Goal: Answer question/provide support

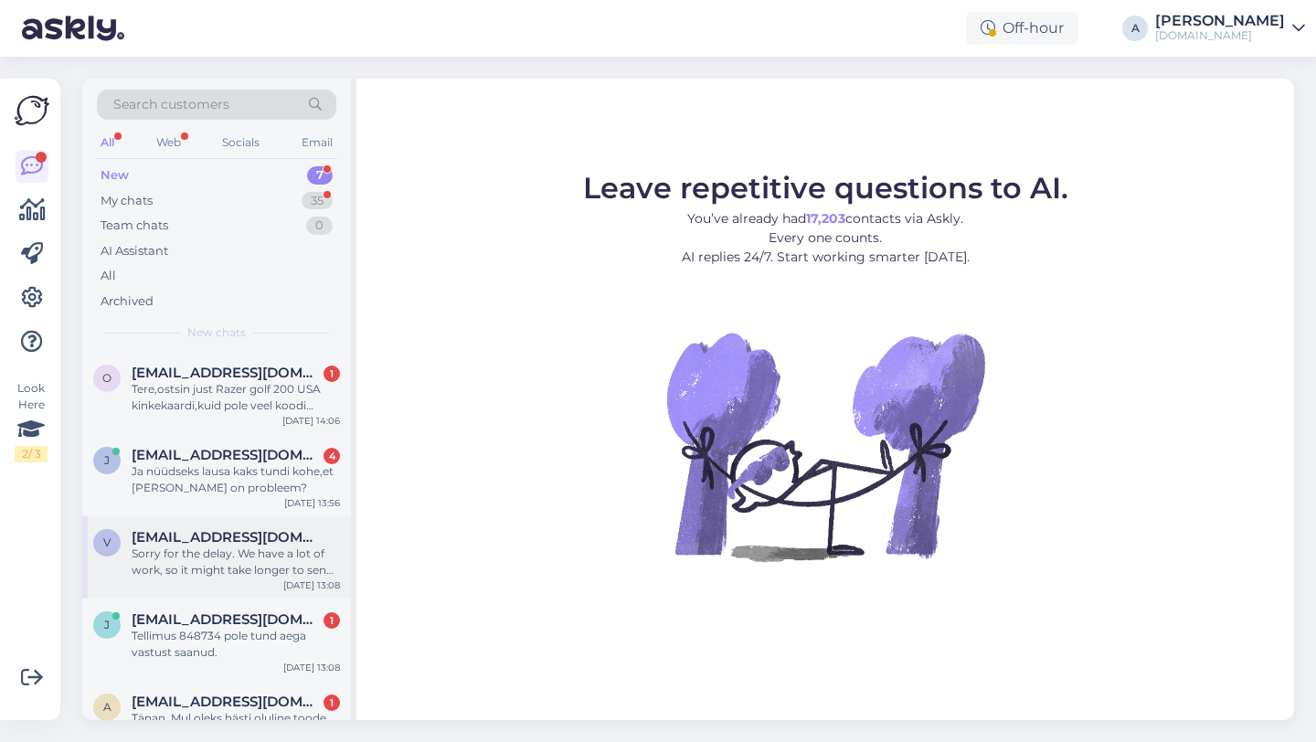
scroll to position [207, 0]
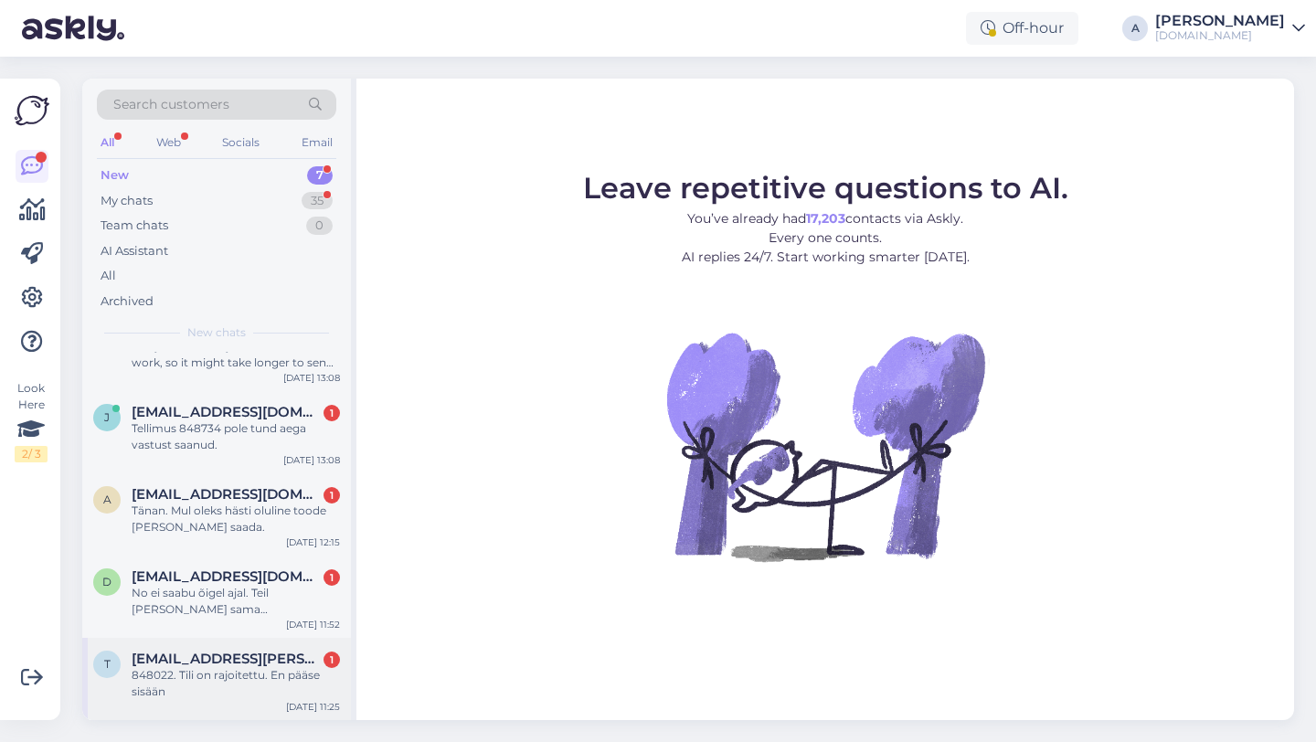
click at [234, 682] on div "848022. Tili on rajoitettu. En pääse sisään" at bounding box center [236, 683] width 208 height 33
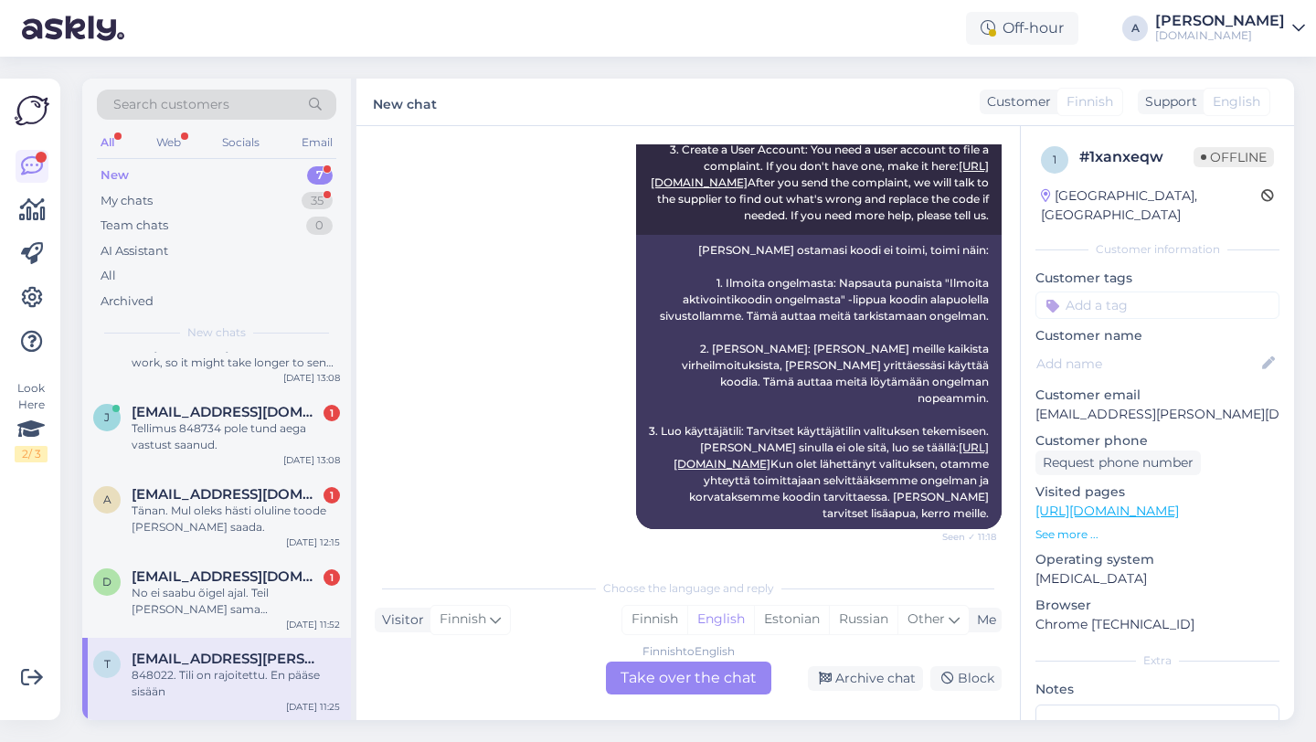
scroll to position [540, 0]
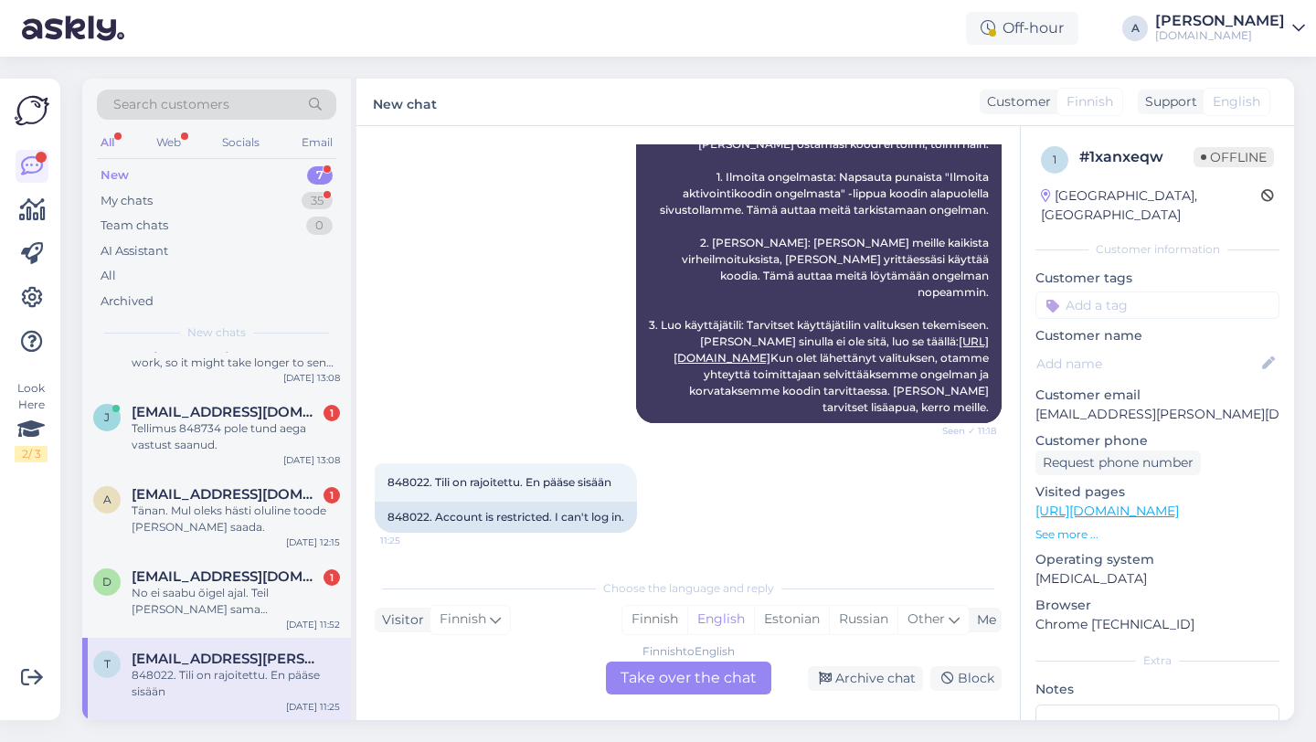
click at [661, 677] on div "Finnish to English Take over the chat" at bounding box center [688, 677] width 165 height 33
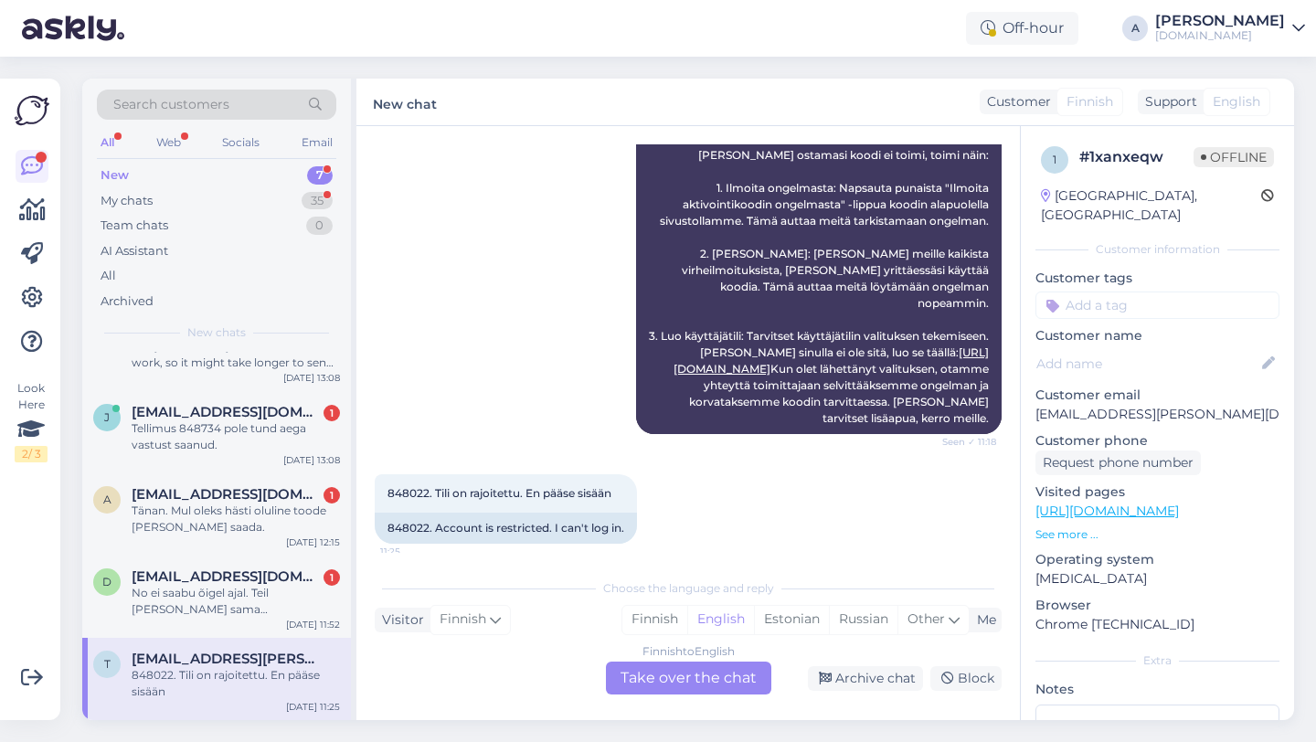
scroll to position [0, 0]
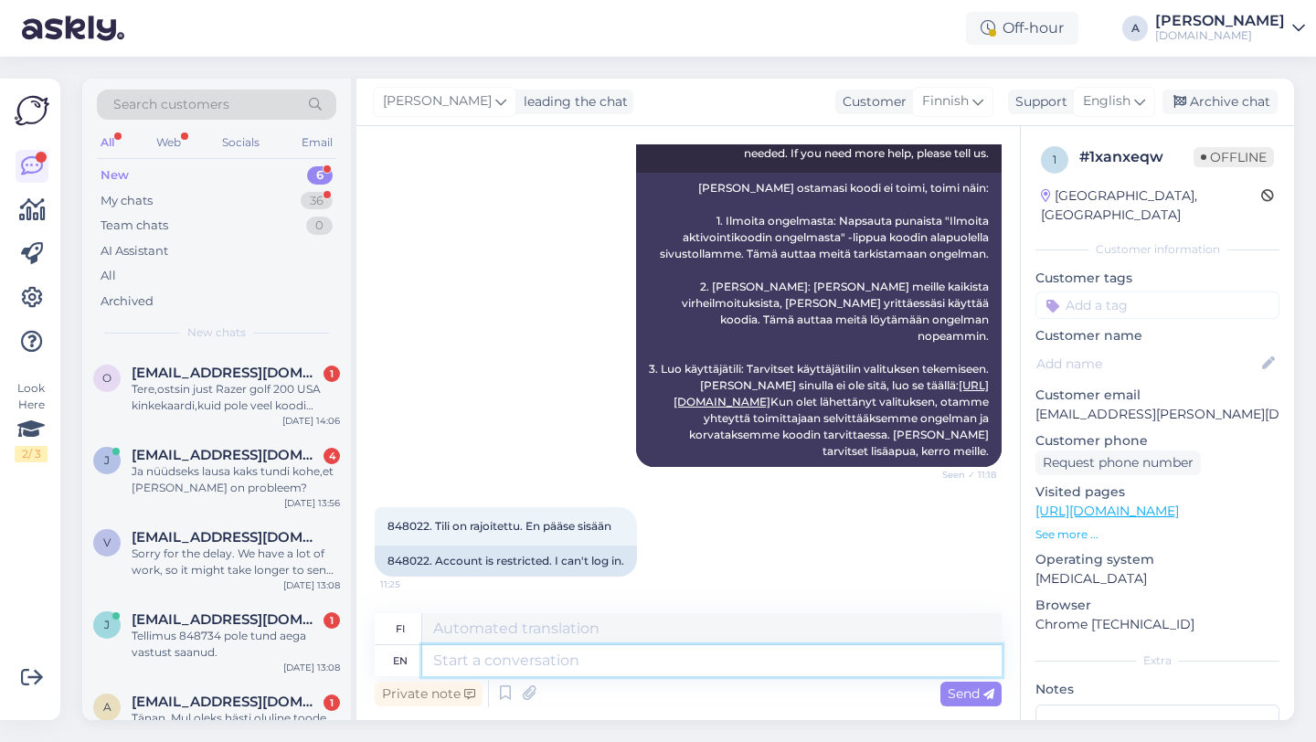
click at [595, 668] on textarea at bounding box center [711, 660] width 579 height 31
type textarea "Hey th"
type textarea "Hei"
type textarea "Hey there!"
type textarea "Hei vaan!"
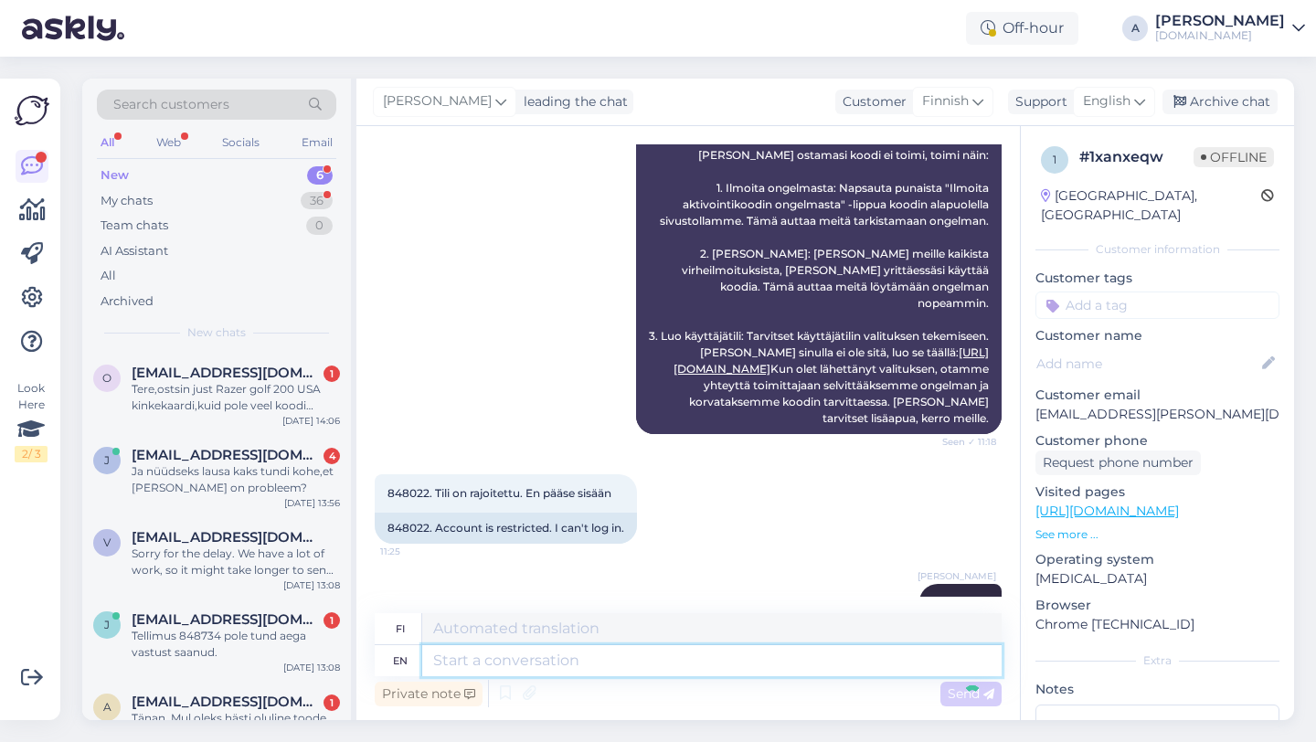
scroll to position [606, 0]
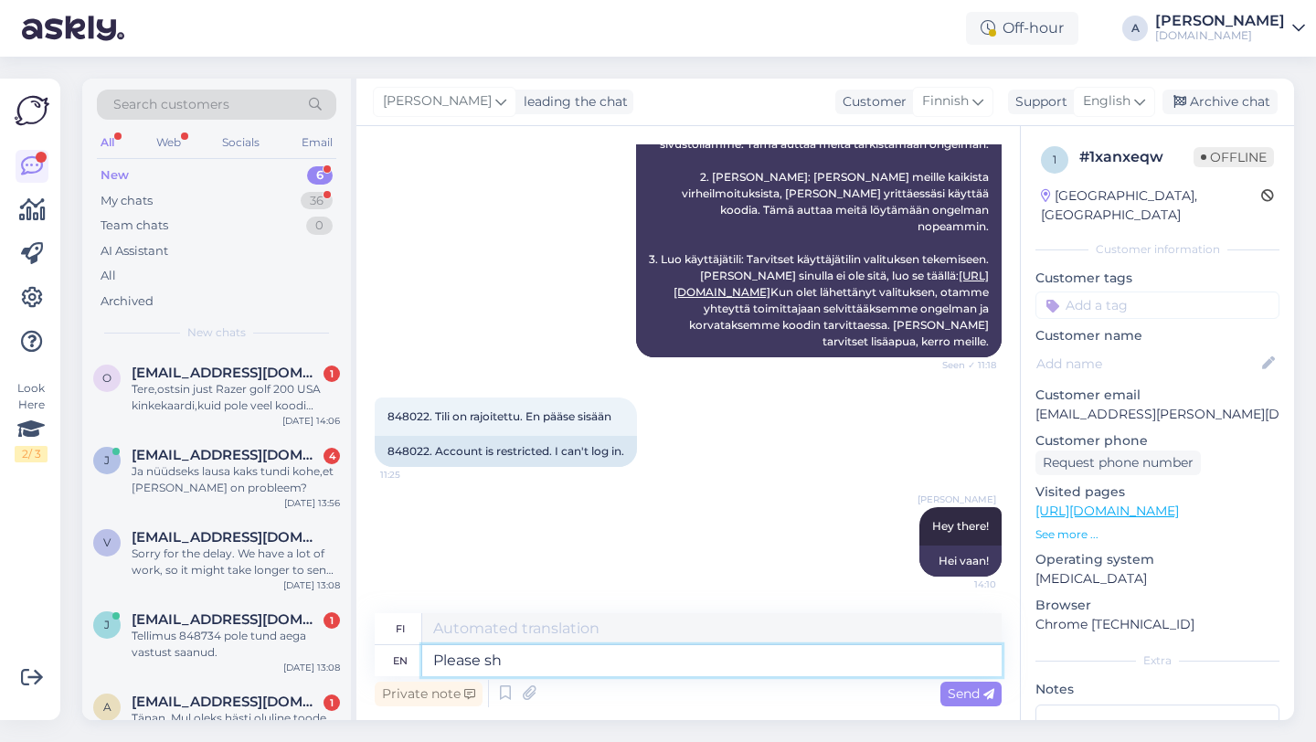
type textarea "Please sha"
type textarea "Ole hyvä"
type textarea "Please share w"
type textarea "Ole hyvä ja jaa"
type textarea "Please share with me"
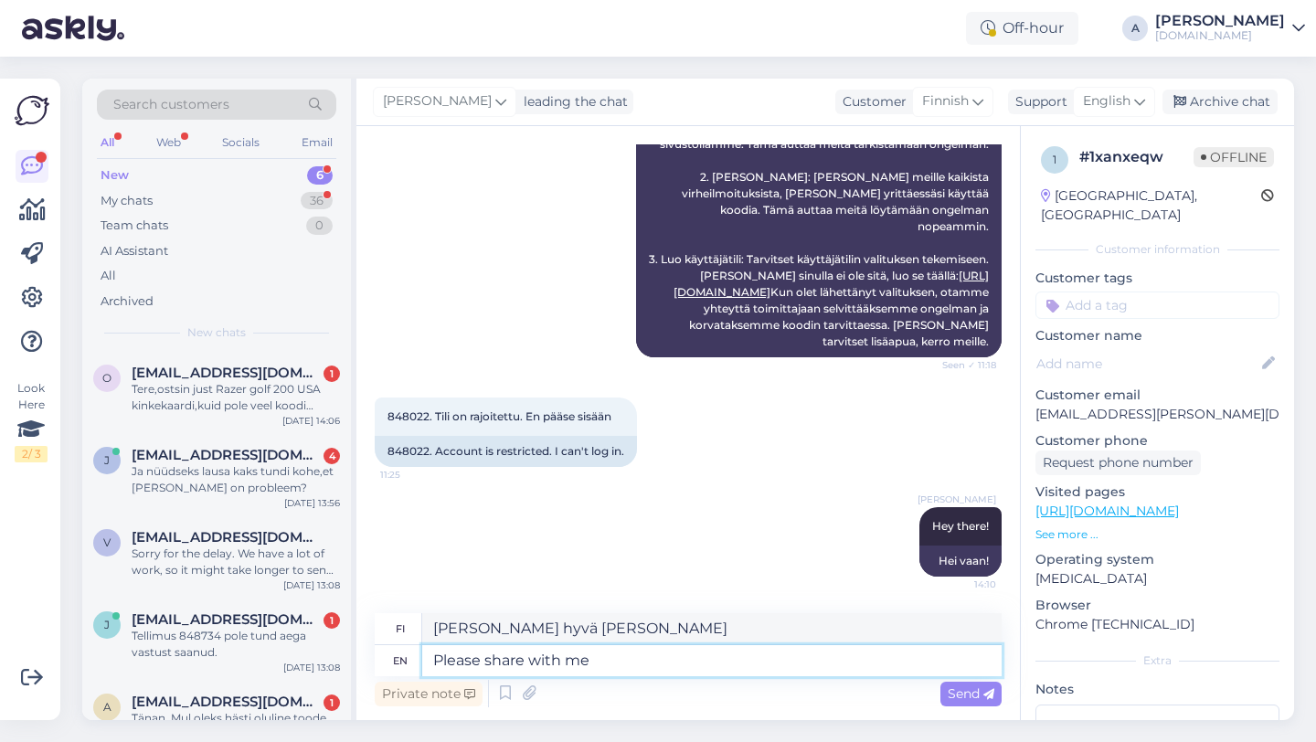
type textarea "Ole hyvä ja jaa kanssani"
type textarea "Please share with me your"
type textarea "Ole hyvä ja jaa kanssani omasi"
type textarea "Please share with me your email,"
type textarea "Ole hyvä ja jaa sähköpostiosoitteesi minulle,"
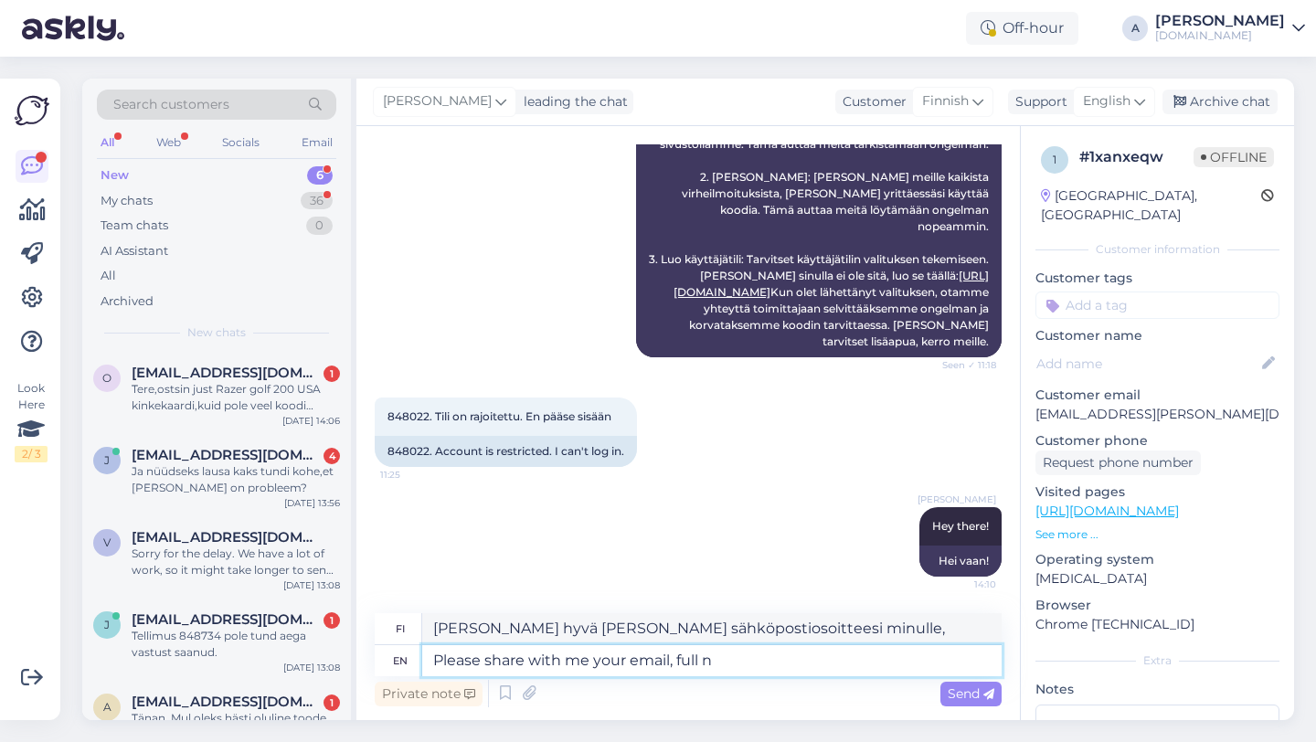
type textarea "Please share with me your email, full na"
type textarea "Ole hyvä ja jaa minulle sähköpostiosoitteesi, täydellinen"
type textarea "Please share with me your email, full name a"
type textarea "Kerrothan minulle sähköpostiosoitteesi ja koko nimesi"
type textarea "Please share with me your email, full name and d"
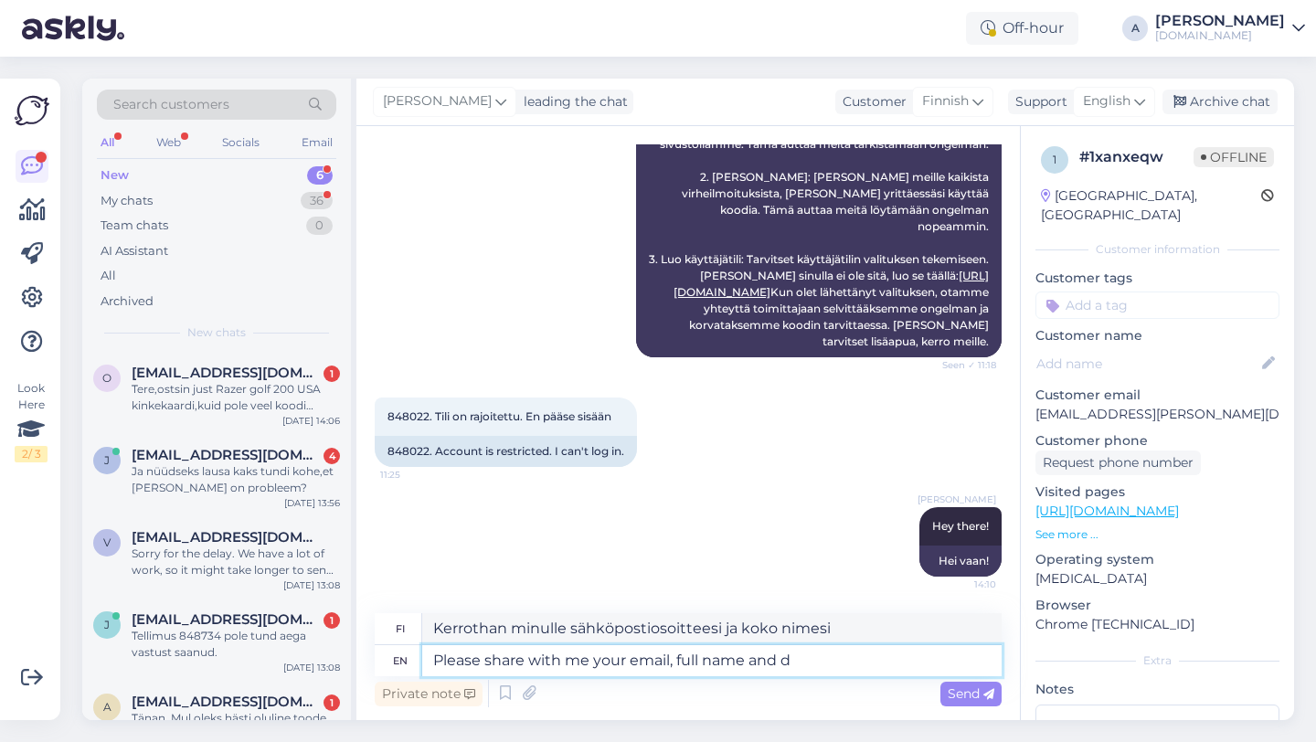
type textarea "Kerrothan minulle sähköpostiosoitteesi, koko nimesi ja"
type textarea "Please share with me your email, full name and date"
type textarea "Kerrothan minulle sähköpostiosoitteesi, koko nimesi ja päivämääräsi"
type textarea "Please share with me your email, full name and date of birth."
type textarea "Kerrothan minulle sähköpostiosoitteesi, koko nimesi ja syntymäaikasi."
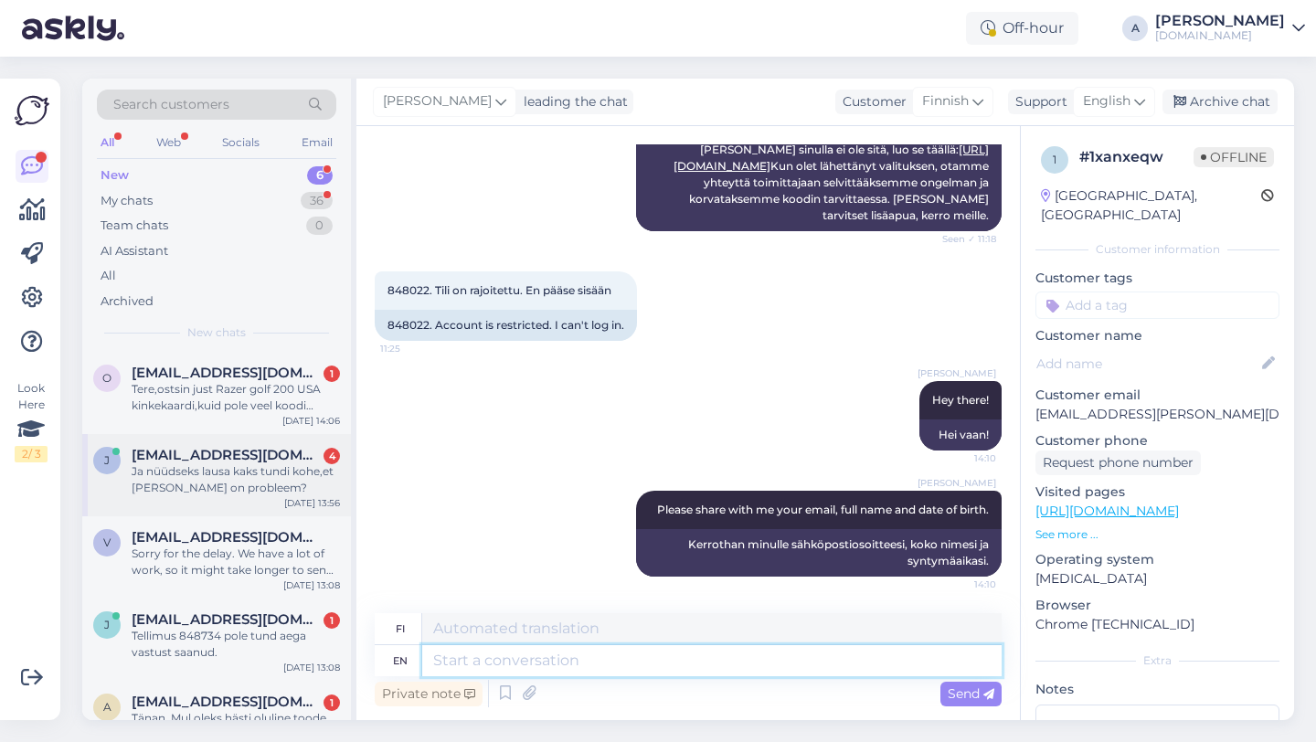
scroll to position [125, 0]
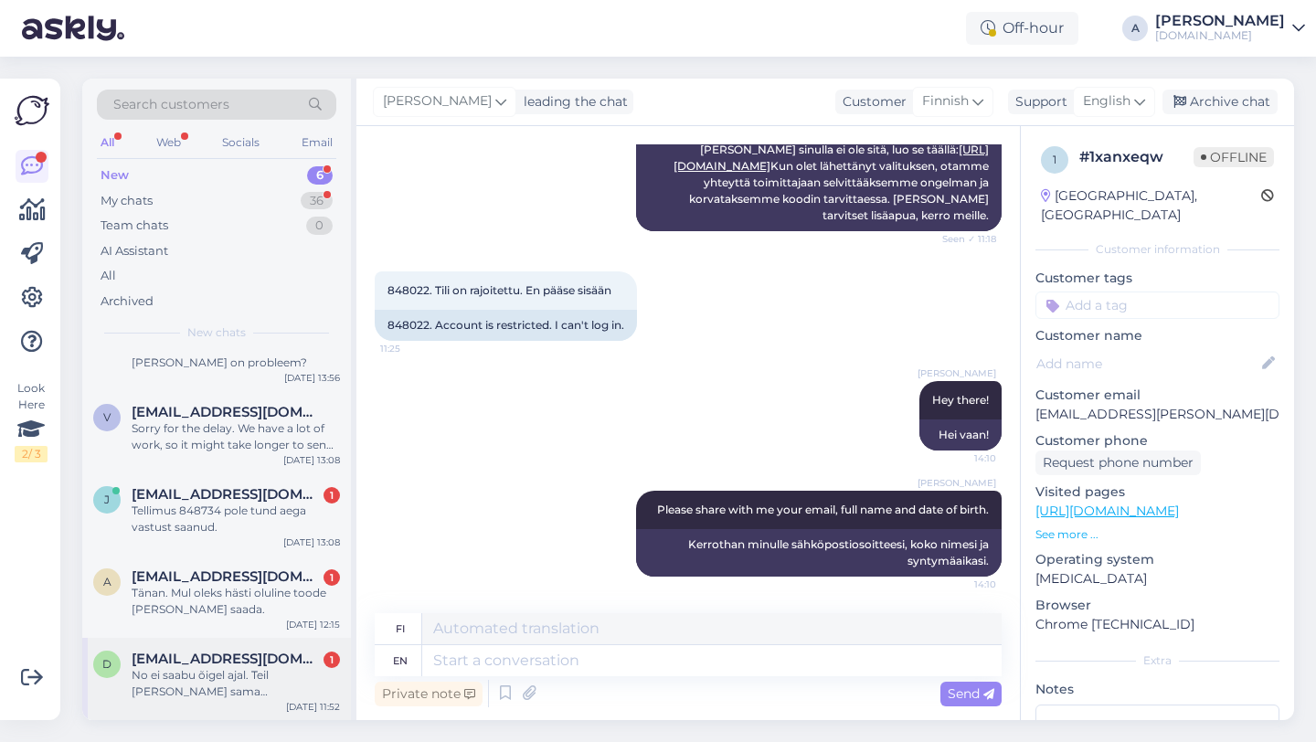
click at [217, 690] on div "No ei saabu õigel ajal. Teil [PERSON_NAME] sama automaatvastaja nagu eelmine ko…" at bounding box center [236, 683] width 208 height 33
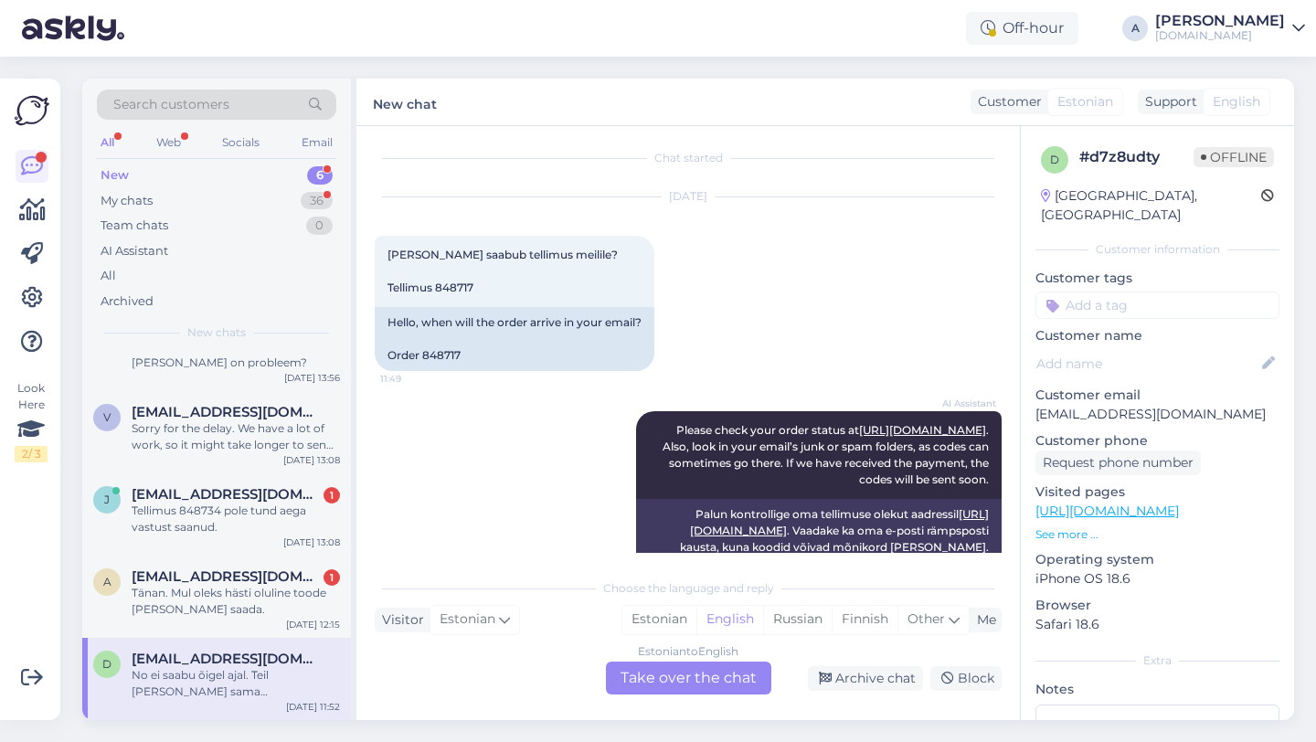
scroll to position [5, 0]
drag, startPoint x: 463, startPoint y: 351, endPoint x: 425, endPoint y: 355, distance: 38.6
click at [425, 355] on div "Hello, when will the order arrive in your email? Order 848717" at bounding box center [515, 340] width 280 height 64
copy div "848717"
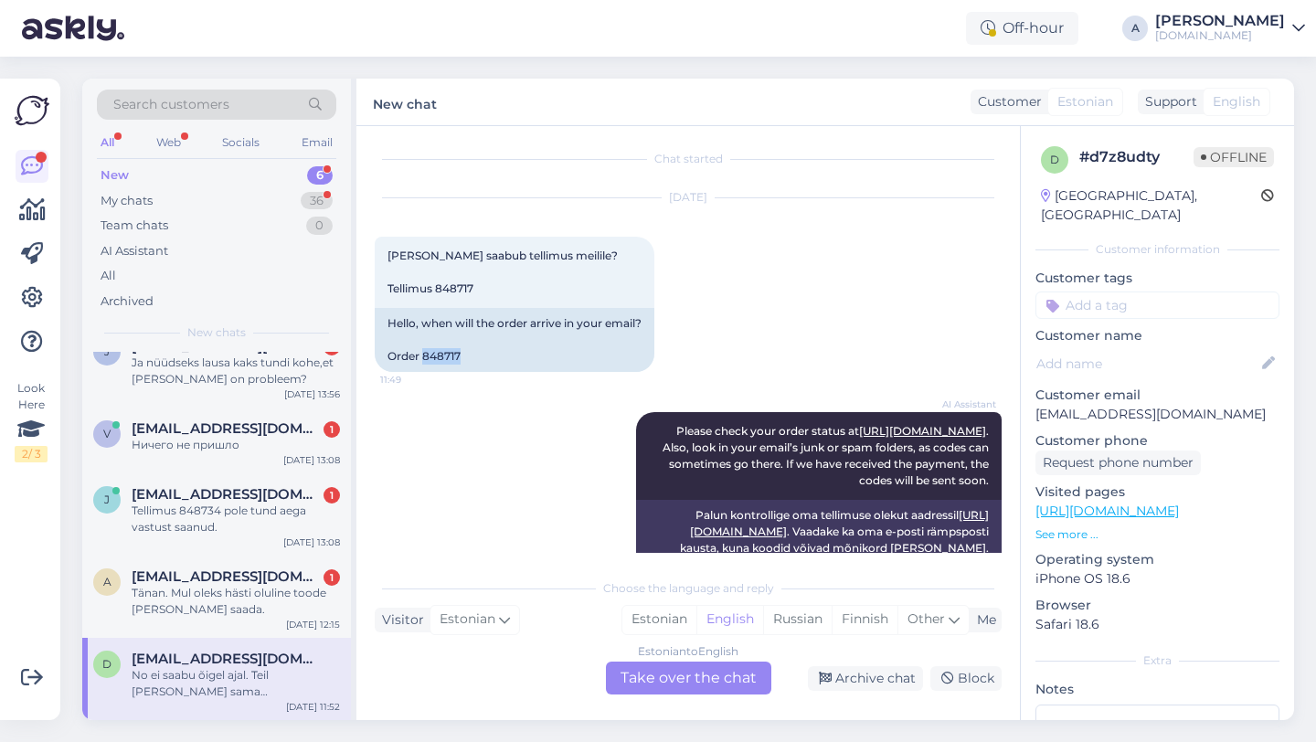
scroll to position [529, 0]
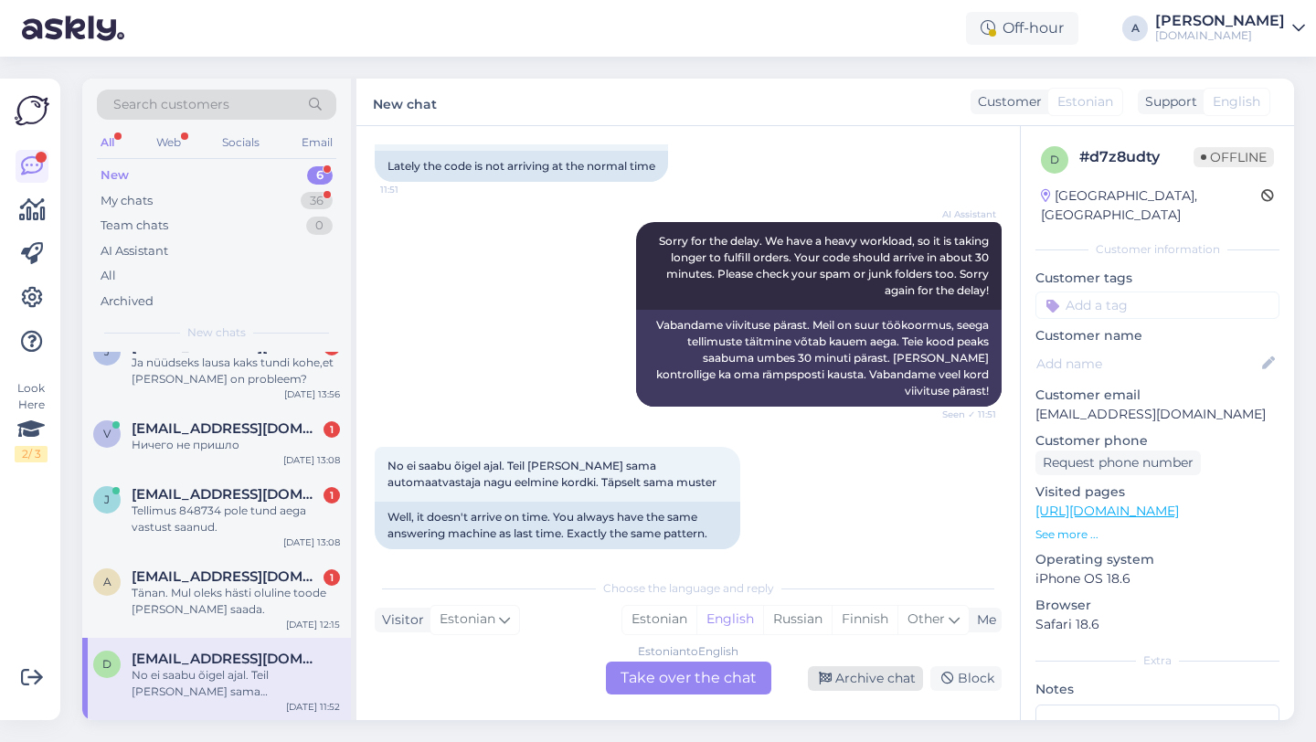
click at [855, 679] on div "Archive chat" at bounding box center [865, 678] width 115 height 25
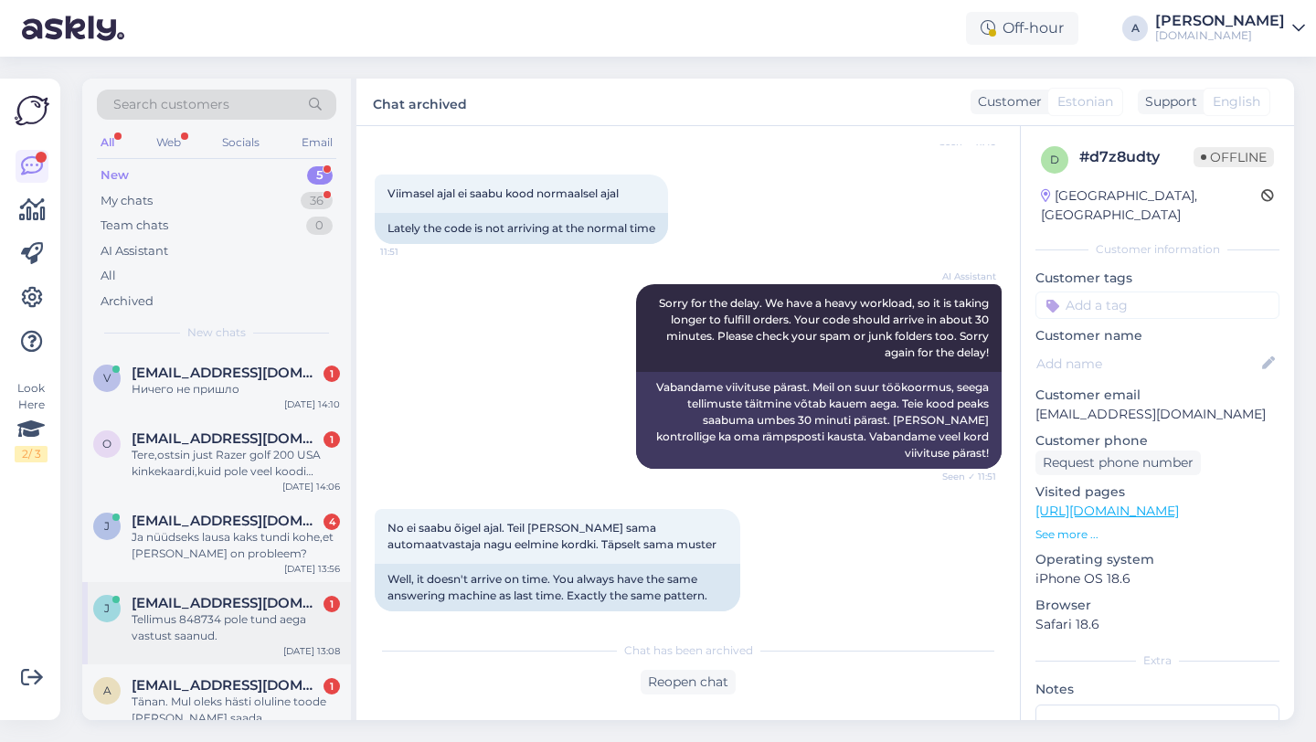
scroll to position [26, 0]
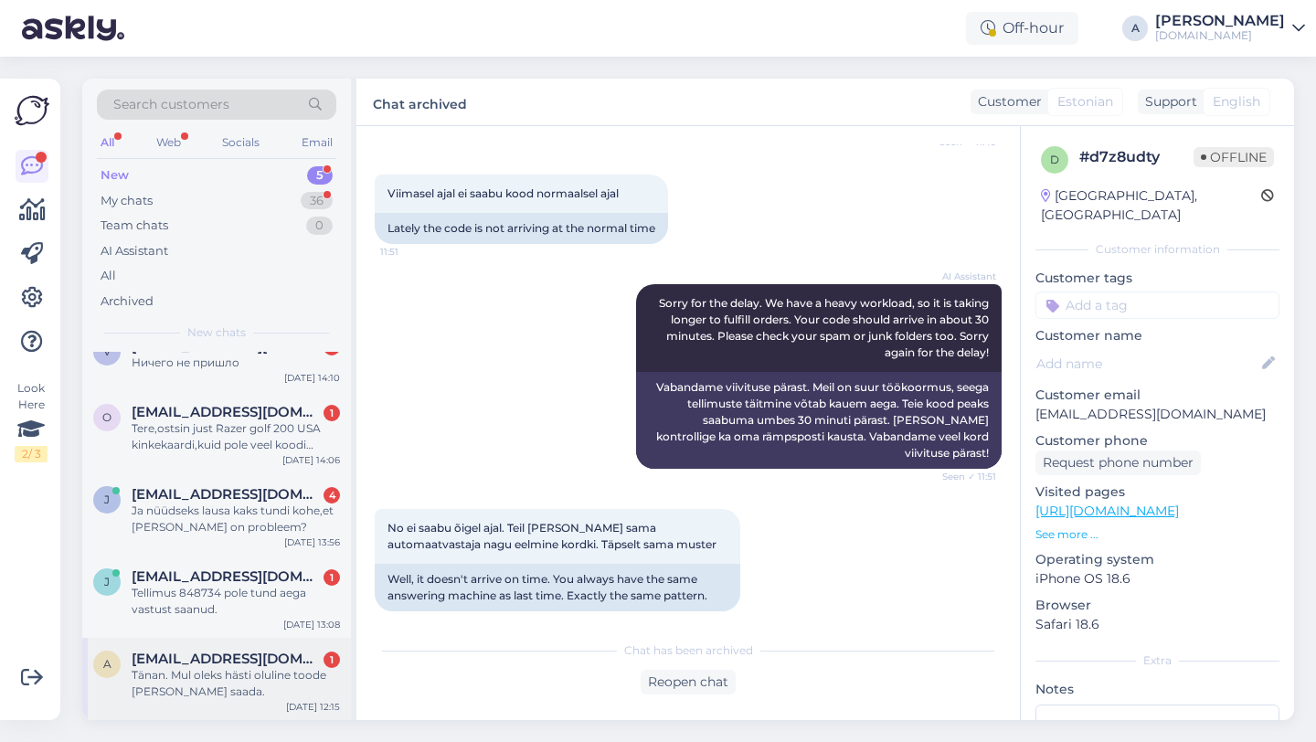
click at [263, 656] on span "[EMAIL_ADDRESS][DOMAIN_NAME]" at bounding box center [227, 658] width 190 height 16
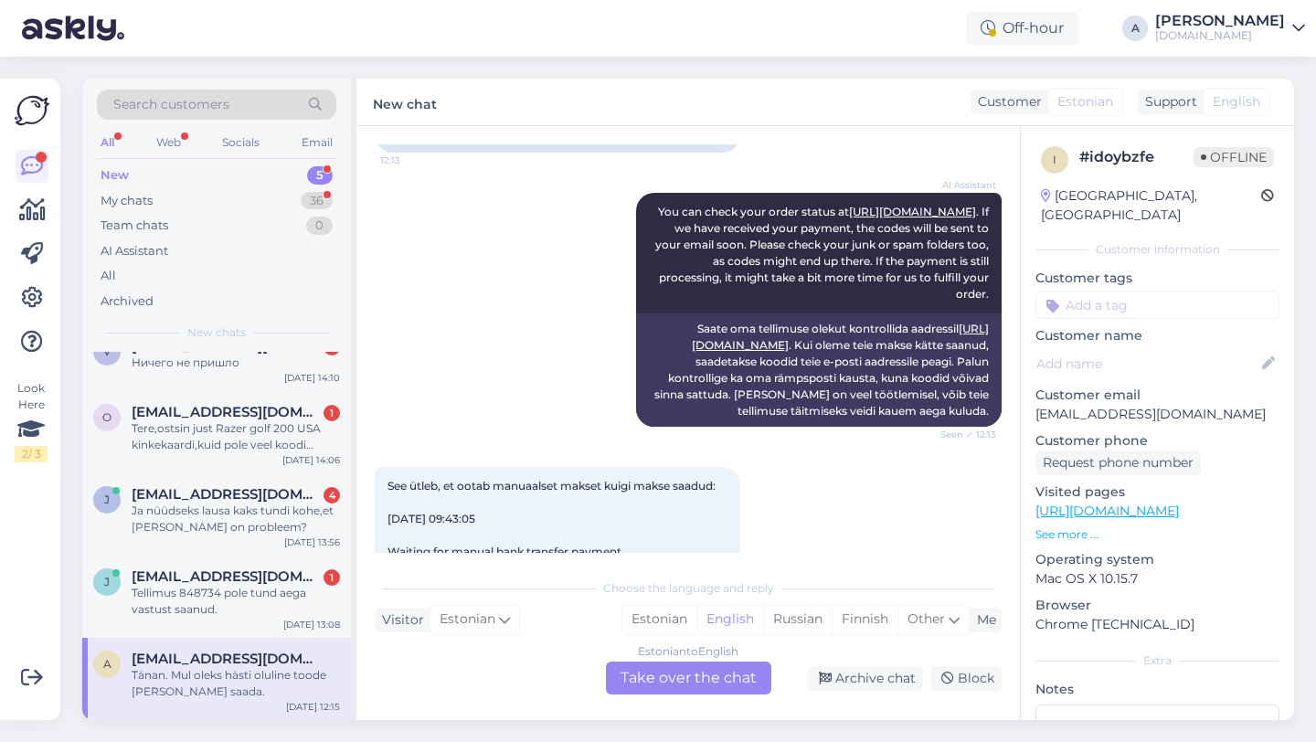
scroll to position [0, 0]
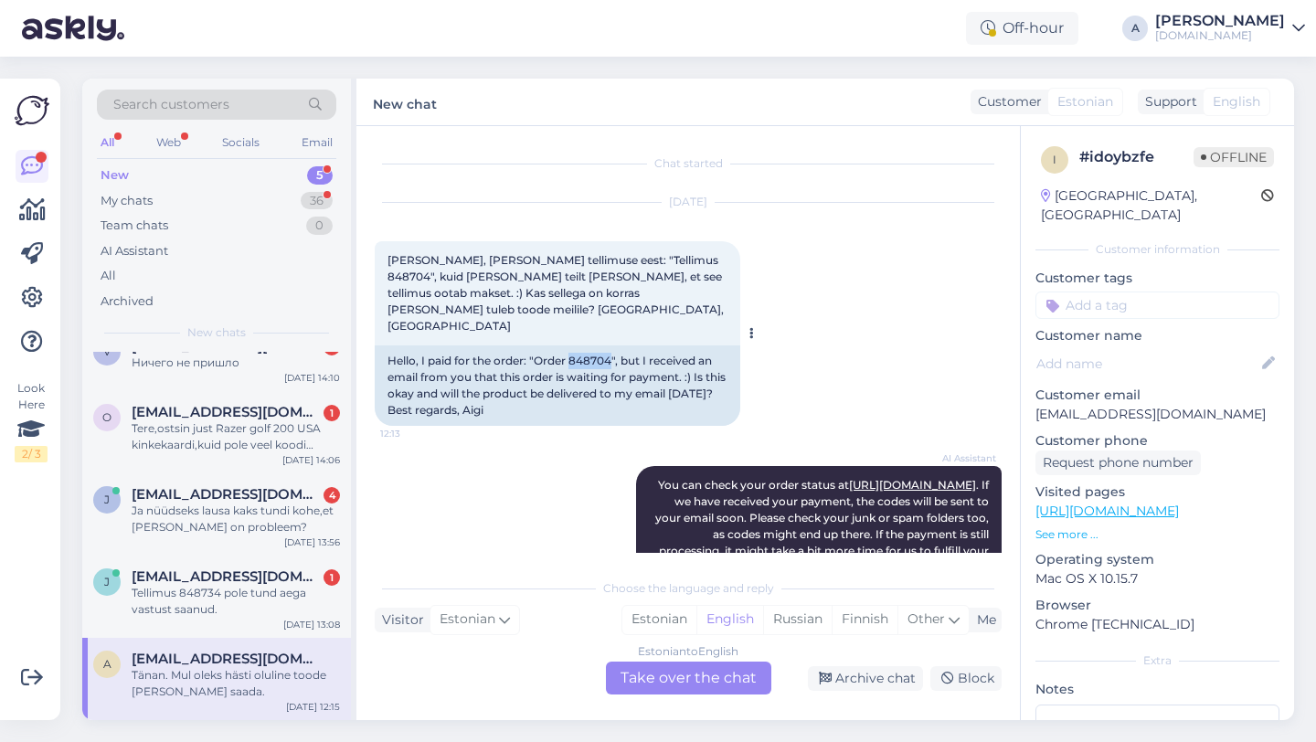
drag, startPoint x: 612, startPoint y: 328, endPoint x: 577, endPoint y: 329, distance: 34.7
click at [572, 345] on div "Hello, I paid for the order: "Order 848704", but I received an email from you t…" at bounding box center [557, 385] width 365 height 80
copy div "848704"
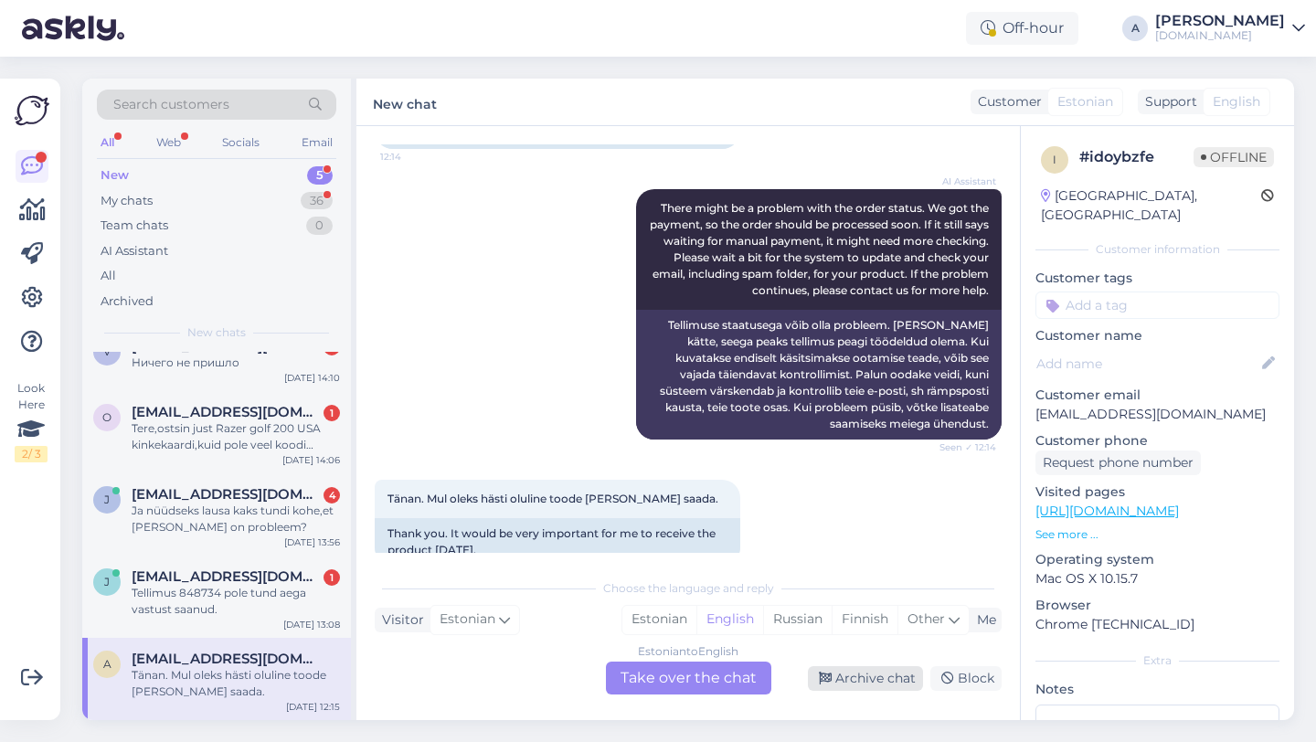
click at [870, 675] on div "Archive chat" at bounding box center [865, 678] width 115 height 25
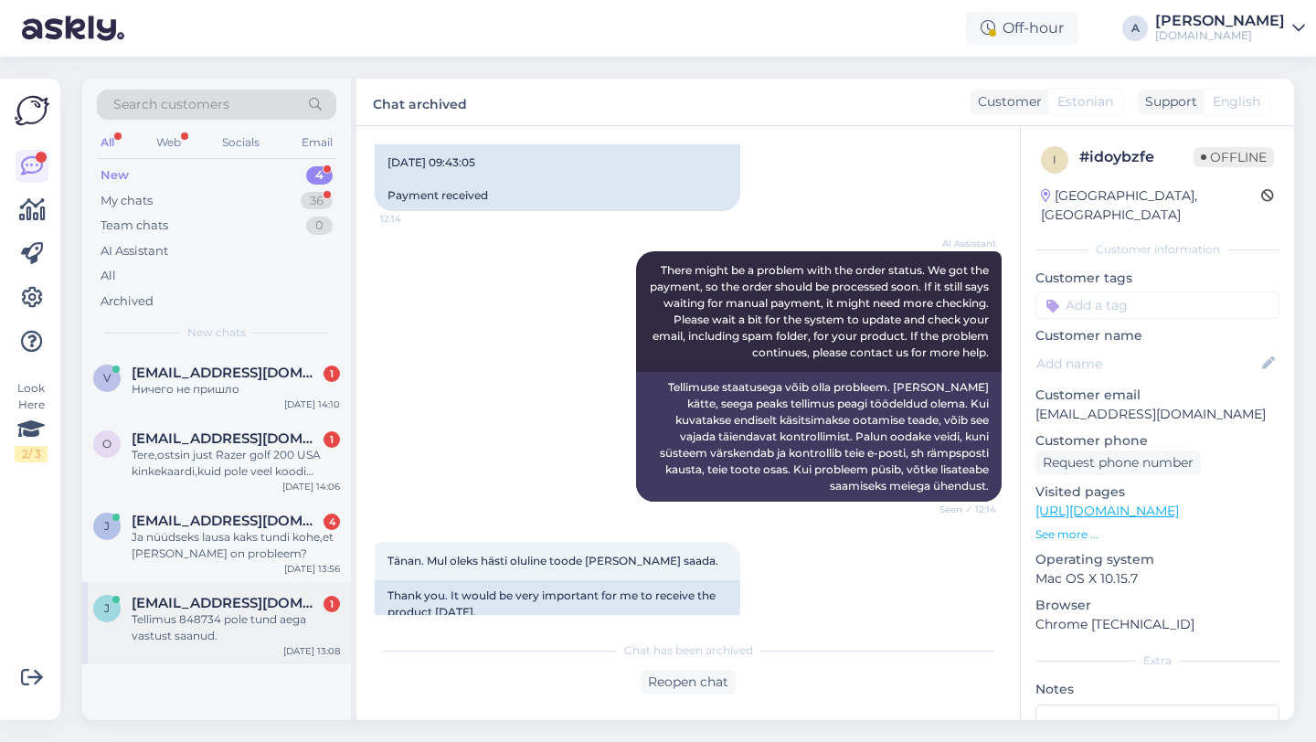
click at [256, 614] on div "Tellimus 848734 pole tund aega vastust saanud." at bounding box center [236, 627] width 208 height 33
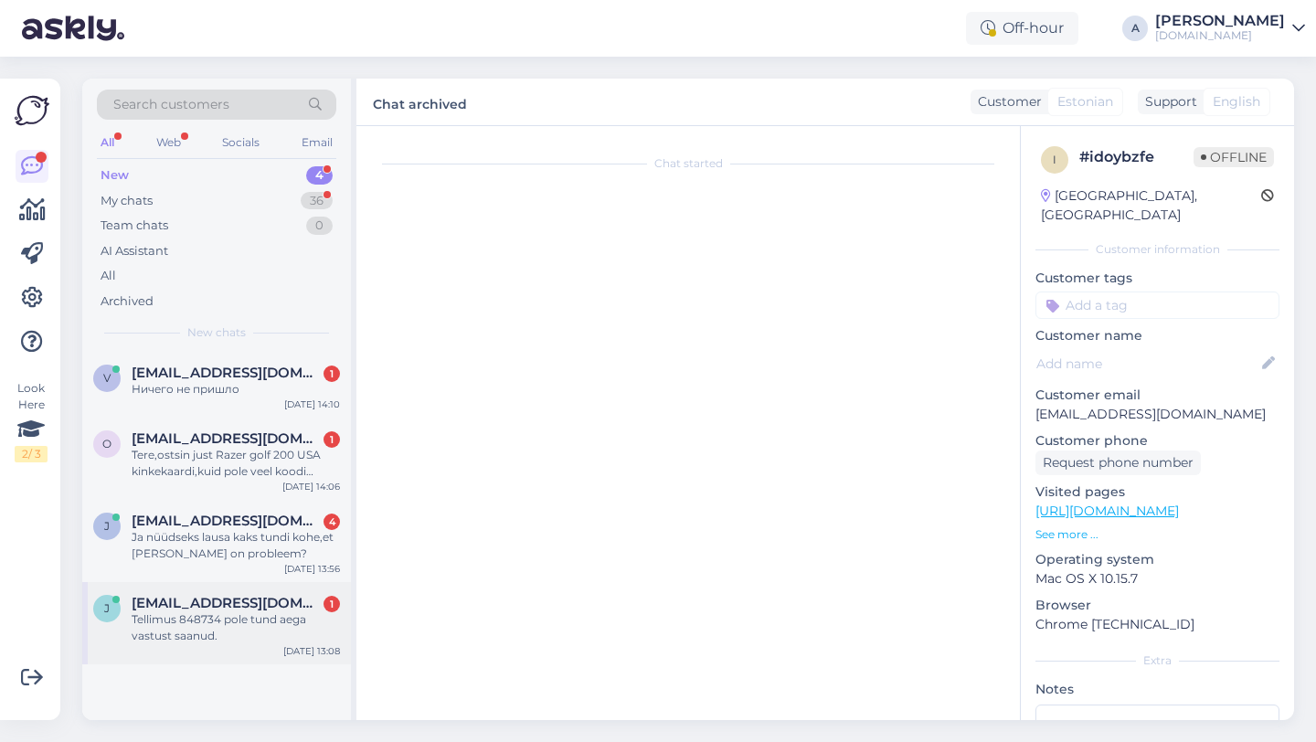
scroll to position [2530, 0]
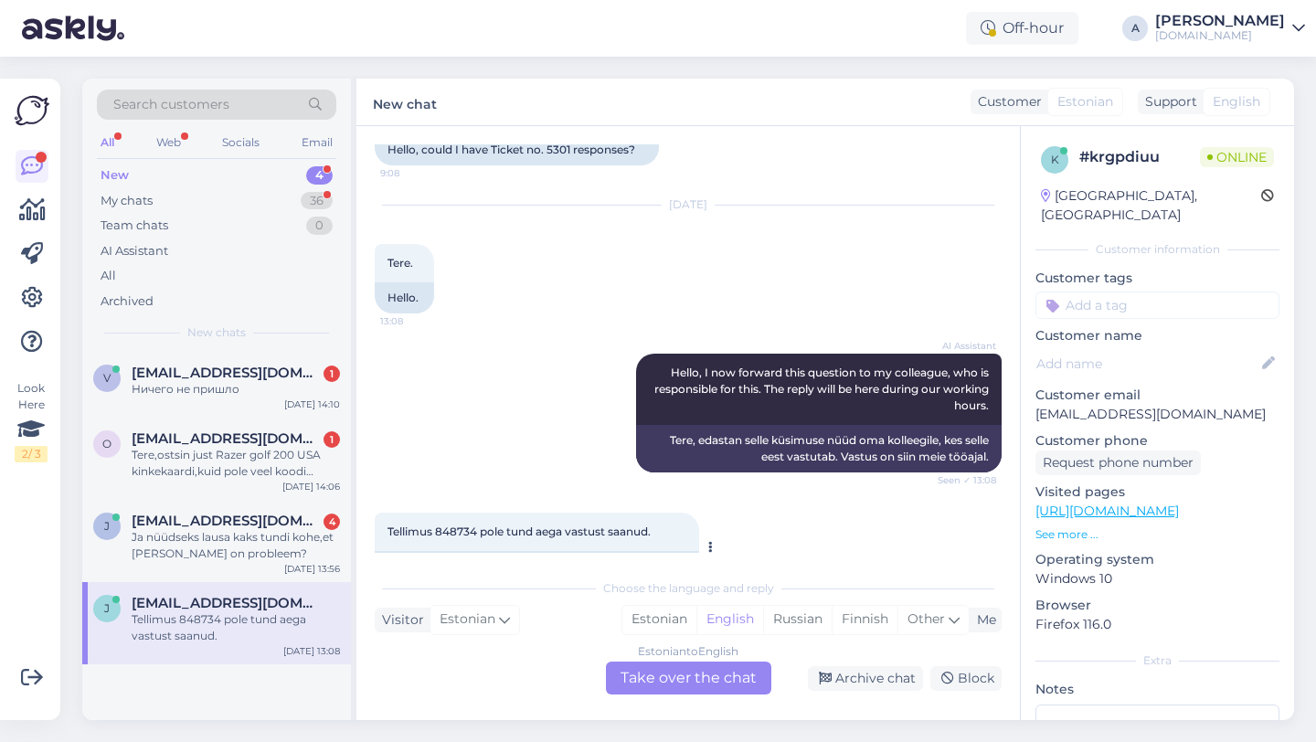
drag, startPoint x: 461, startPoint y: 516, endPoint x: 423, endPoint y: 516, distance: 38.4
click at [423, 551] on div "Order 848734 has not received a response for an hour." at bounding box center [537, 566] width 324 height 31
copy div "848734"
click at [659, 678] on div "Estonian to English Take over the chat" at bounding box center [688, 677] width 165 height 33
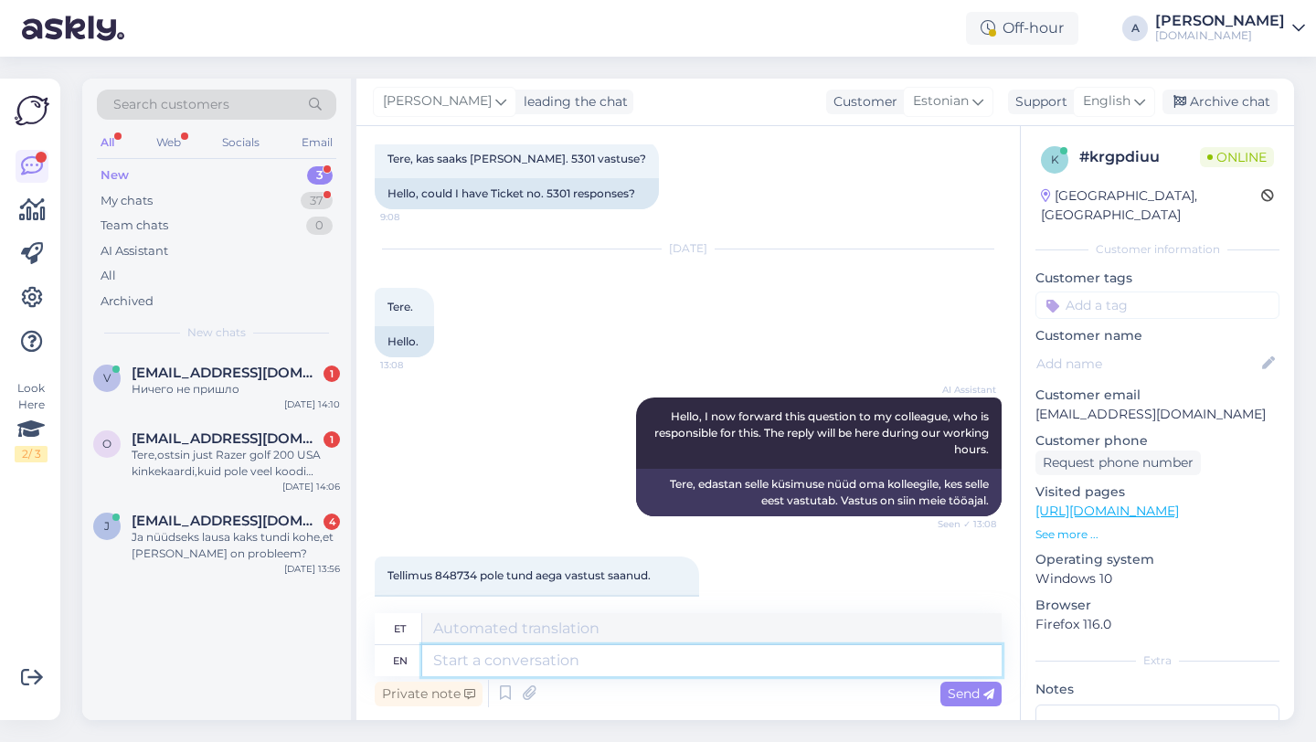
click at [565, 670] on textarea at bounding box center [711, 660] width 579 height 31
type textarea "Hery t"
type textarea "Hery"
type textarea "Hey th"
type textarea "Hei"
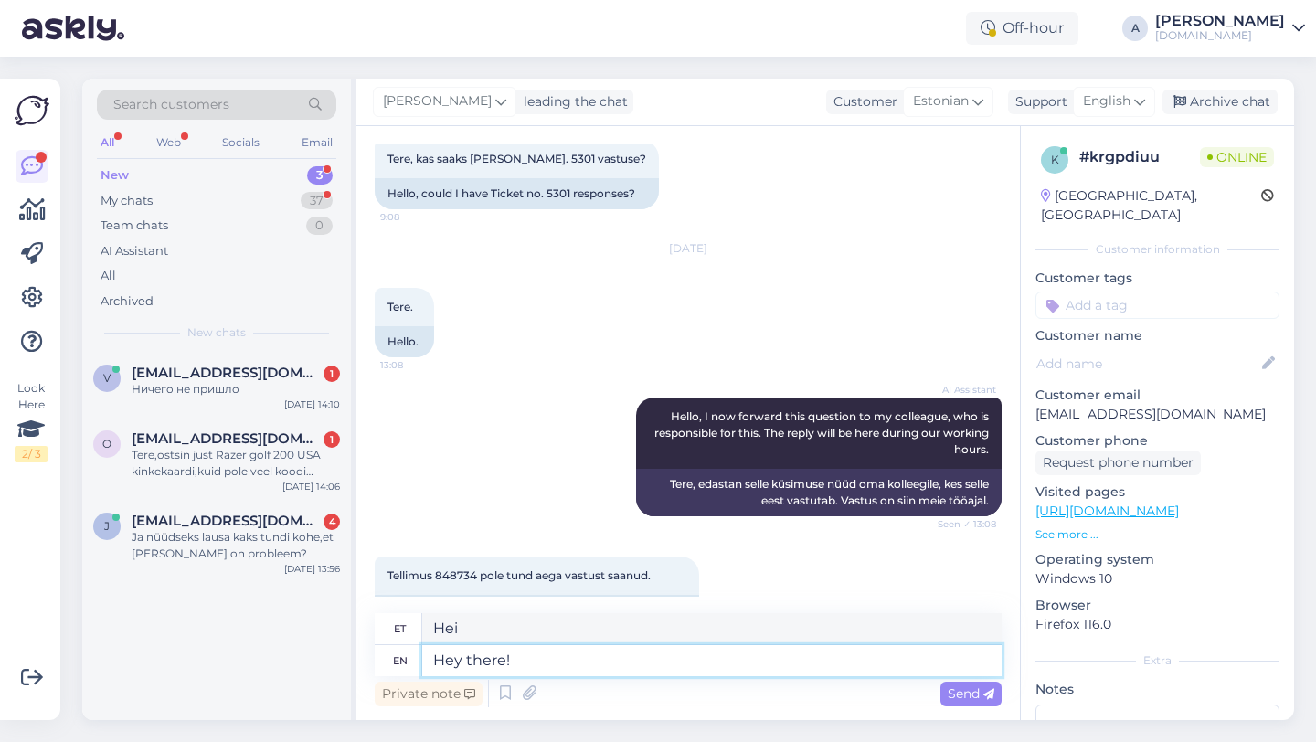
type textarea "Hey there!"
type textarea "Tere!"
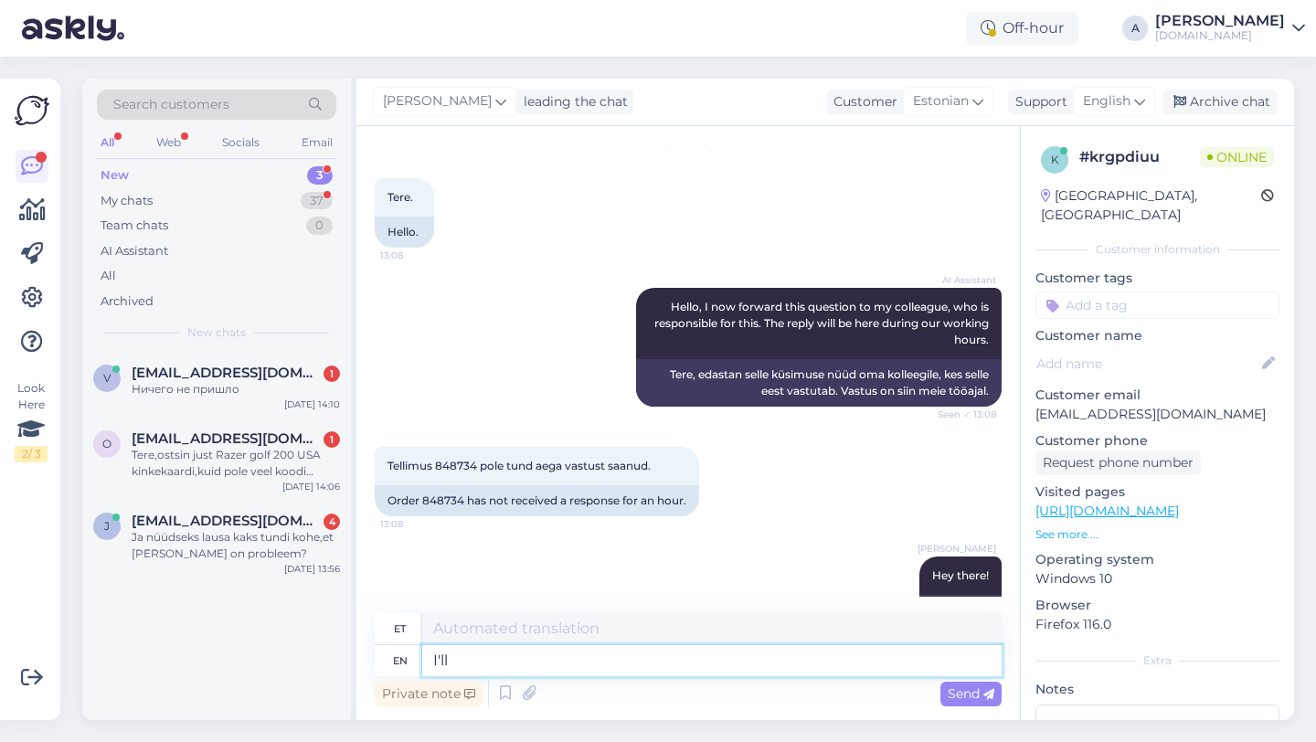
type textarea "I'll"
type textarea "Ma teen"
type textarea "I'll be s"
type textarea "Ma olen"
type textarea "I'll be sharing"
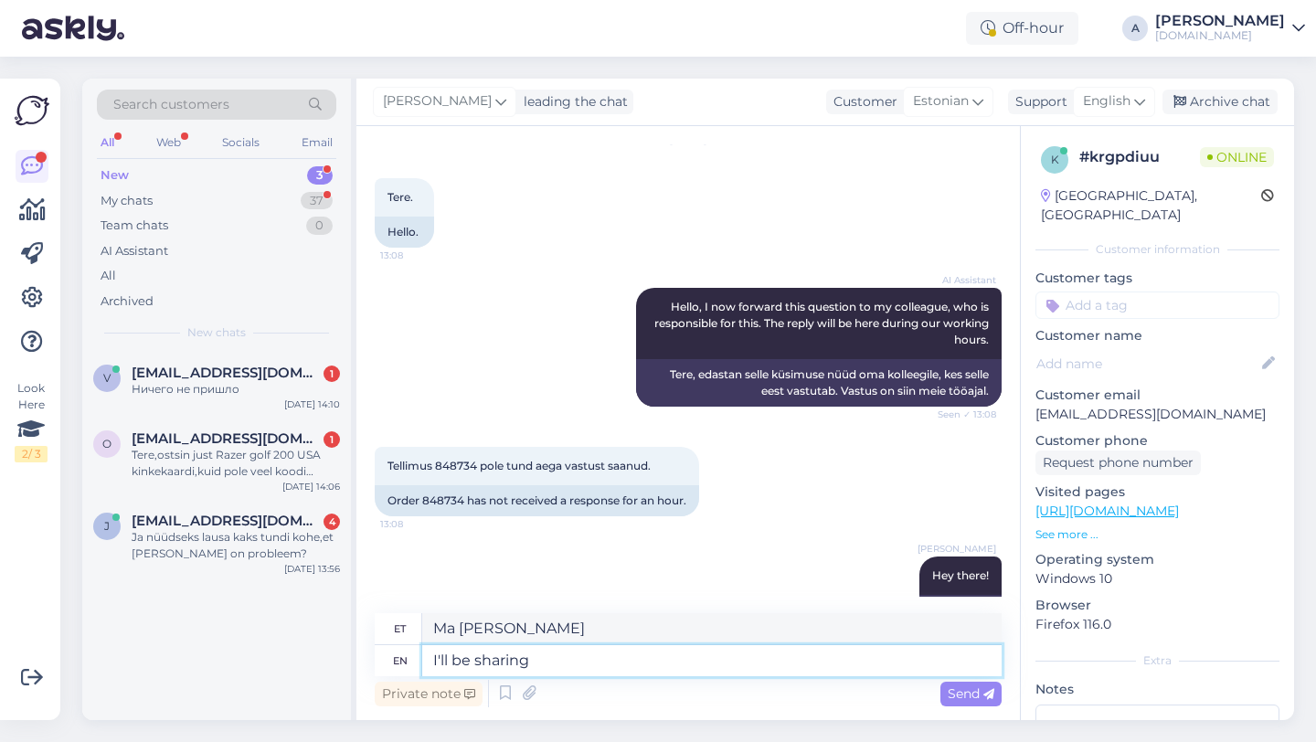
type textarea "Ma jagan"
type textarea "I'll be sharing your or"
type textarea "Ma jagan sinu"
type textarea "I'll be sharing your order wi"
type textarea "Jagan teie tellimust"
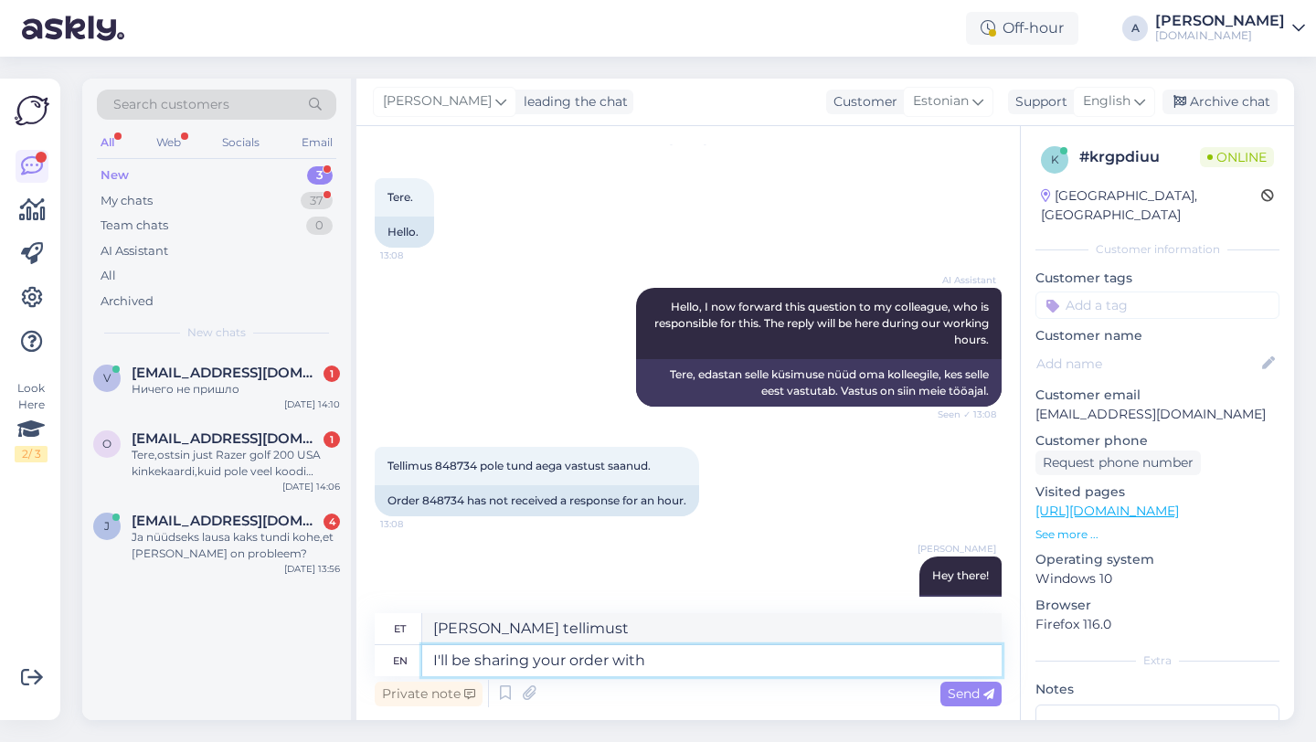
type textarea "I'll be sharing your order with o"
type textarea "Jagan teie tellimust teiega"
type textarea "I'll be sharing your order with our i"
type textarea "Jagan teie tellimust meiega"
type textarea "I'll be sharing your order with our internal t"
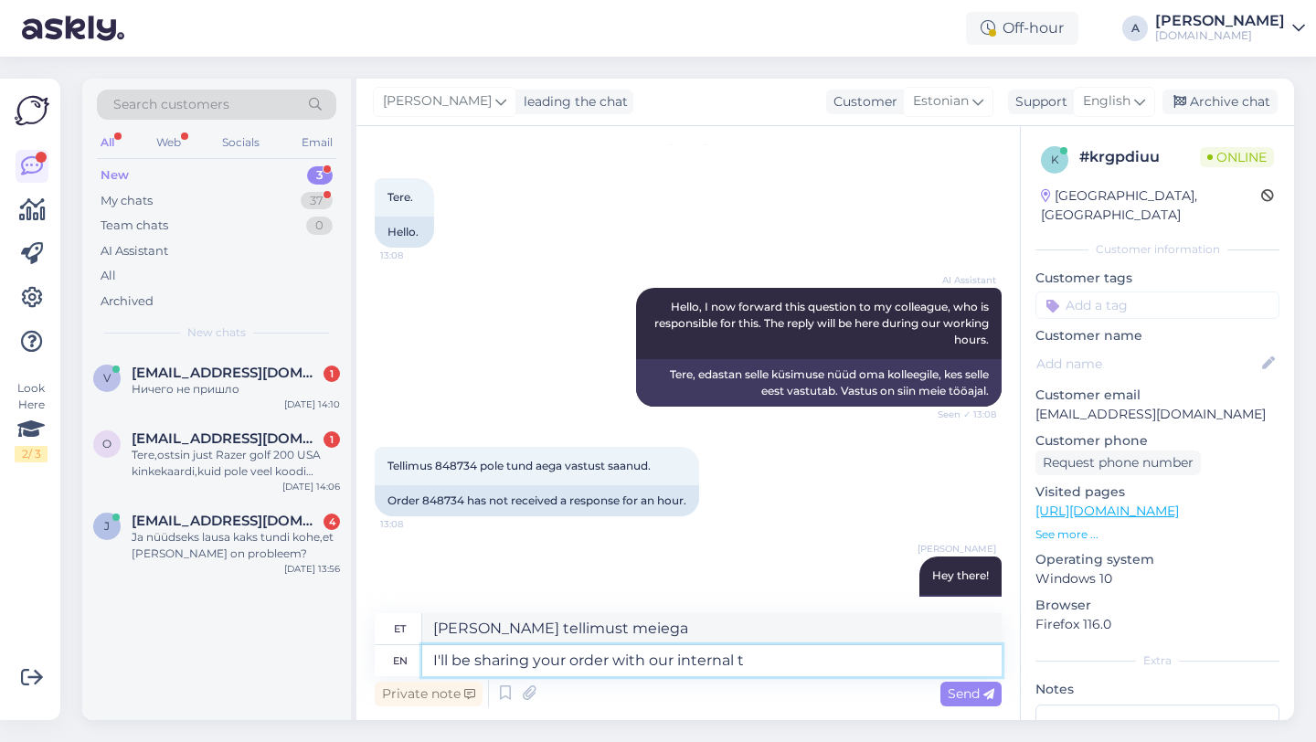
type textarea "Jagan teie tellimust meie siseringiga."
type textarea "I'll be sharing your order with our internal team."
type textarea "Jagan teie tellimust meie sisemise meeskonnaga."
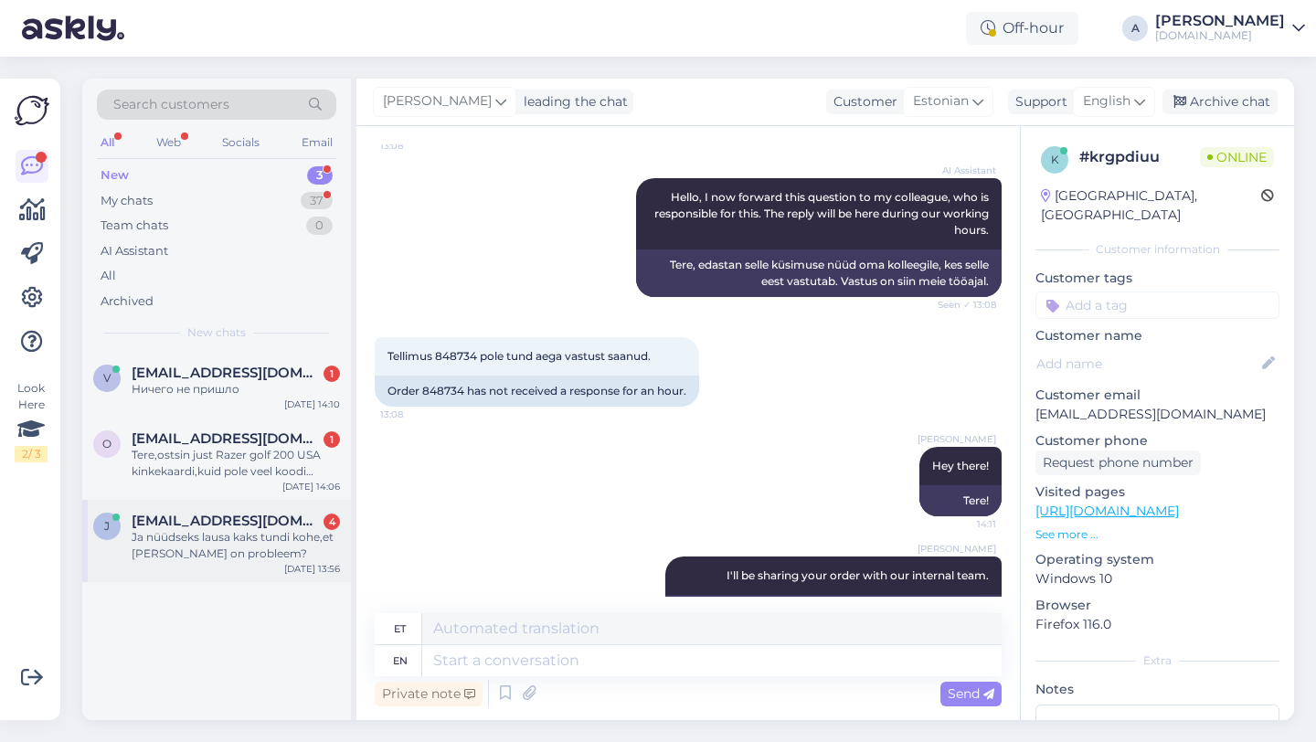
click at [214, 529] on div "Ja nüüdseks lausa kaks tundi kohe,et nagu milles on probleem?" at bounding box center [236, 545] width 208 height 33
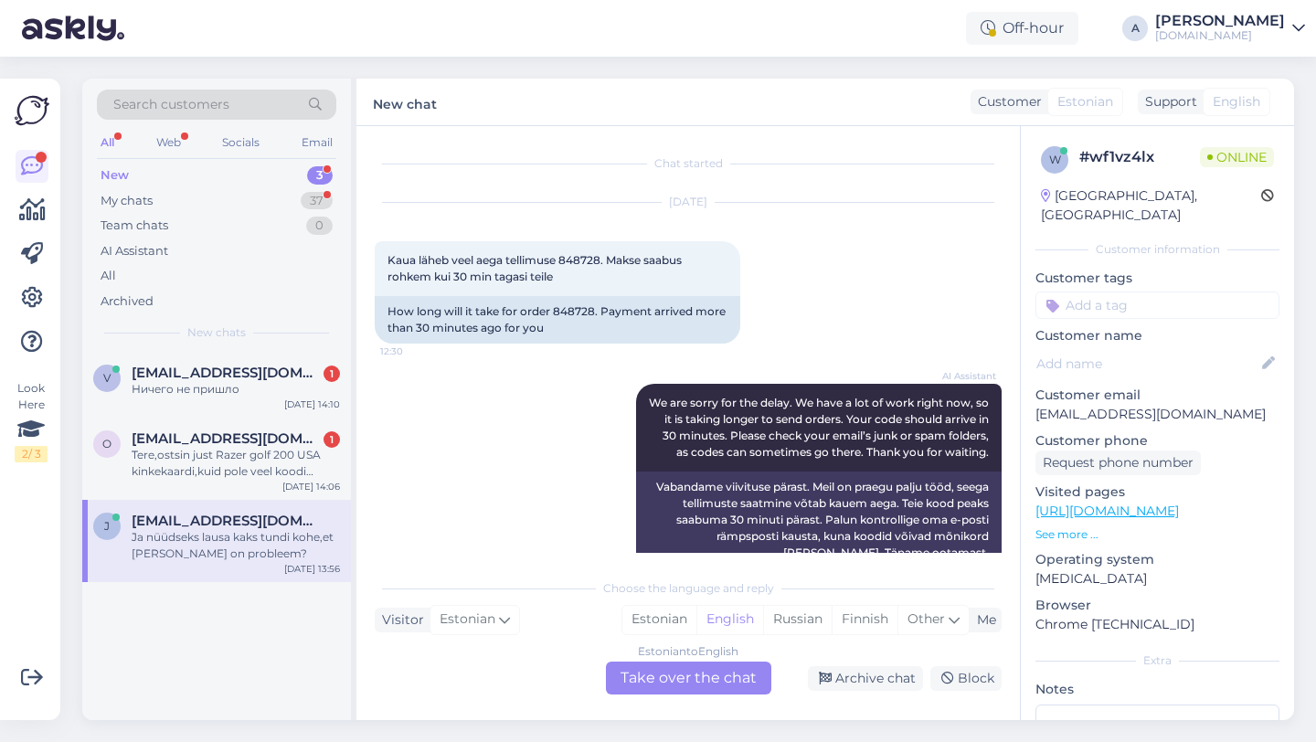
scroll to position [2, 0]
drag, startPoint x: 596, startPoint y: 308, endPoint x: 555, endPoint y: 311, distance: 41.2
click at [555, 311] on div "How long will it take for order 848728. Payment arrived more than 30 minutes ag…" at bounding box center [557, 318] width 365 height 48
copy div "848728"
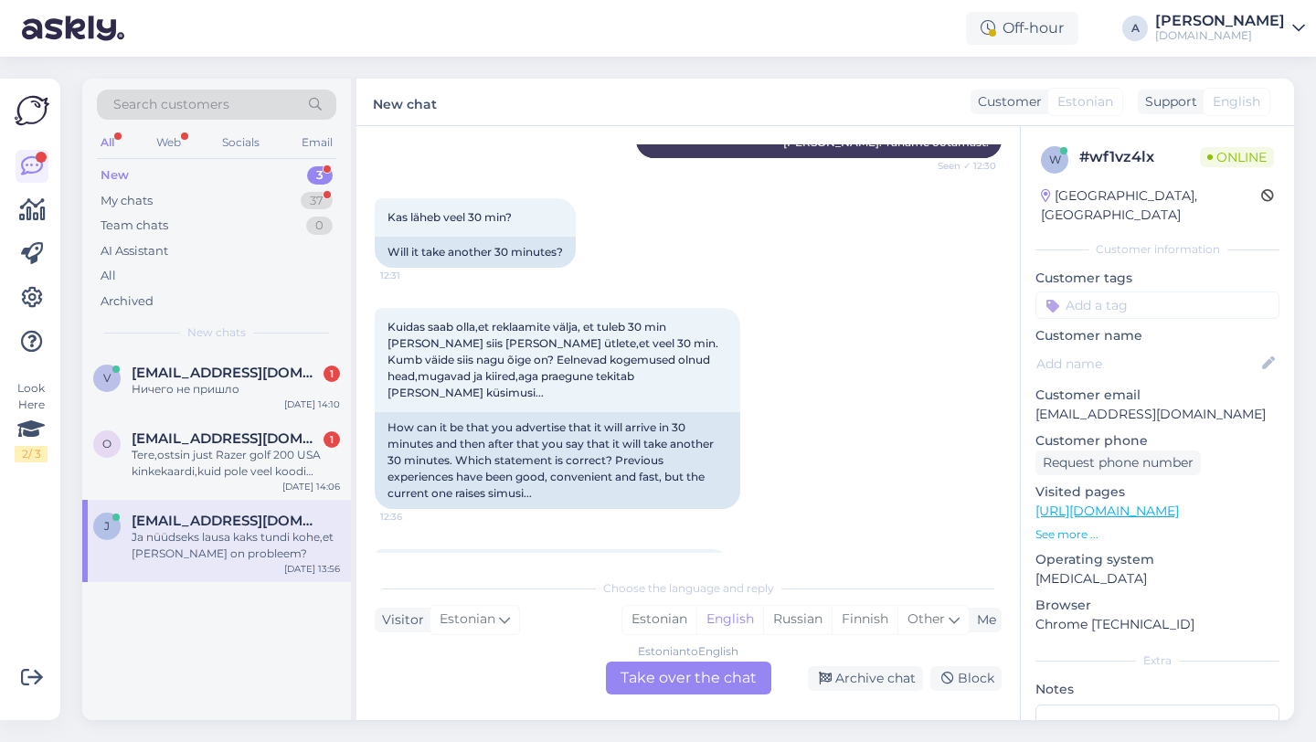
scroll to position [639, 0]
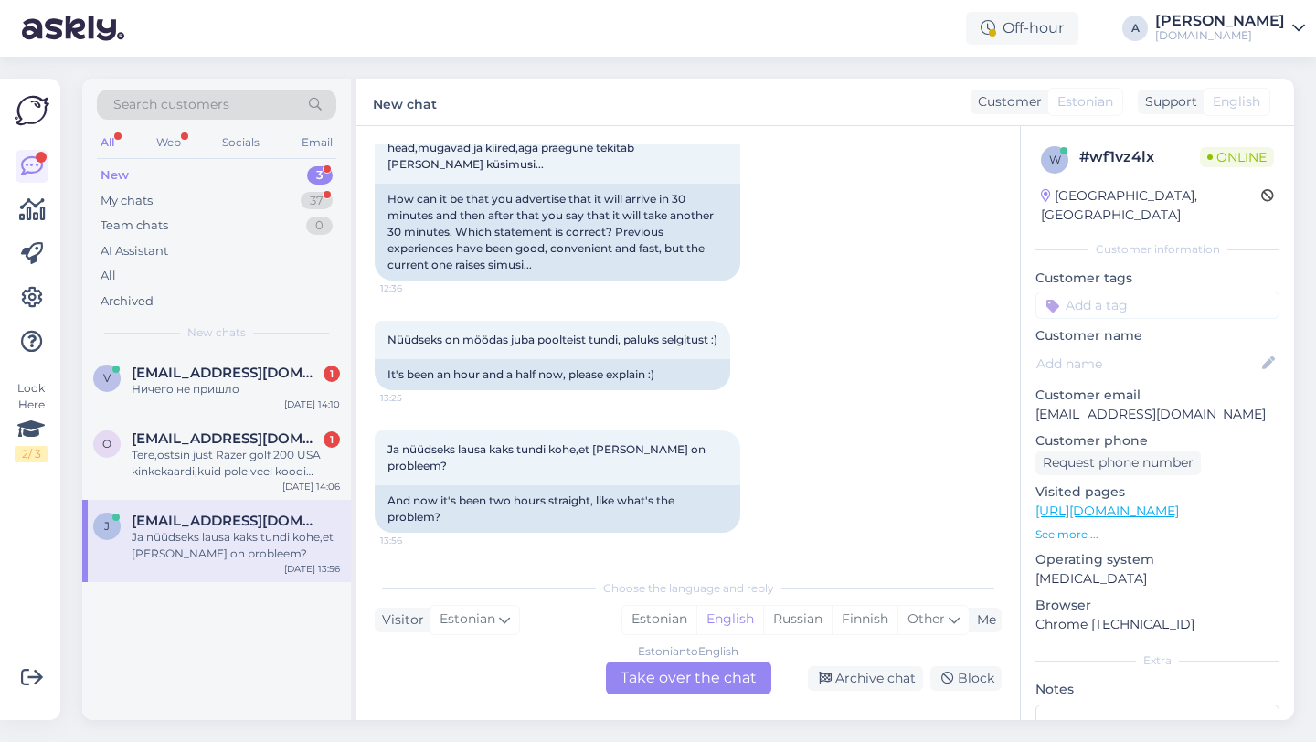
click at [682, 693] on div "Estonian to English Take over the chat" at bounding box center [688, 677] width 165 height 33
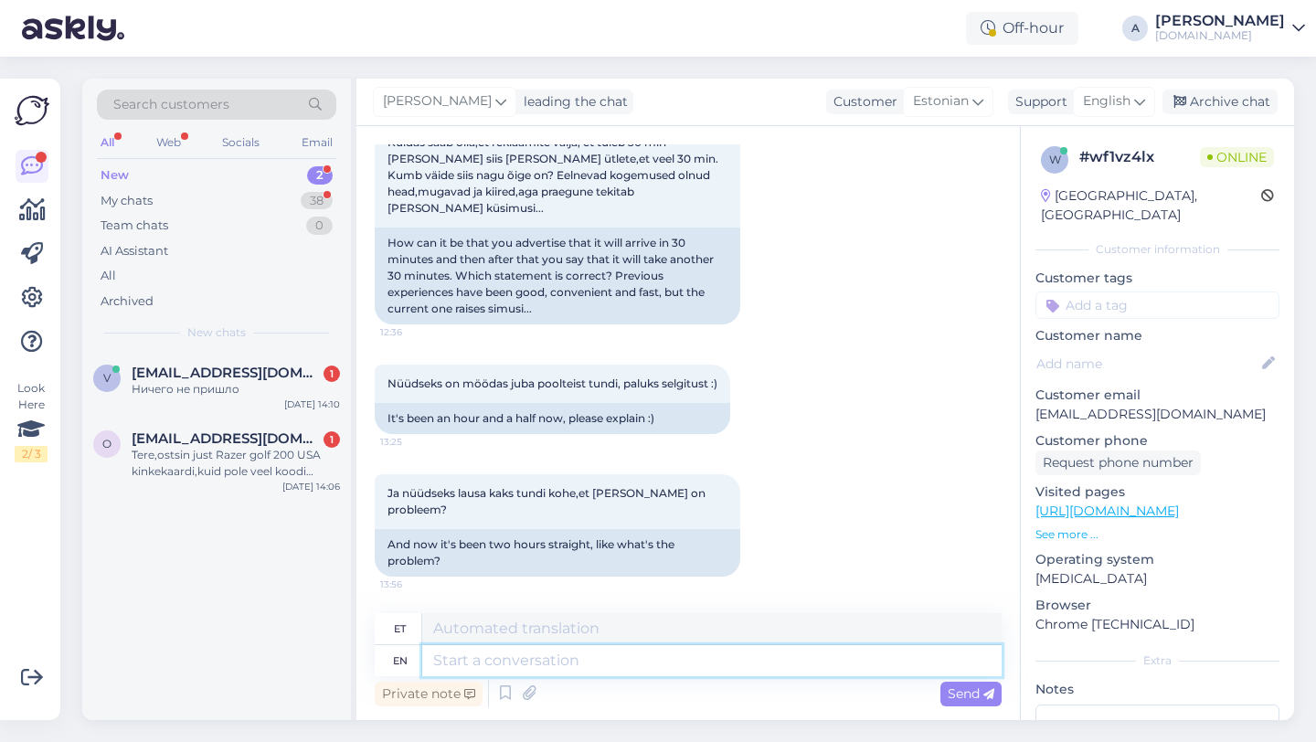
click at [579, 668] on textarea at bounding box center [711, 660] width 579 height 31
type textarea "Hey th"
type textarea "Hei"
type textarea "Hey there!"
type textarea "Tere!"
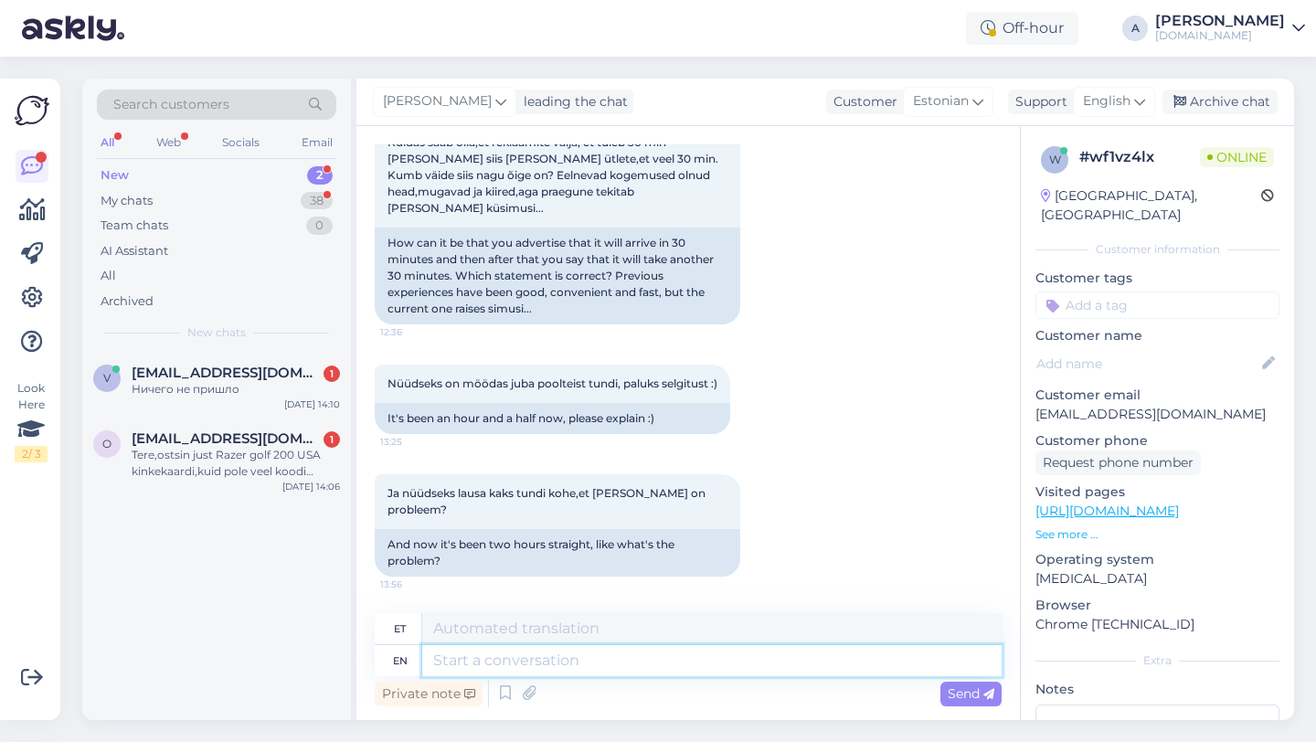
scroll to position [704, 0]
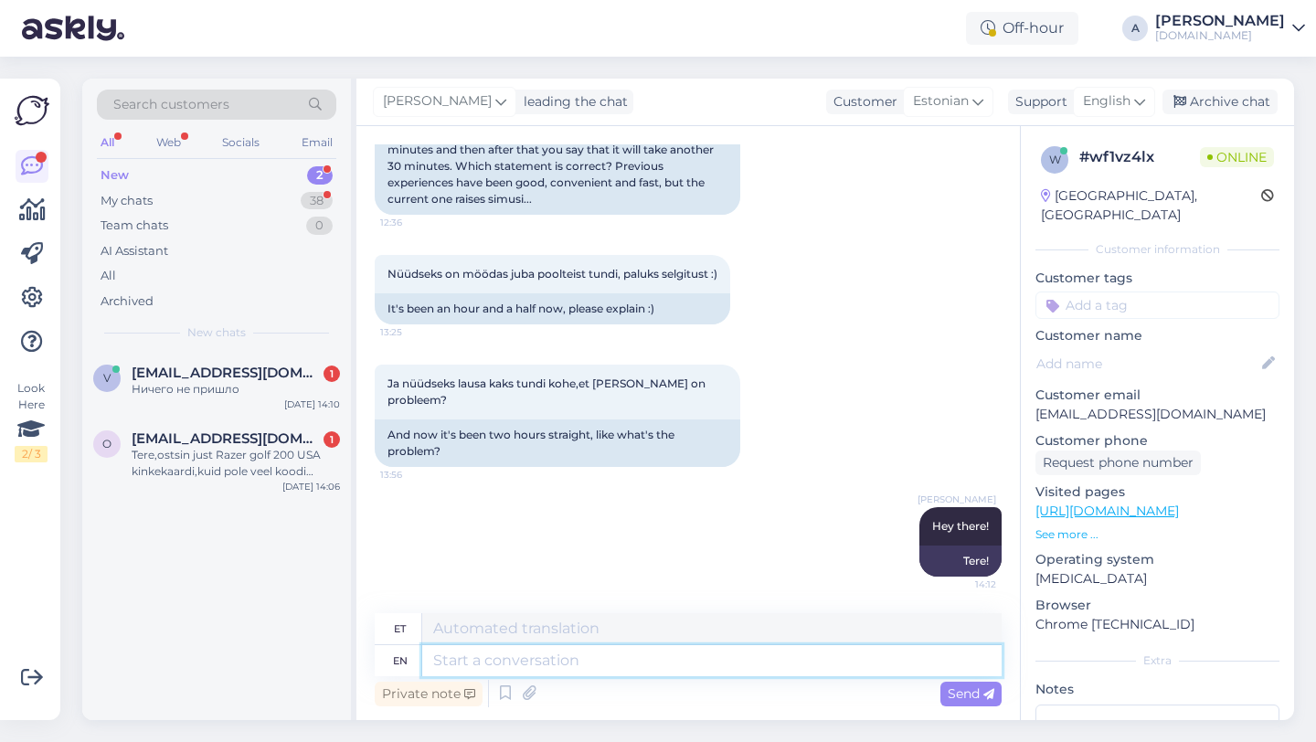
click at [556, 658] on textarea at bounding box center [711, 660] width 579 height 31
paste textarea "Due to unexpectedly high demand, the supplier has encountered delivery difficul…"
type textarea "Due to unexpectedly high demand, the supplier has encountered delivery difficul…"
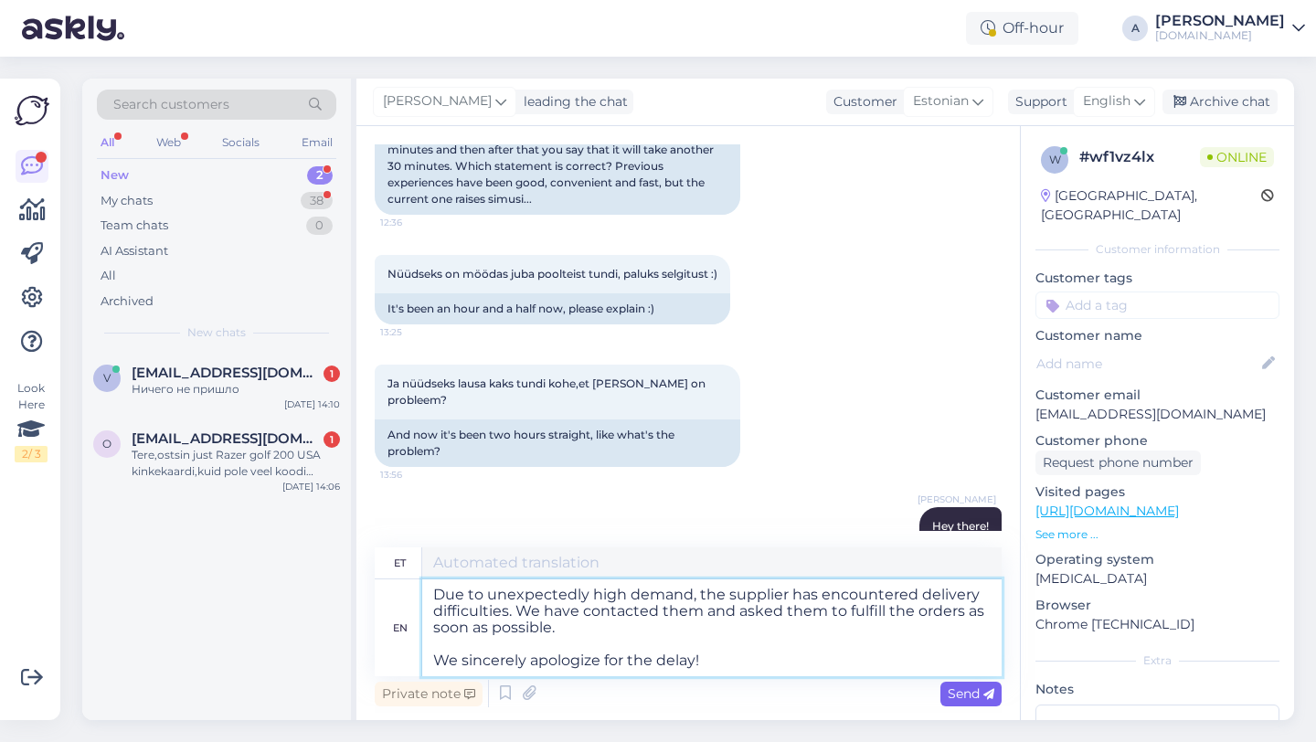
type textarea "Ootamatult suure nõudluse tõttu on tarnijal tekkinud tarneraskusi. Oleme nendeg…"
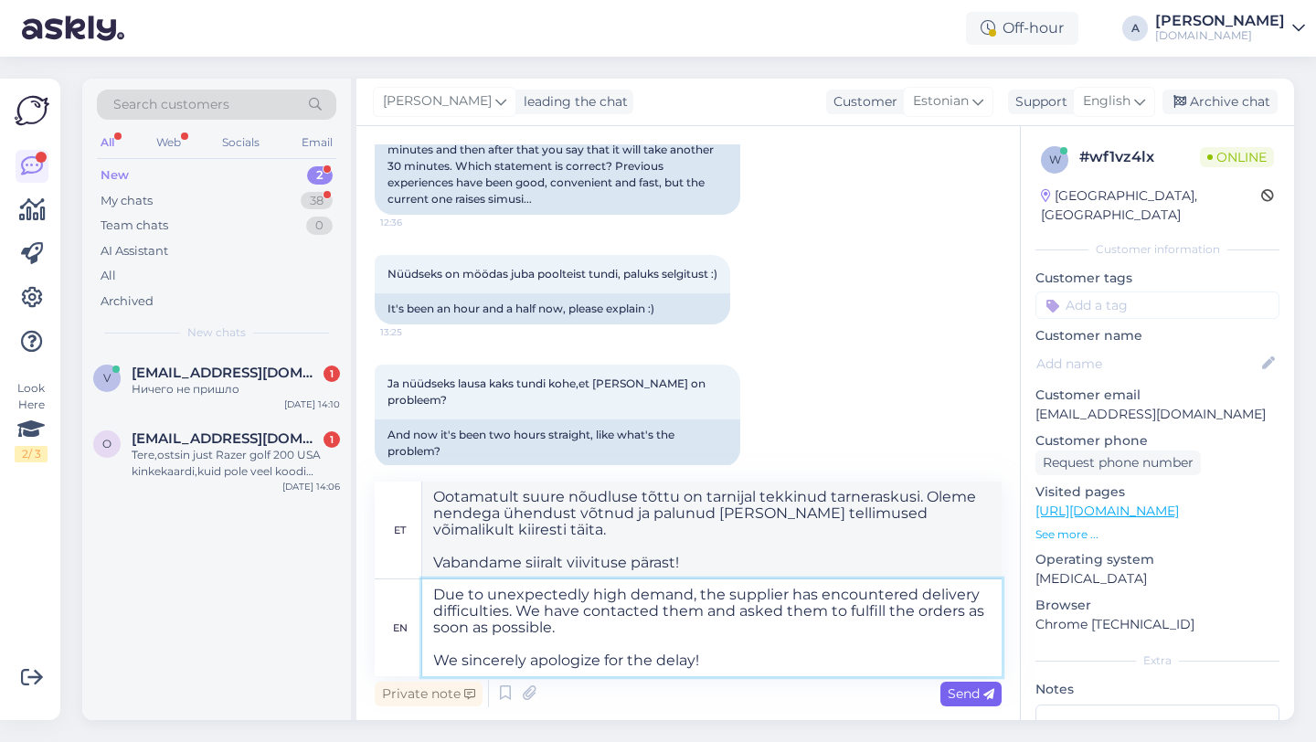
type textarea "Due to unexpectedly high demand, the supplier has encountered delivery difficul…"
click at [963, 697] on span "Send" at bounding box center [970, 693] width 47 height 16
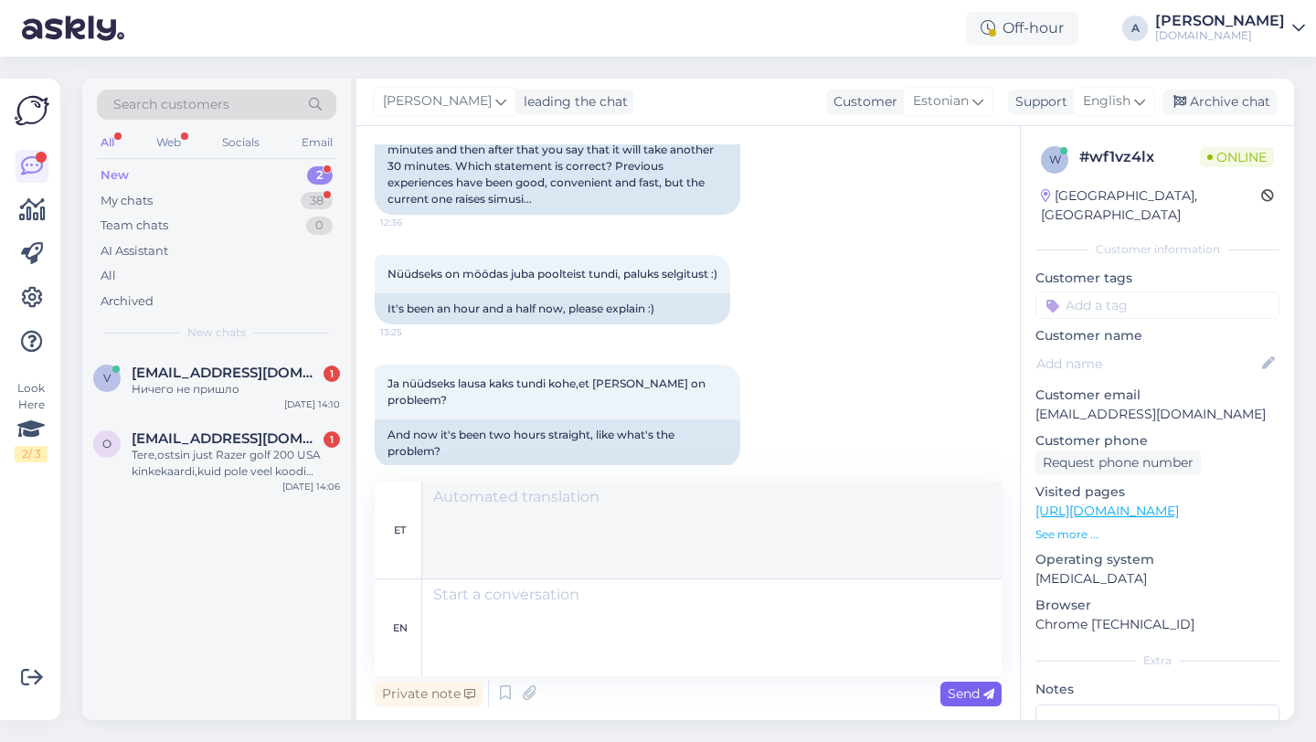
scroll to position [946, 0]
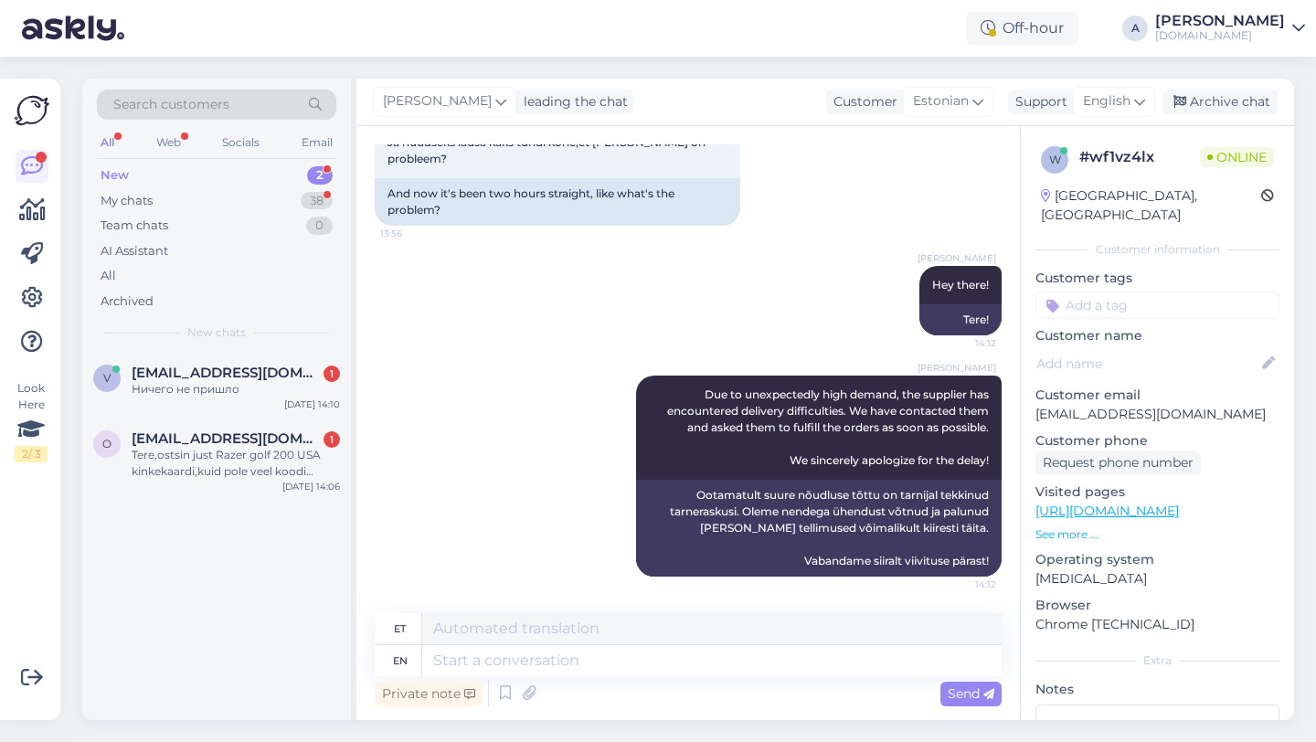
click at [1085, 291] on input at bounding box center [1157, 304] width 244 height 27
type input "orde"
click at [1133, 348] on span "Order_delay" at bounding box center [1157, 353] width 67 height 11
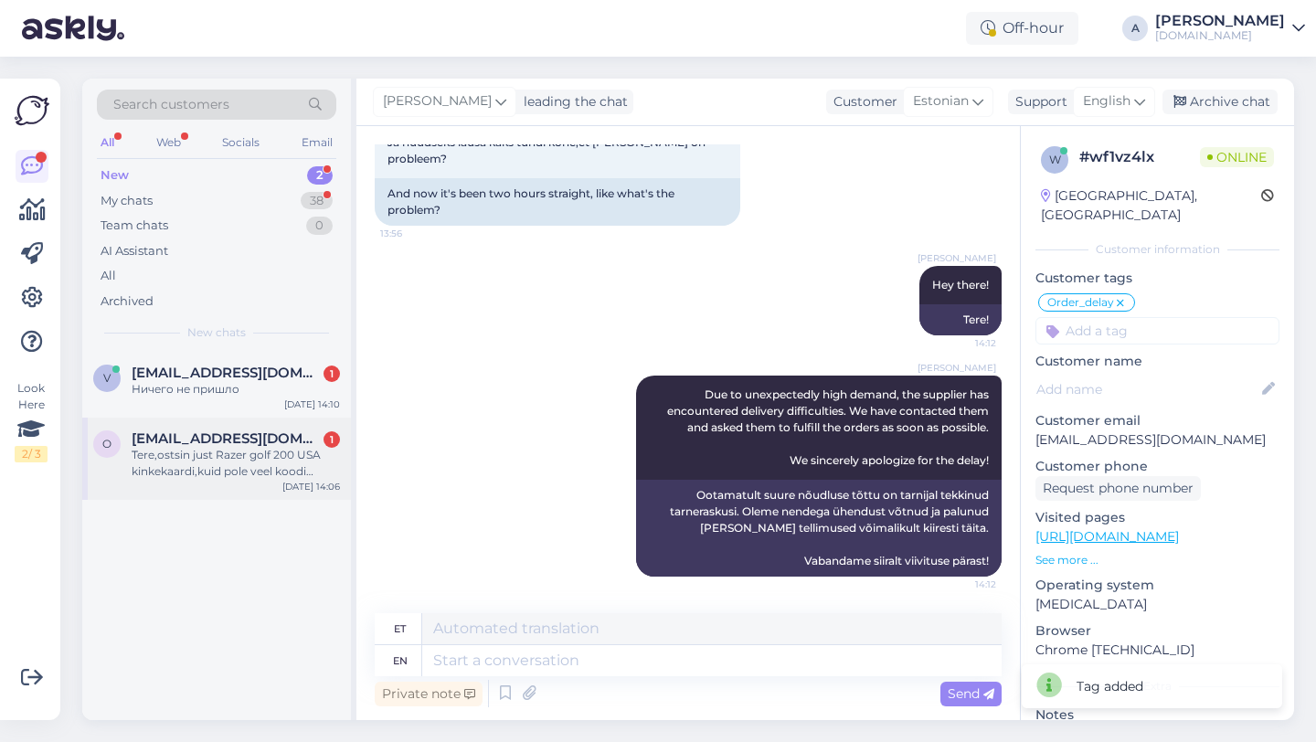
click at [252, 431] on span "[EMAIL_ADDRESS][DOMAIN_NAME]" at bounding box center [227, 438] width 190 height 16
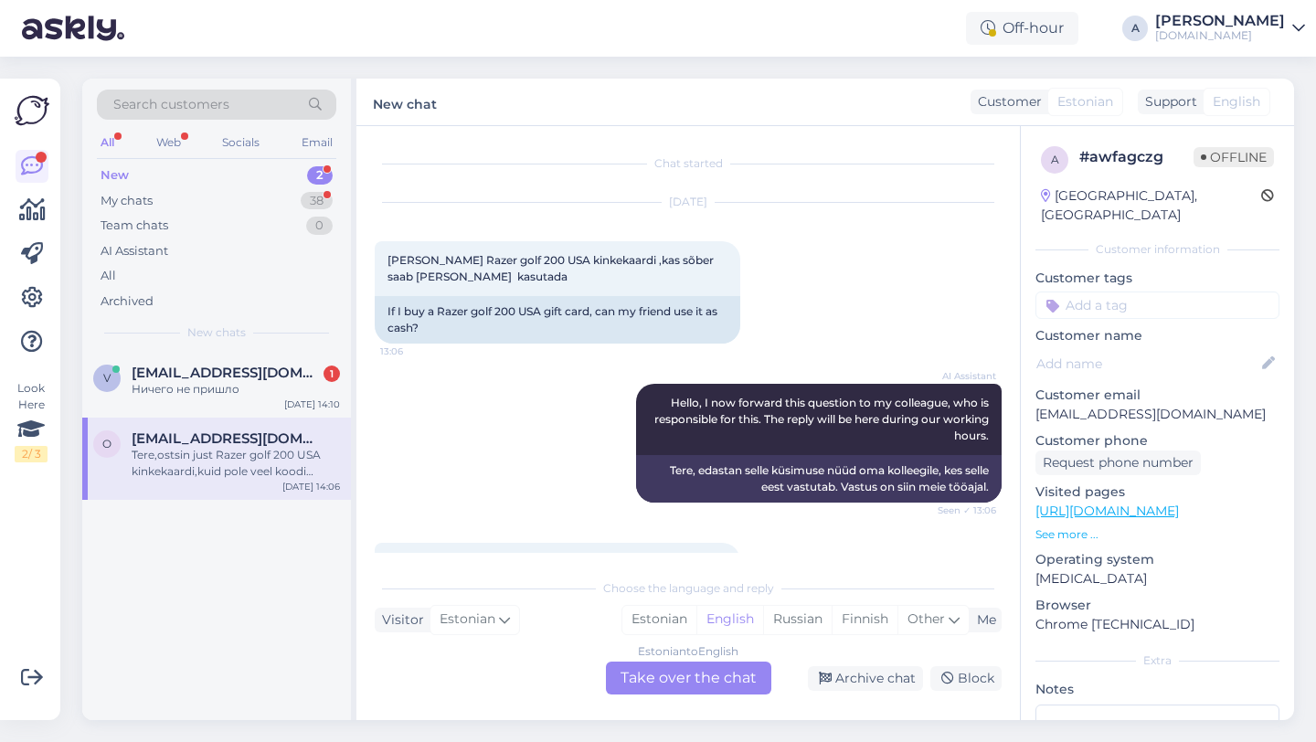
scroll to position [112, 0]
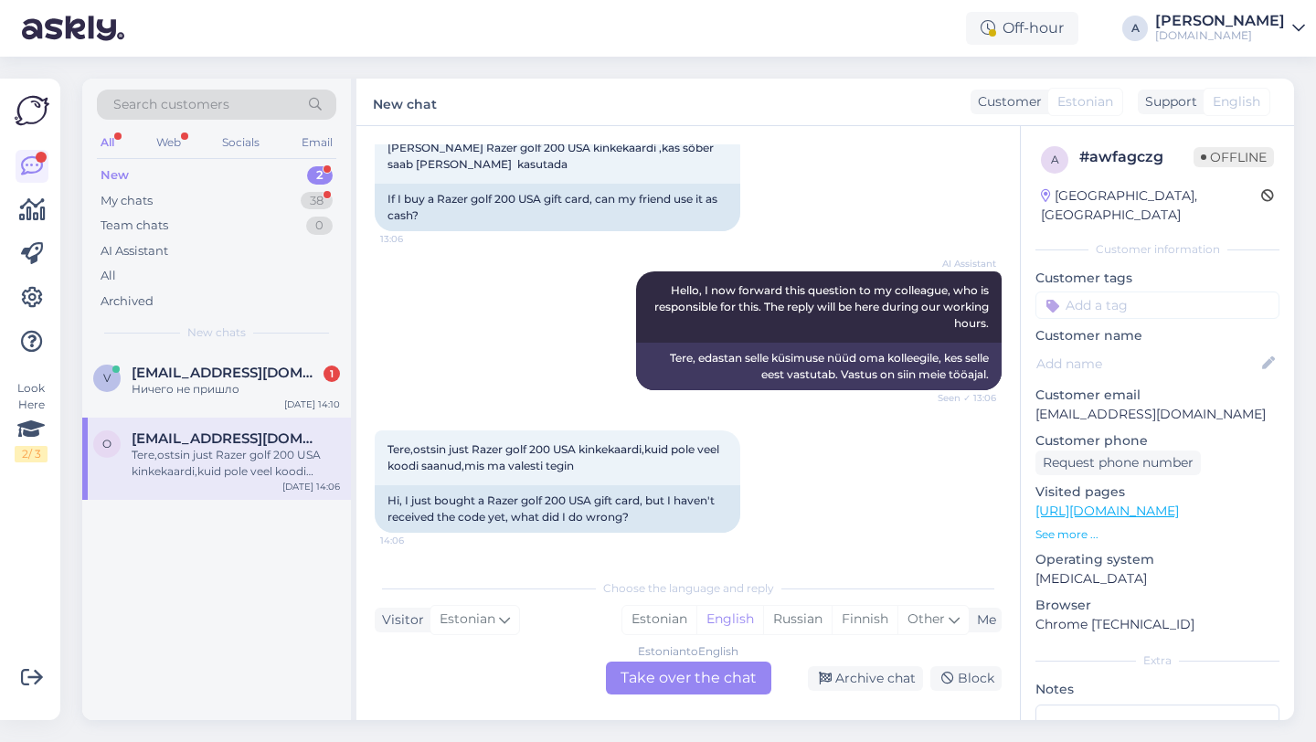
click at [671, 670] on div "Estonian to English Take over the chat" at bounding box center [688, 677] width 165 height 33
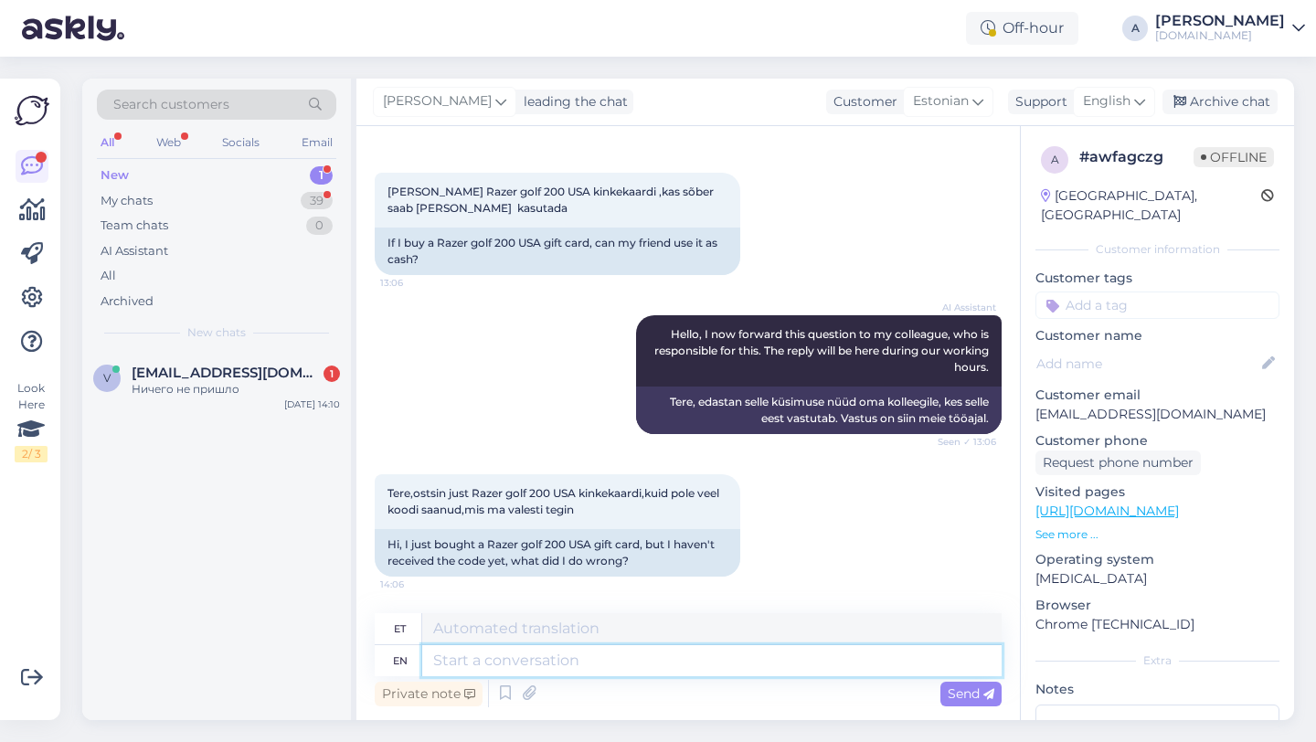
click at [608, 668] on textarea at bounding box center [711, 660] width 579 height 31
type textarea "Hey t"
type textarea "Hei"
type textarea "Hey there!"
type textarea "Tere!"
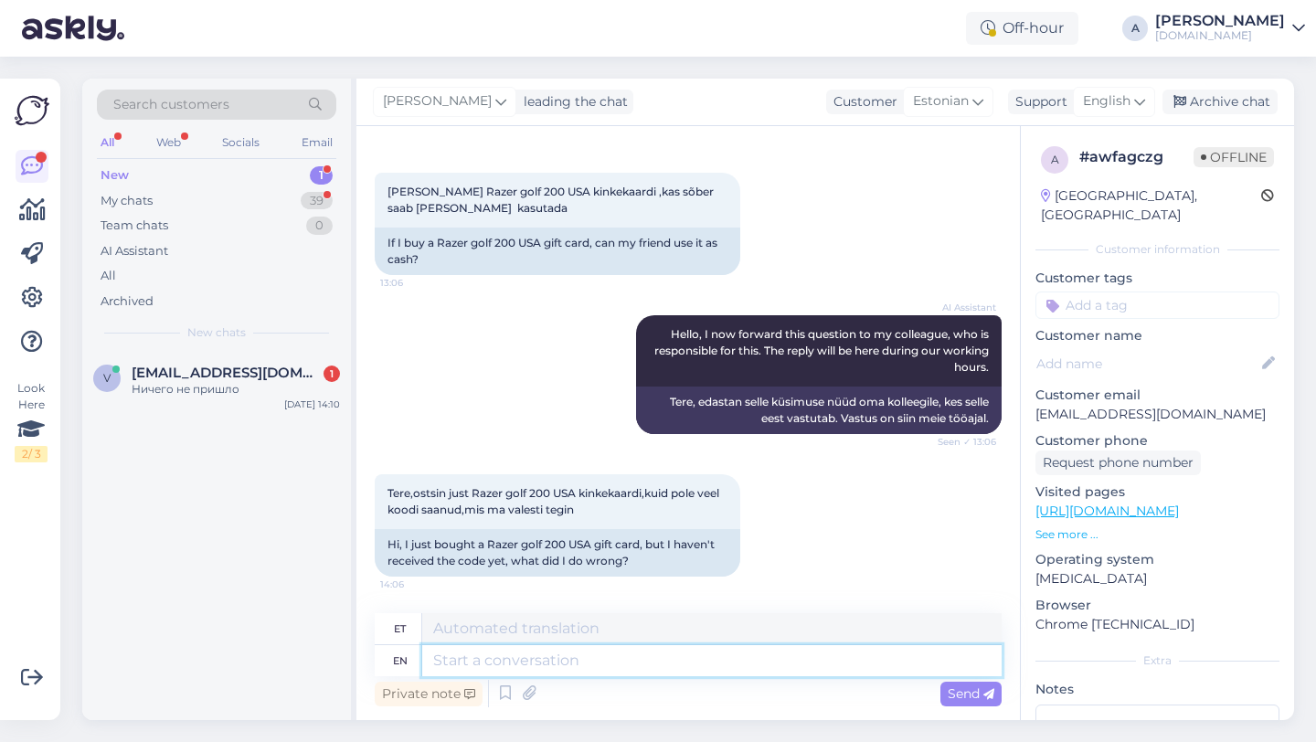
scroll to position [178, 0]
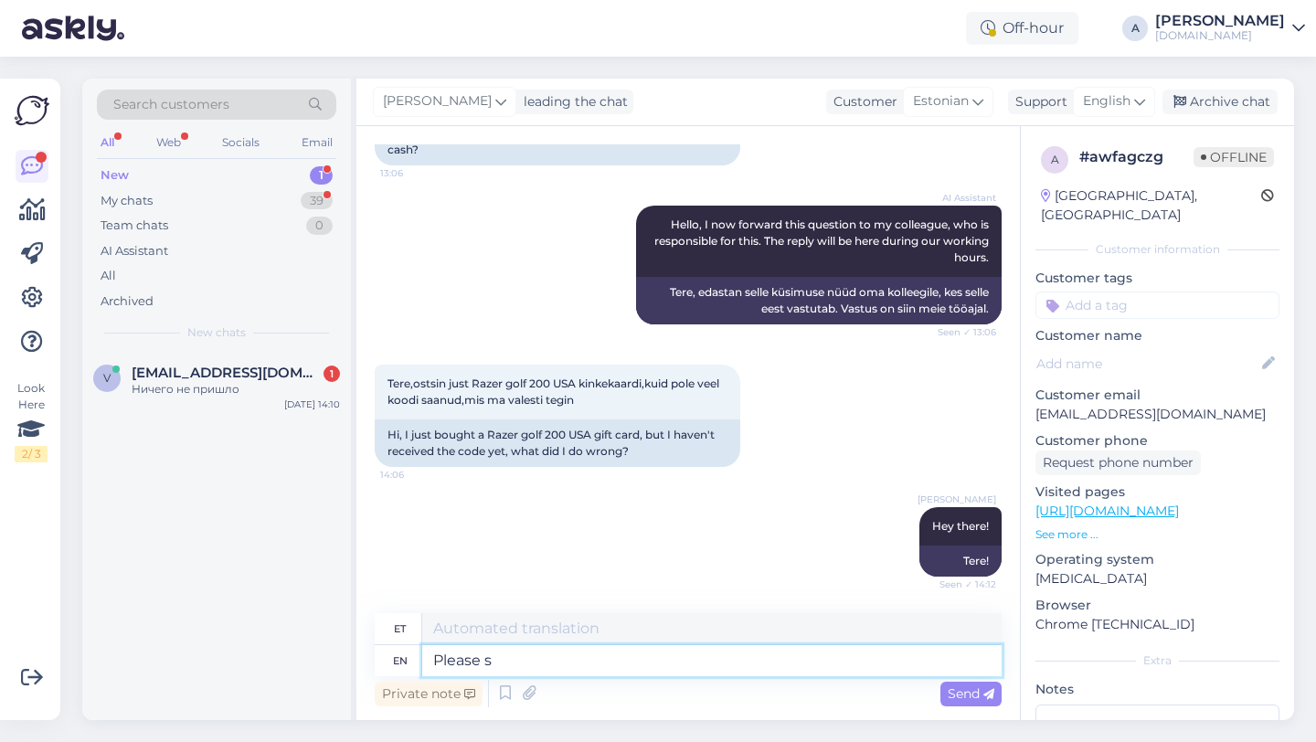
type textarea "Please sh"
type textarea "Palun"
type textarea "Please share wi"
type textarea "Palun jaga"
type textarea "Please share with m"
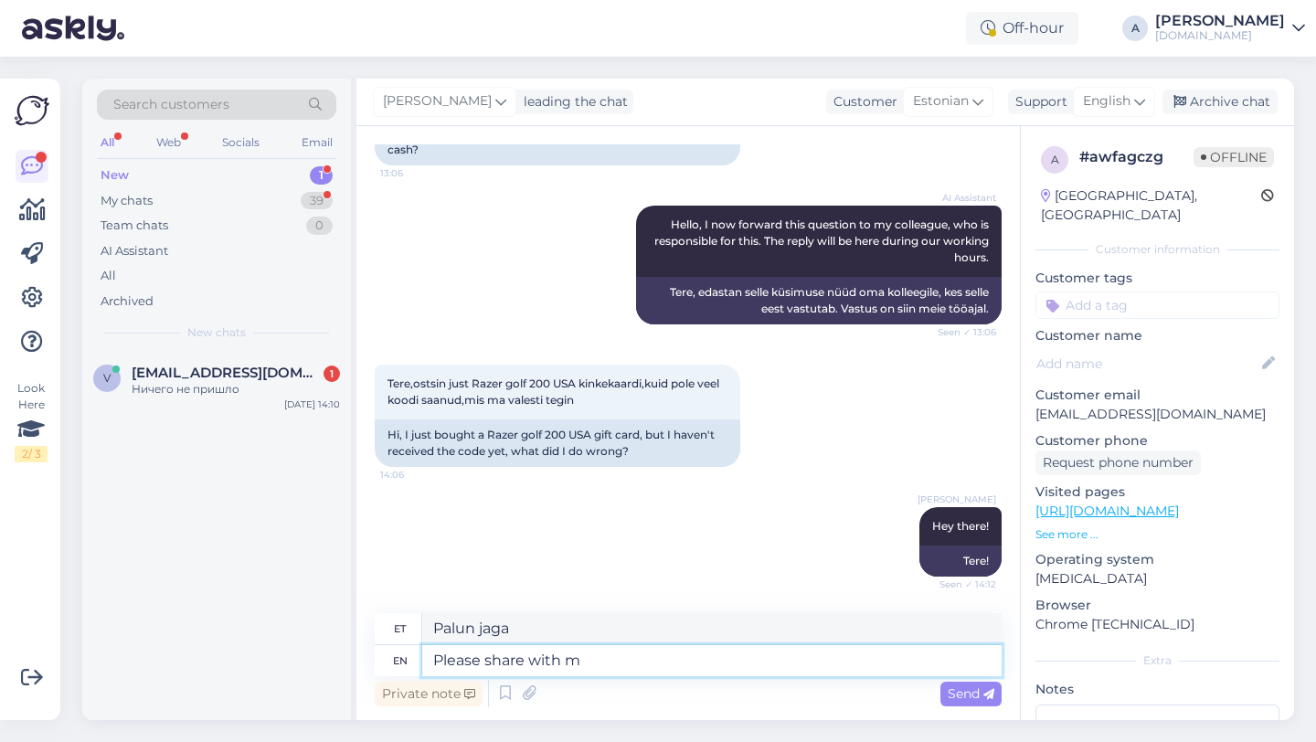
type textarea "Palun jagage"
type textarea "Please share with me yo"
type textarea "Palun jaga minuga"
type textarea "Please share with me your or"
type textarea "Palun jaga minuga oma"
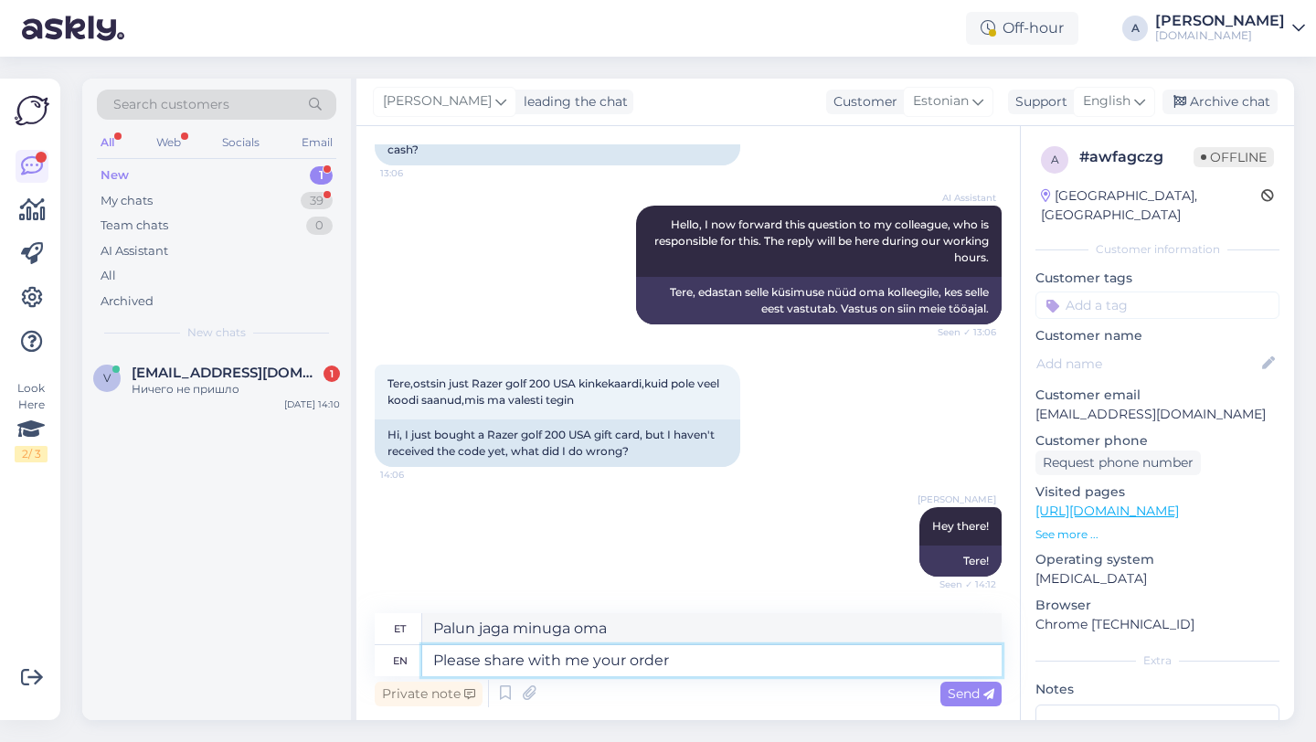
type textarea "Please share with me your order n"
type textarea "Palun jaga minuga oma tellimust"
type textarea "Please share with me your order number."
type textarea "Palun jaga minuga oma tellimuse numbrit."
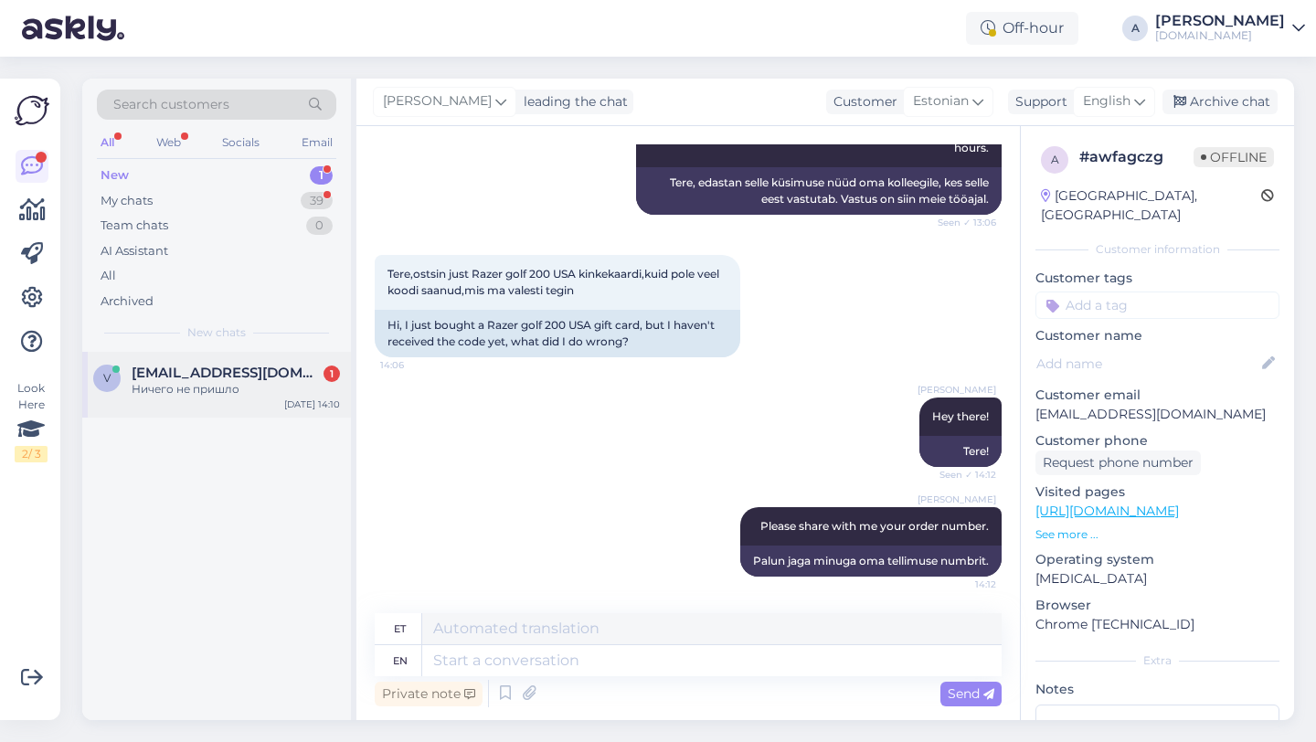
click at [248, 368] on span "[EMAIL_ADDRESS][DOMAIN_NAME]" at bounding box center [227, 373] width 190 height 16
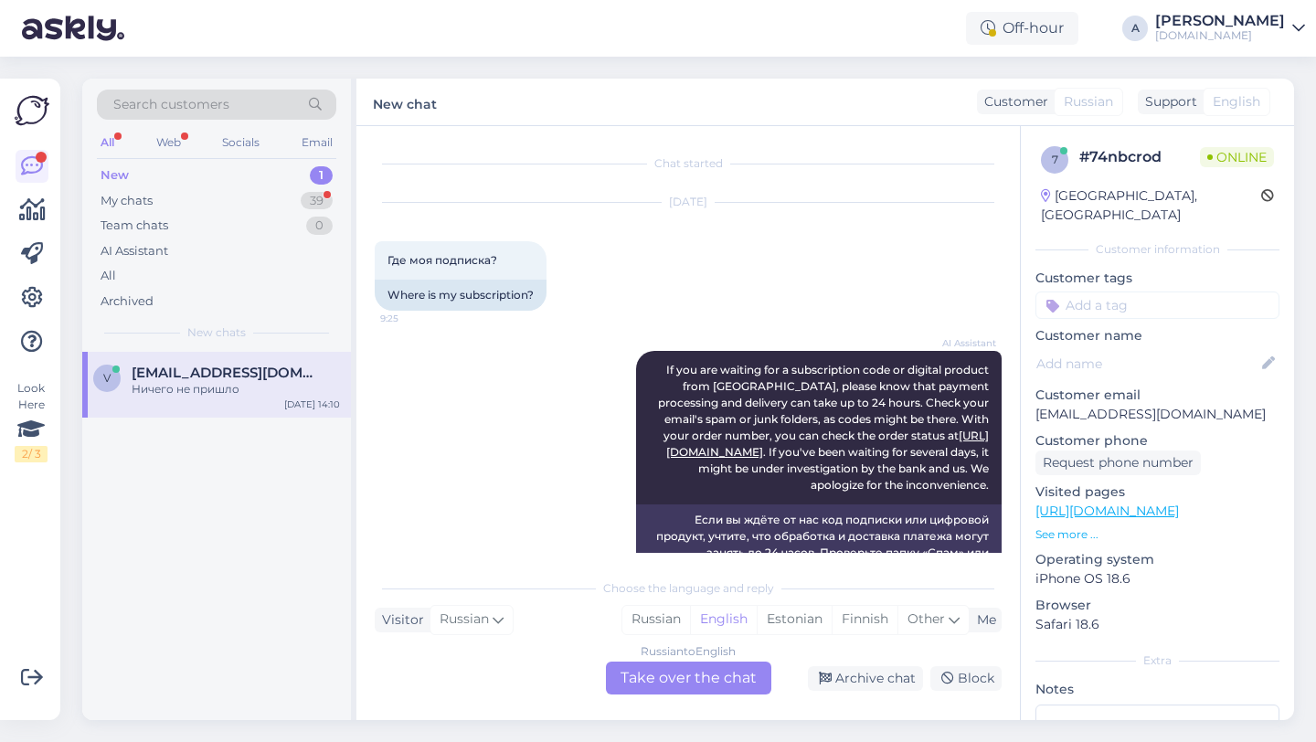
scroll to position [644, 0]
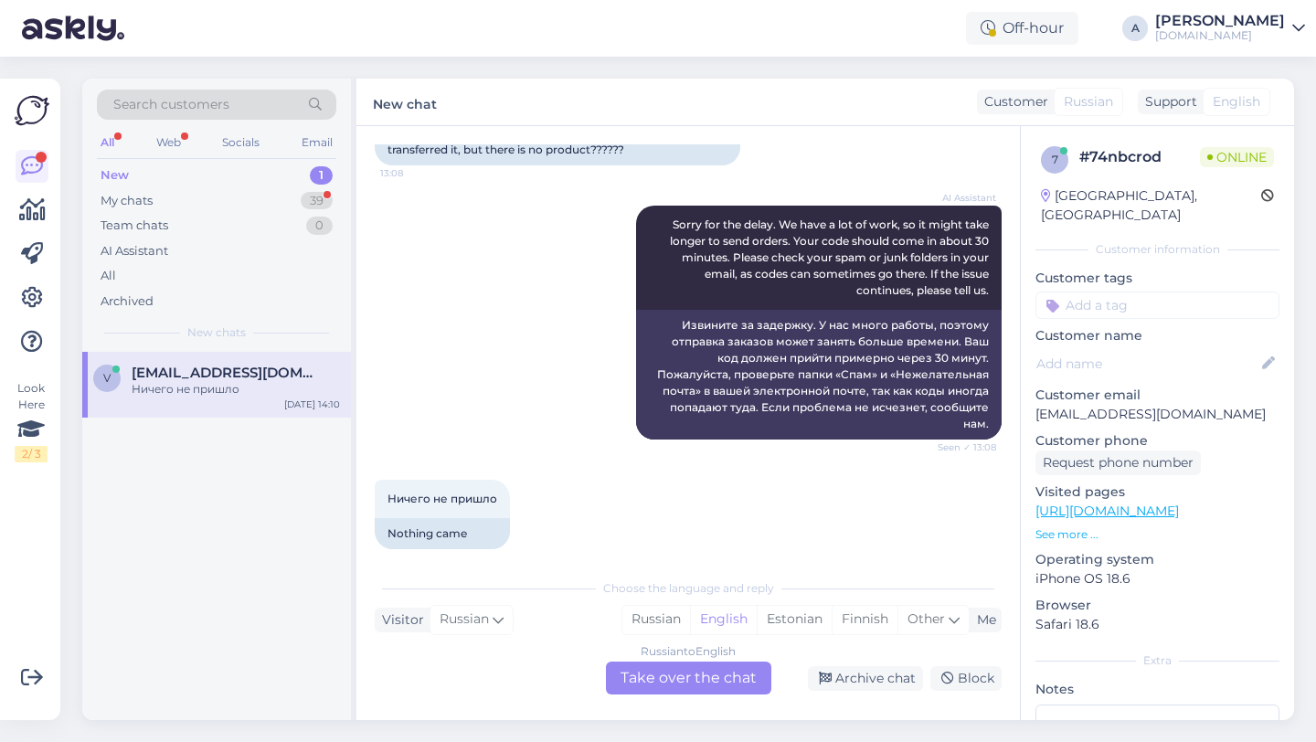
click at [649, 688] on div "Russian to English Take over the chat" at bounding box center [688, 677] width 165 height 33
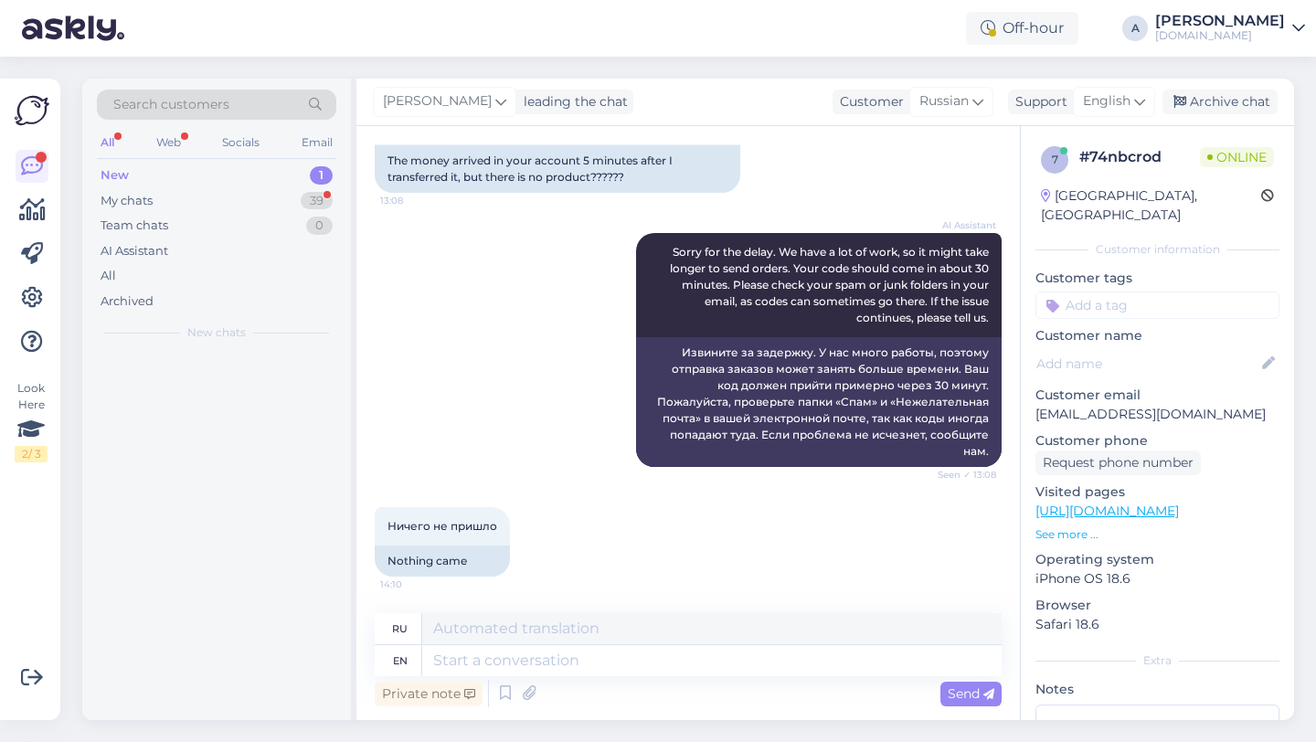
scroll to position [600, 0]
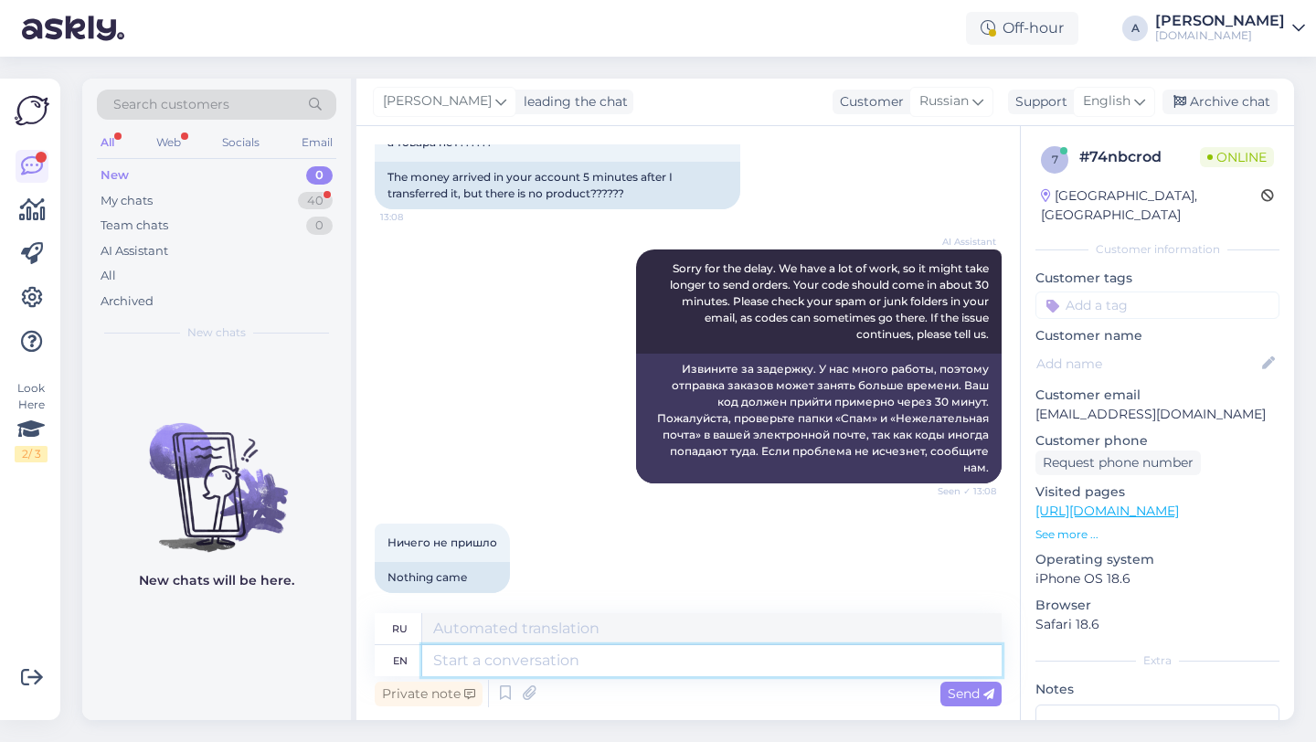
click at [588, 668] on textarea at bounding box center [711, 660] width 579 height 31
type textarea "Hey t"
type textarea "Привет"
type textarea "Hey there!"
type textarea "Привет!"
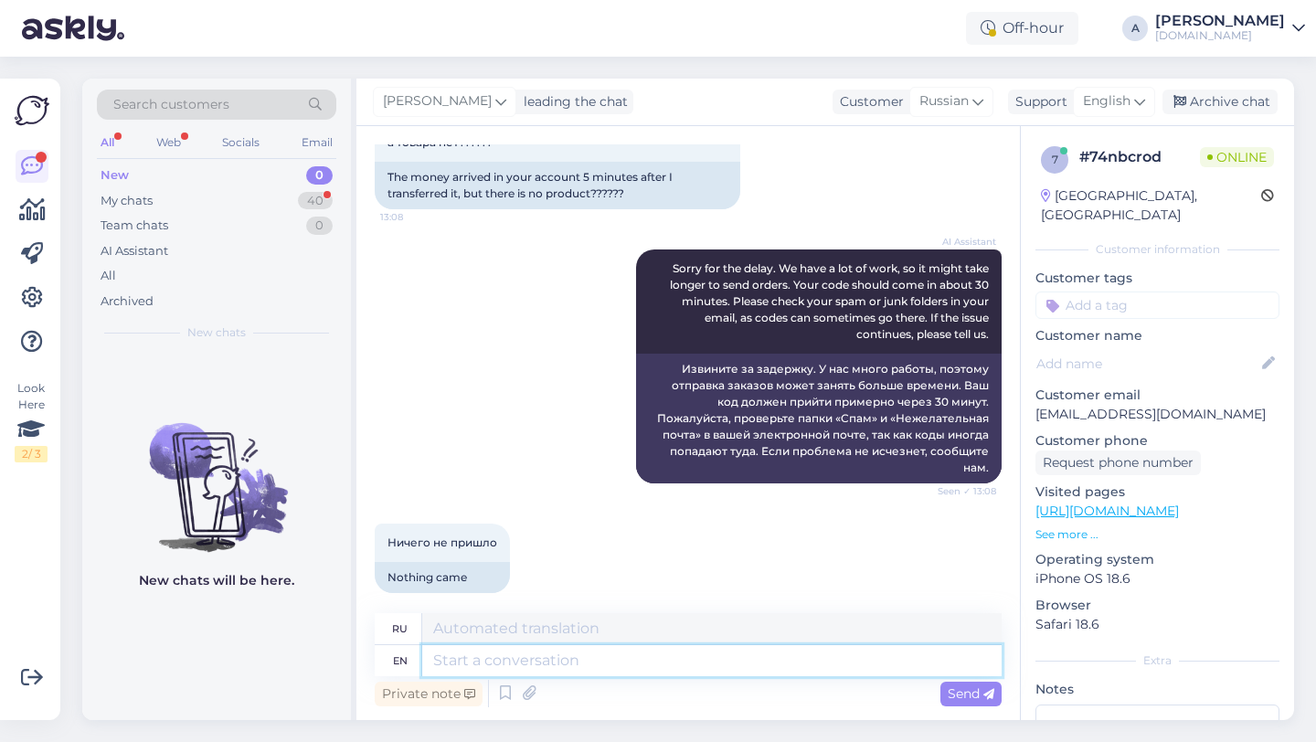
scroll to position [710, 0]
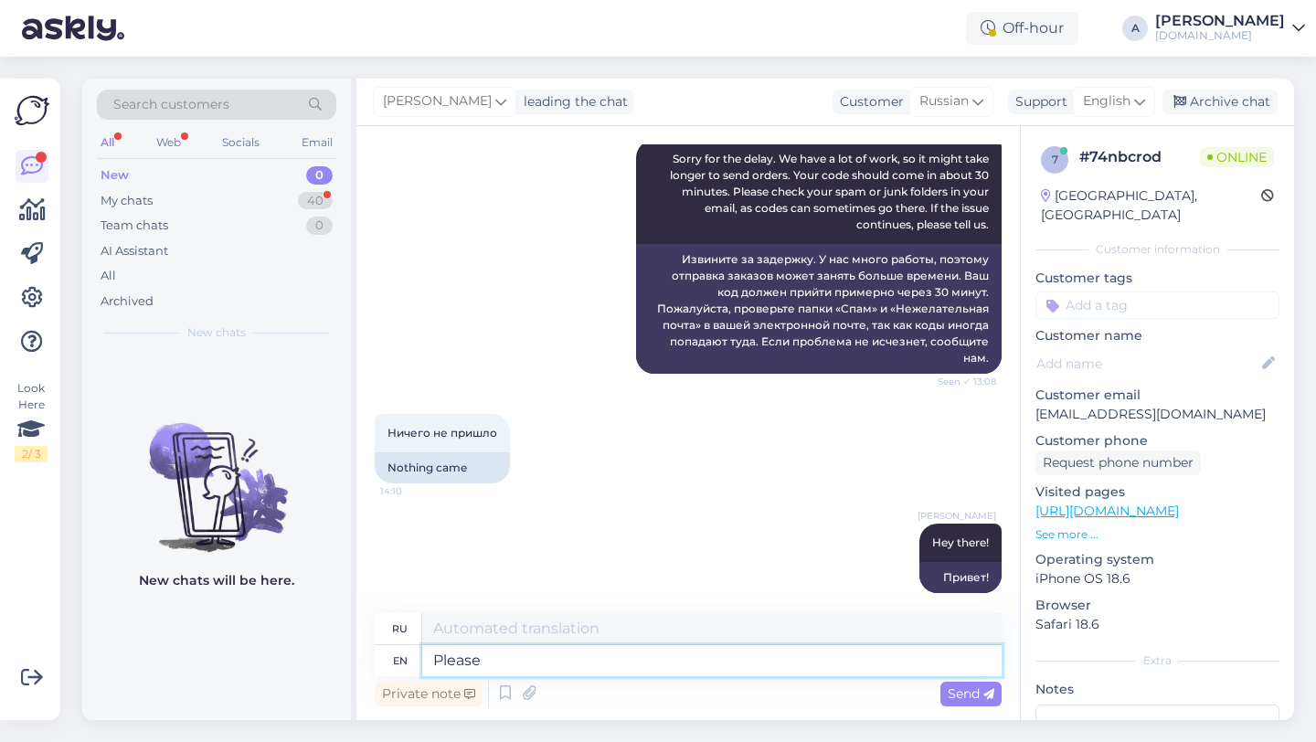
type textarea "Please s"
type textarea "Пожалуйста"
type textarea "Please share wit"
type textarea "Пожалуйста, поделитесь"
type textarea "Please share with e"
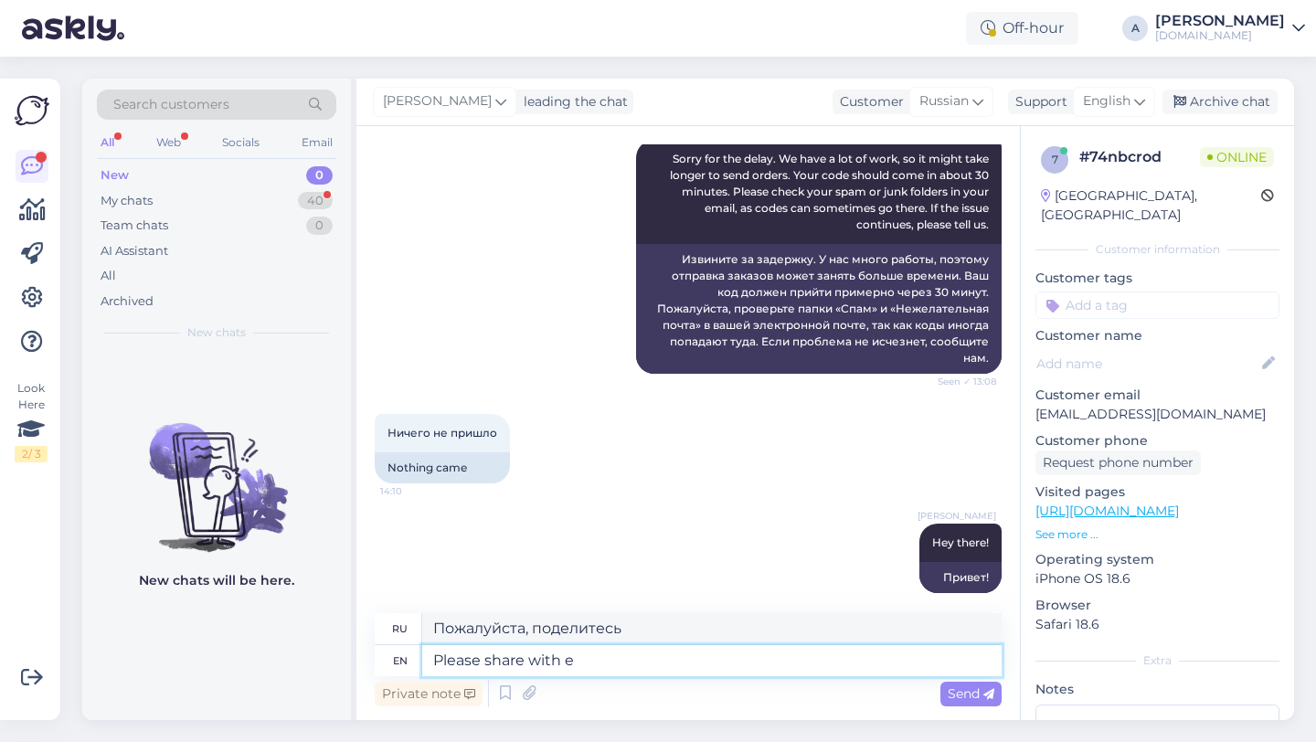
type textarea "Пожалуйста, поделитесь с"
type textarea "Please share with me y"
type textarea "Пожалуйста, поделитесь со мной"
type textarea "Please share with me your or"
type textarea "Пожалуйста, поделитесь со мной своими"
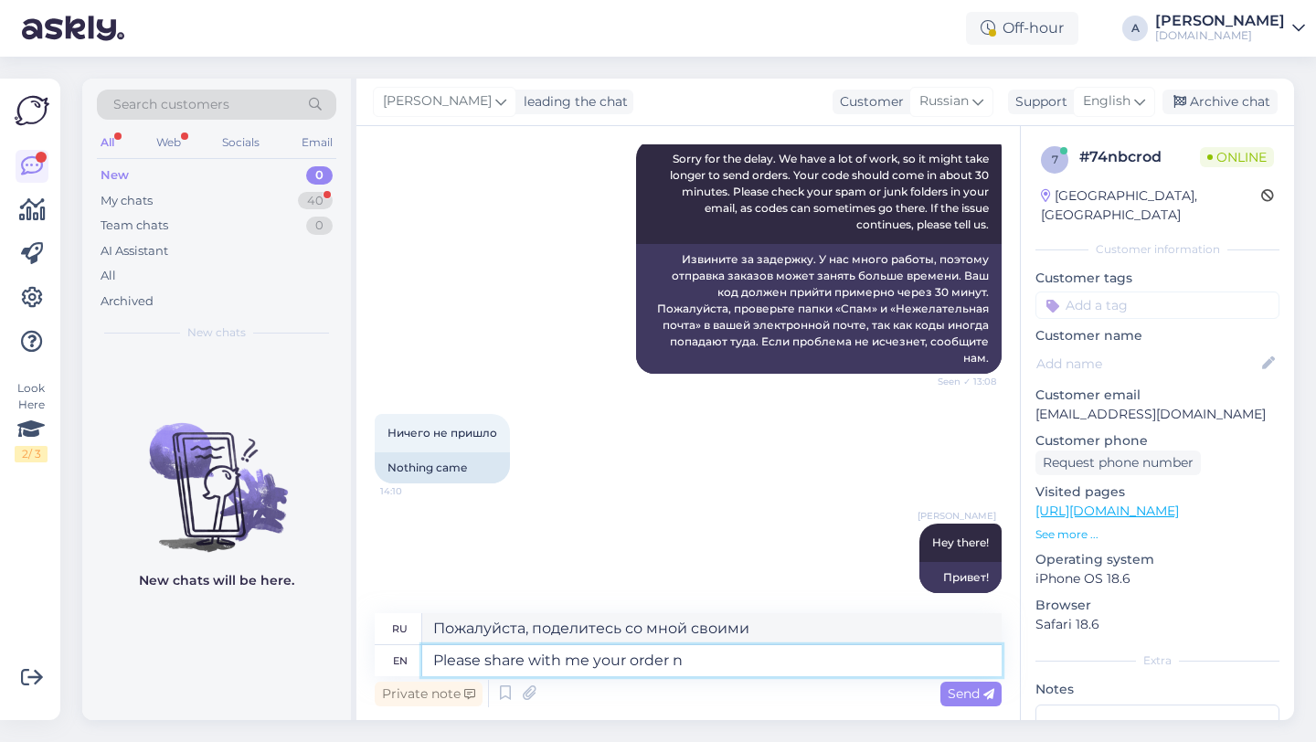
type textarea "Please share with me your order nu"
type textarea "Пожалуйста, поделитесь со мной вашим заказом."
type textarea "Please share with me your order number."
type textarea "Пожалуйста, сообщите мне номер вашего заказа."
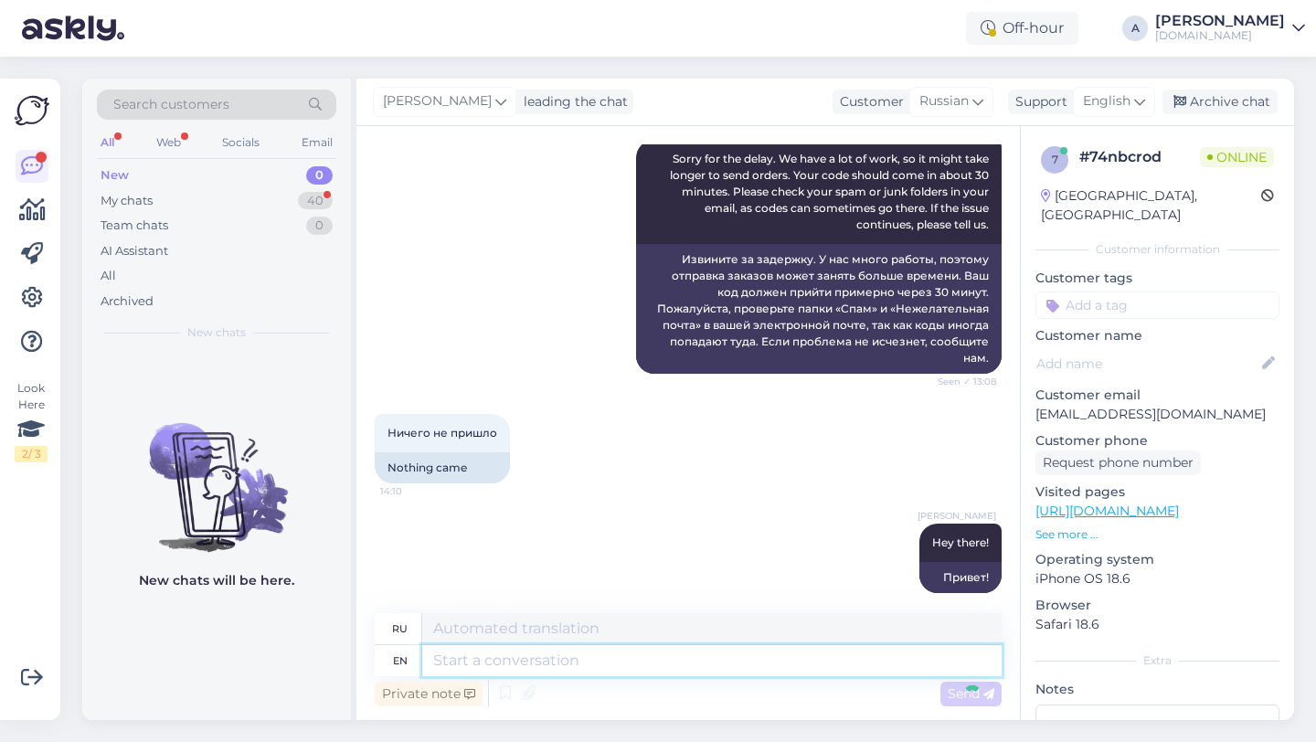
scroll to position [819, 0]
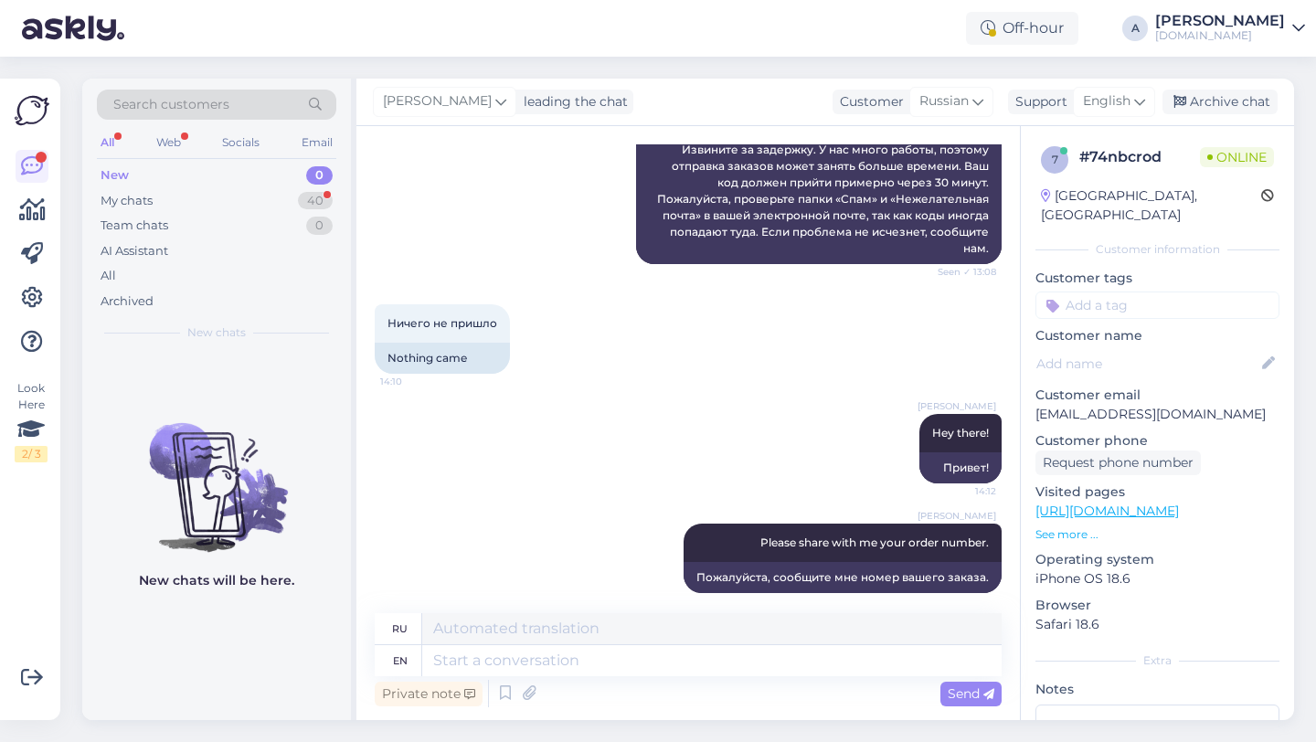
click at [1160, 291] on input at bounding box center [1157, 304] width 244 height 27
type input "orde"
click at [1186, 344] on div "Order_delay" at bounding box center [1157, 353] width 85 height 18
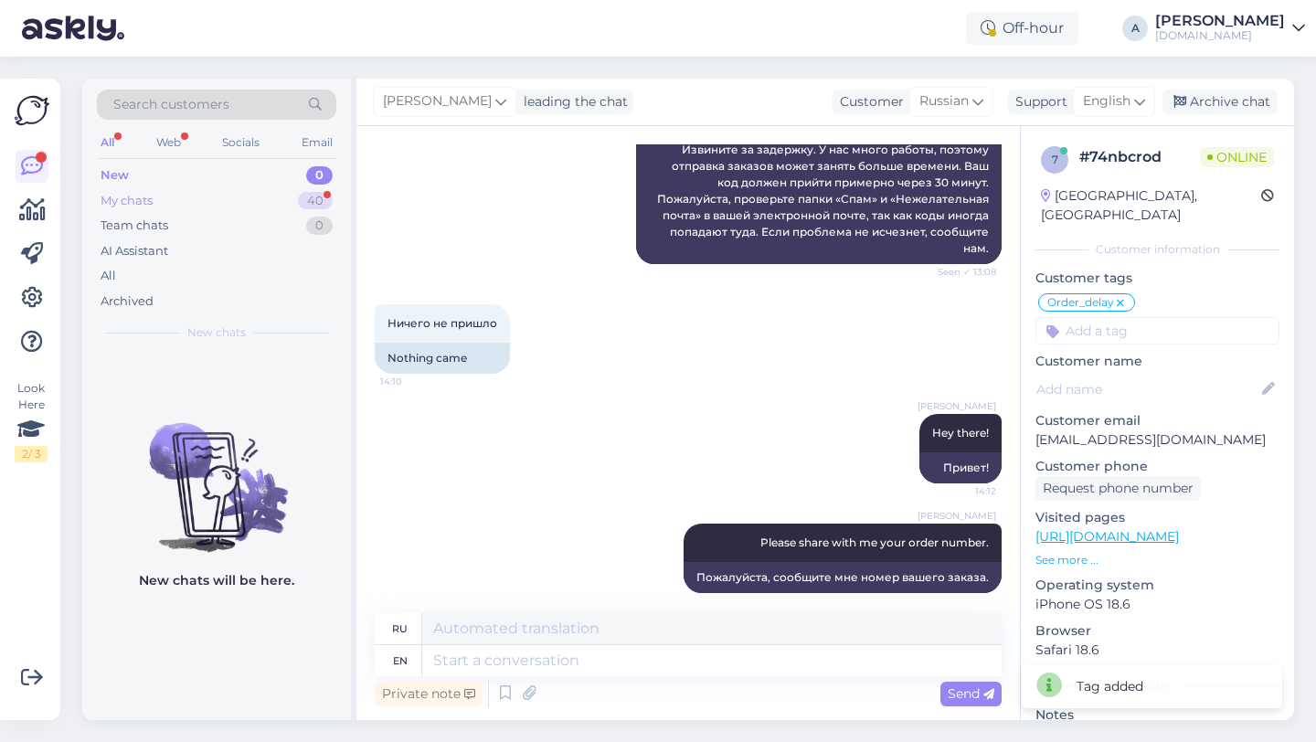
click at [291, 200] on div "My chats 40" at bounding box center [216, 201] width 239 height 26
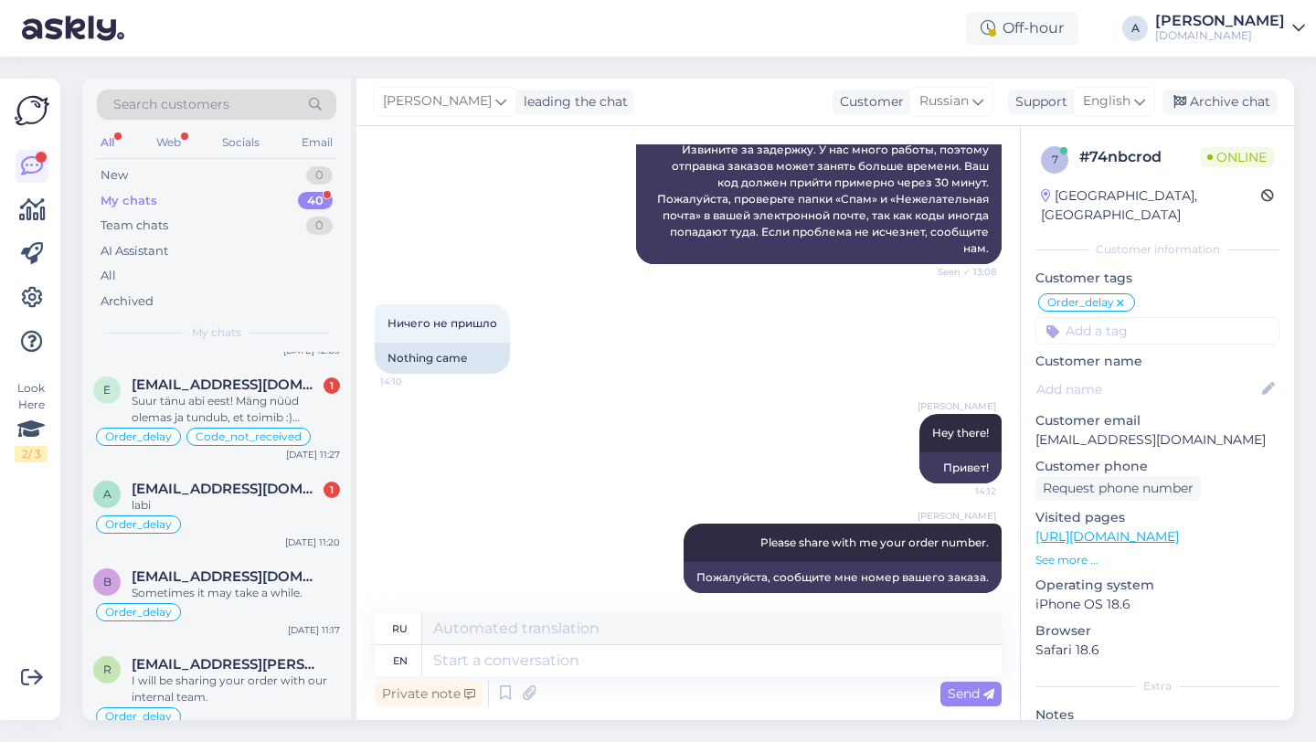
scroll to position [909, 0]
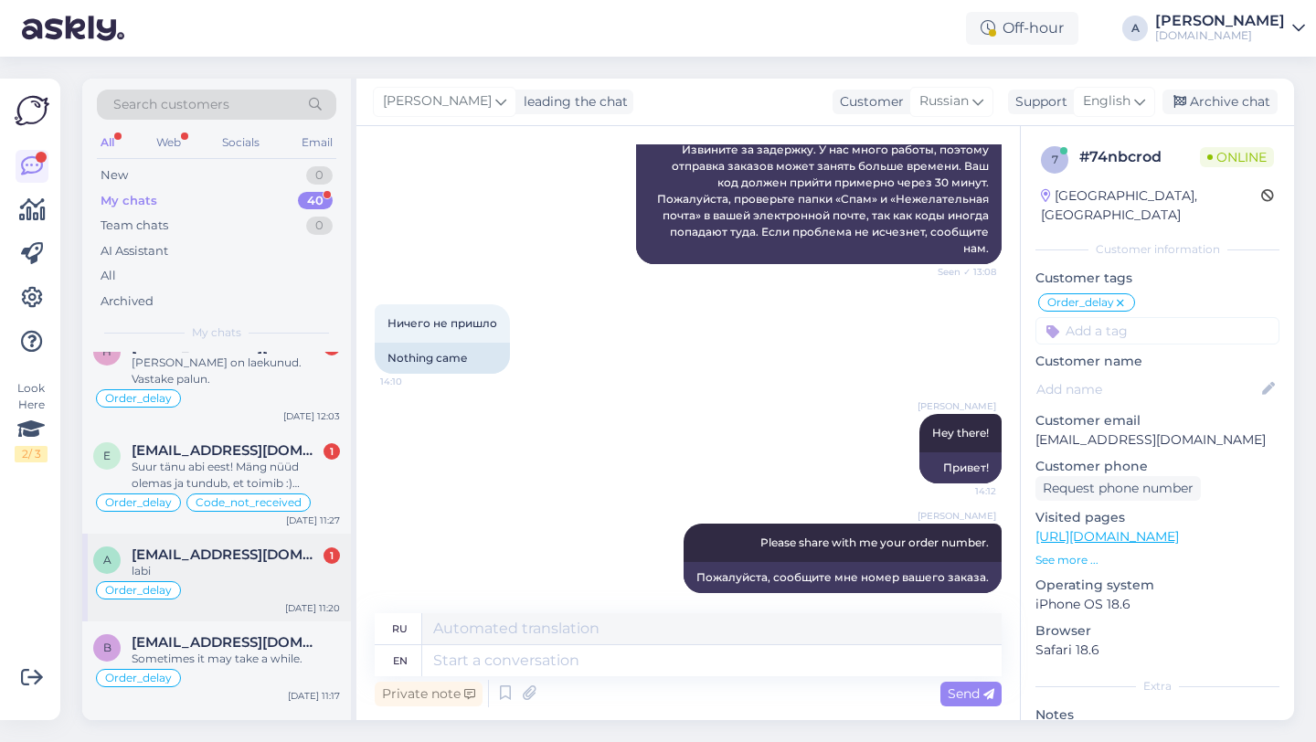
click at [241, 563] on div "labi" at bounding box center [236, 571] width 208 height 16
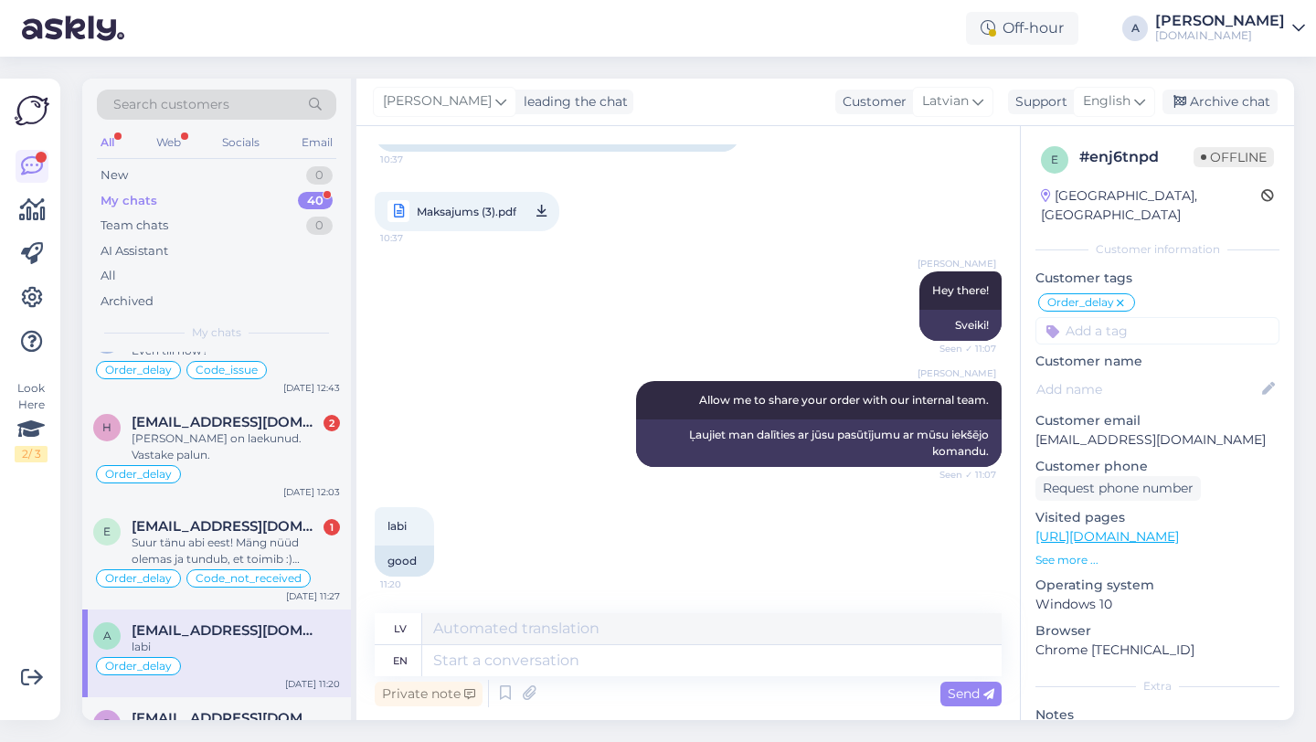
scroll to position [832, 0]
click at [242, 543] on div "Suur tänu abi eest! Mäng nüüd olemas ja tundub, et toimib :) Eelnevalt edastasi…" at bounding box center [236, 551] width 208 height 33
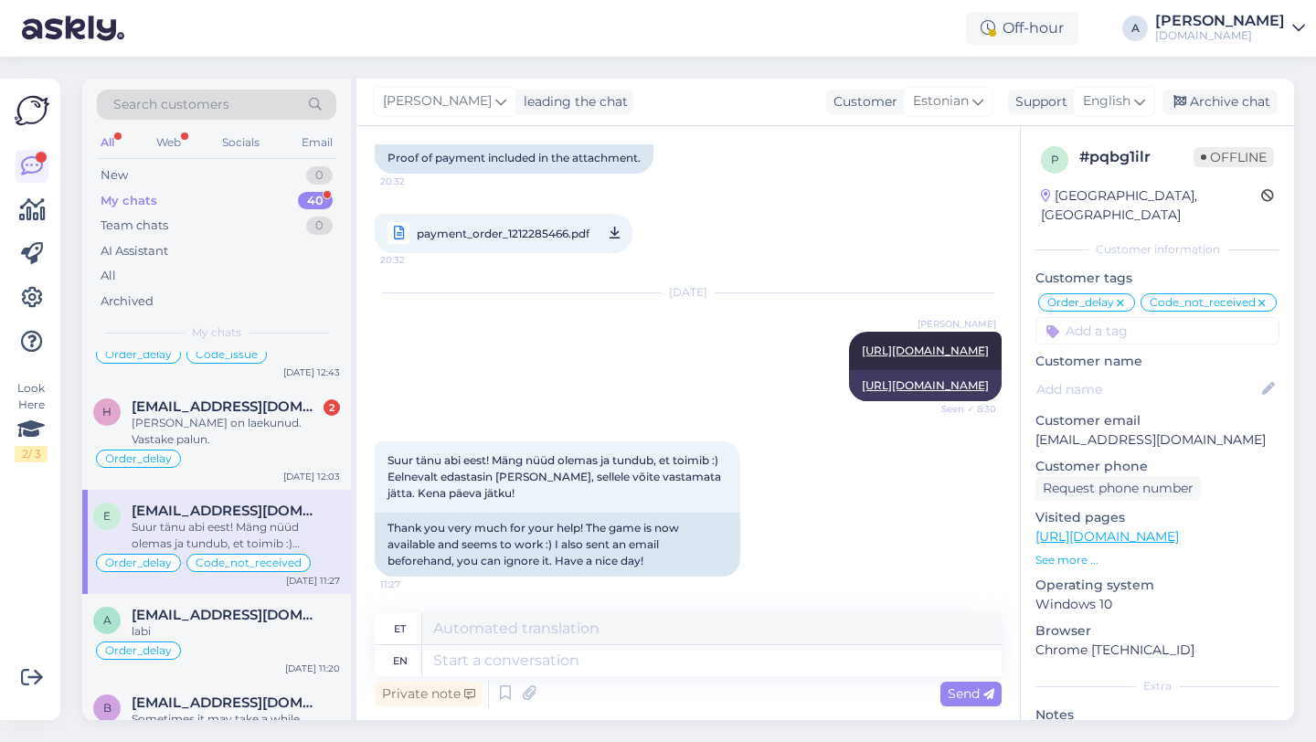
scroll to position [816, 0]
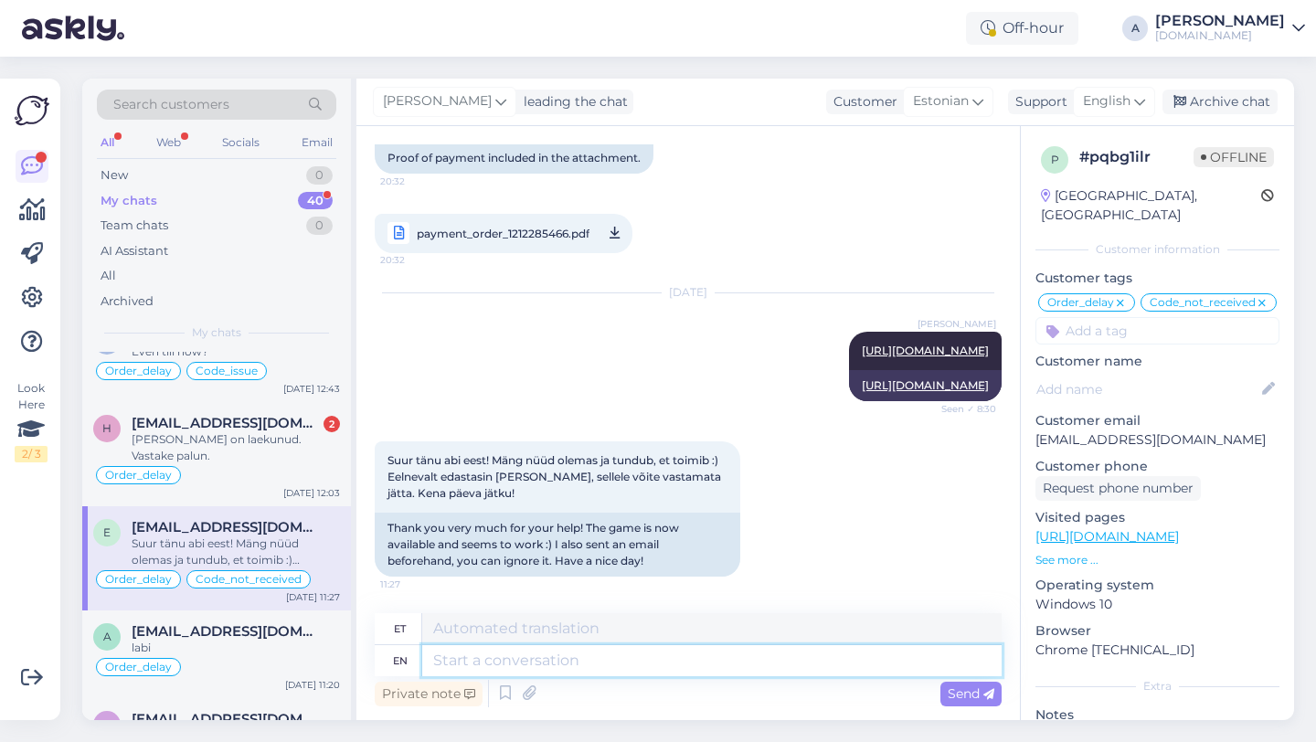
click at [534, 657] on textarea at bounding box center [711, 660] width 579 height 31
type textarea "You're wel"
type textarea "Sa oled"
type textarea "You're welcome!"
type textarea "Pole tänu väärt!"
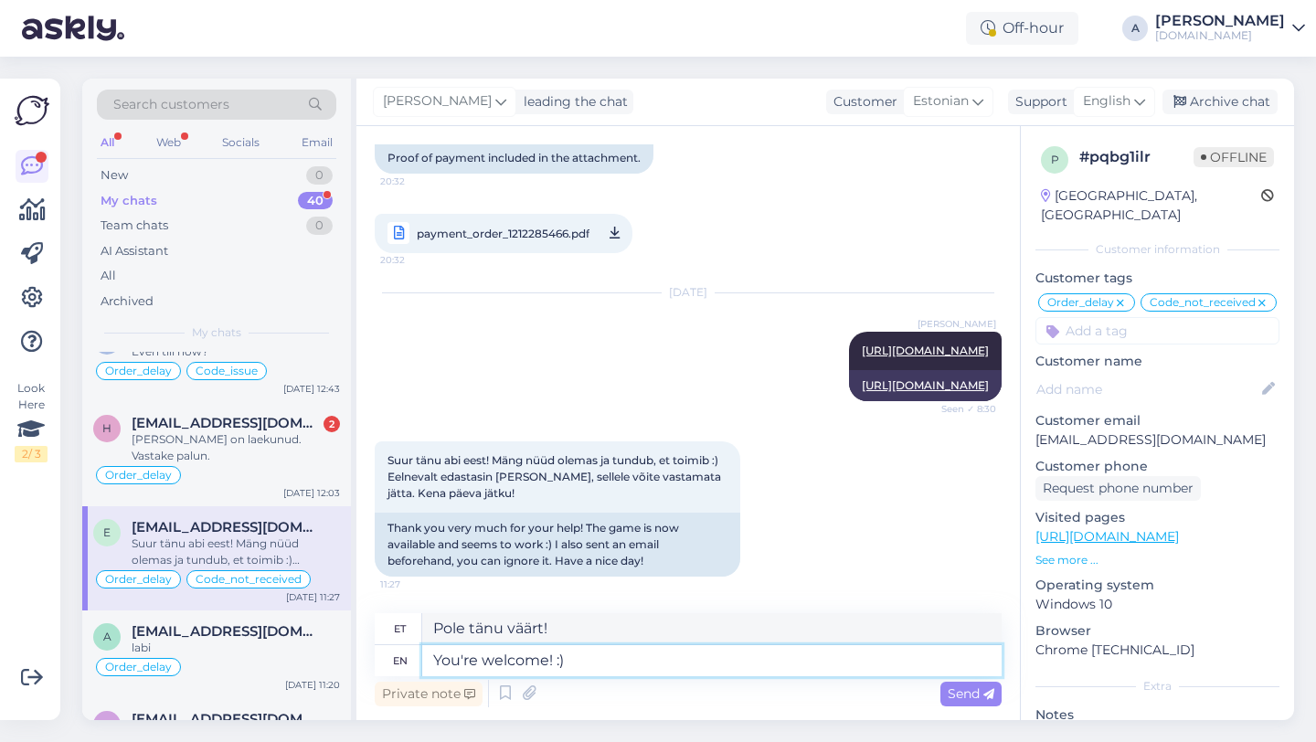
type textarea "You're welcome! :)"
type textarea "Pole tänu väärt! :)"
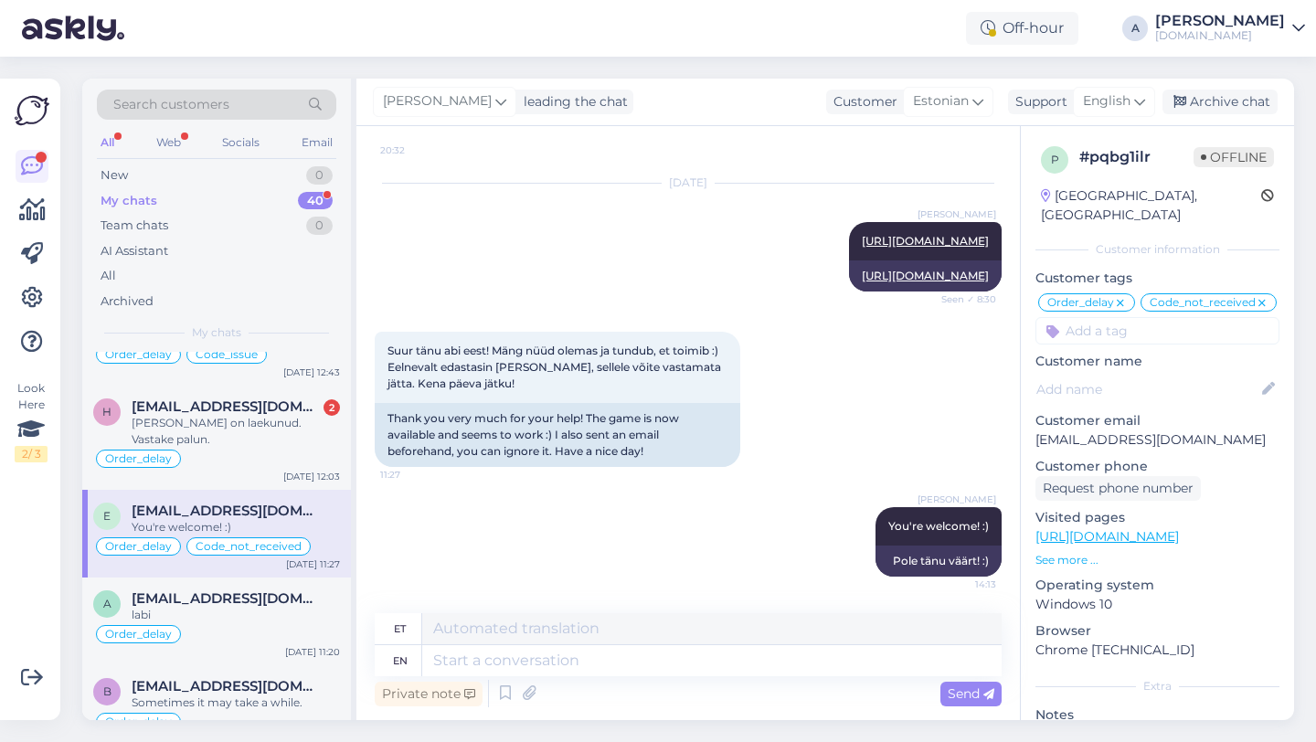
scroll to position [799, 0]
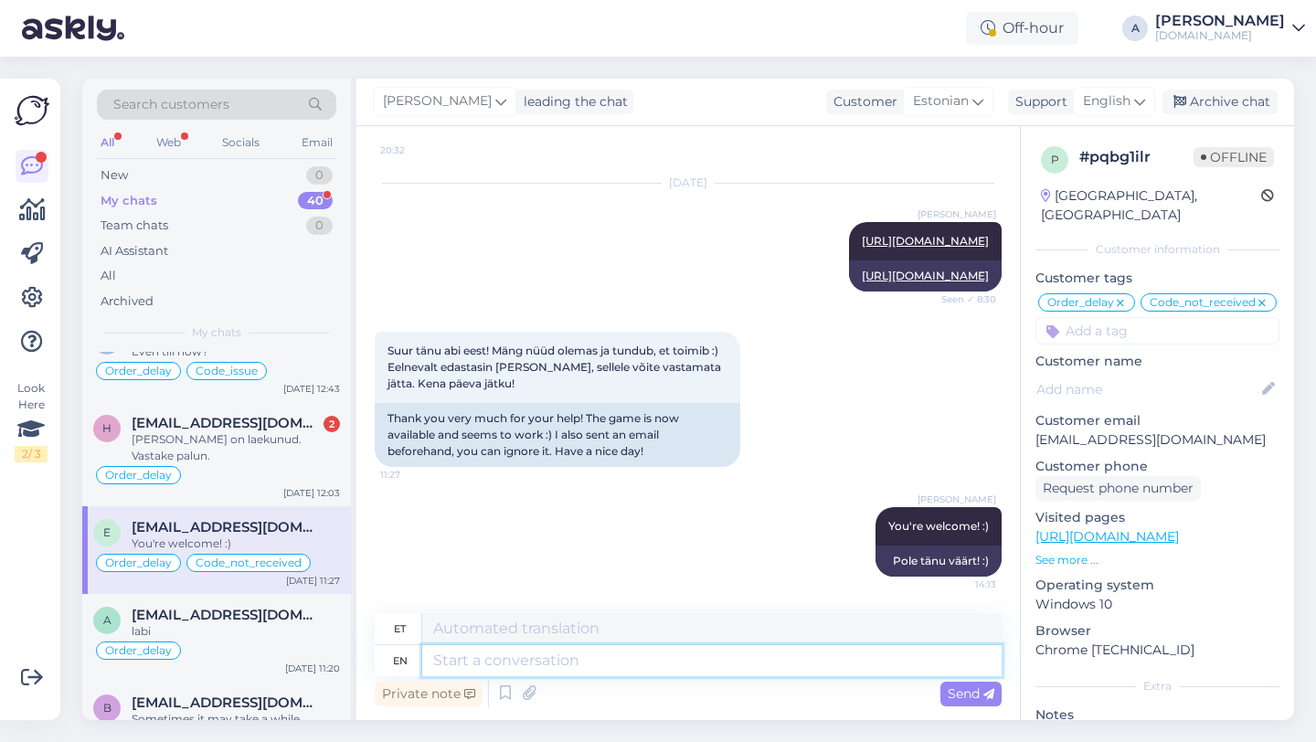
paste textarea "If you need further help, don't hesitate to contact us again. Have a great day!"
type textarea "If you need further help, don't hesitate to contact us again. Have a great day!"
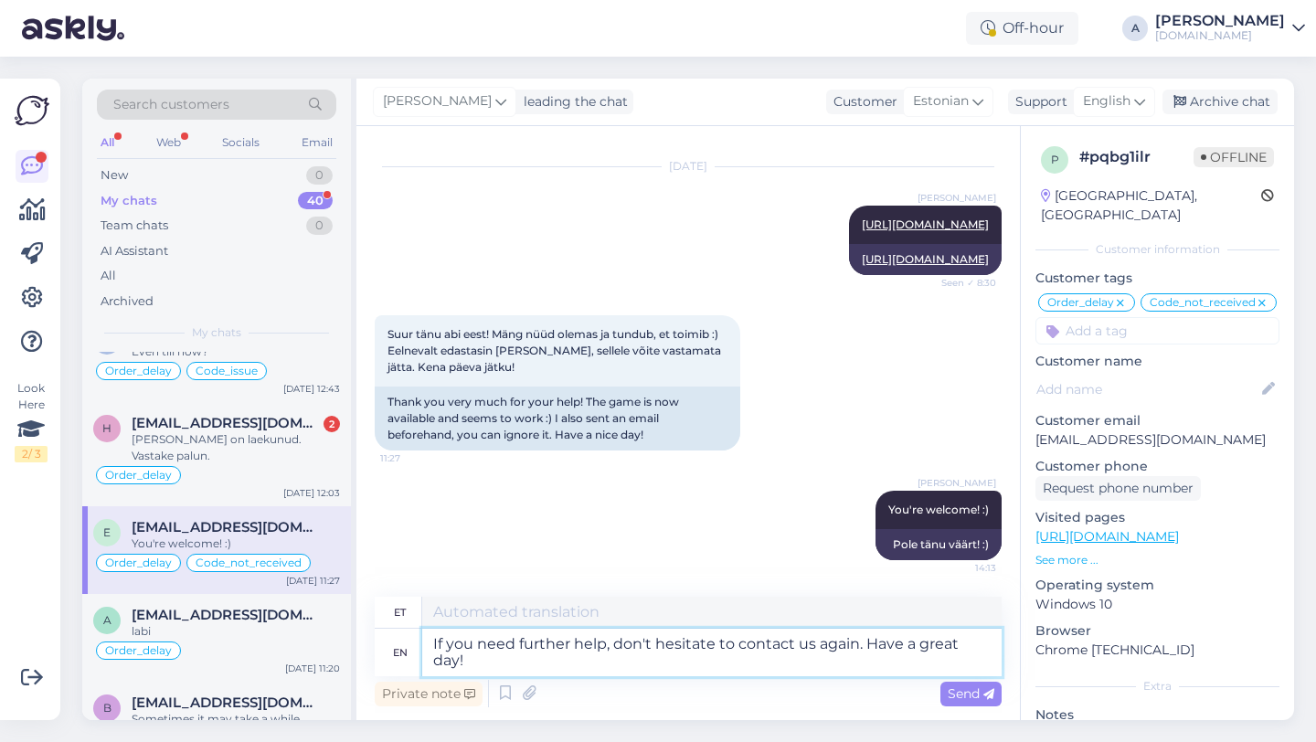
type textarea "Kui vajate täiendavat abi, võtke meiega uuesti ühendust. Ilusat päeva!"
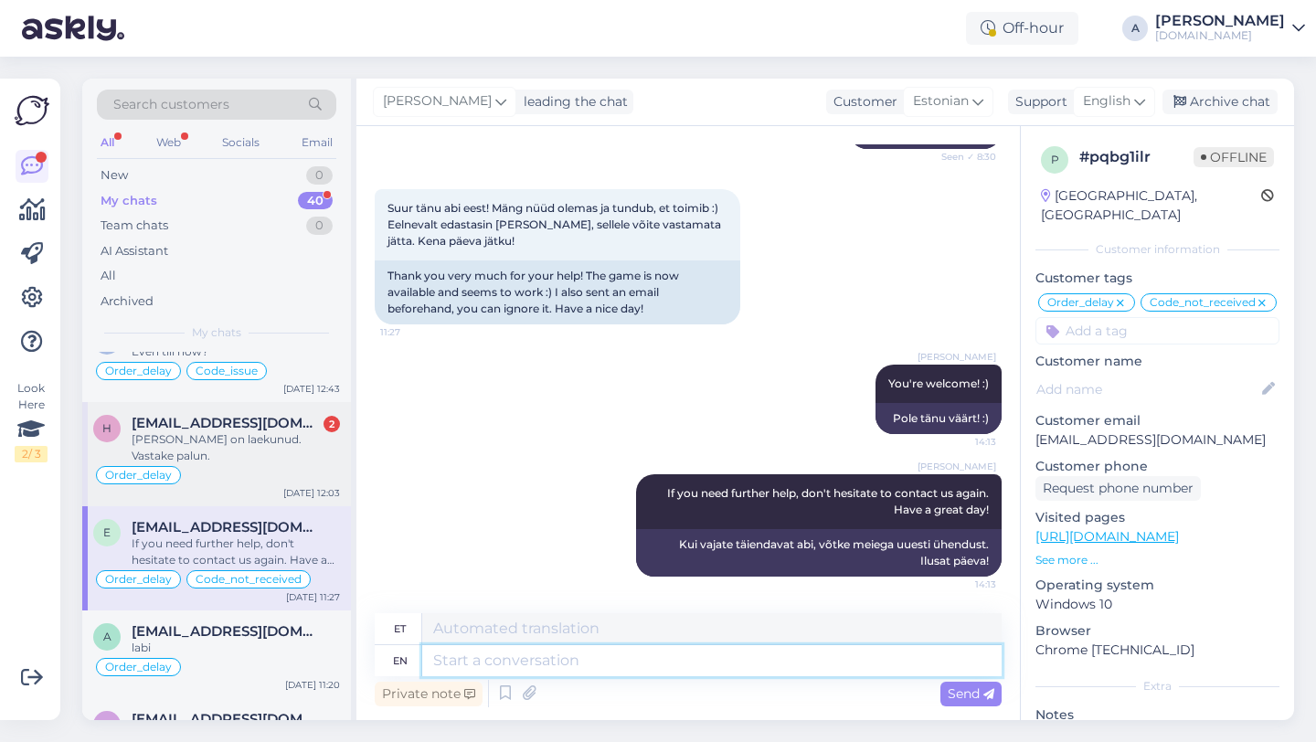
scroll to position [633, 0]
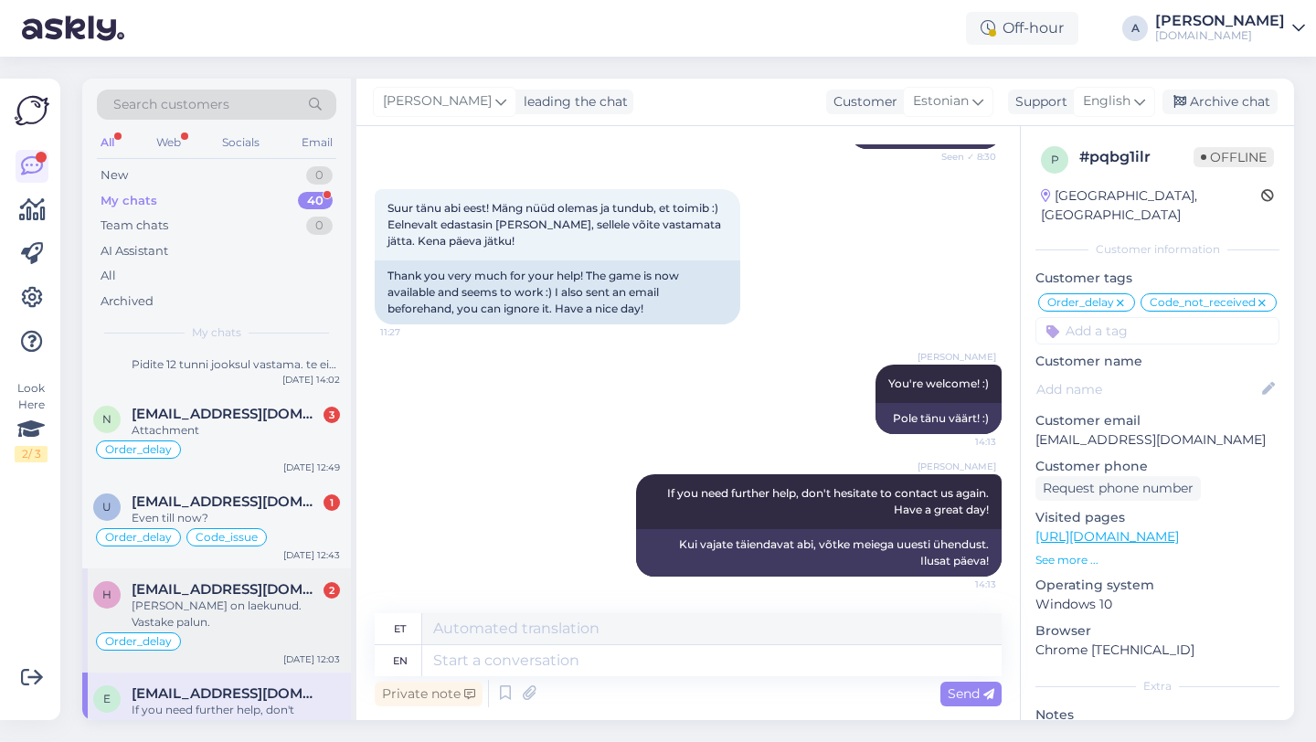
click at [226, 607] on div "Ka makse on laekunud. Vastake palun." at bounding box center [236, 613] width 208 height 33
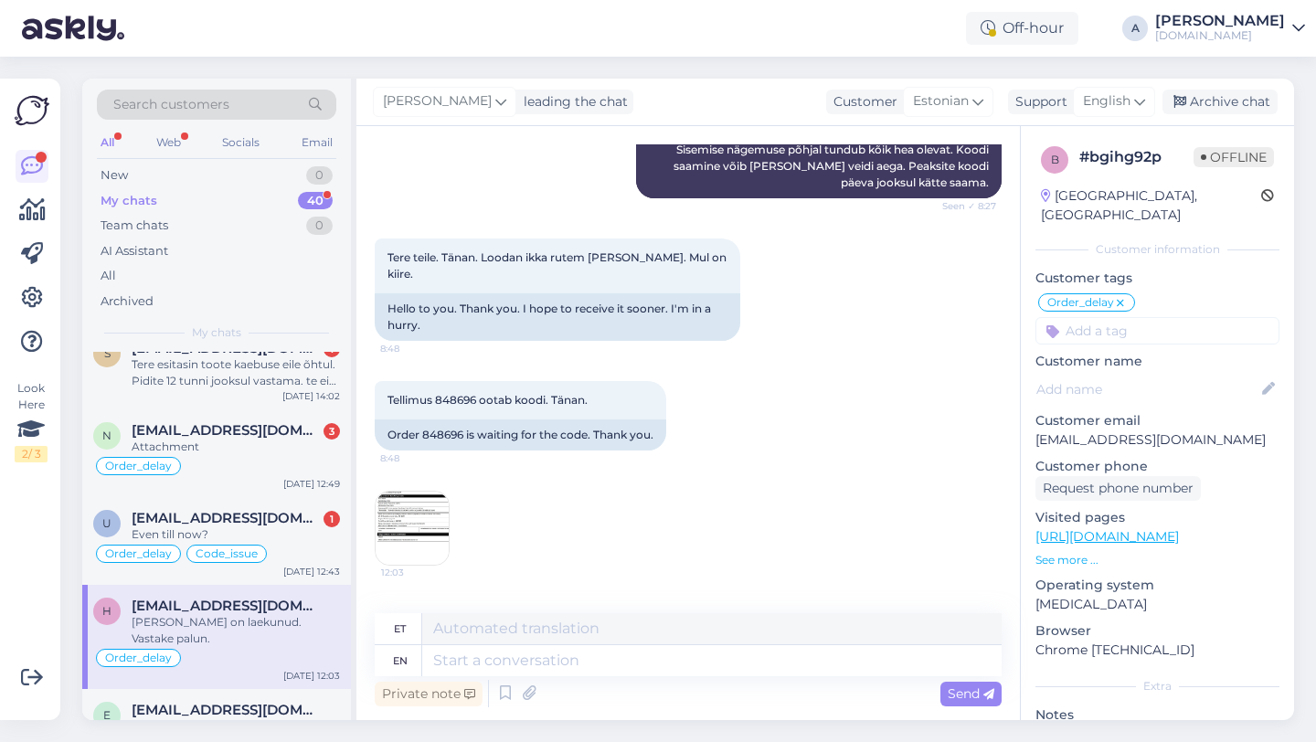
scroll to position [650, 0]
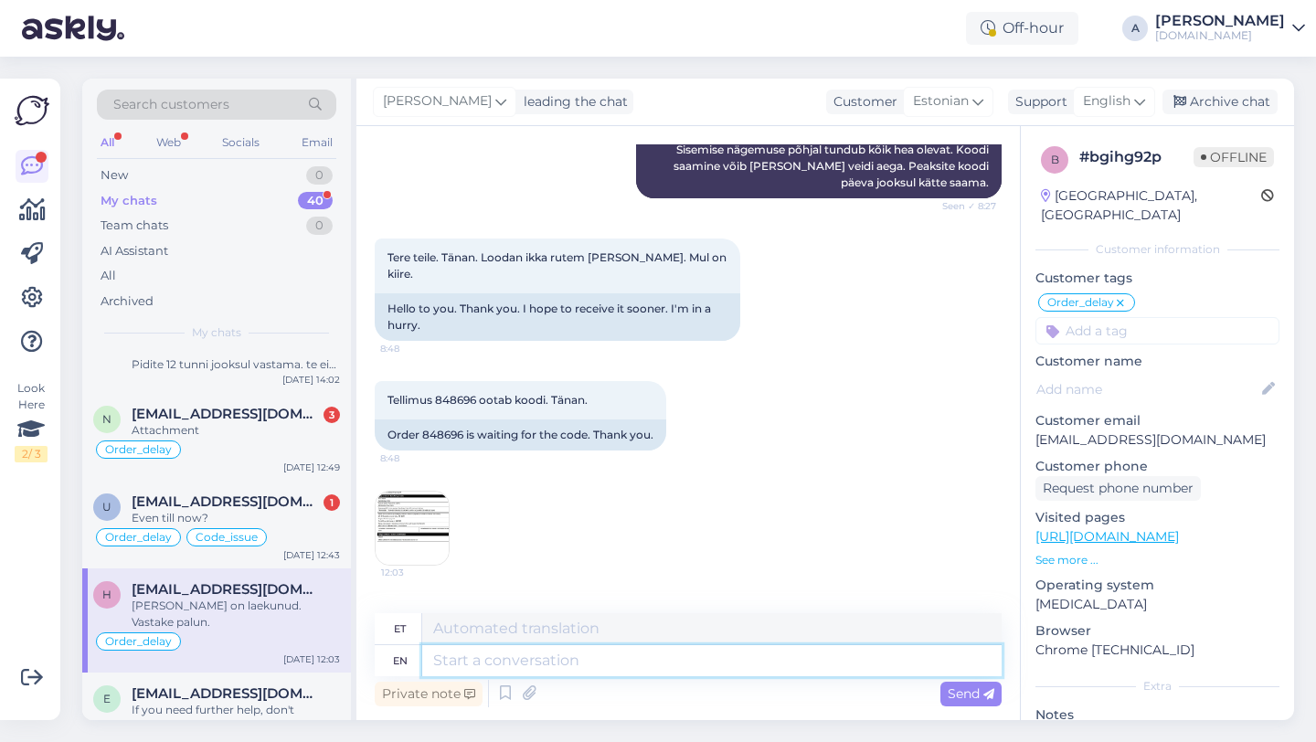
click at [534, 668] on textarea at bounding box center [711, 660] width 579 height 31
paste textarea "Due to unexpectedly high demand, the supplier has encountered delivery difficul…"
type textarea "Due to unexpectedly high demand, the supplier has encountered delivery difficul…"
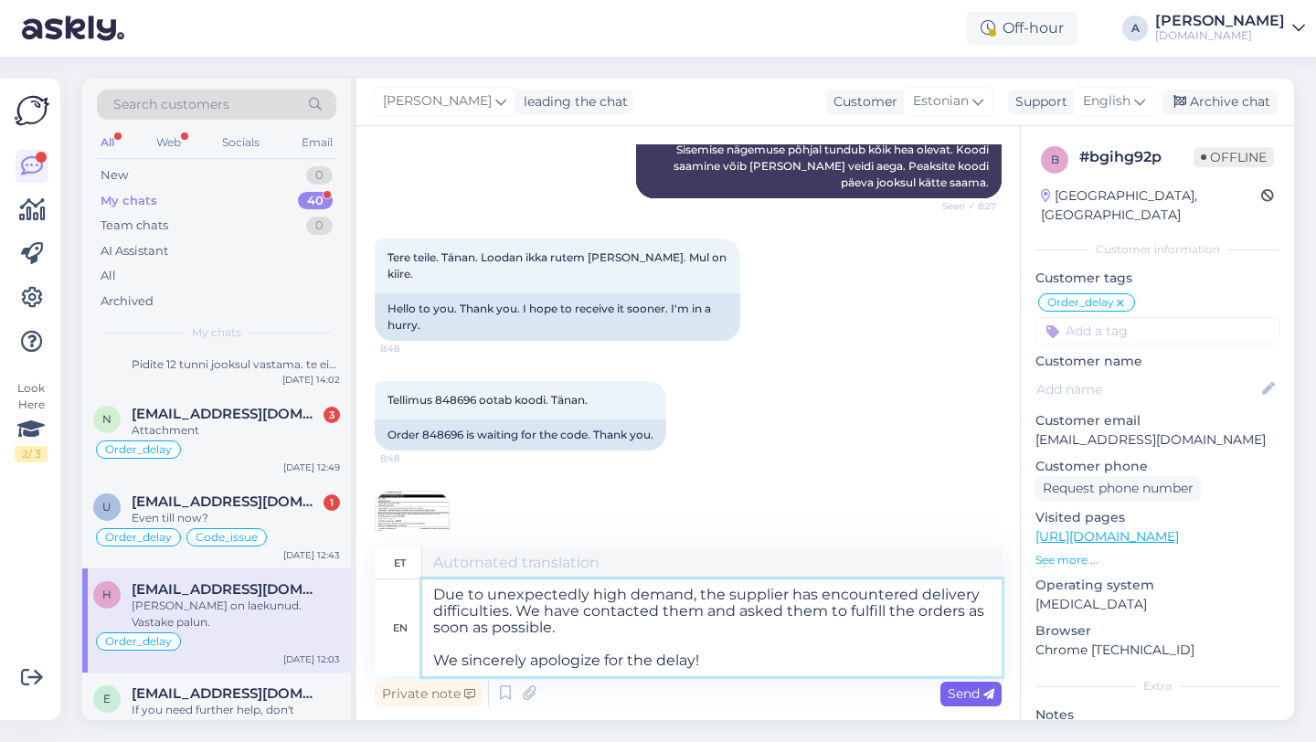
type textarea "Ootamatult suure nõudluse tõttu on tarnijal tekkinud tarneraskusi. Oleme nendeg…"
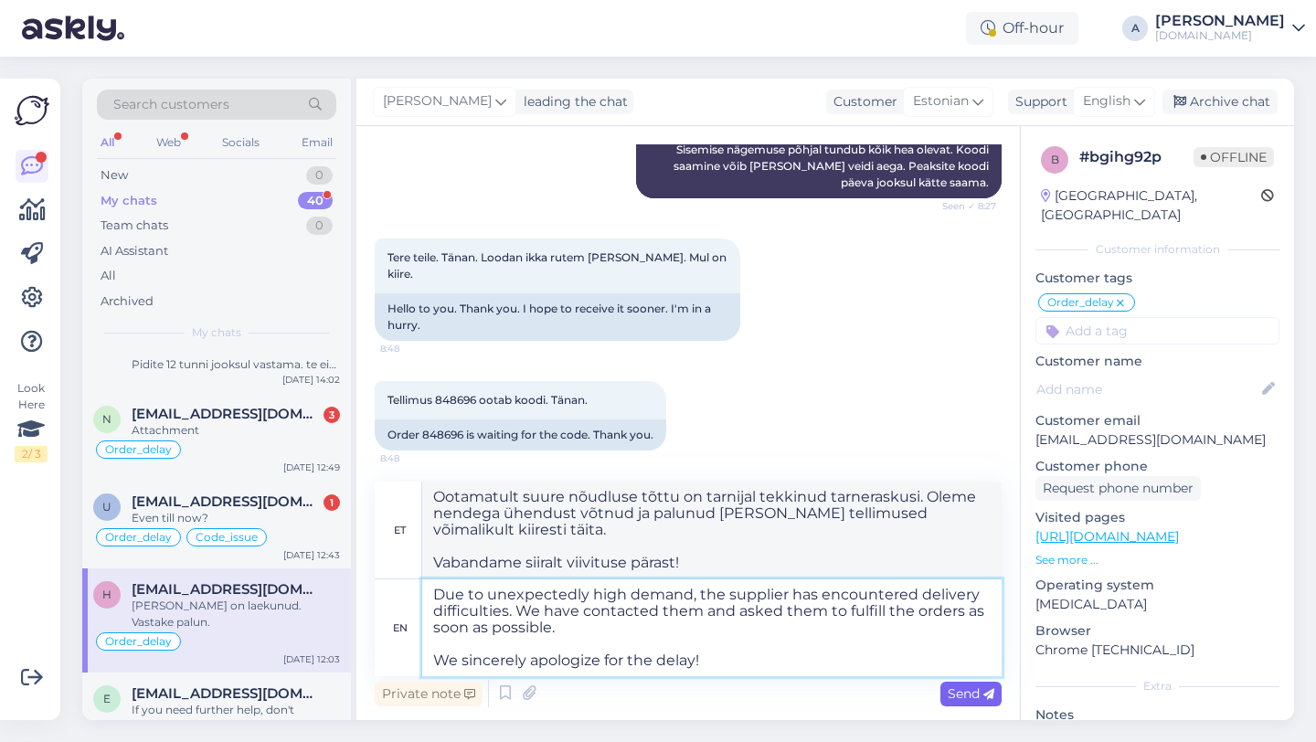
type textarea "Due to unexpectedly high demand, the supplier has encountered delivery difficul…"
click at [963, 685] on span "Send" at bounding box center [970, 693] width 47 height 16
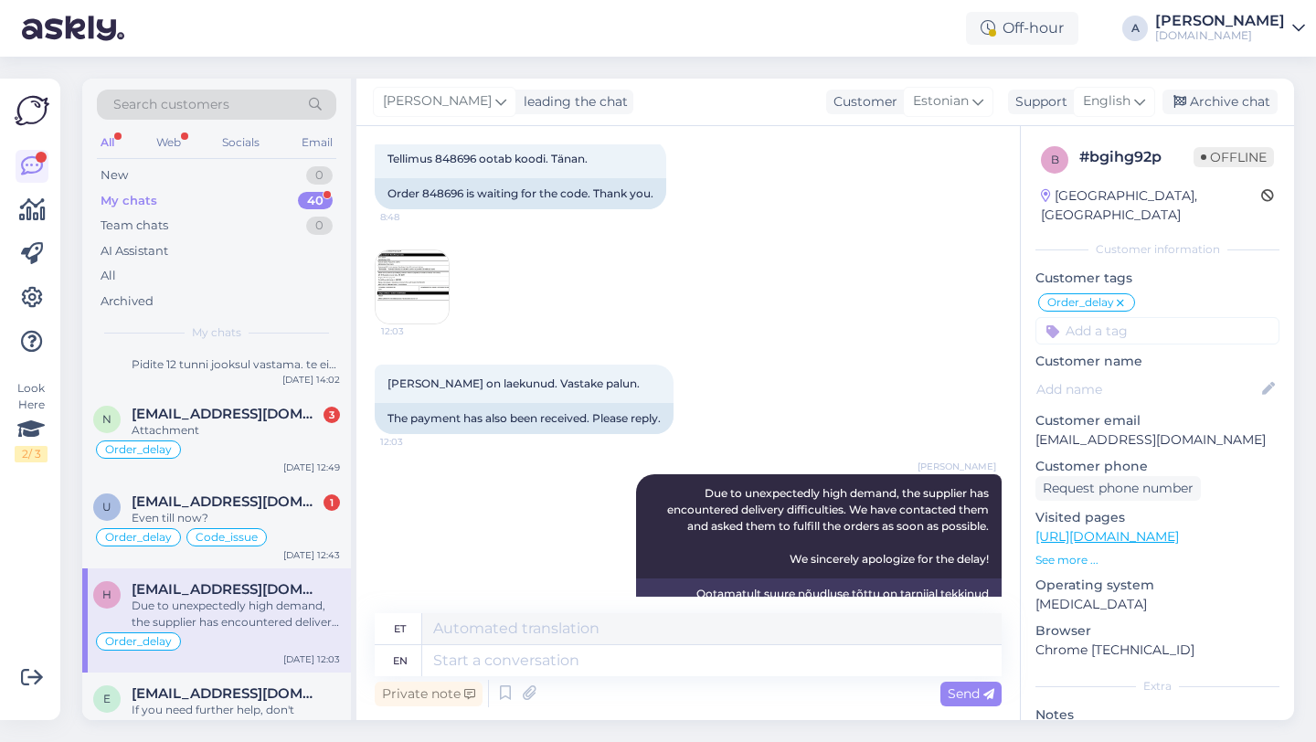
scroll to position [546, 0]
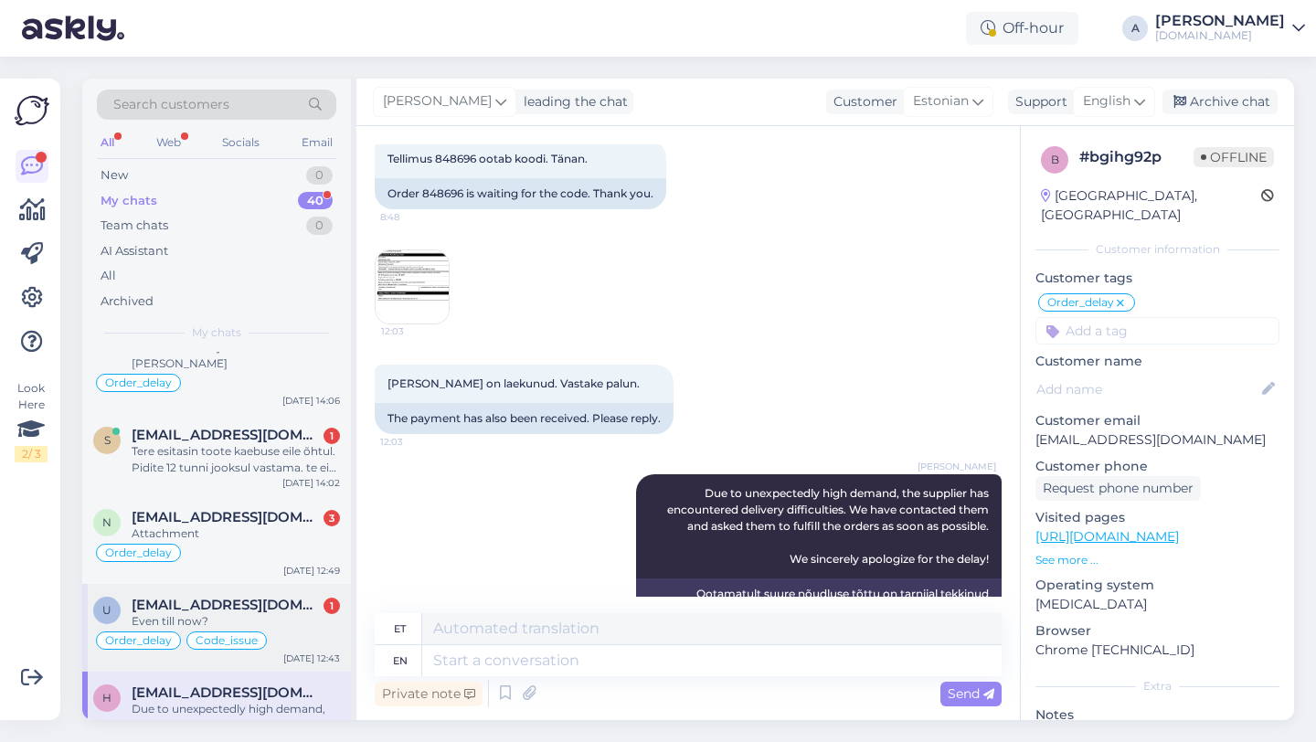
click at [258, 597] on span "uleesment@gmail.com" at bounding box center [227, 605] width 190 height 16
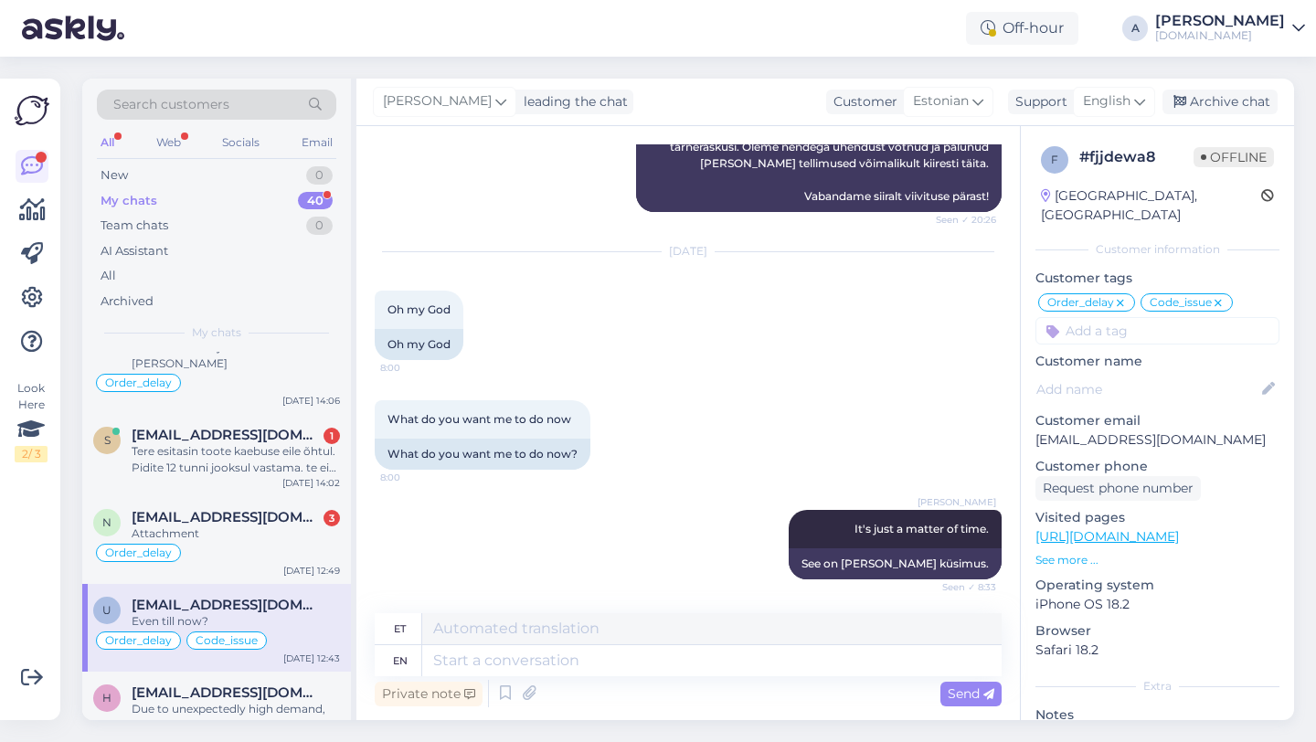
scroll to position [12535, 0]
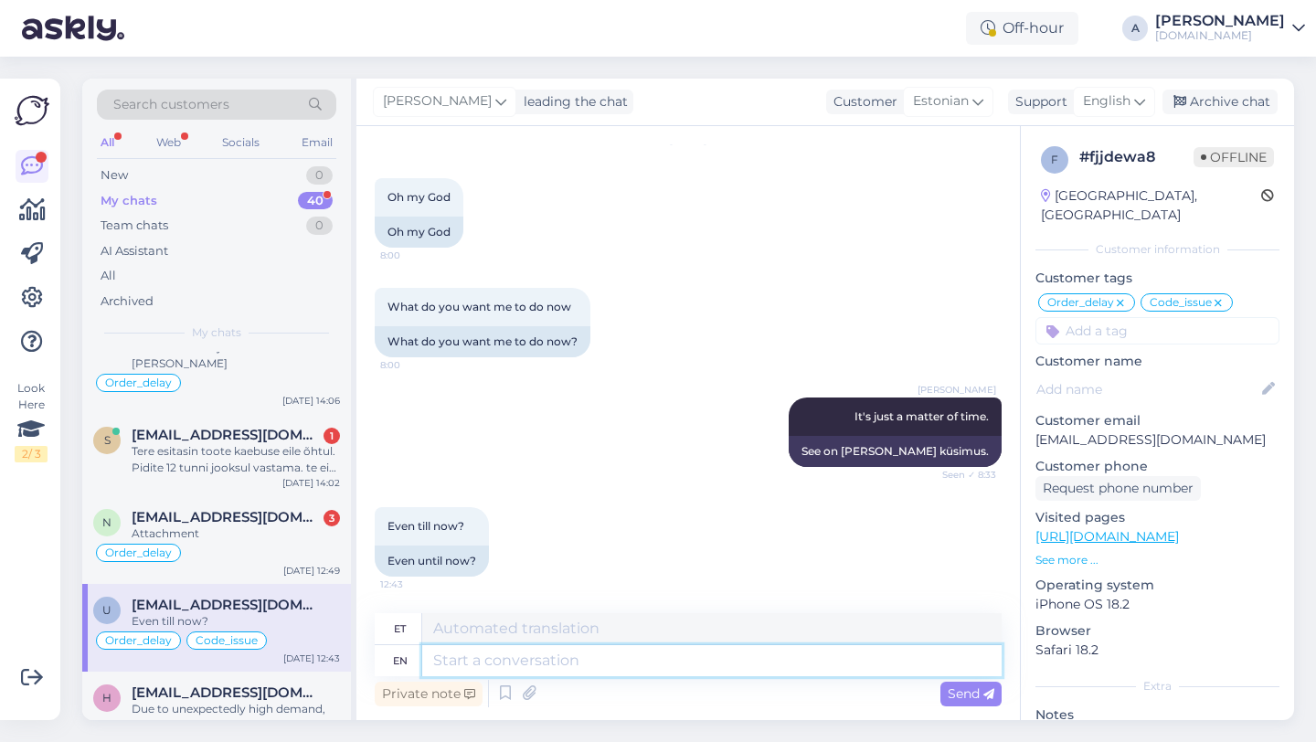
click at [551, 670] on textarea at bounding box center [711, 660] width 579 height 31
paste textarea "Due to unexpectedly high demand, the supplier has encountered delivery difficul…"
type textarea "Due to unexpectedly high demand, the supplier has encountered delivery difficul…"
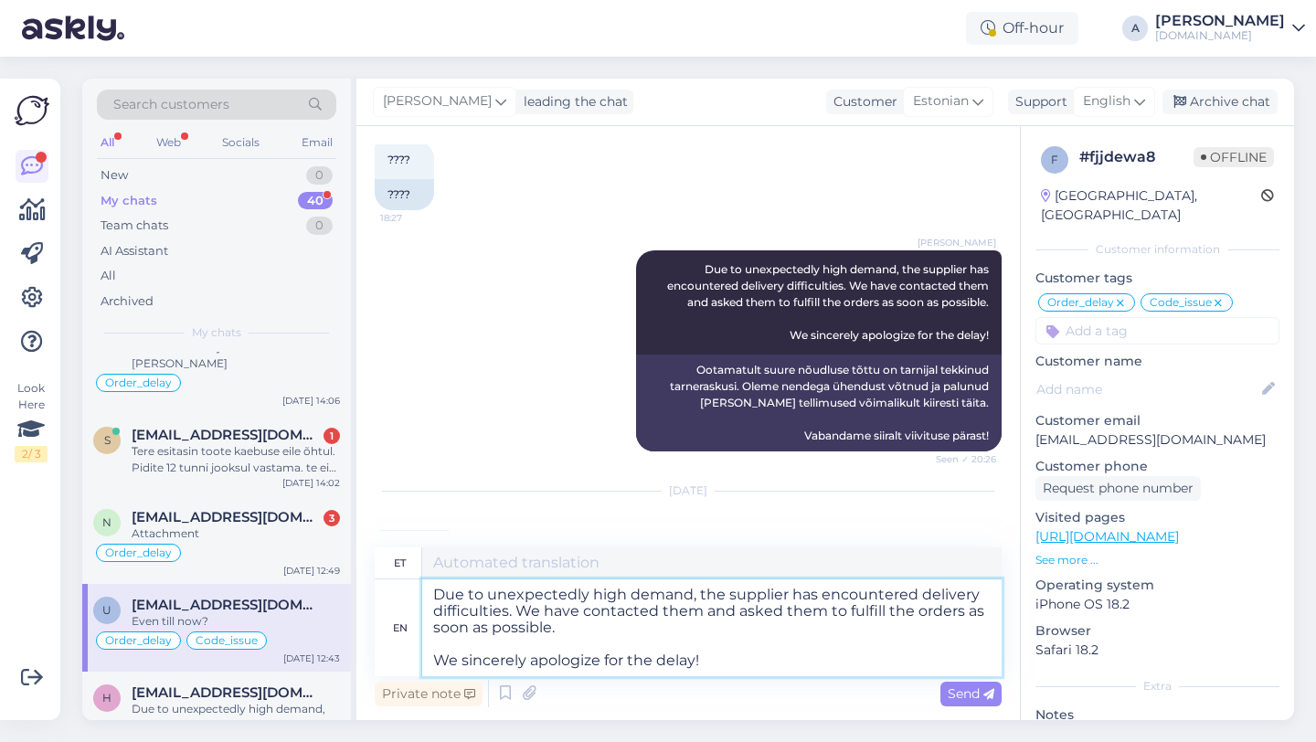
type textarea "Ootamatult suure nõudluse tõttu on tarnijal tekkinud tarneraskusi. Oleme nendeg…"
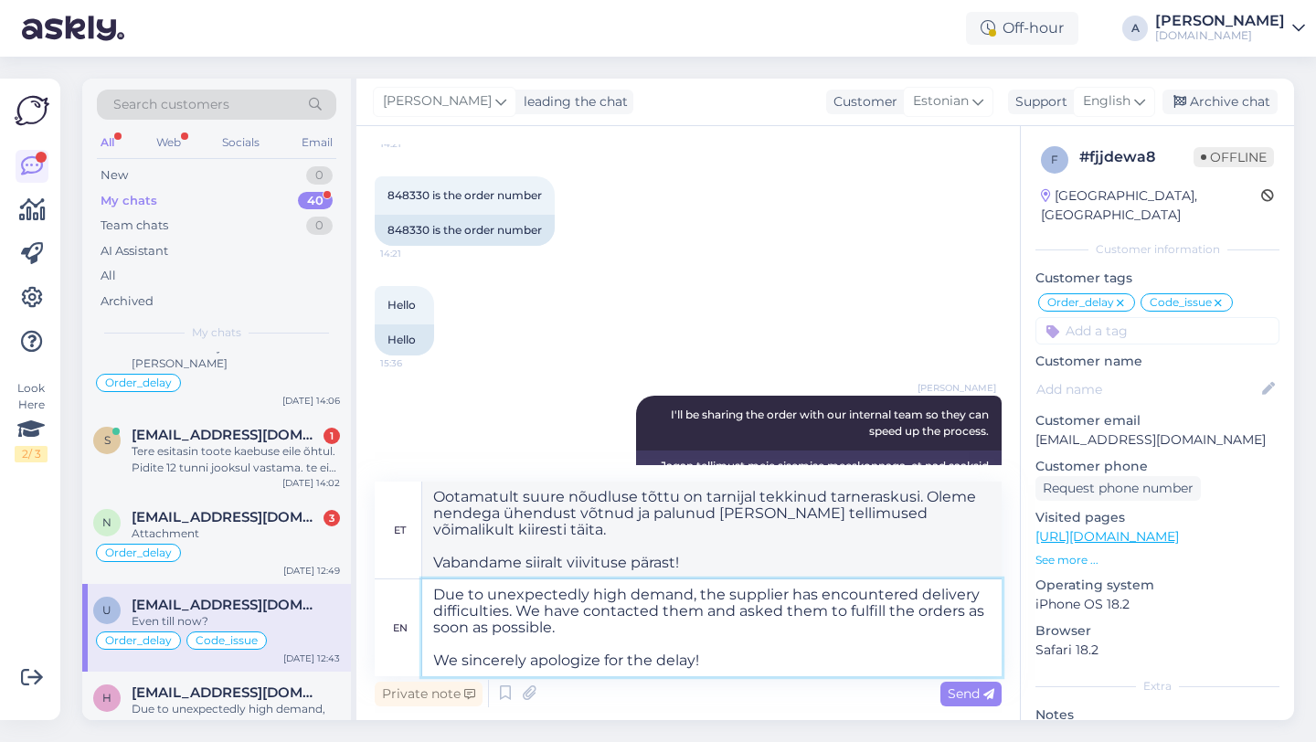
scroll to position [11645, 0]
type textarea "Due to unexpectedly high demand, the supplier has encountered delivery difficul…"
drag, startPoint x: 428, startPoint y: 258, endPoint x: 385, endPoint y: 258, distance: 43.9
click at [385, 244] on div "848330 is the order number" at bounding box center [465, 228] width 180 height 31
copy div "848330"
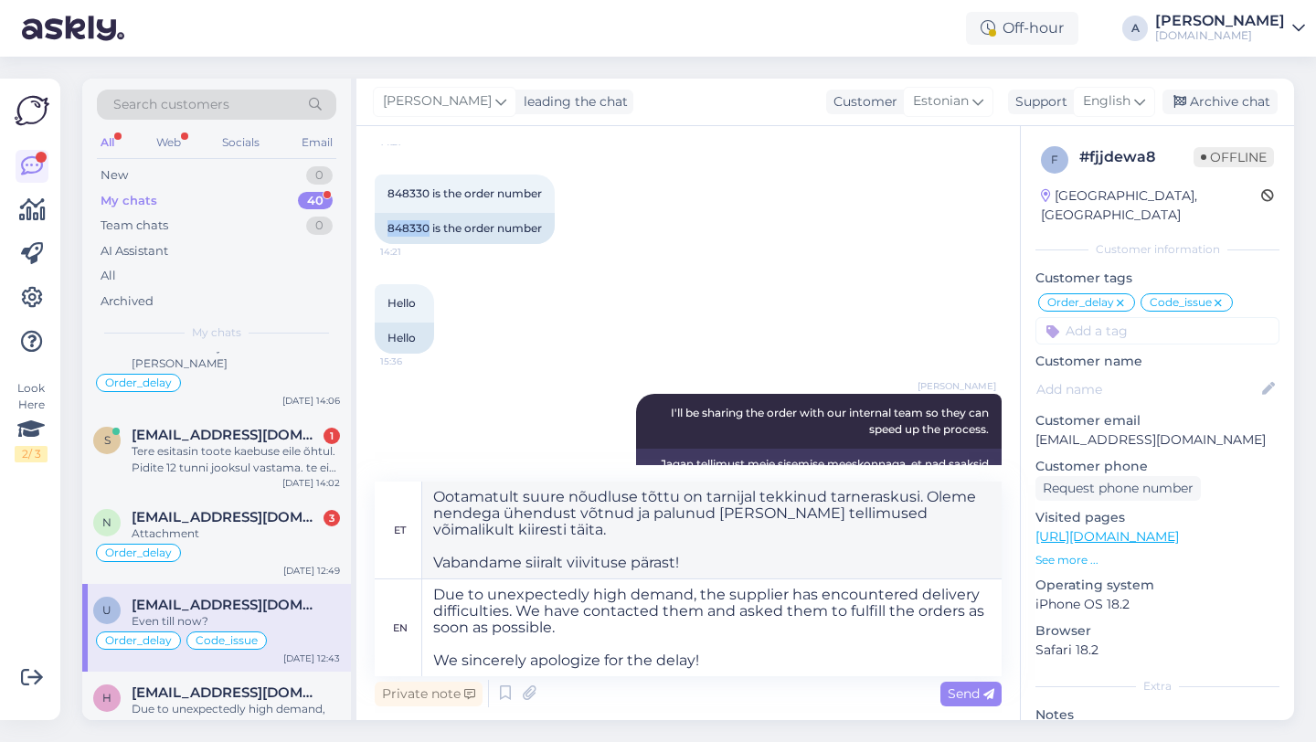
scroll to position [12667, 0]
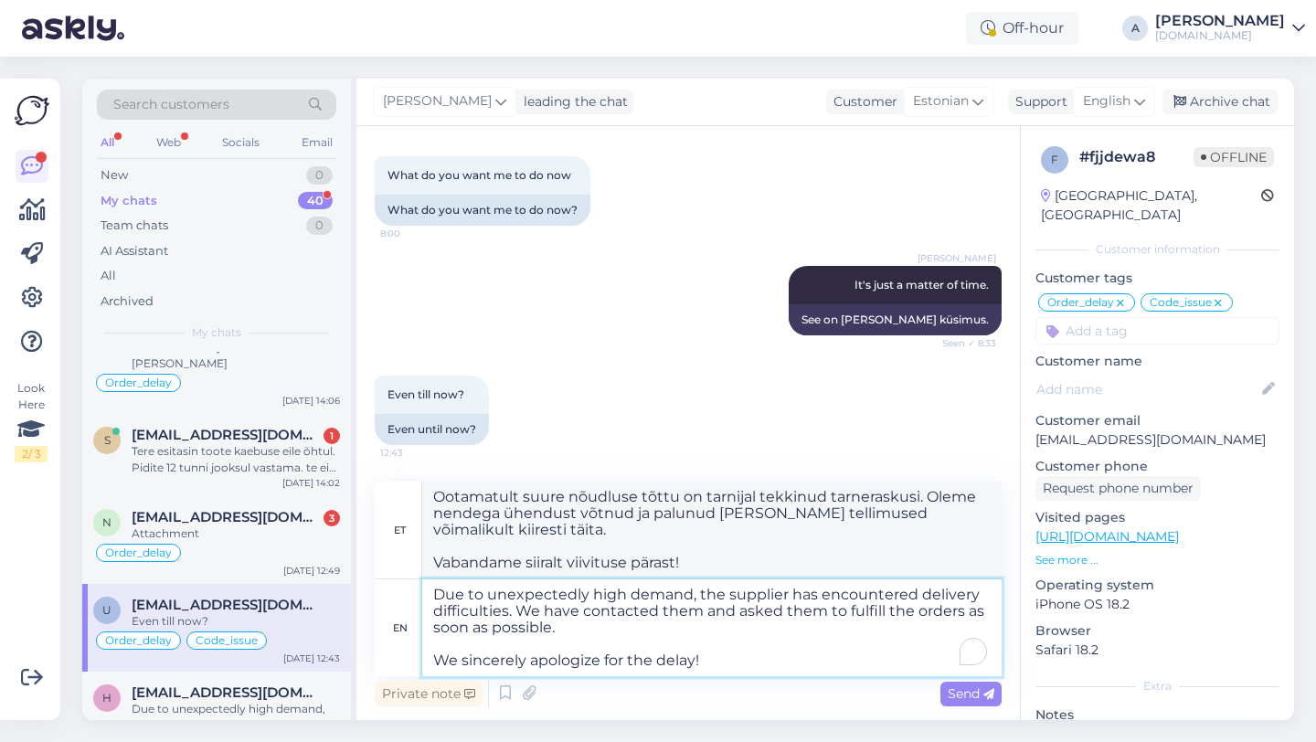
drag, startPoint x: 720, startPoint y: 657, endPoint x: 318, endPoint y: 575, distance: 410.3
click at [318, 575] on div "Search customers All Web Socials Email New 0 My chats 40 Team chats 0 AI Assist…" at bounding box center [687, 399] width 1211 height 641
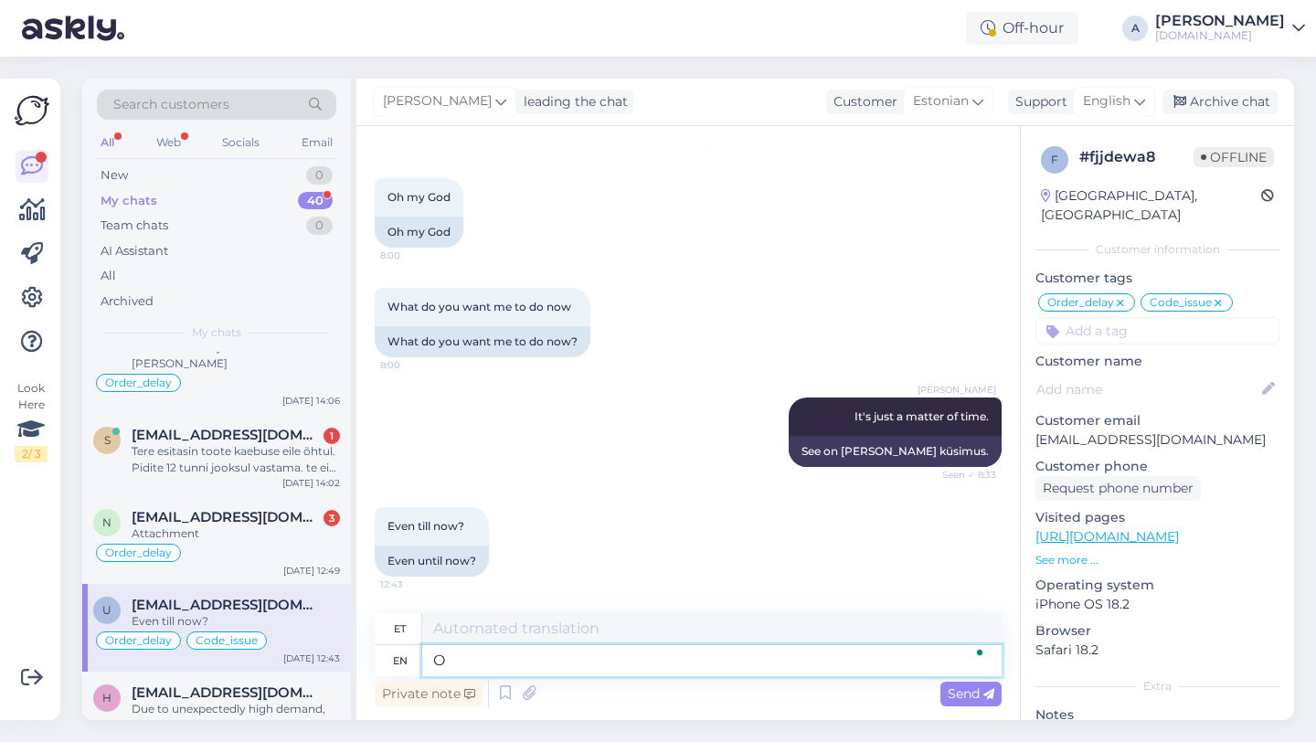
scroll to position [12535, 0]
type textarea "Our te"
type textarea "Meie"
type textarea "Our team"
type textarea "Meie meeskond"
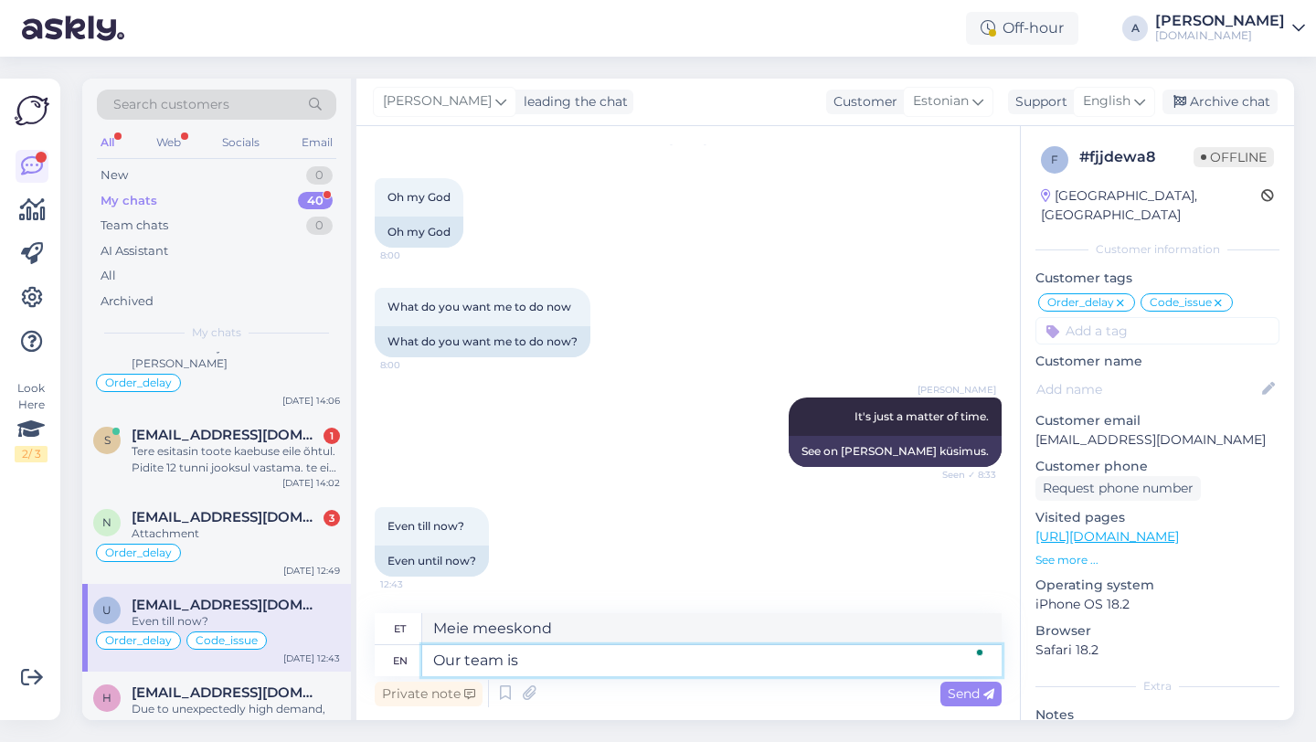
type textarea "Our team is"
type textarea "Meie meeskond on"
type textarea "Our team is working to"
type textarea "Meie meeskond töötab"
type textarea "Our team is working to s"
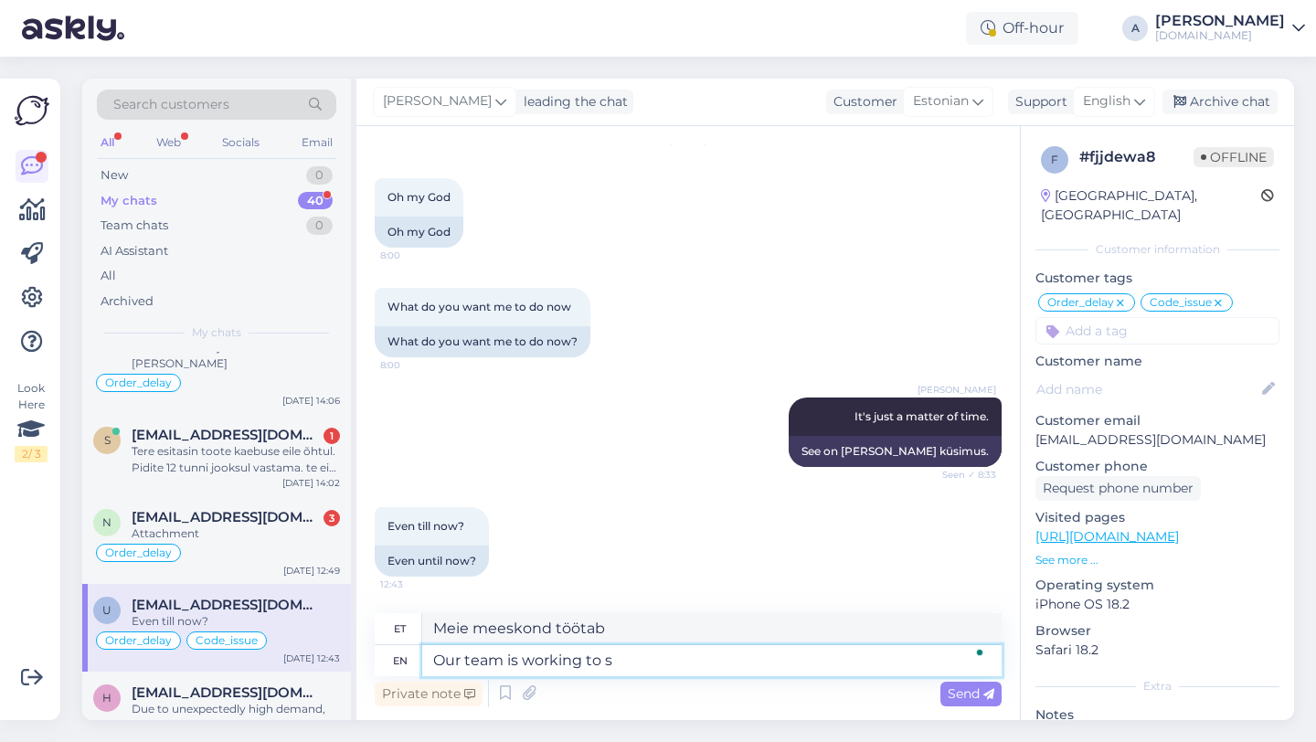
type textarea "Meie meeskond töötab selle nimel, et"
type textarea "Our team is working to send it"
type textarea "Meie meeskond töötab selle nimel, et saata"
type textarea "Our team is working to send it"
type textarea "Meie meeskond töötab selle saatmise nimel"
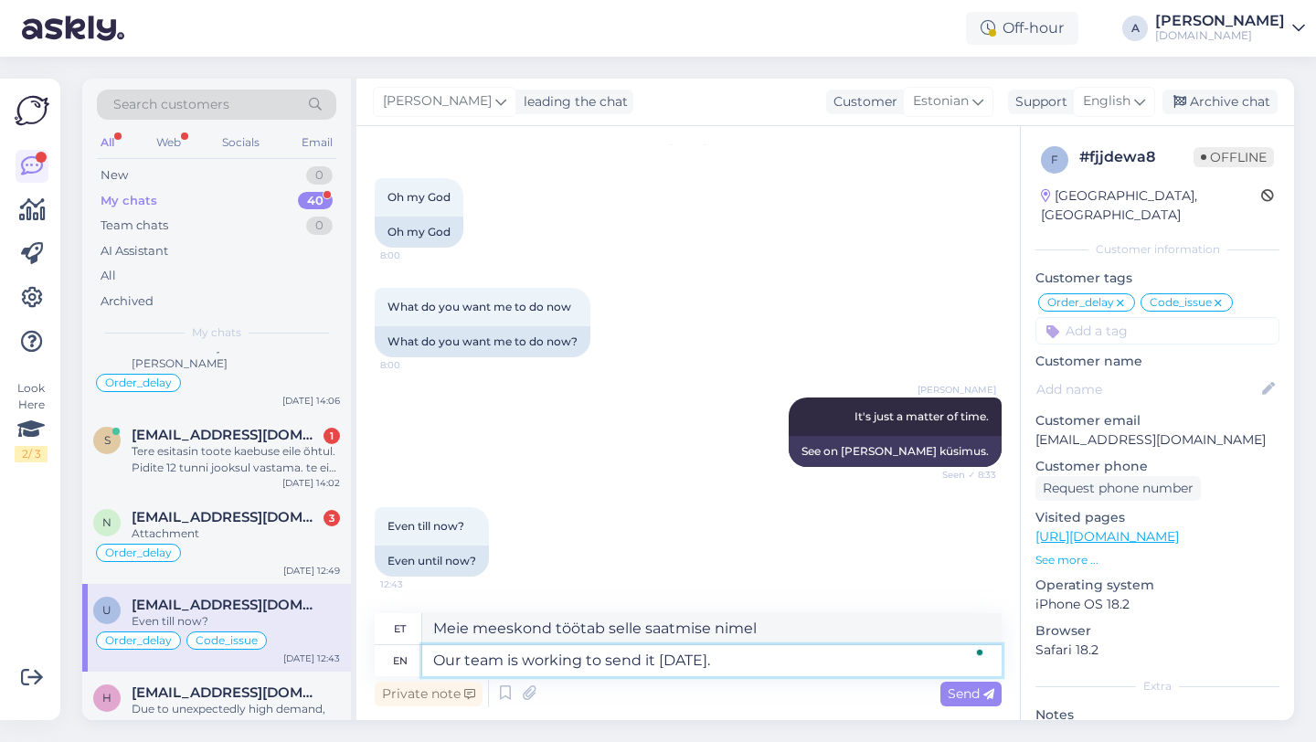
type textarea "Our team is working to send it today."
type textarea "Meie meeskond töötab selle tänase saatmise nimel."
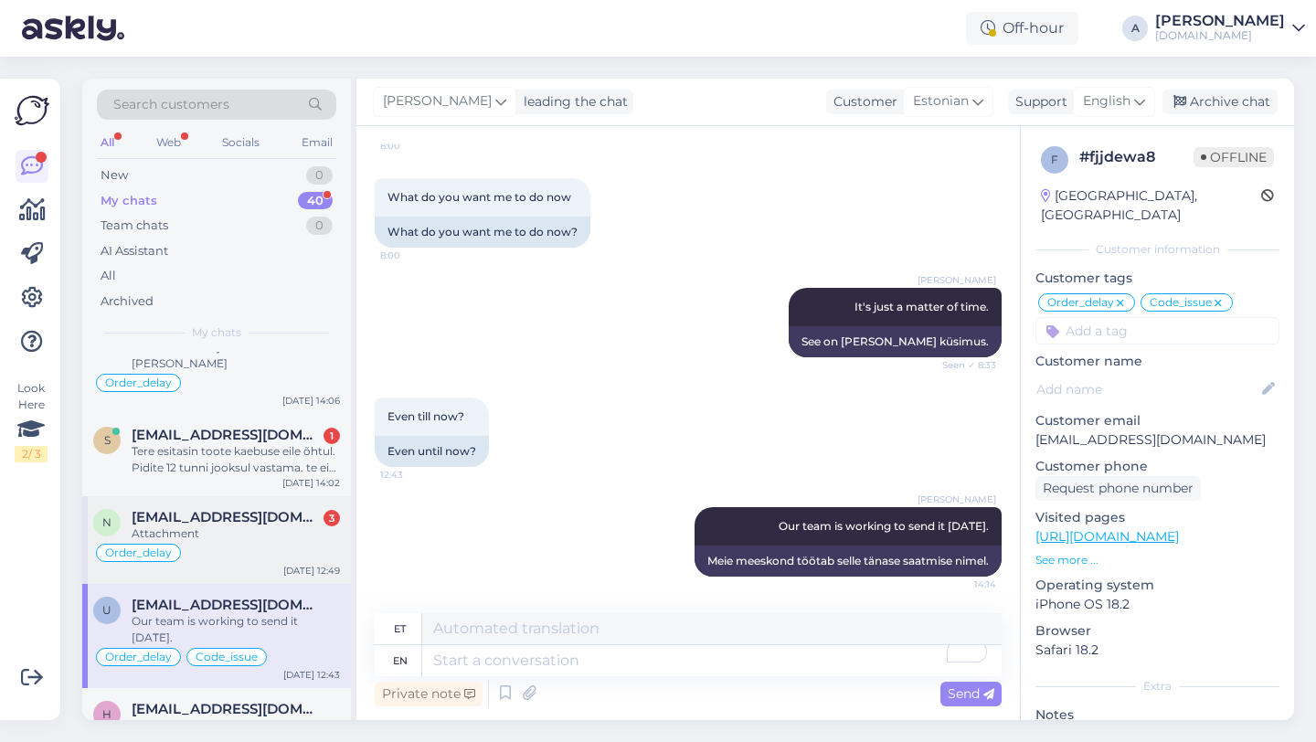
click at [208, 525] on div "Attachment" at bounding box center [236, 533] width 208 height 16
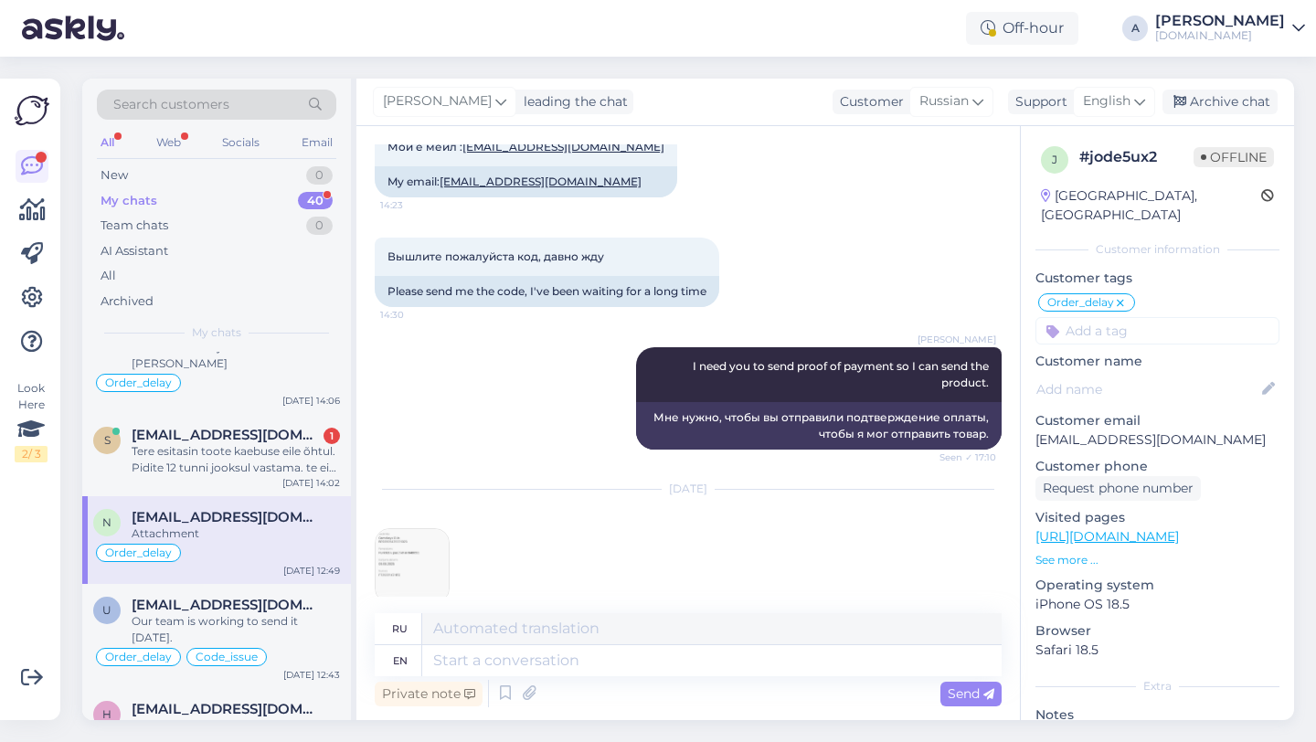
scroll to position [4317, 0]
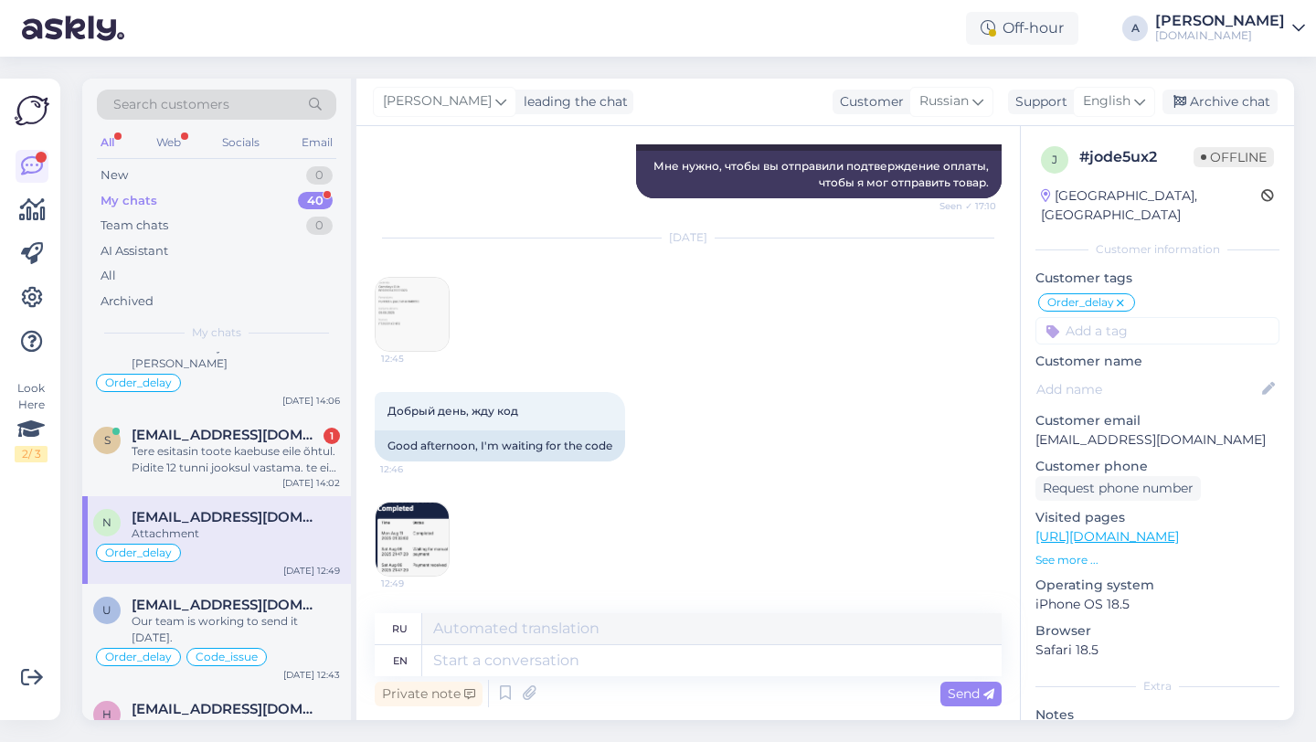
click at [410, 313] on img at bounding box center [411, 314] width 73 height 73
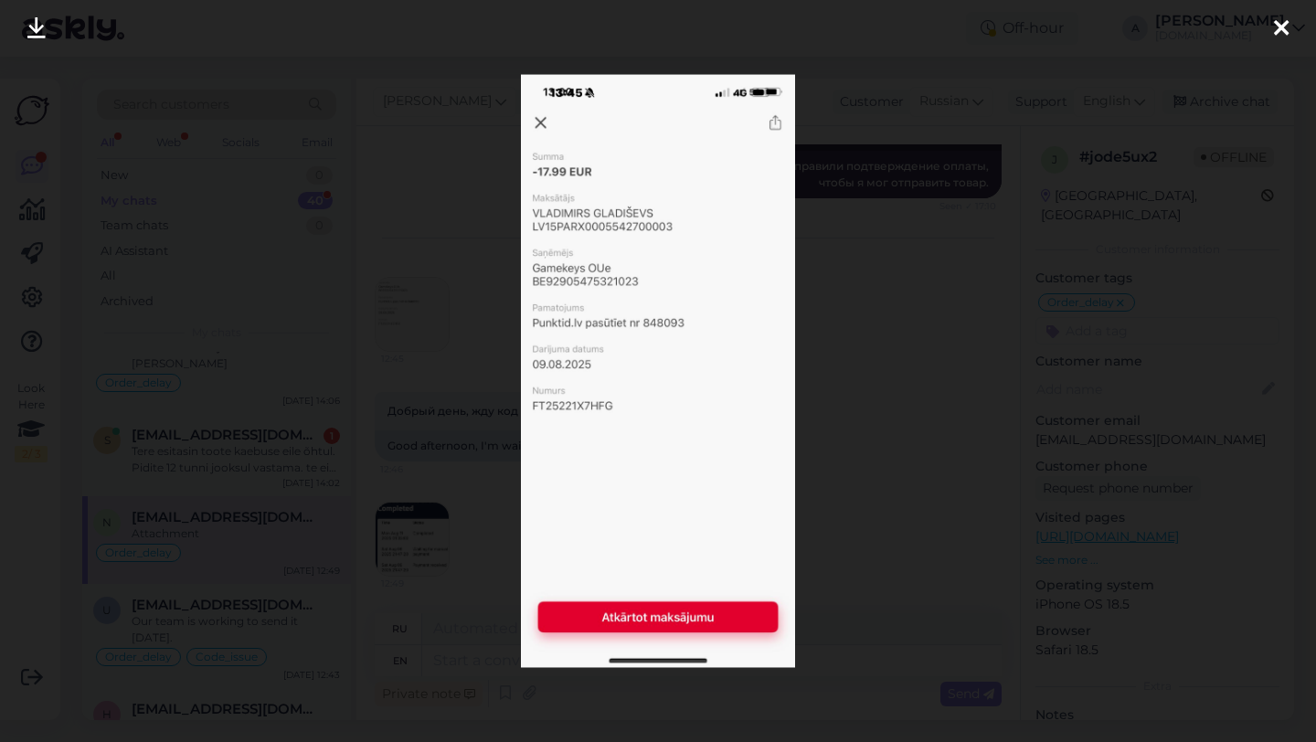
click at [1274, 26] on icon at bounding box center [1281, 29] width 15 height 24
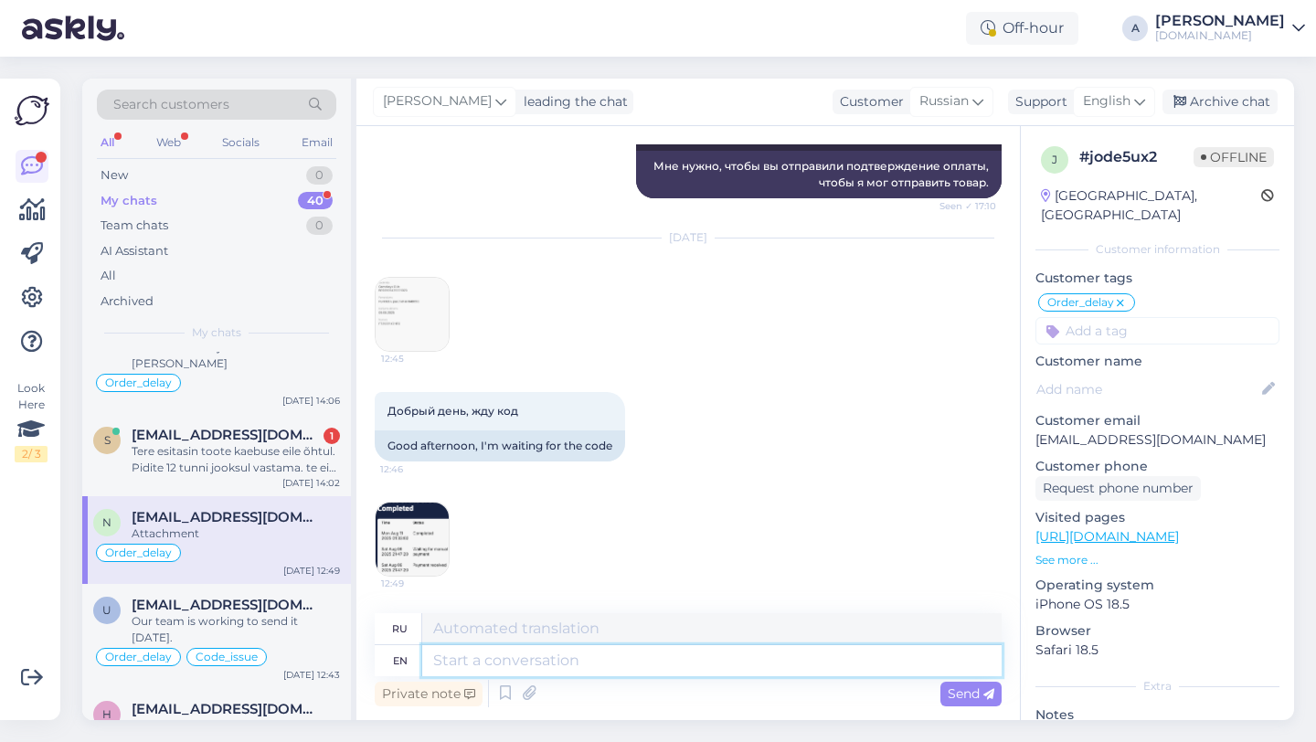
click at [501, 646] on textarea at bounding box center [711, 660] width 579 height 31
type textarea "Please s"
type textarea "Пожалуйста"
type textarea "Please send i"
type textarea "Пожалуйста, отправьте"
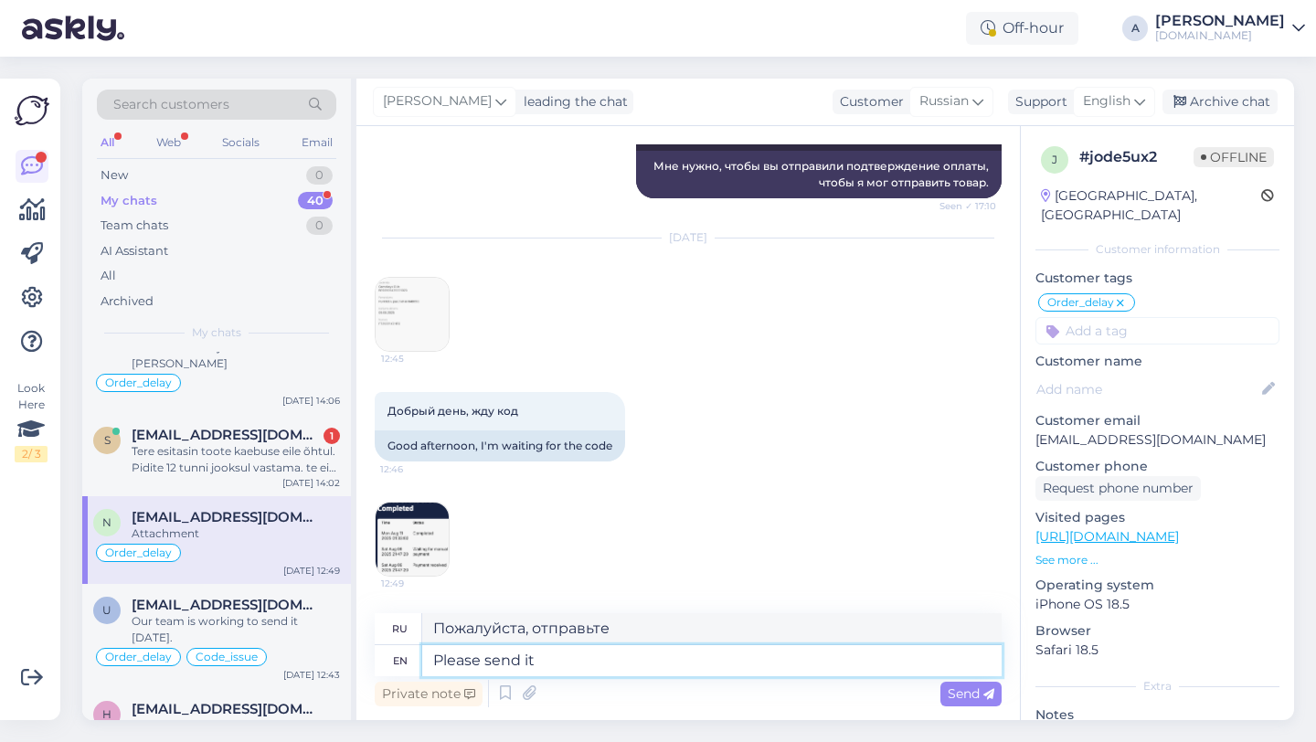
type textarea "Please send it"
type textarea "Пожалуйста, отправьте это"
type textarea "Please send it in"
type textarea "Пожалуйста, отправьте его."
type textarea "Please send it in PDF f"
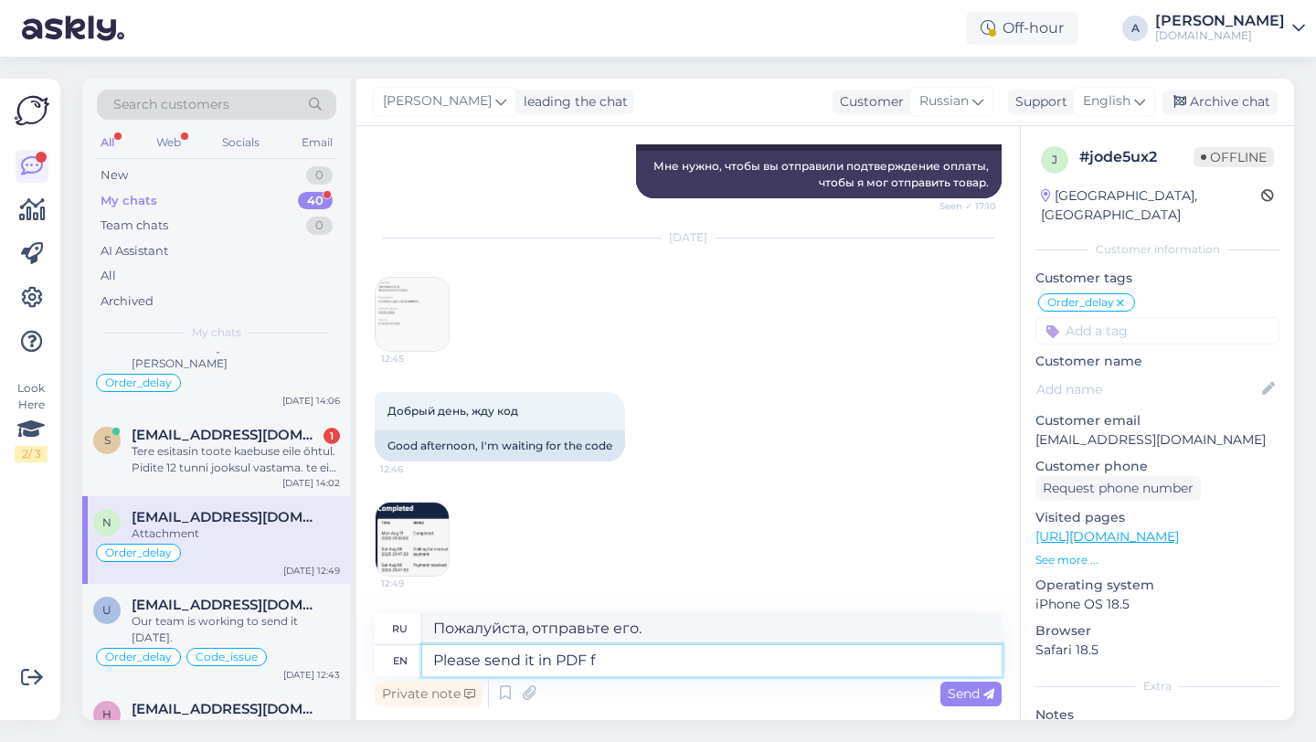
type textarea "Пожалуйста, отправьте его в формате PDF."
type textarea "Please send it in PDF format."
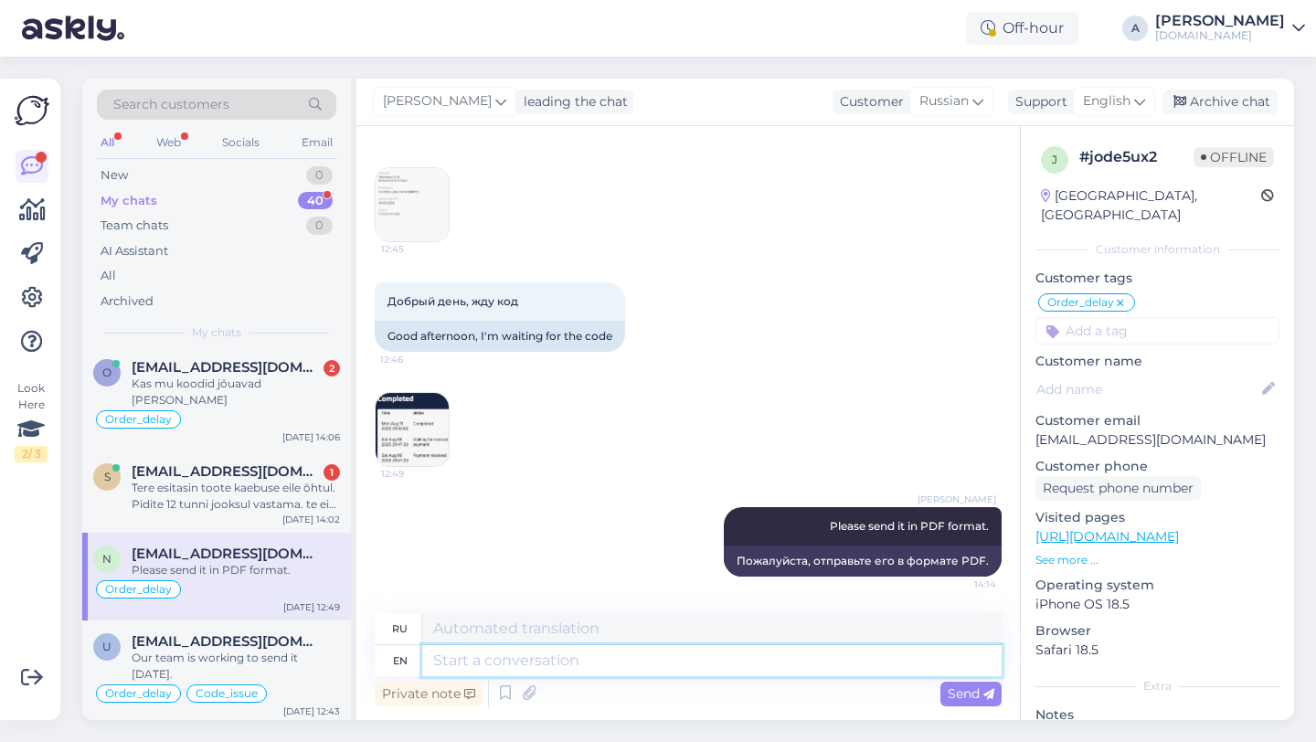
scroll to position [524, 0]
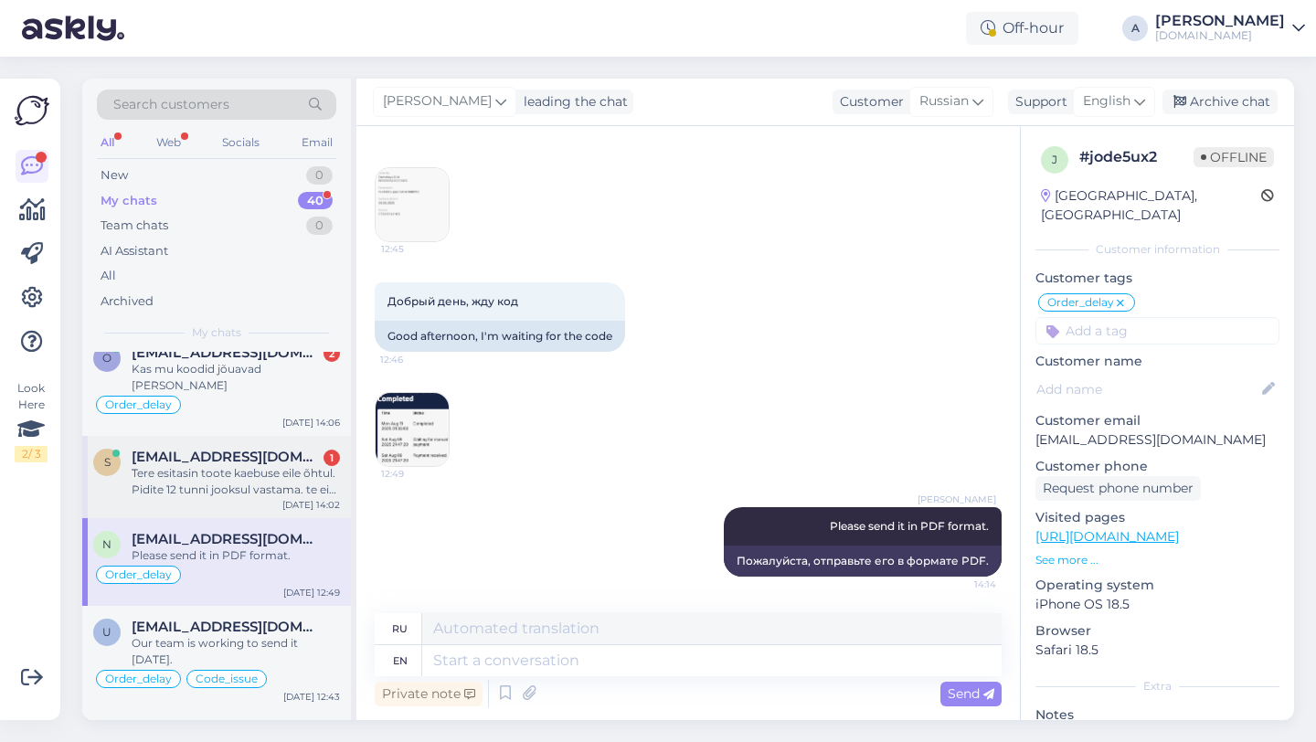
click at [265, 483] on div "s sanderleet@outlook.com 1 Tere esitasin toote kaebuse eile õhtul. Pidite 12 tu…" at bounding box center [216, 477] width 269 height 82
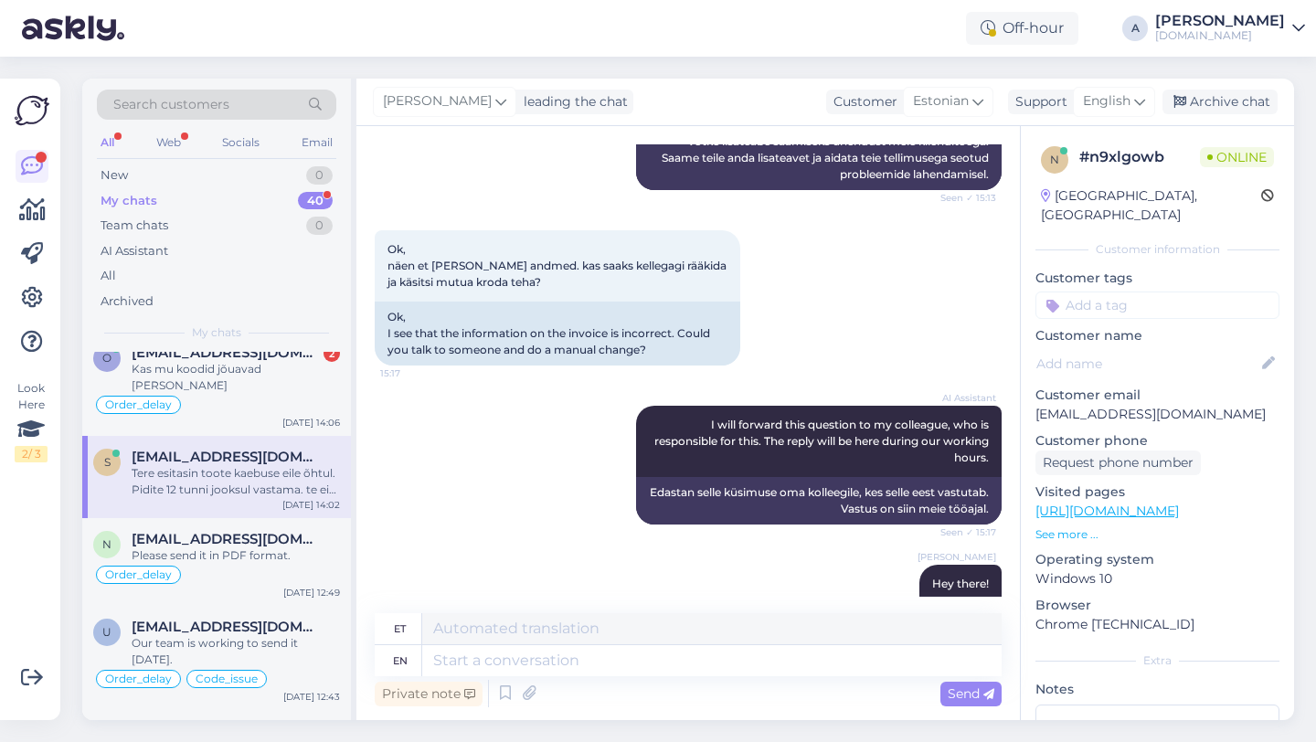
scroll to position [1696, 0]
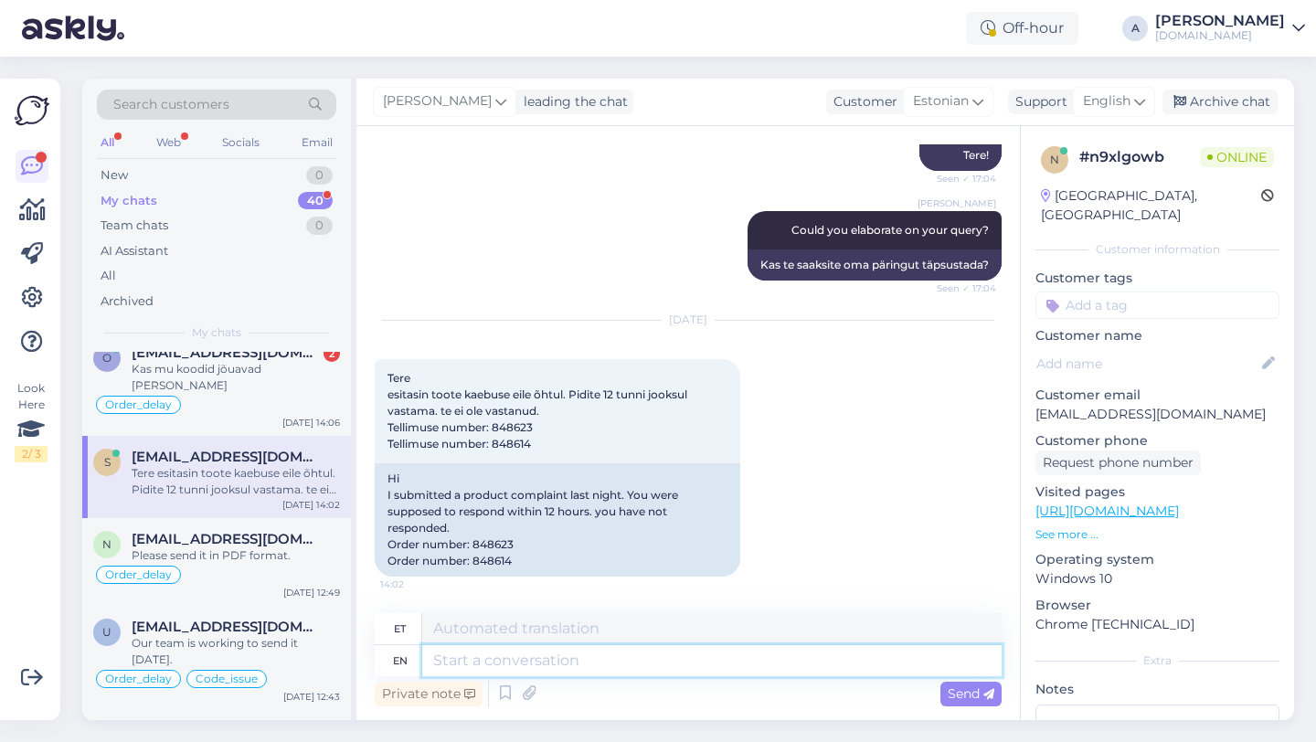
click at [504, 660] on textarea at bounding box center [711, 660] width 579 height 31
type textarea "Do"
type textarea "Tee"
type textarea "Do you"
type textarea "Kas sa"
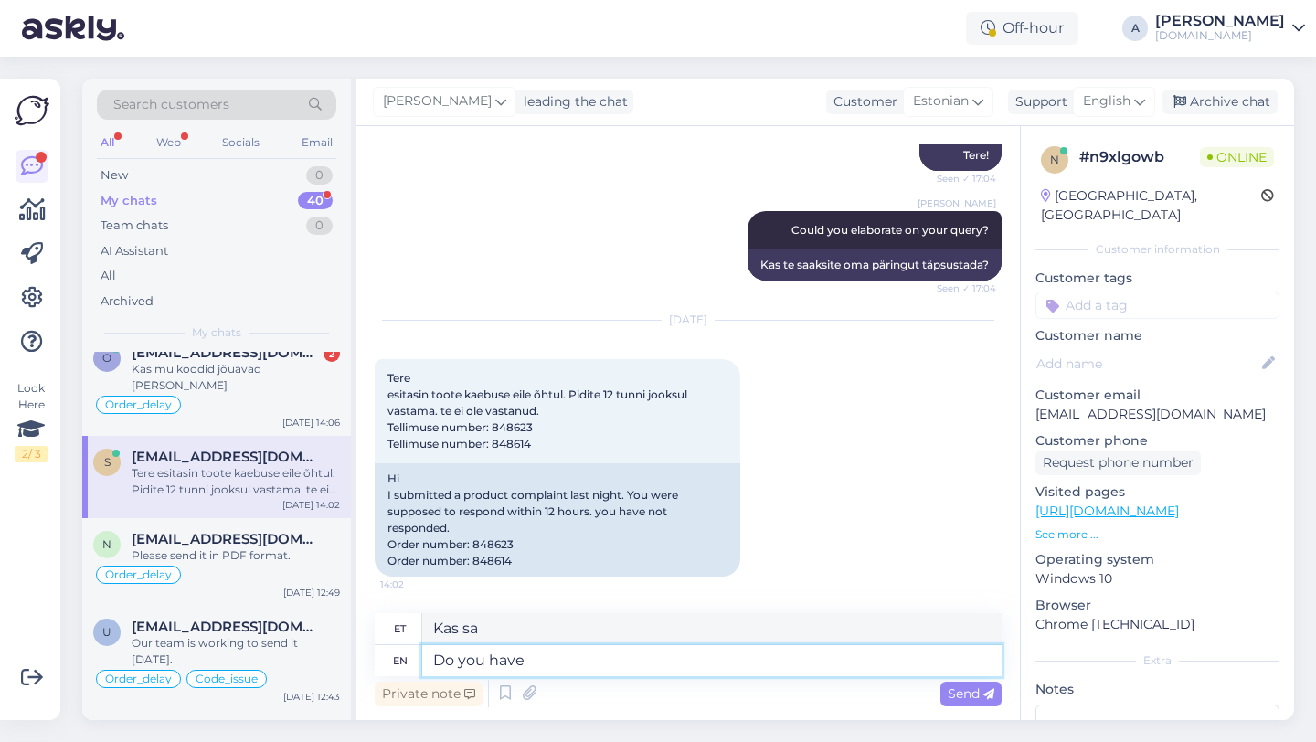
type textarea "Do you have a"
type textarea "Kas sul on"
type textarea "Do you have a"
type textarea "Kas teil on"
type textarea "Do you have a ticket"
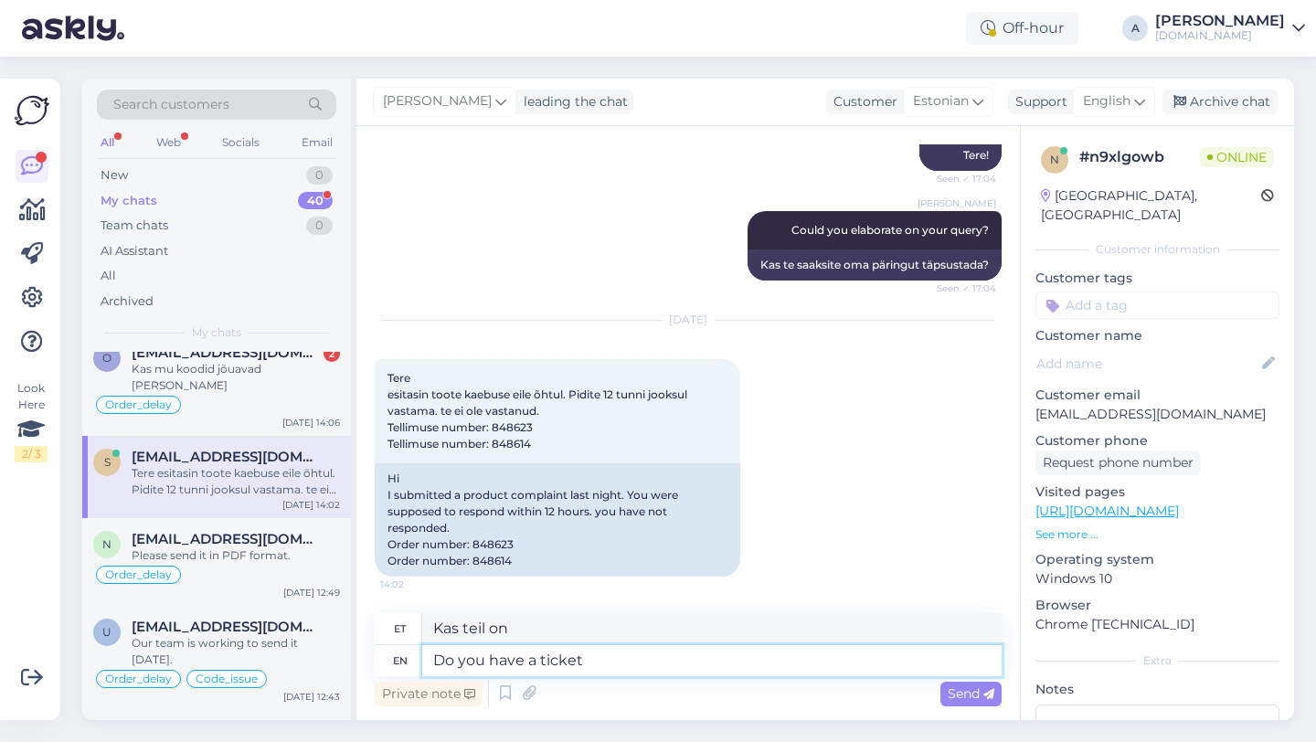
type textarea "Kas sul on pilet"
type textarea "Do you have a ticket number?"
type textarea "Kas teil on piletinumber?"
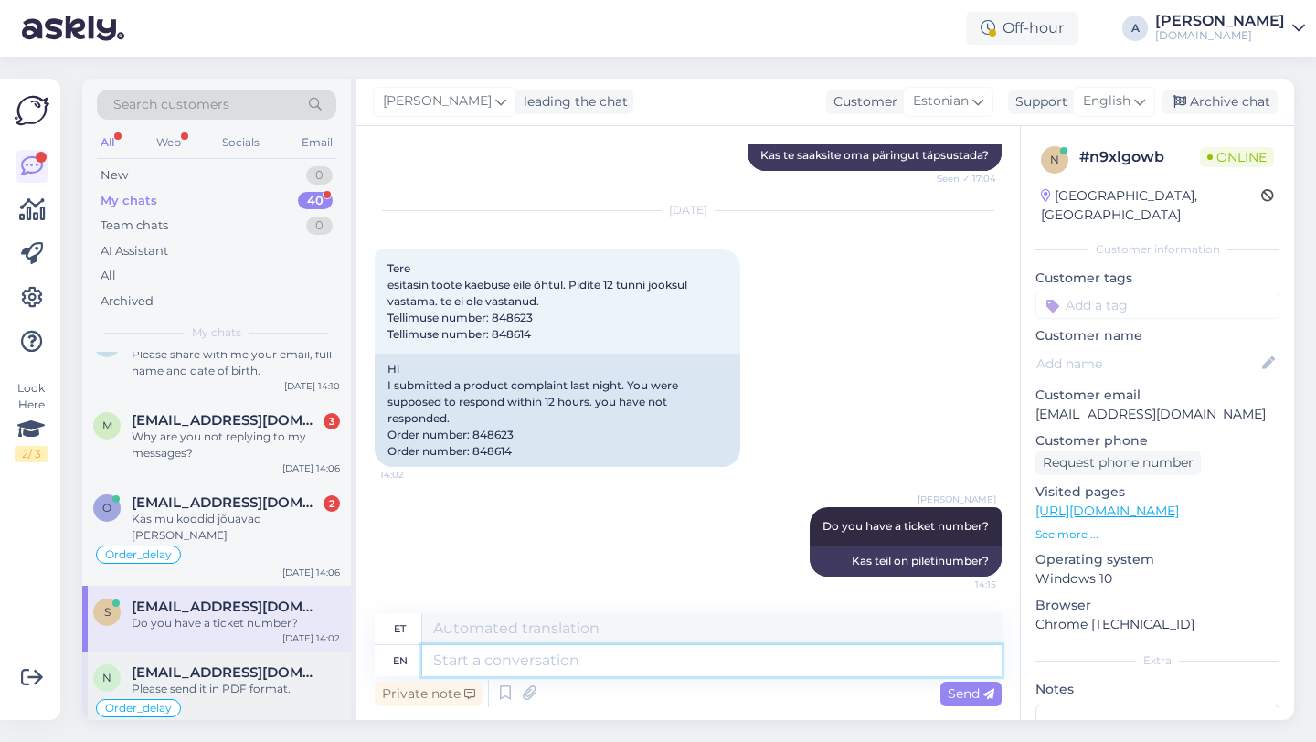
scroll to position [372, 0]
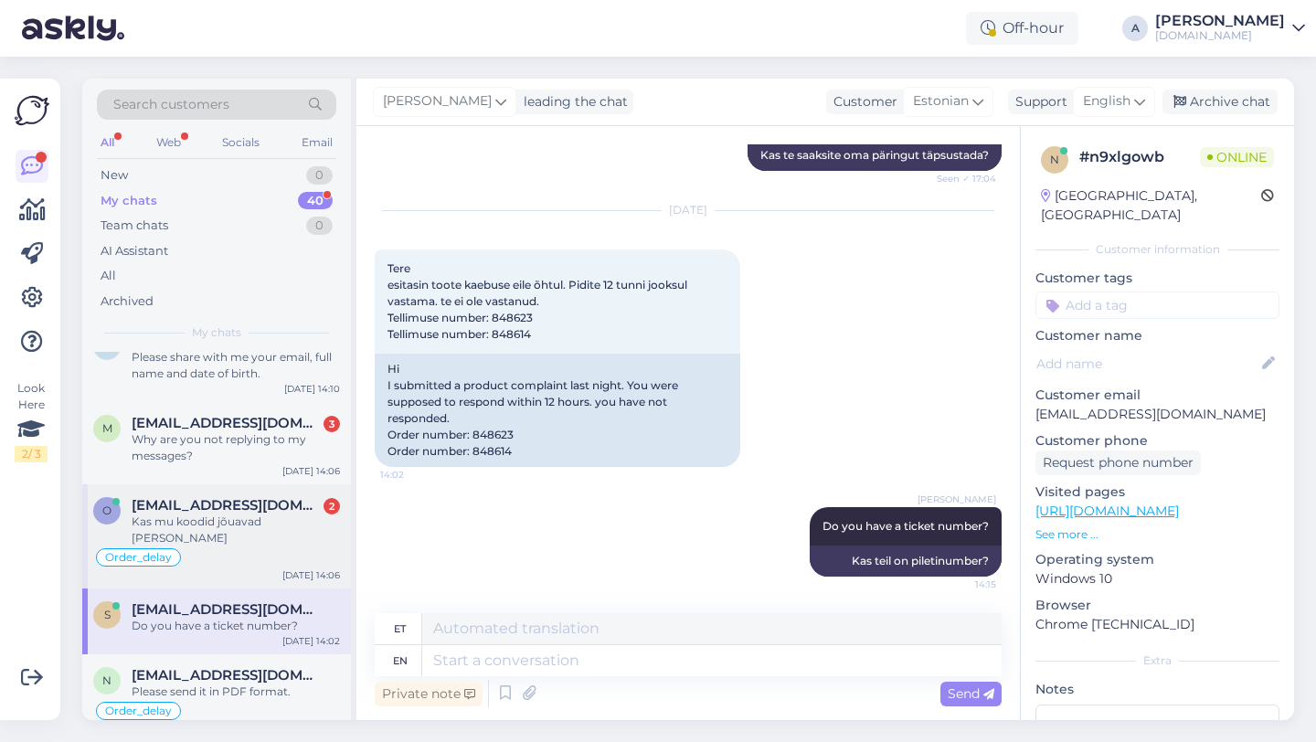
click at [234, 546] on div "Order_delay" at bounding box center [216, 557] width 247 height 22
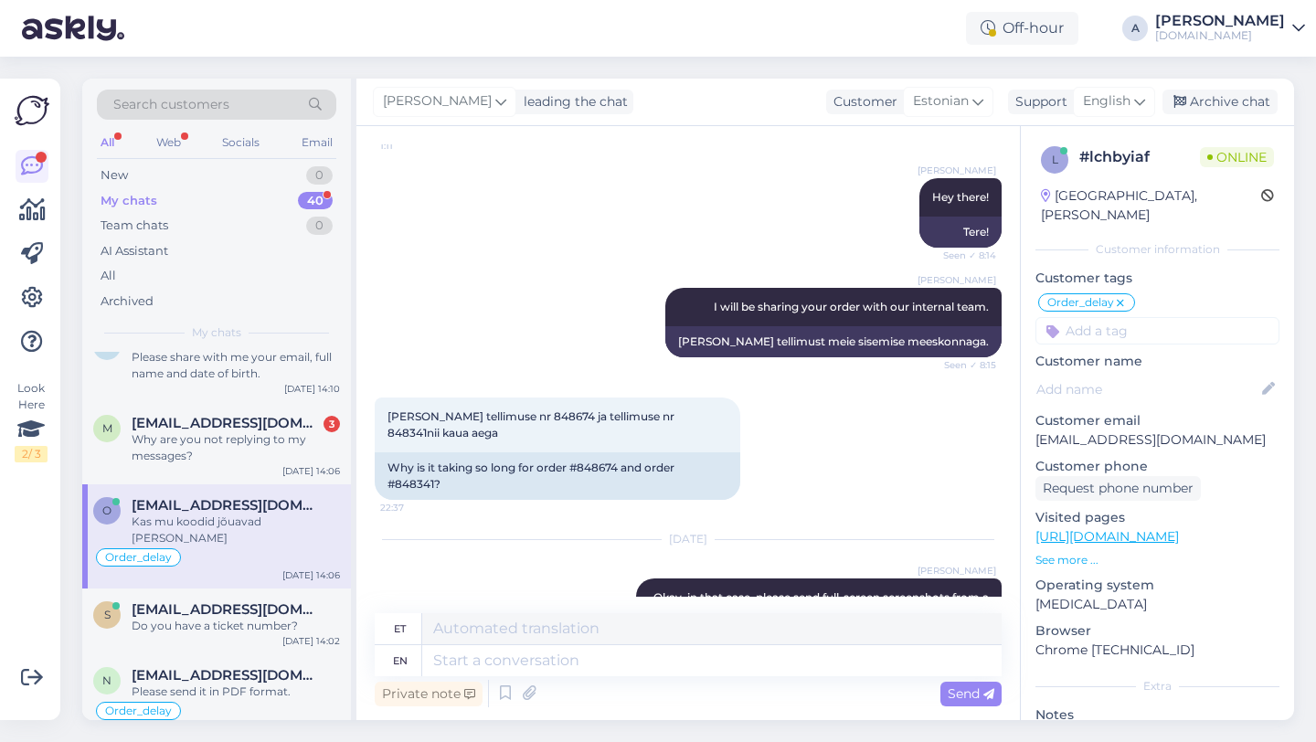
scroll to position [1035, 0]
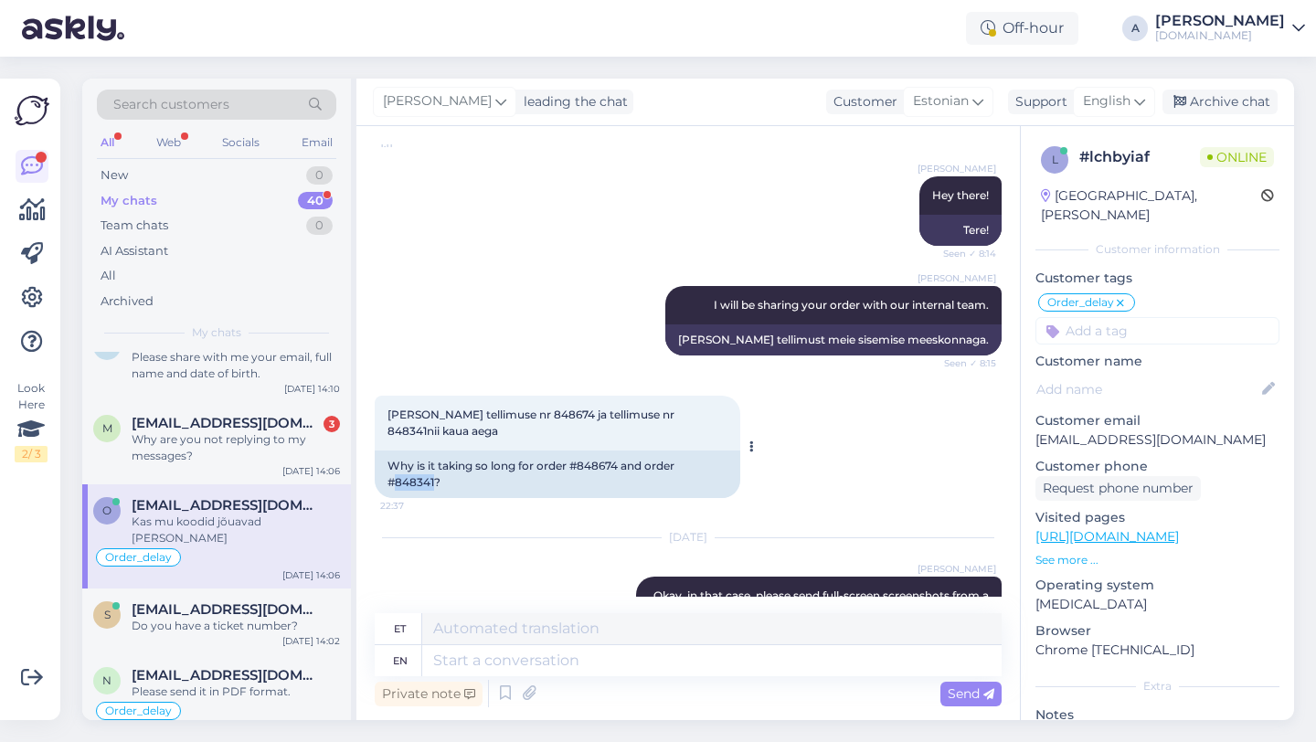
drag, startPoint x: 434, startPoint y: 449, endPoint x: 396, endPoint y: 450, distance: 38.4
click at [396, 450] on div "Why is it taking so long for order #848674 and order #848341?" at bounding box center [557, 474] width 365 height 48
copy div "848341"
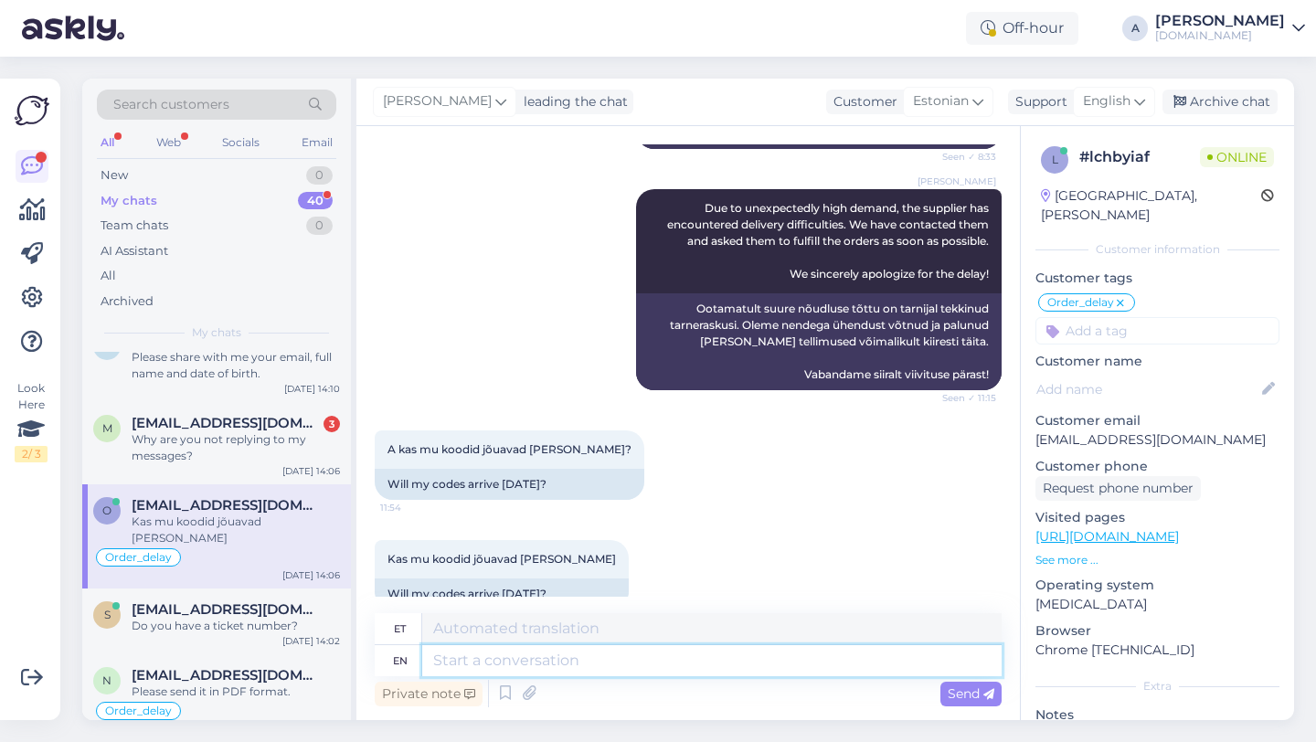
click at [597, 663] on textarea at bounding box center [711, 660] width 579 height 31
type textarea "Our t"
type textarea "Meie"
type textarea "Our team"
type textarea "Meie meeskond"
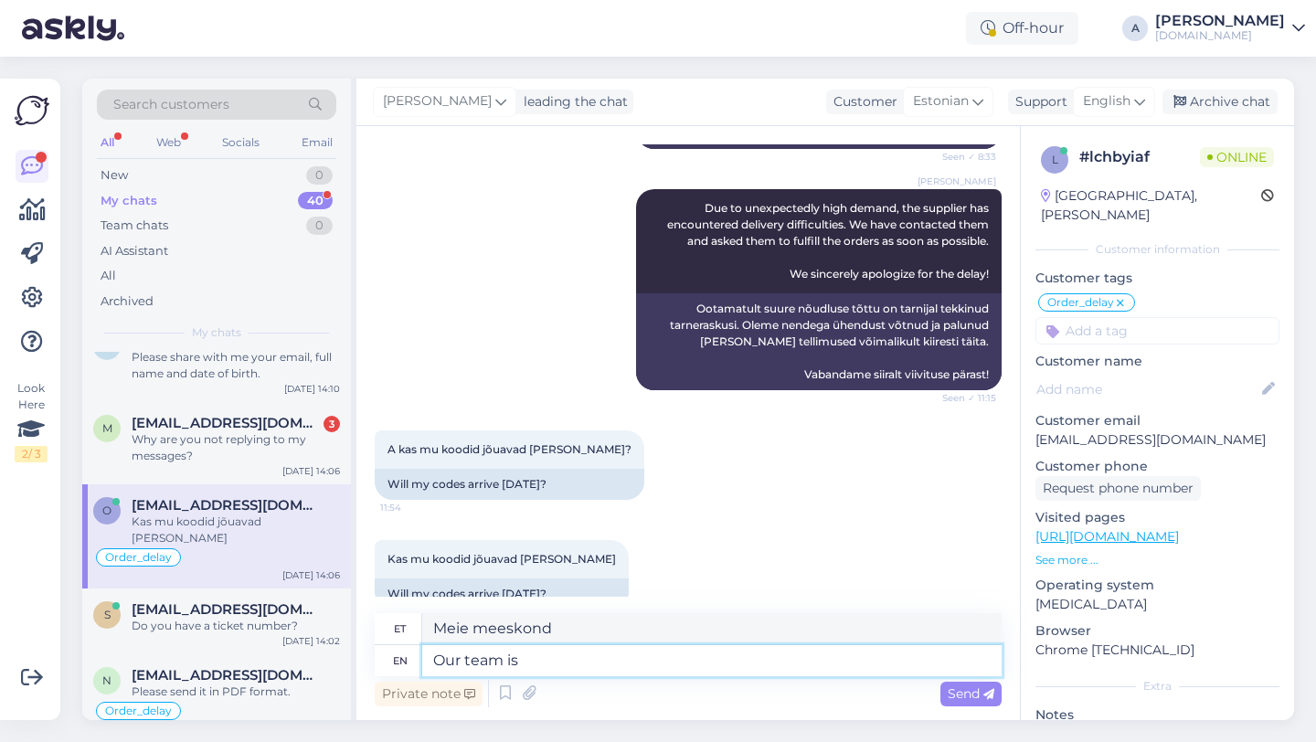
type textarea "Our team is w"
type textarea "Meie meeskond on"
type textarea "Our team is working to"
type textarea "Meie meeskond töötab"
type textarea "Our team is working to se"
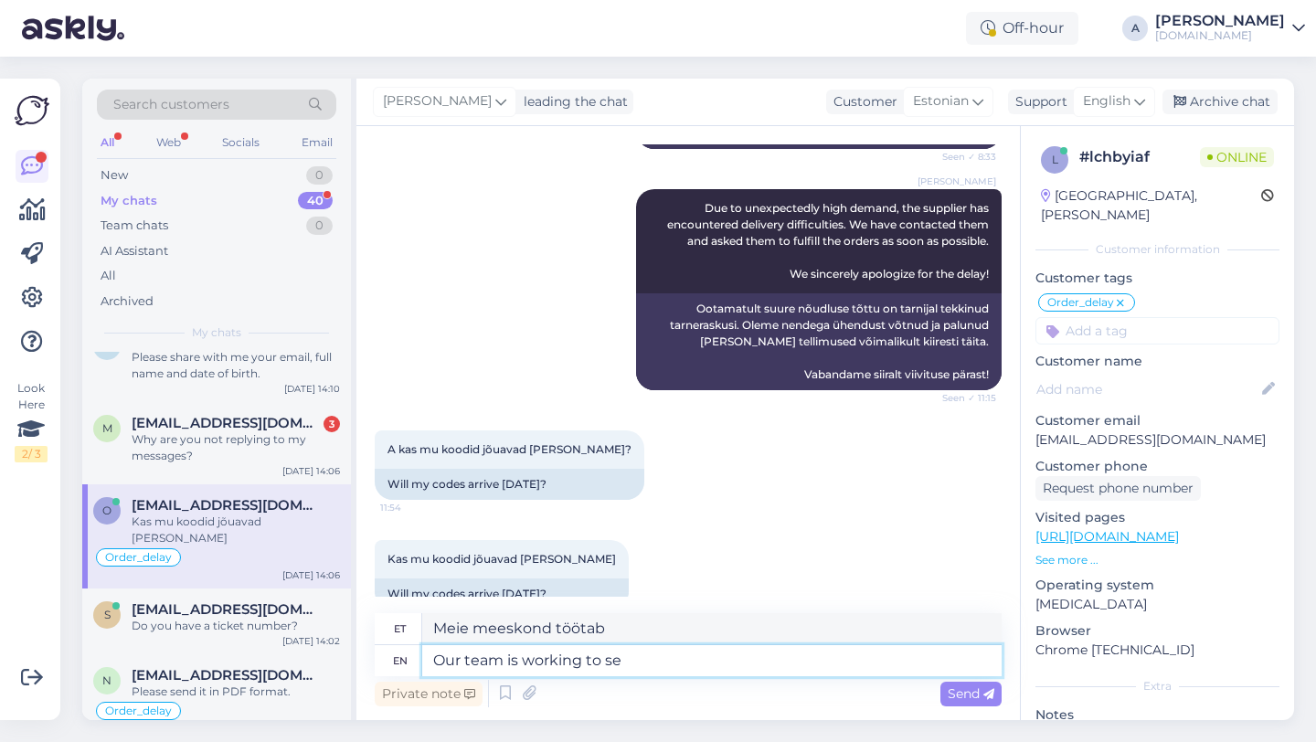
type textarea "Meie meeskond töötab selle nimel, et"
type textarea "Our team is working to send"
type textarea "Meie meeskond töötab selle nimel, et saata"
type textarea "Our team is working to send it"
type textarea "Meie meeskond töötab selle saatmise nimel"
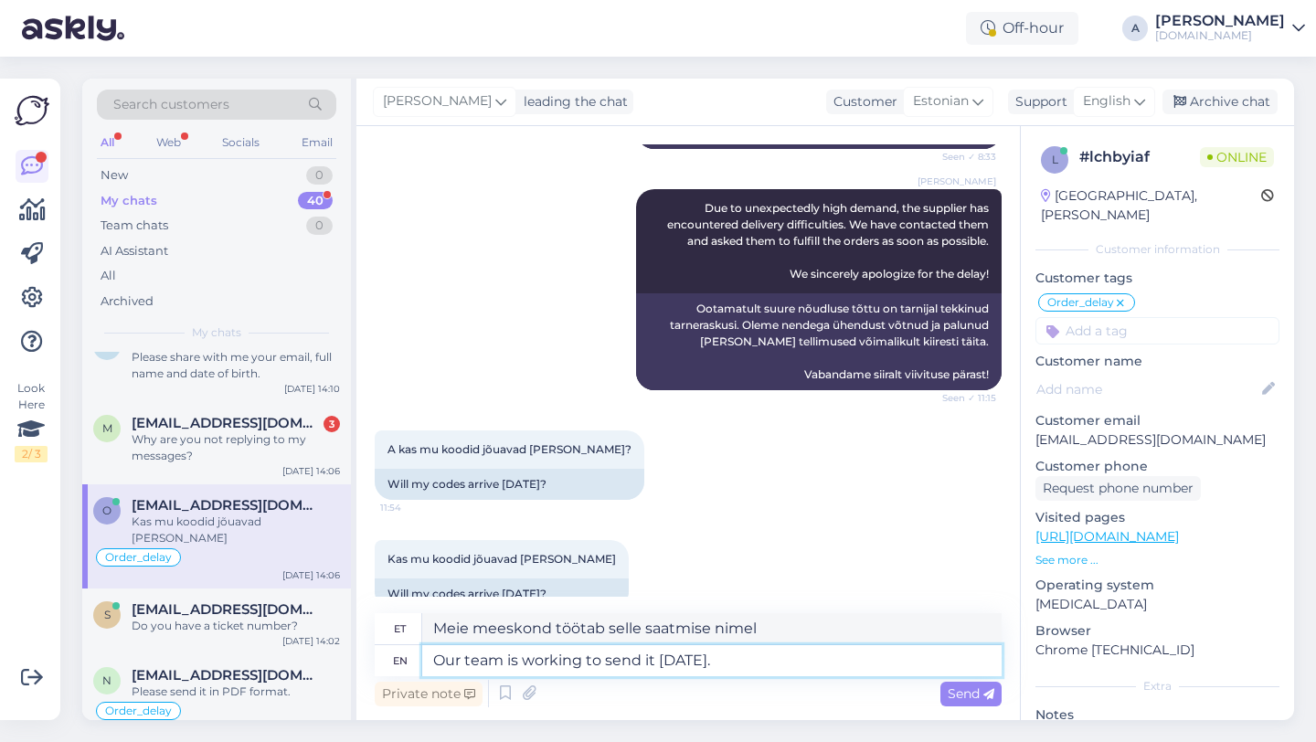
type textarea "Our team is working to send it today."
type textarea "Meie meeskond töötab selle tänase saatmise nimel."
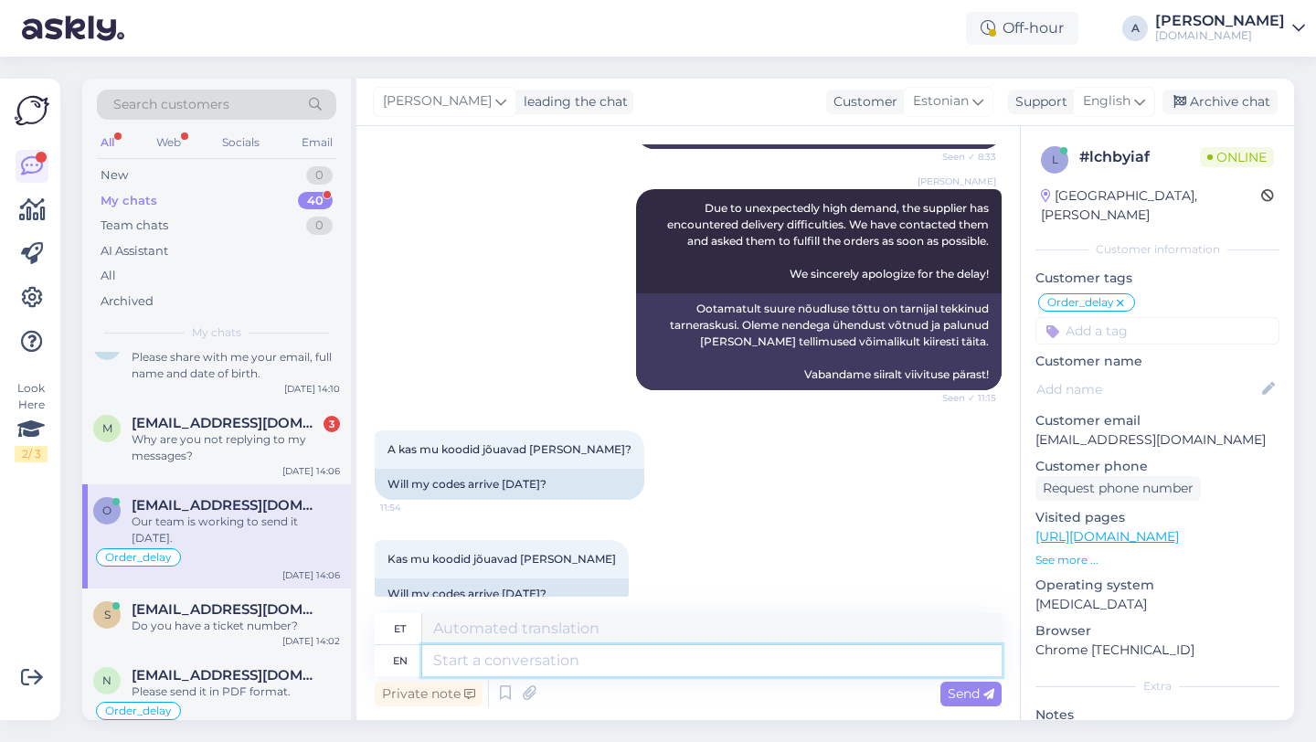
scroll to position [1905, 0]
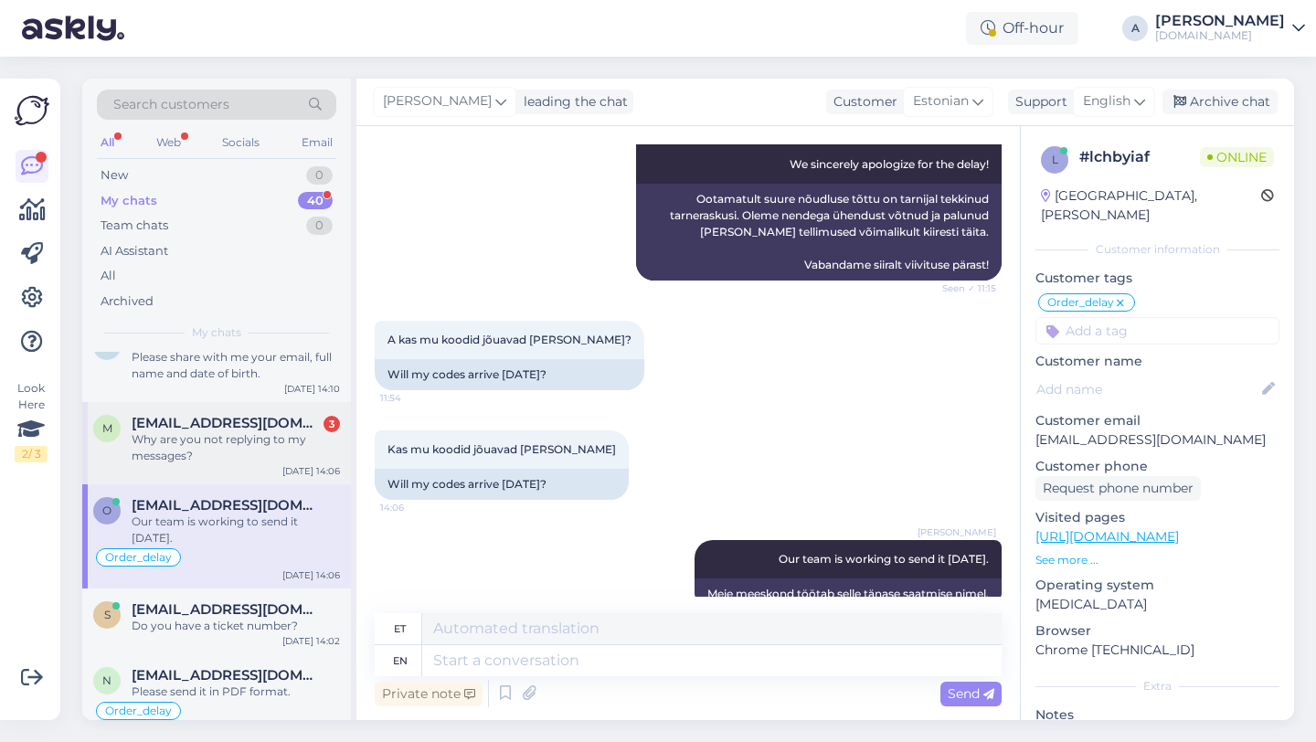
click at [244, 434] on div "Why are you not replying to my messages?" at bounding box center [236, 447] width 208 height 33
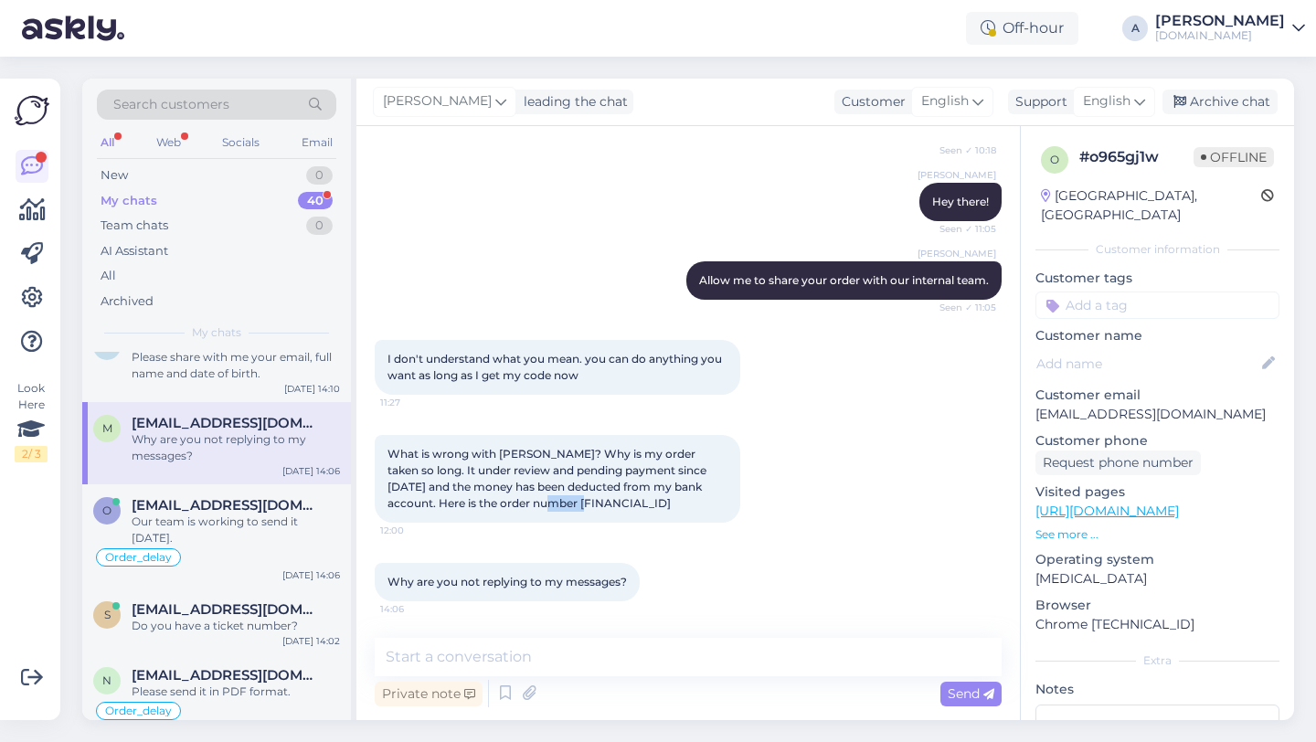
drag, startPoint x: 535, startPoint y: 501, endPoint x: 489, endPoint y: 503, distance: 46.7
click at [489, 503] on div "What is wrong with zangi? Why is my order taken so long. It under review and pe…" at bounding box center [557, 479] width 365 height 88
copy span "848620"
click at [450, 659] on textarea at bounding box center [688, 657] width 627 height 38
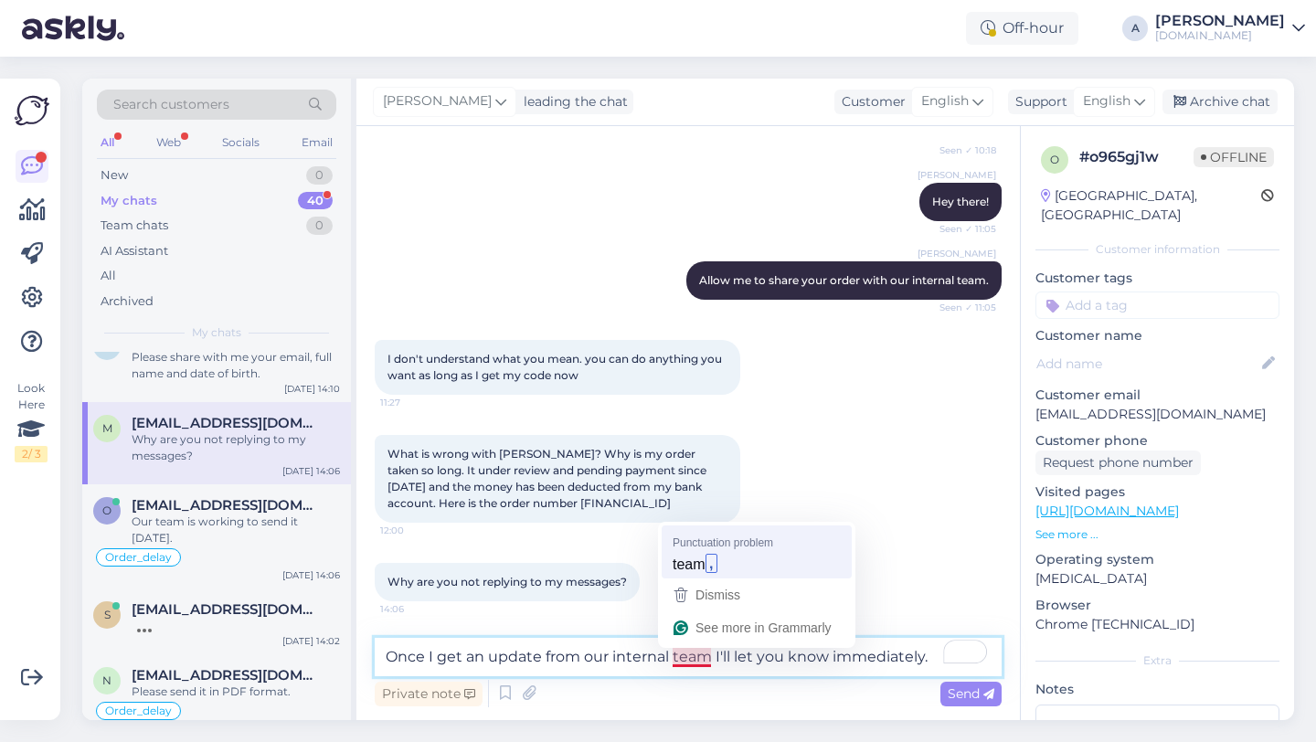
type textarea "Once I get an update from our internal team, I'll let you know immediately."
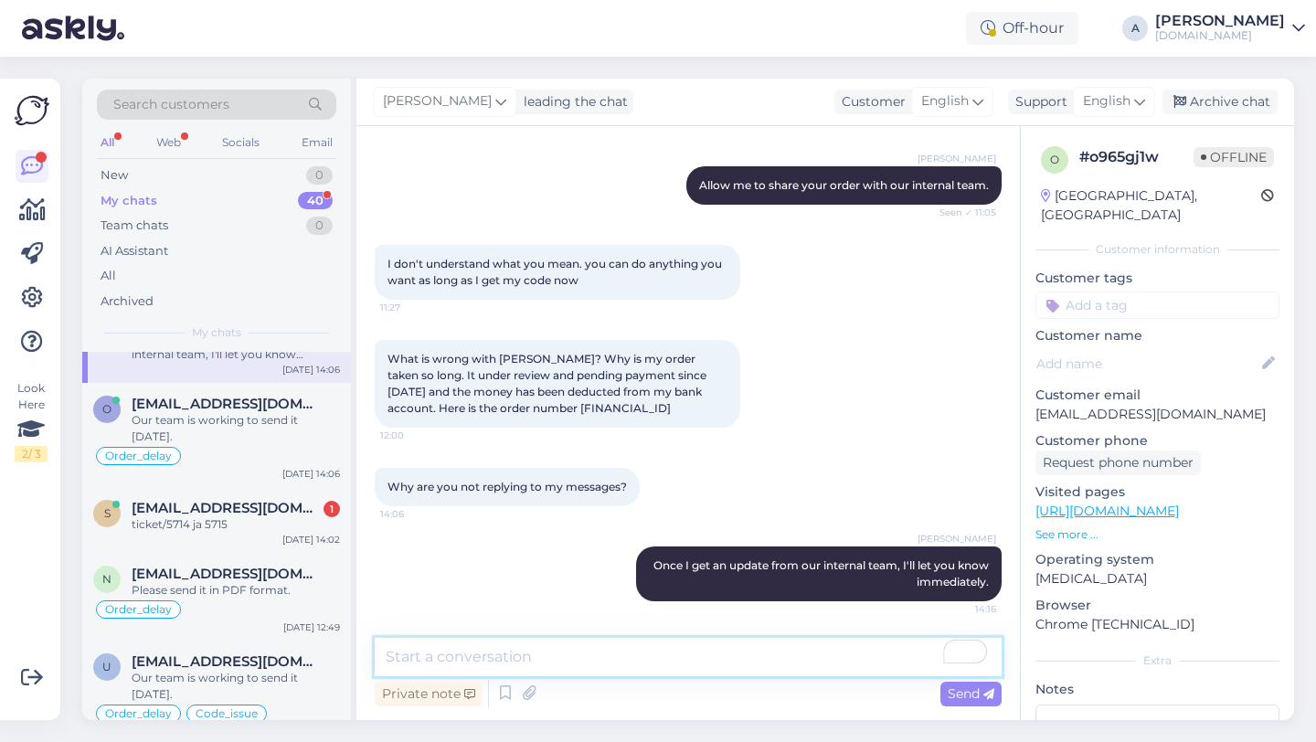
scroll to position [466, 0]
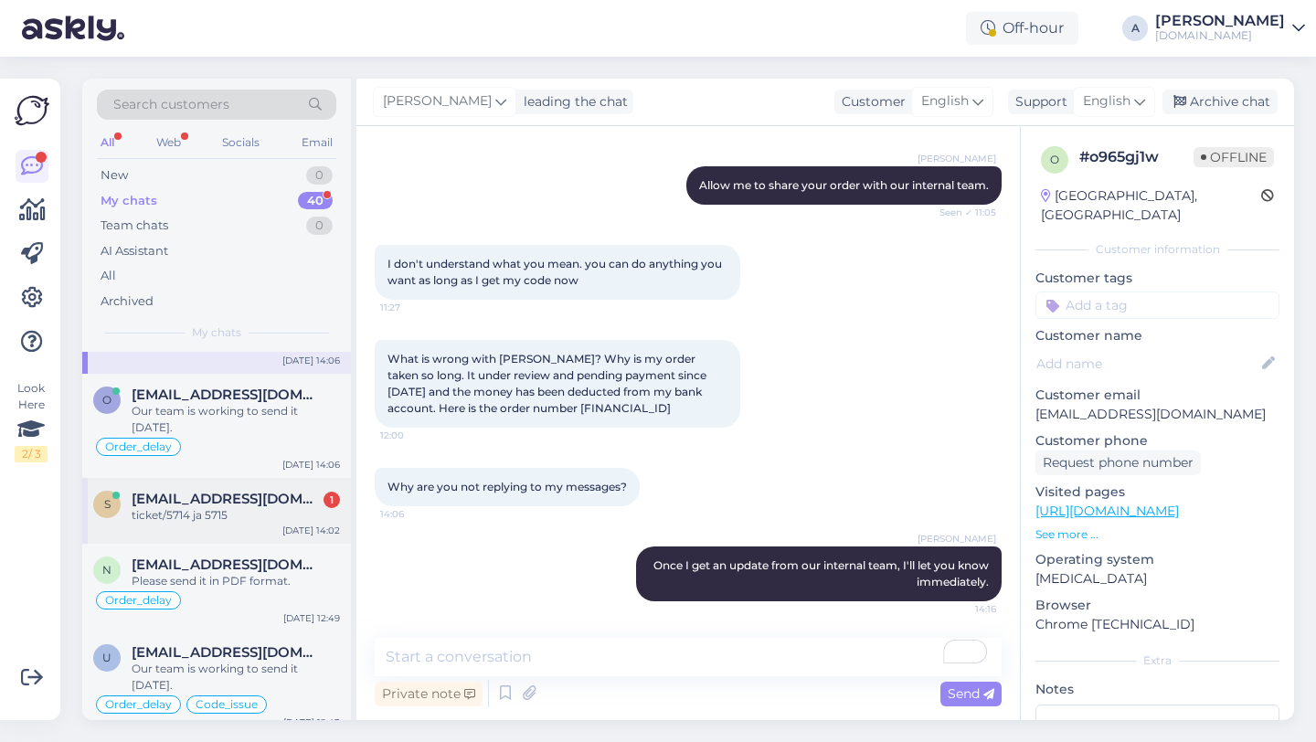
click at [200, 491] on span "sanderleet@outlook.com" at bounding box center [227, 499] width 190 height 16
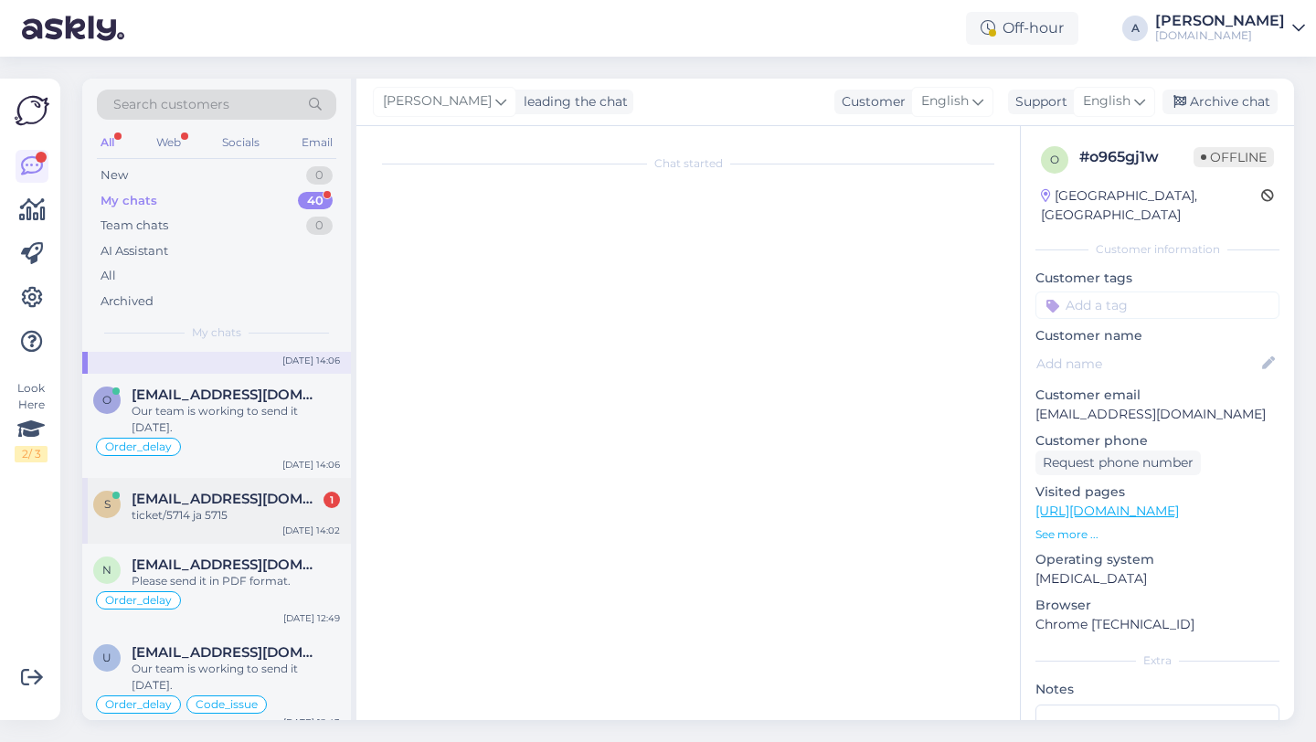
scroll to position [1820, 0]
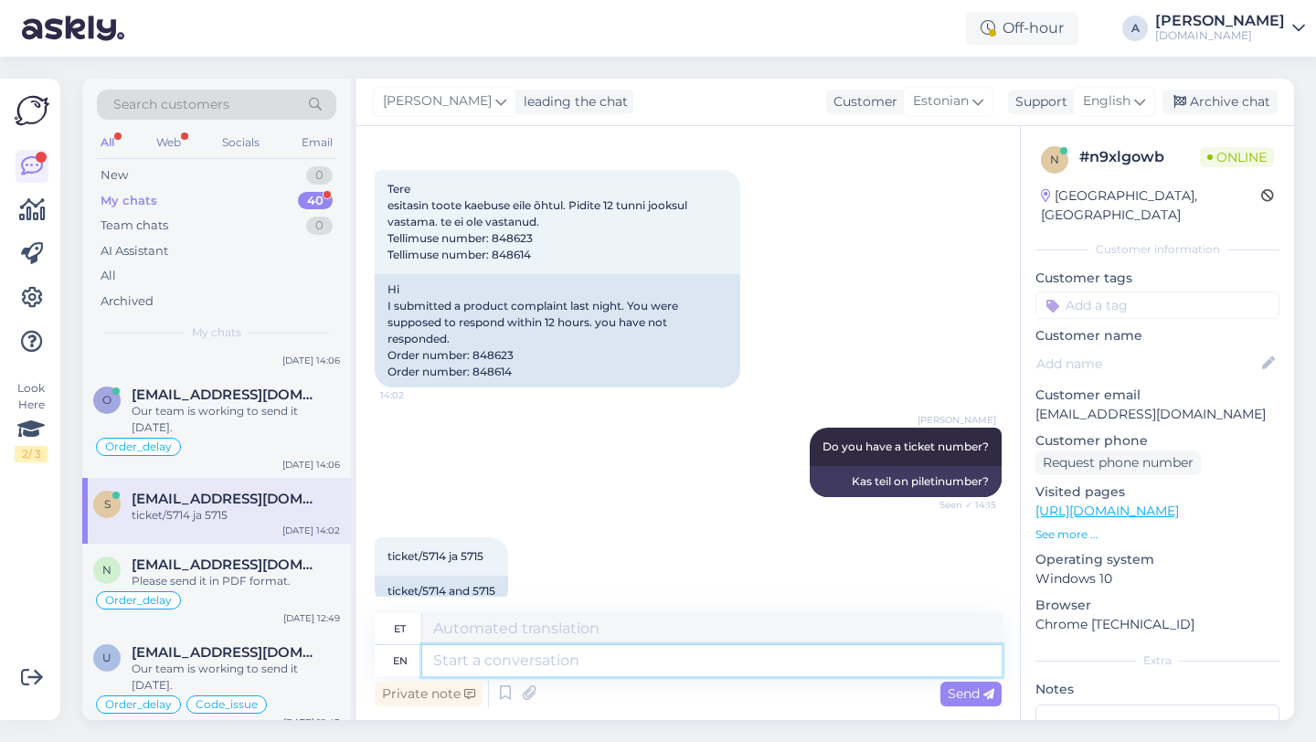
click at [491, 665] on textarea at bounding box center [711, 660] width 579 height 31
type textarea "Thanks."
type textarea "Aitäh."
type textarea "Thanks,"
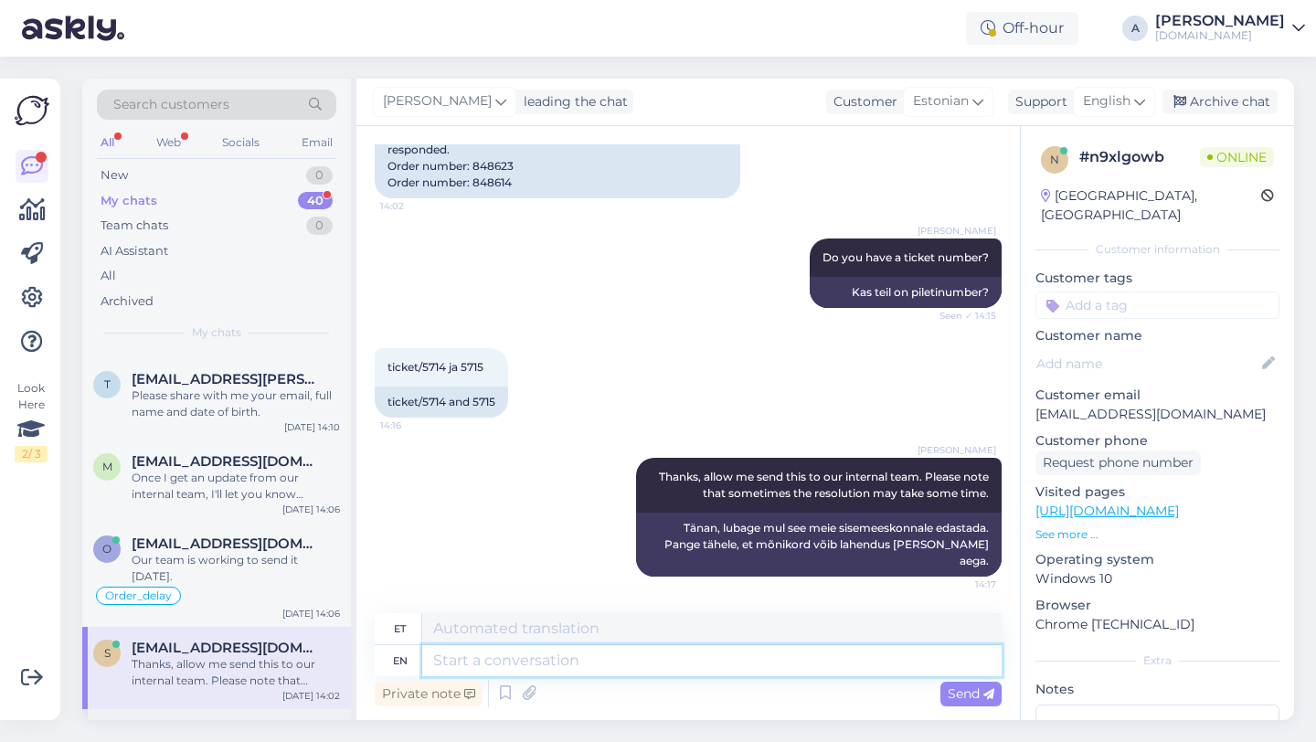
scroll to position [301, 0]
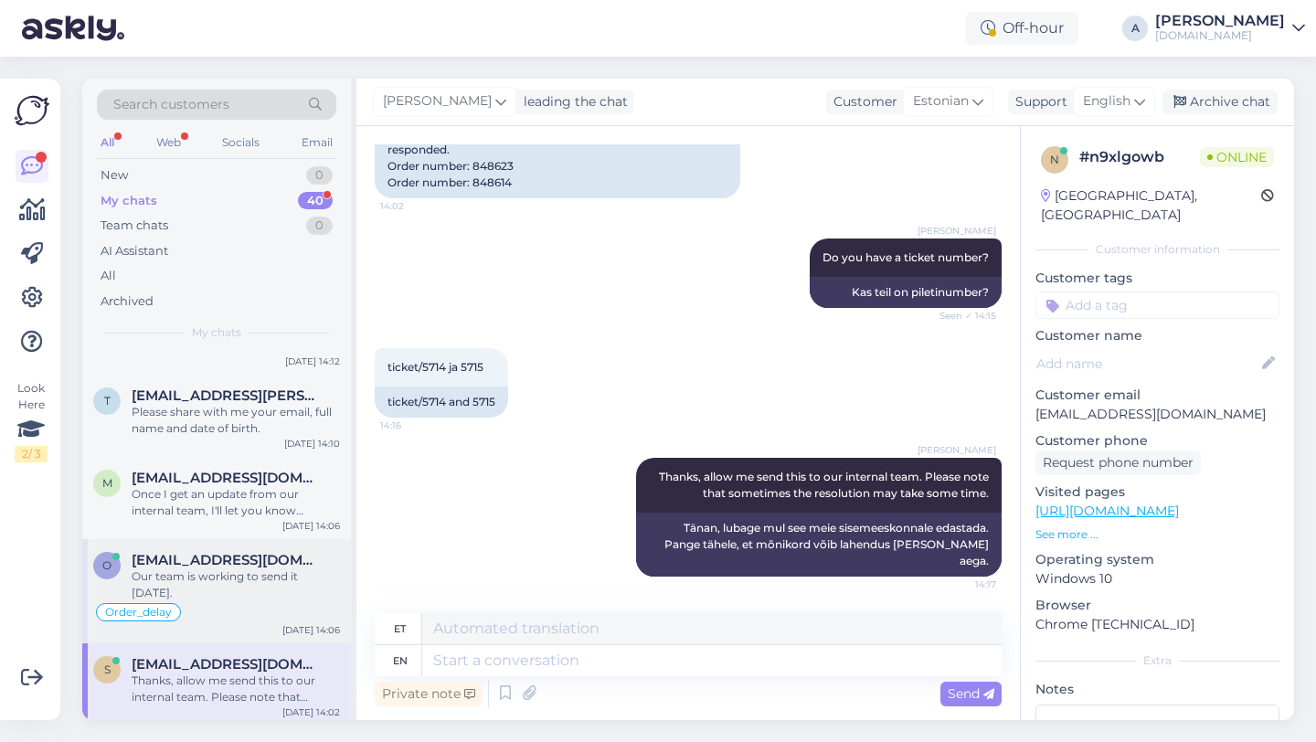
click at [226, 601] on div "Order_delay" at bounding box center [216, 612] width 247 height 22
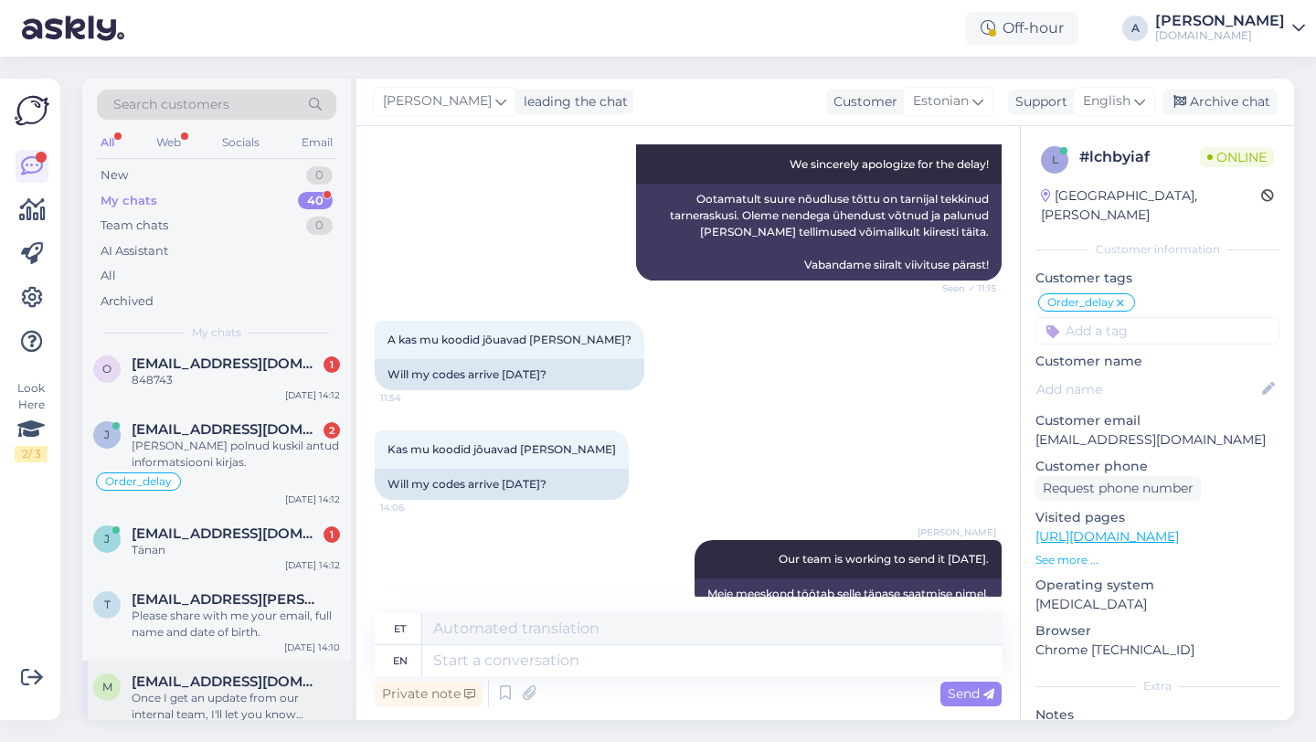
scroll to position [92, 0]
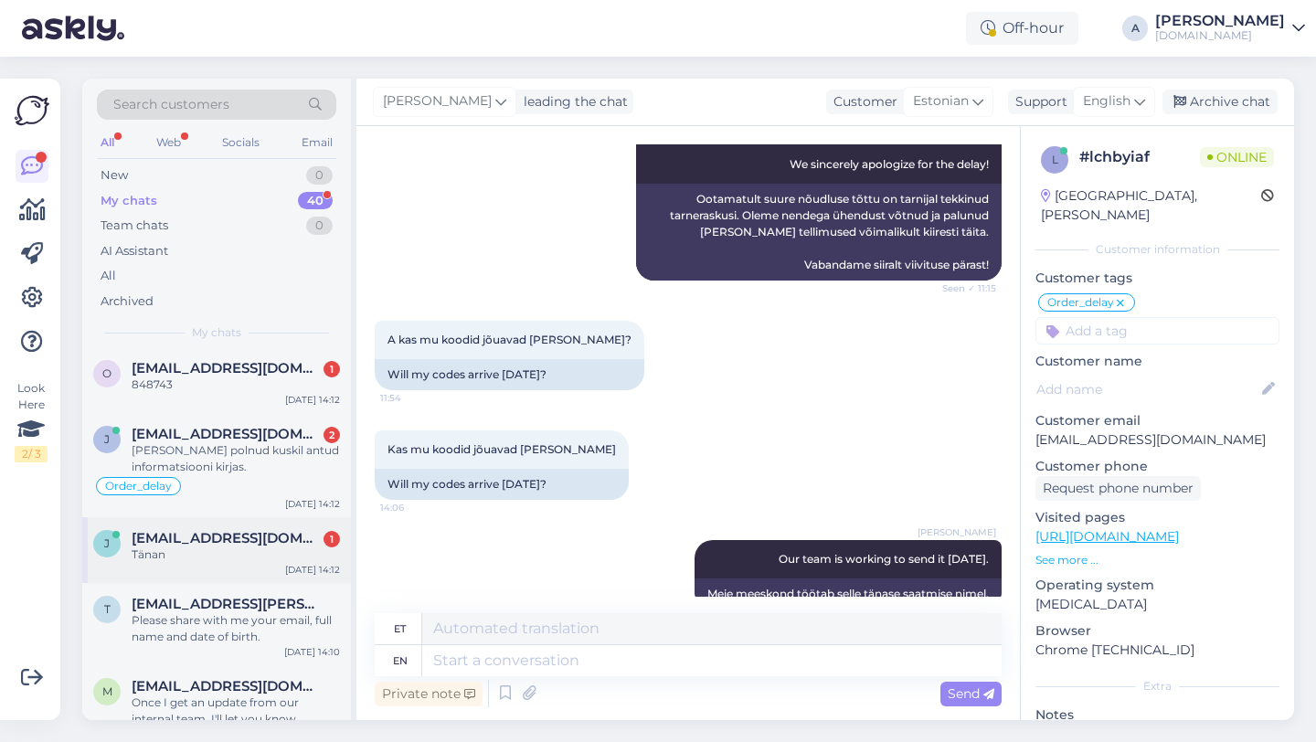
click at [235, 534] on span "[EMAIL_ADDRESS][DOMAIN_NAME]" at bounding box center [227, 538] width 190 height 16
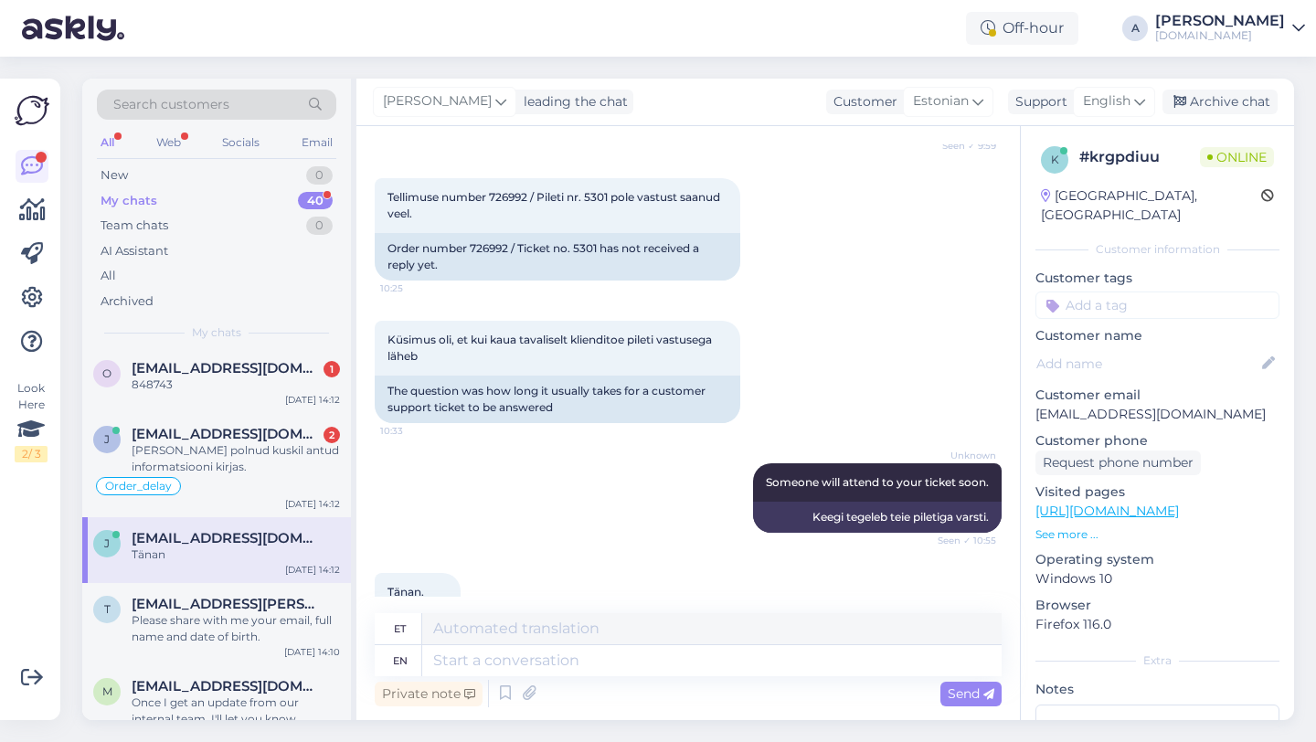
scroll to position [2815, 0]
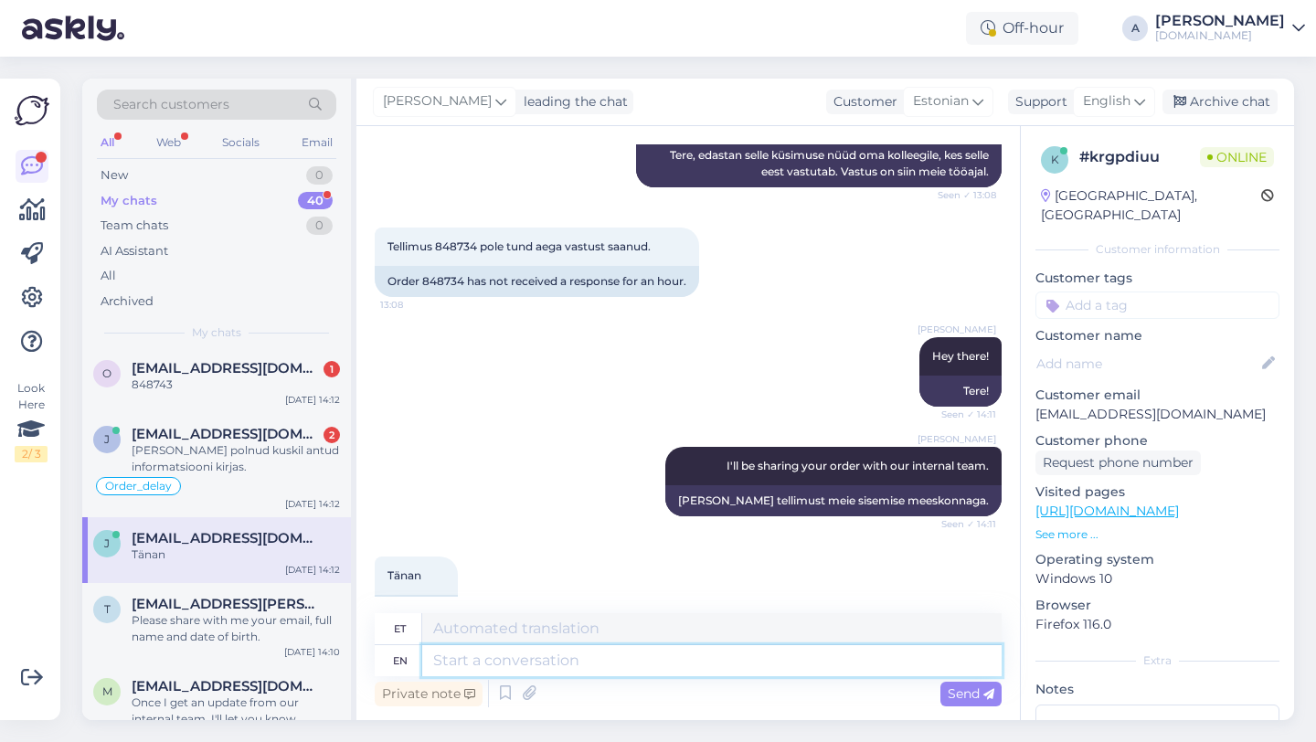
click at [474, 656] on textarea at bounding box center [711, 660] width 579 height 31
click at [507, 658] on textarea "You're welcome!" at bounding box center [711, 660] width 579 height 31
click at [596, 661] on textarea "You're wellcome!" at bounding box center [711, 660] width 579 height 31
click at [509, 660] on textarea "You're wellcome!" at bounding box center [711, 660] width 579 height 31
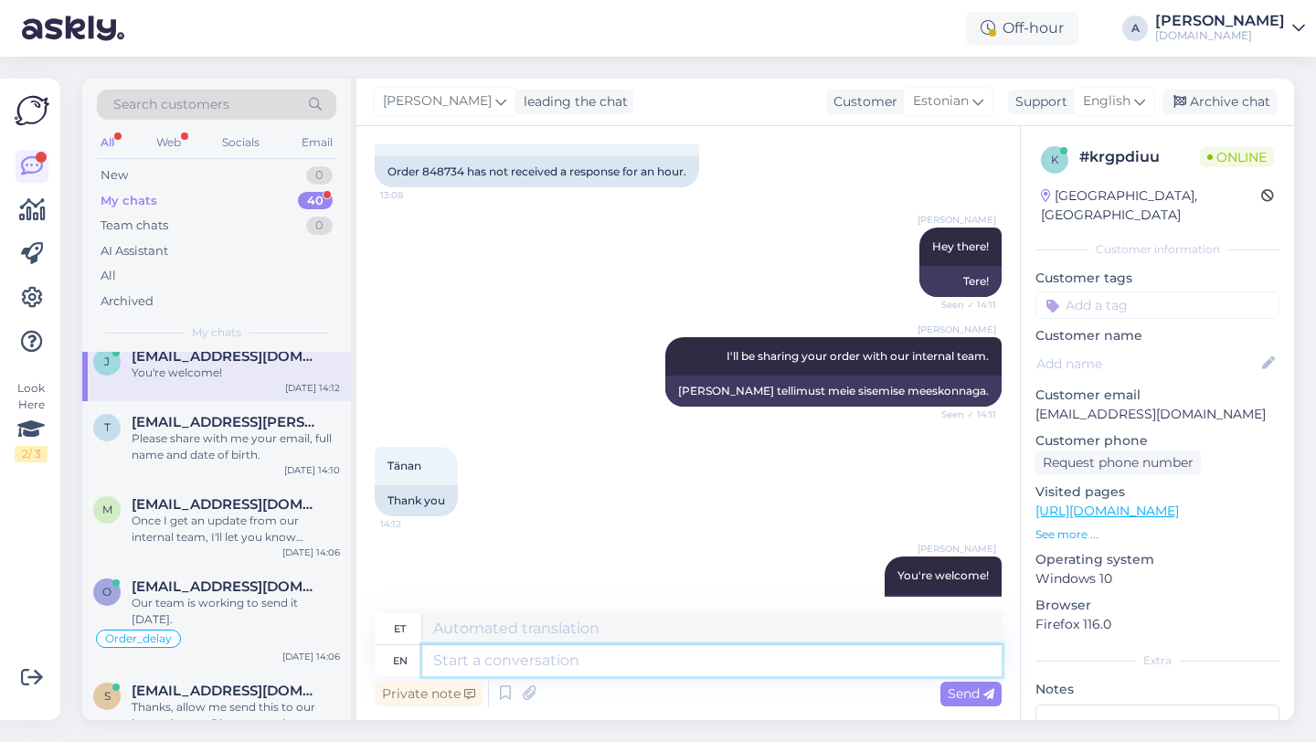
scroll to position [0, 0]
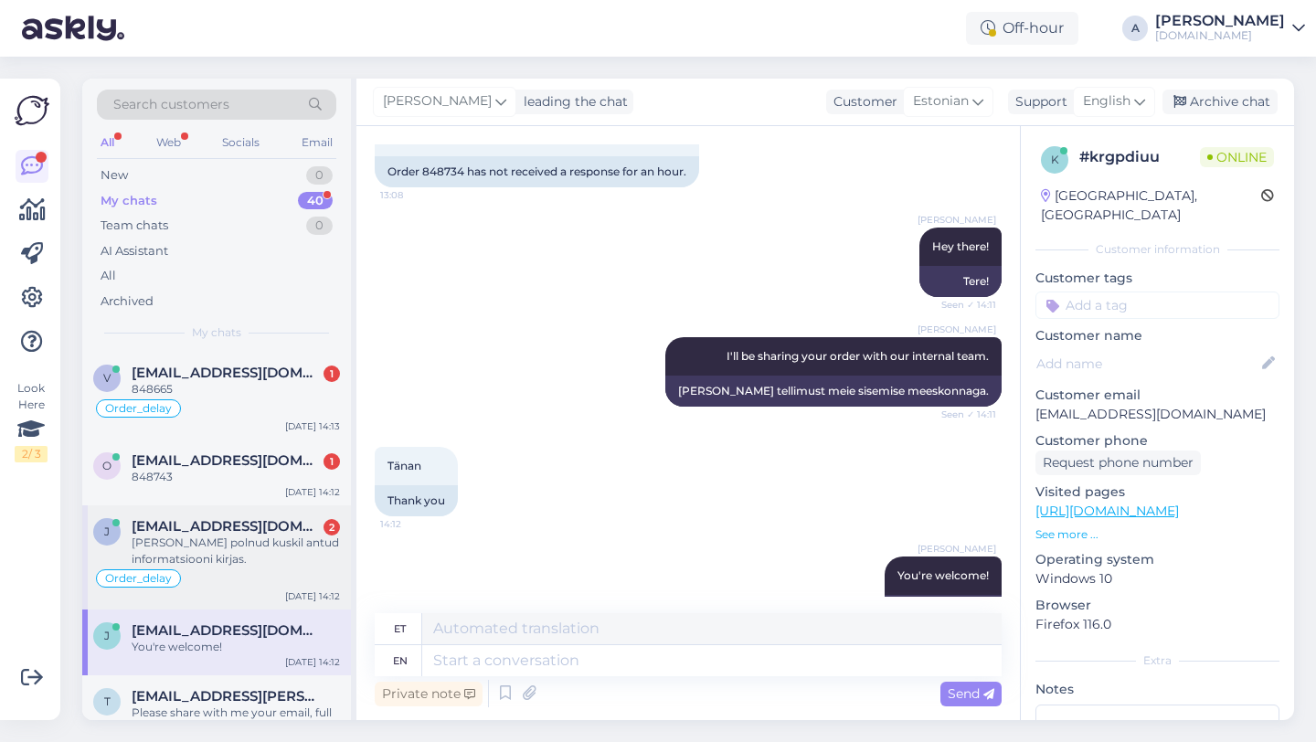
click at [240, 565] on div "Teie lehel polnud kuskil antud informatsiooni kirjas." at bounding box center [236, 550] width 208 height 33
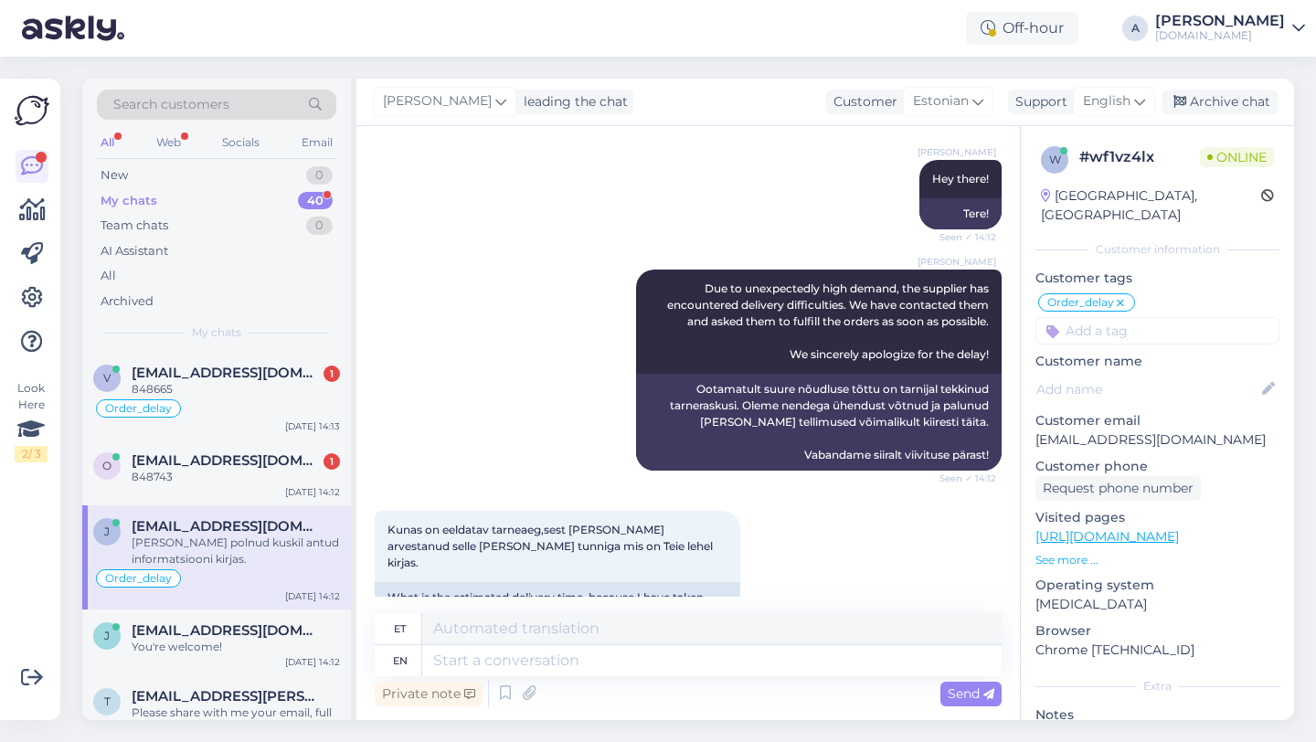
scroll to position [1198, 0]
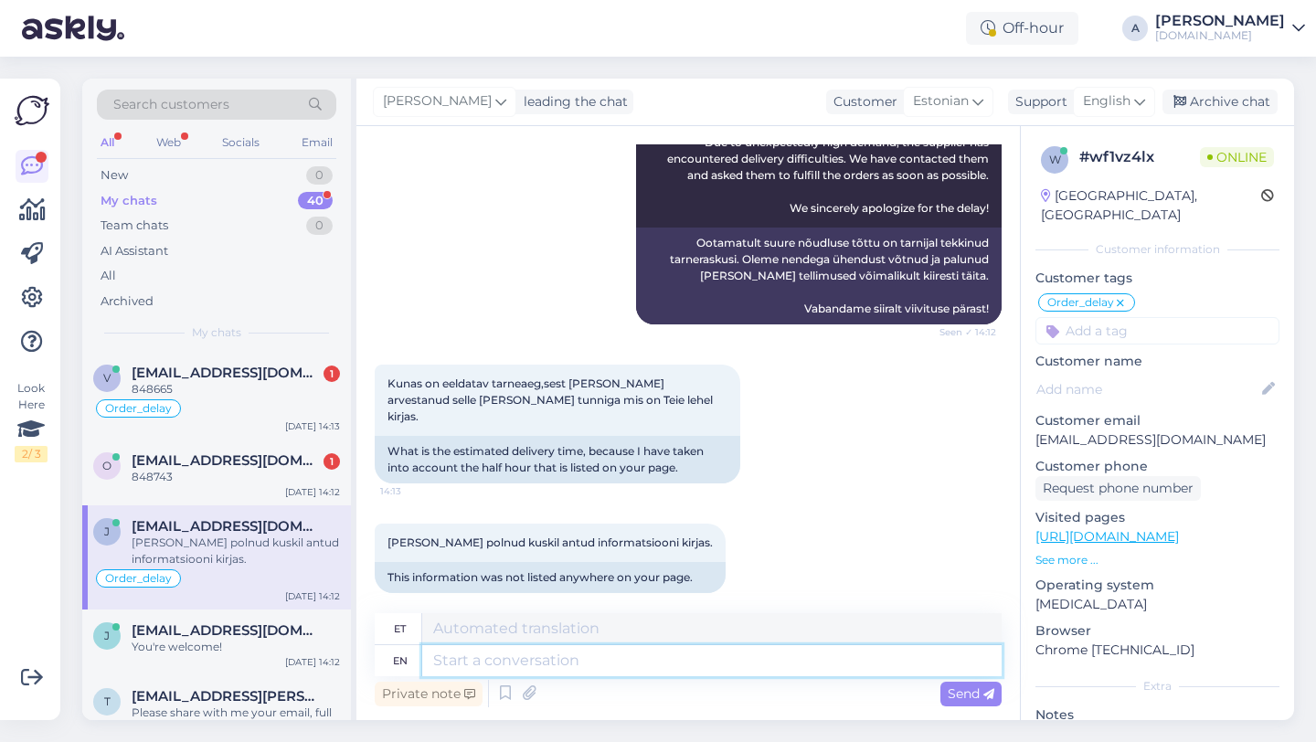
click at [491, 658] on textarea at bounding box center [711, 660] width 579 height 31
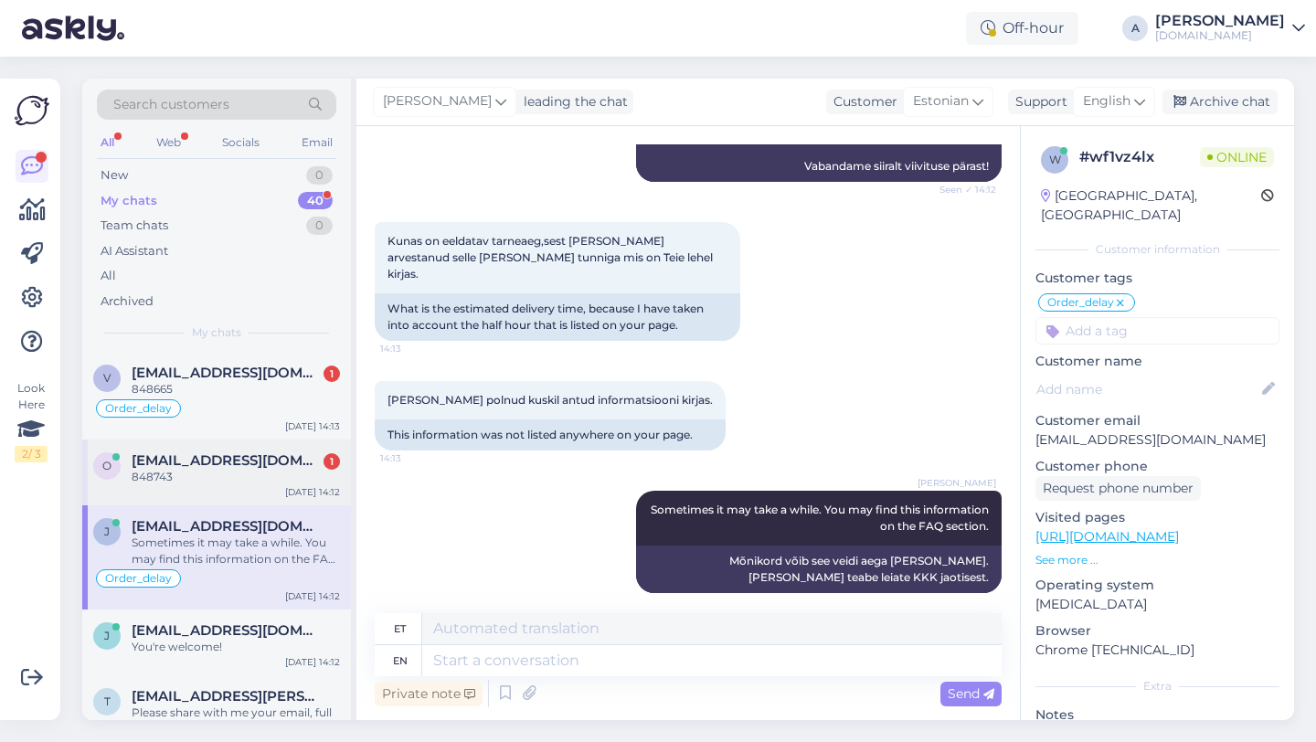
click at [281, 478] on div "848743" at bounding box center [236, 477] width 208 height 16
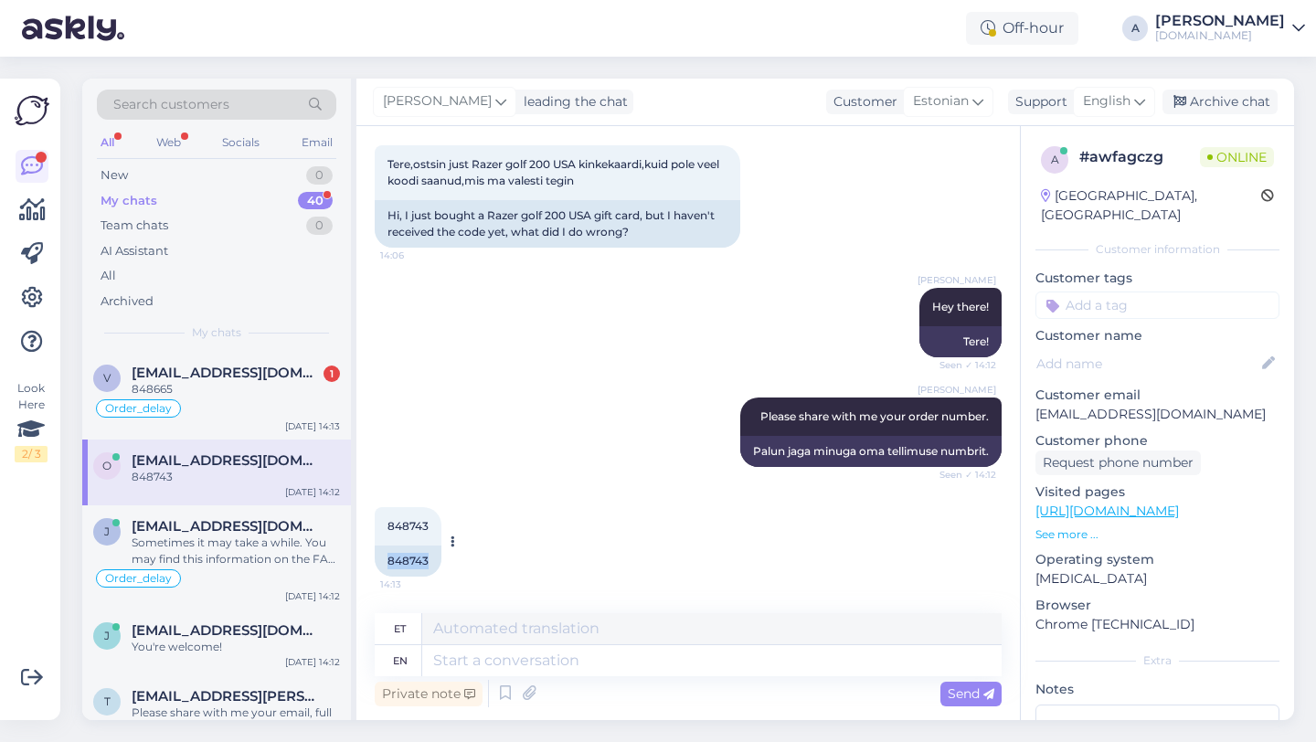
drag, startPoint x: 430, startPoint y: 561, endPoint x: 379, endPoint y: 555, distance: 51.6
click at [379, 555] on div "848743" at bounding box center [408, 560] width 67 height 31
copy div "848743"
click at [487, 666] on textarea at bounding box center [711, 660] width 579 height 31
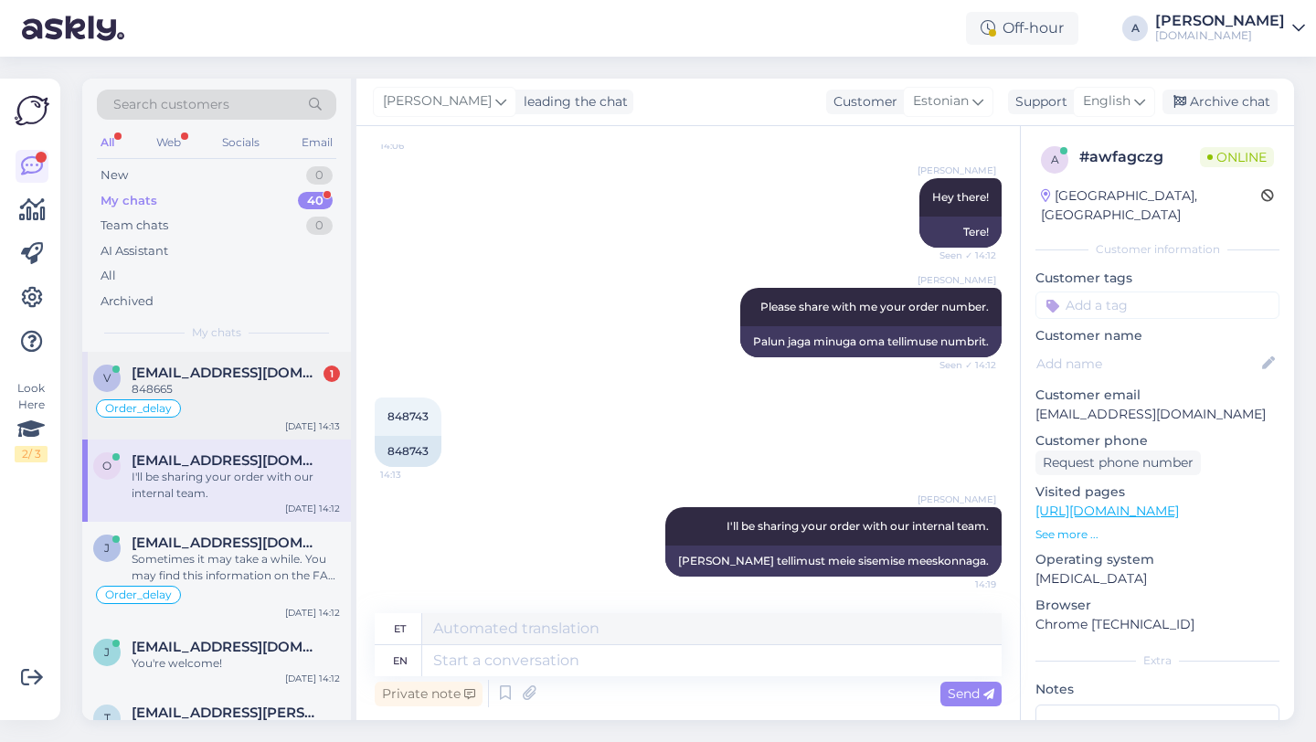
click at [249, 398] on div "Order_delay" at bounding box center [216, 408] width 247 height 22
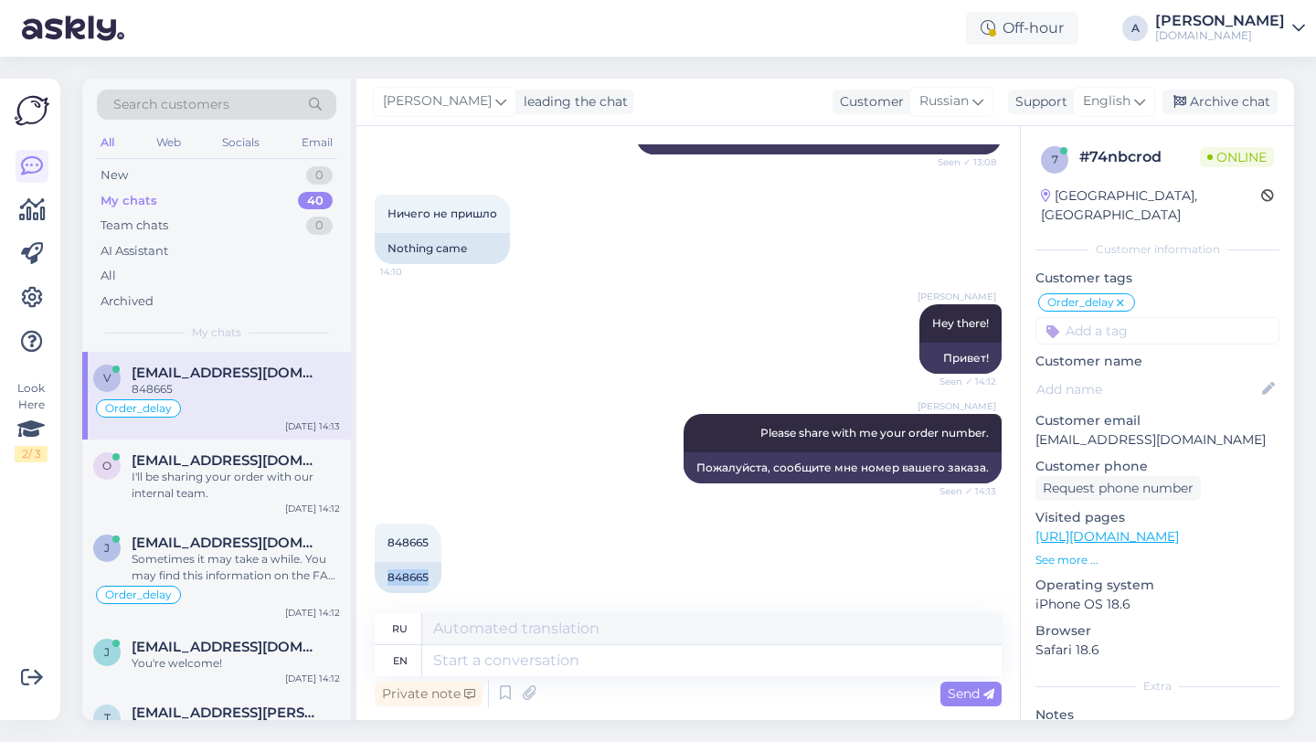
drag, startPoint x: 433, startPoint y: 561, endPoint x: 362, endPoint y: 547, distance: 72.6
click at [362, 547] on div "Chat started Aug 14 2025 Где моя подписка? 9:25 Where is my subscription? AI As…" at bounding box center [687, 423] width 663 height 594
copy div "848665"
click at [457, 663] on textarea at bounding box center [711, 660] width 579 height 31
paste textarea "Due to unexpectedly high demand, the supplier has encountered delivery difficul…"
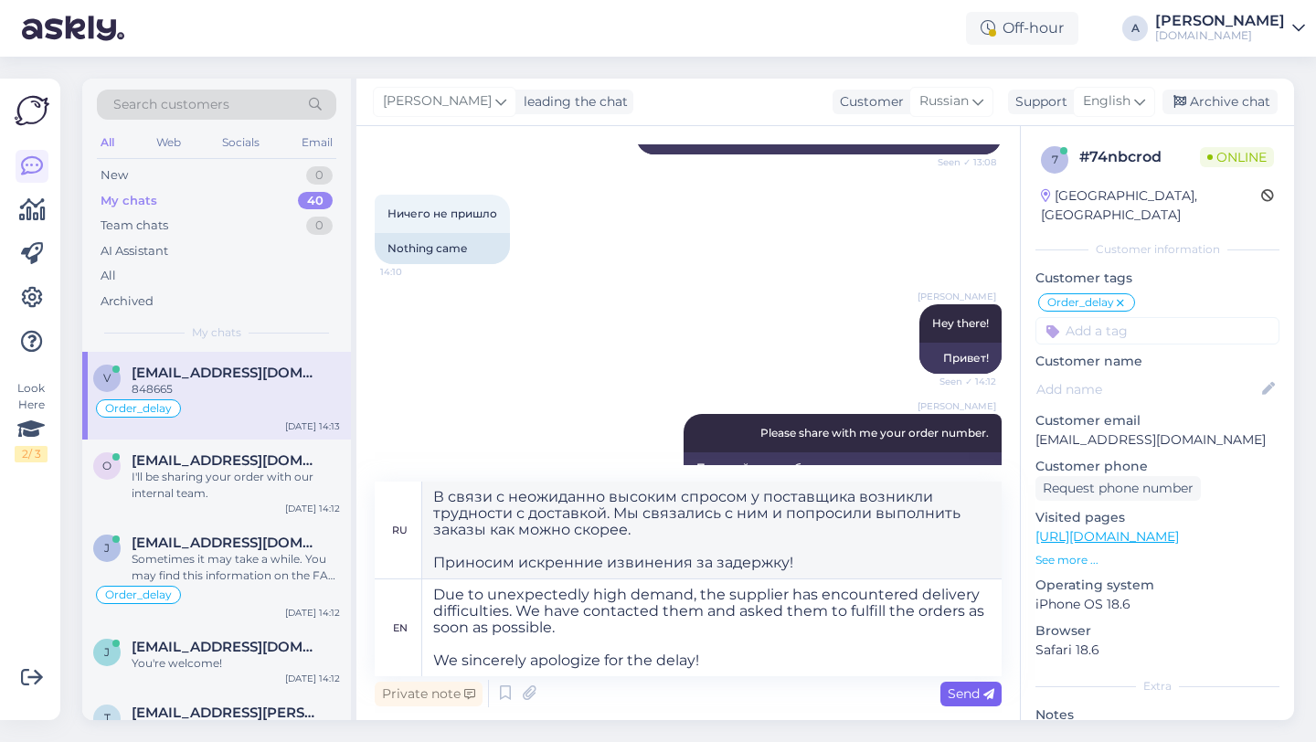
click at [966, 696] on span "Send" at bounding box center [970, 693] width 47 height 16
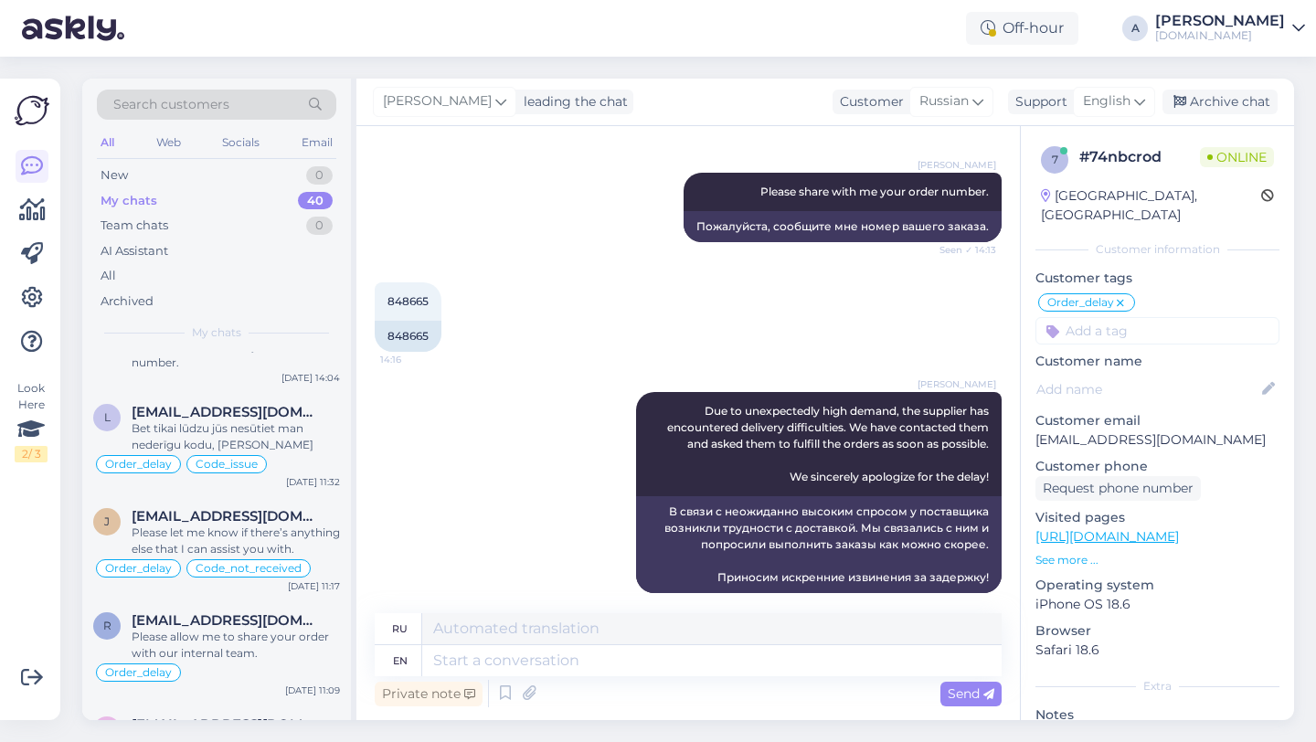
scroll to position [0, 0]
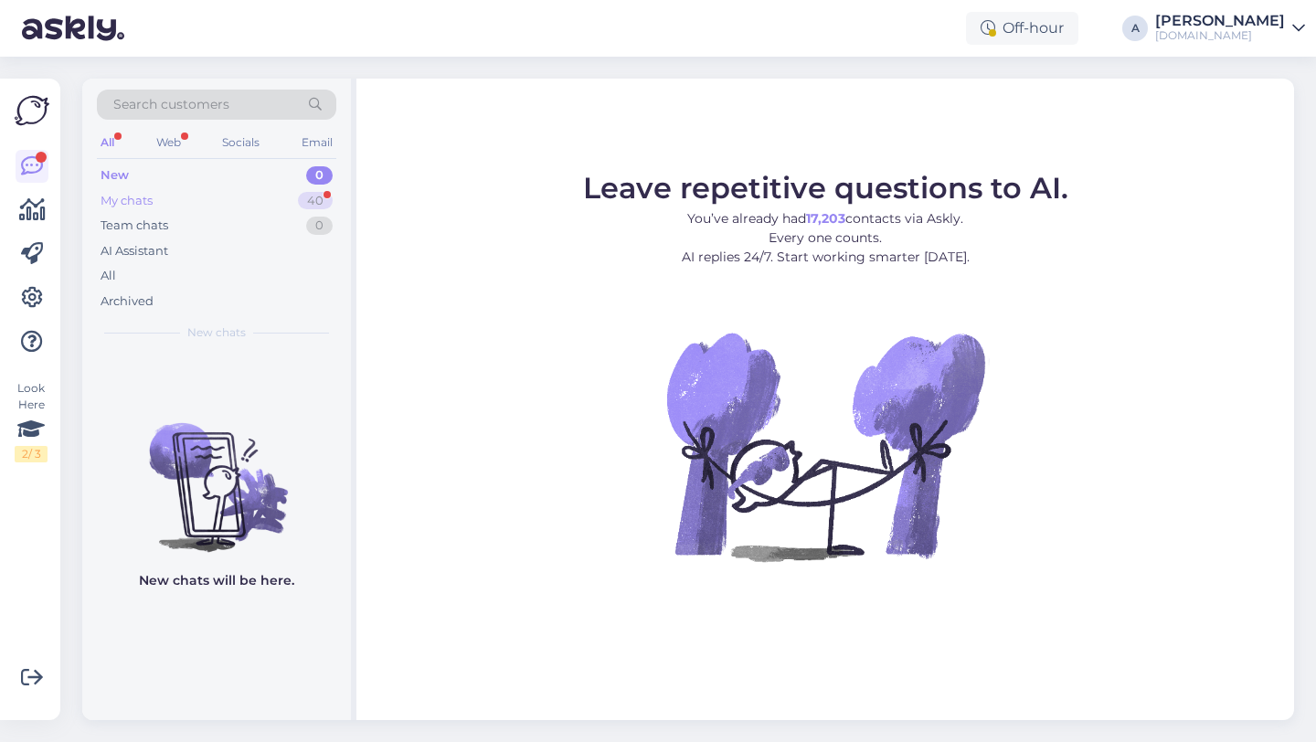
click at [281, 200] on div "My chats 40" at bounding box center [216, 201] width 239 height 26
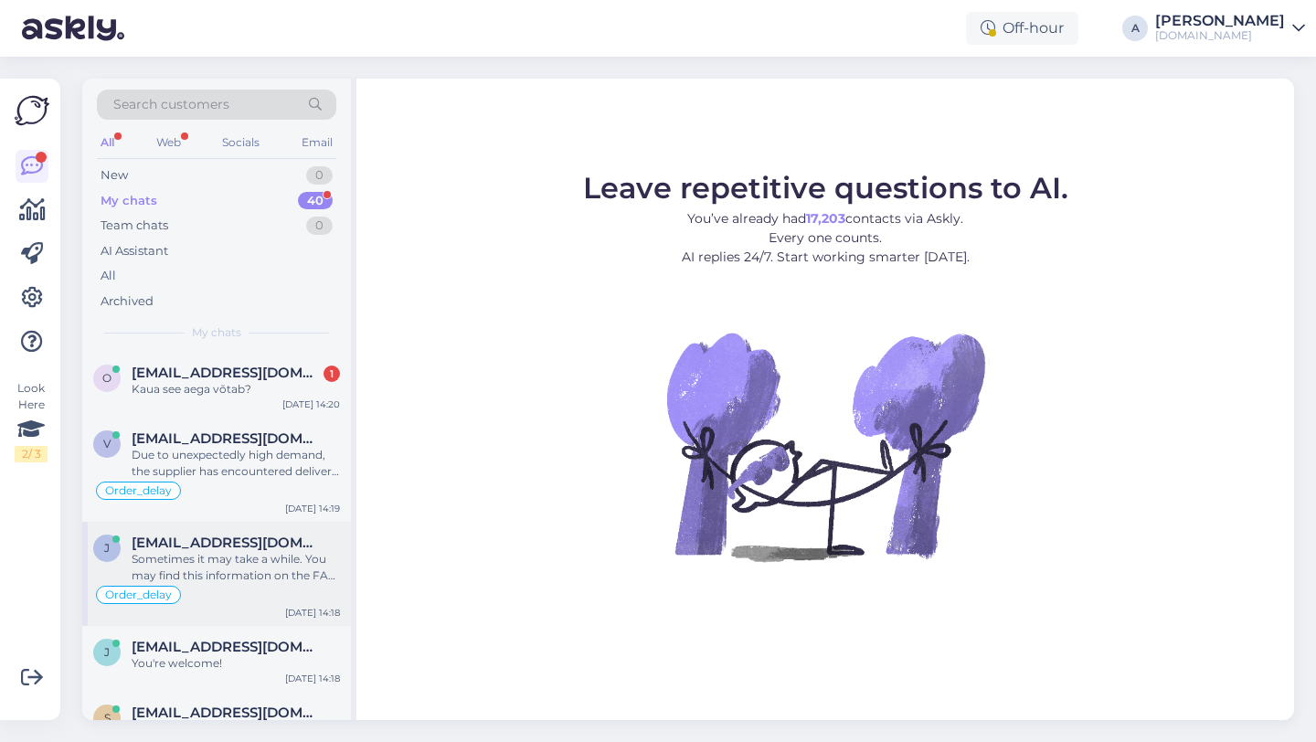
scroll to position [248, 0]
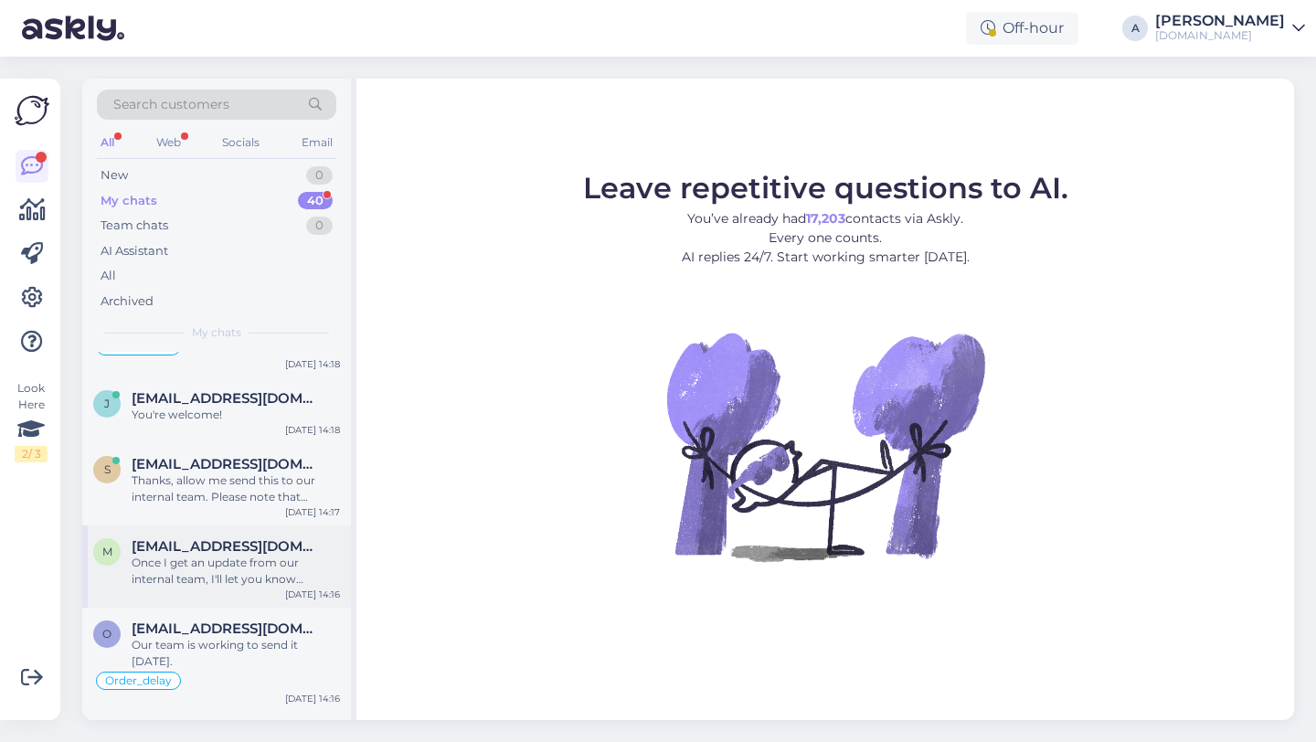
click at [244, 577] on div "Once I get an update from our internal team, I'll let you know immediately." at bounding box center [236, 571] width 208 height 33
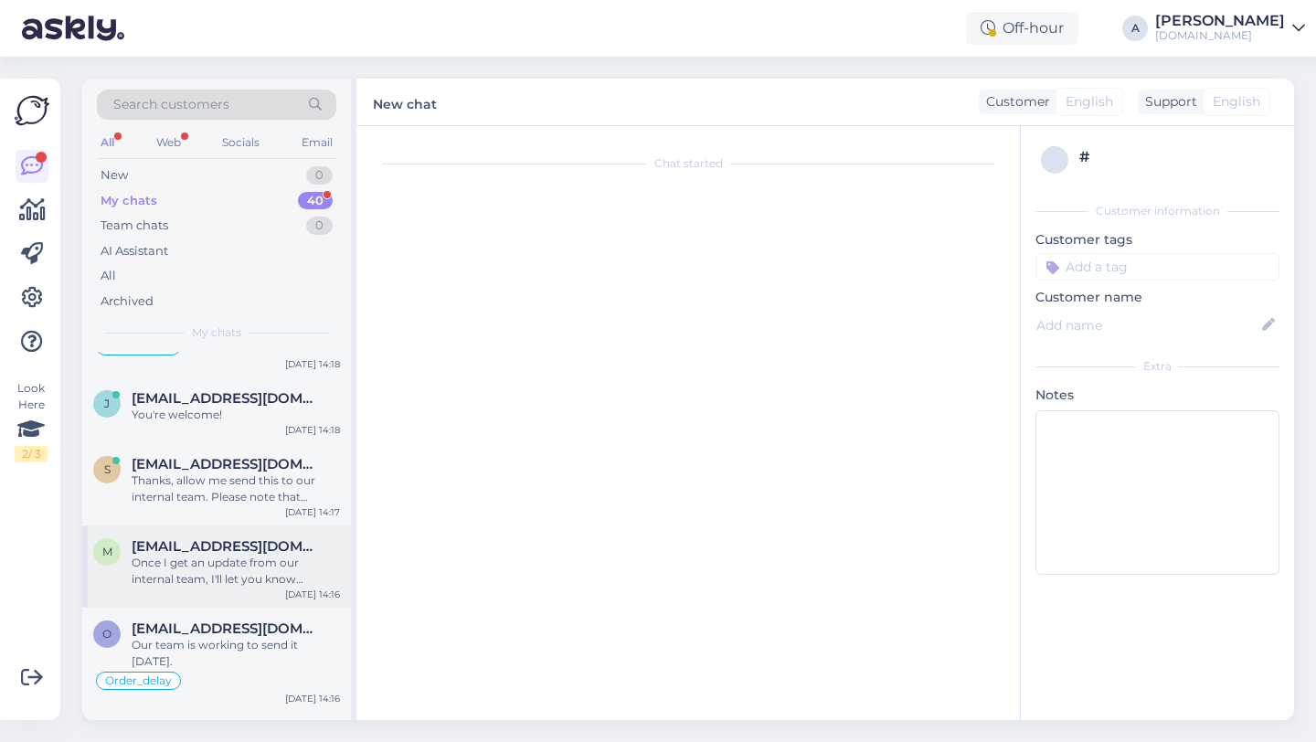
scroll to position [3176, 0]
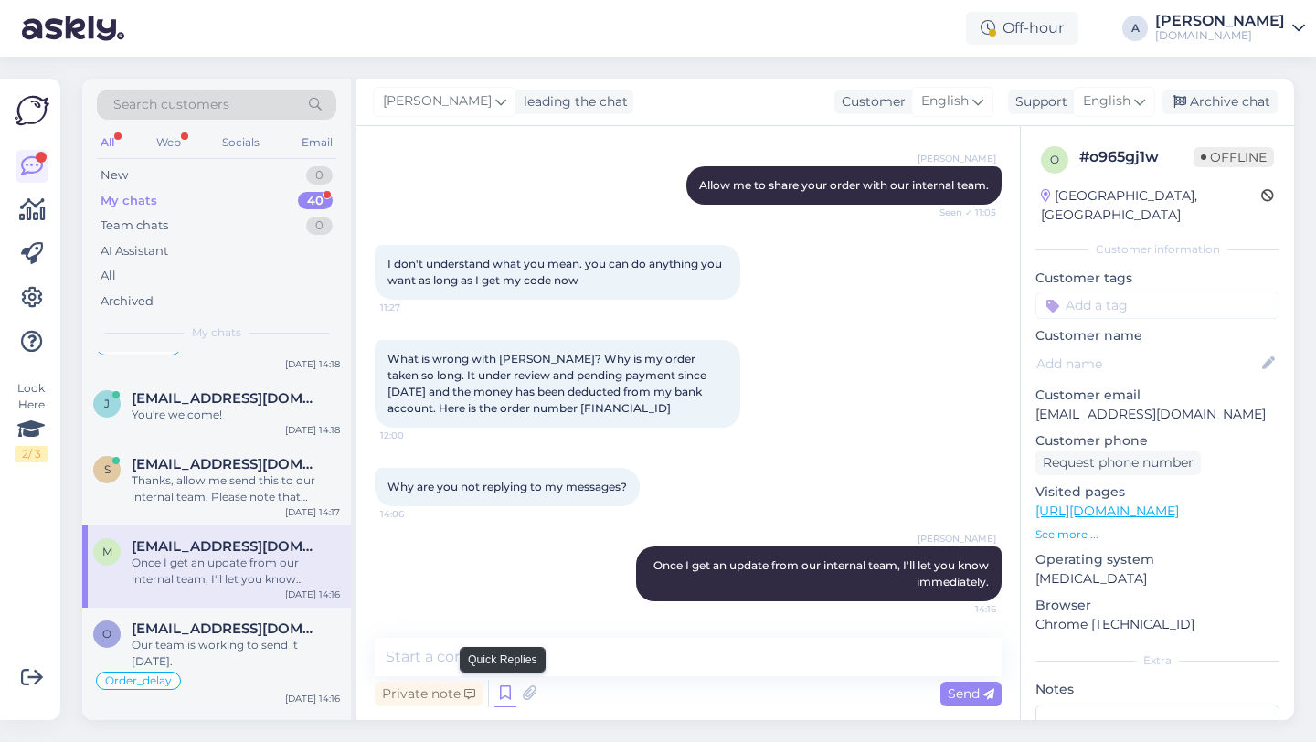
click at [502, 691] on icon at bounding box center [505, 693] width 22 height 27
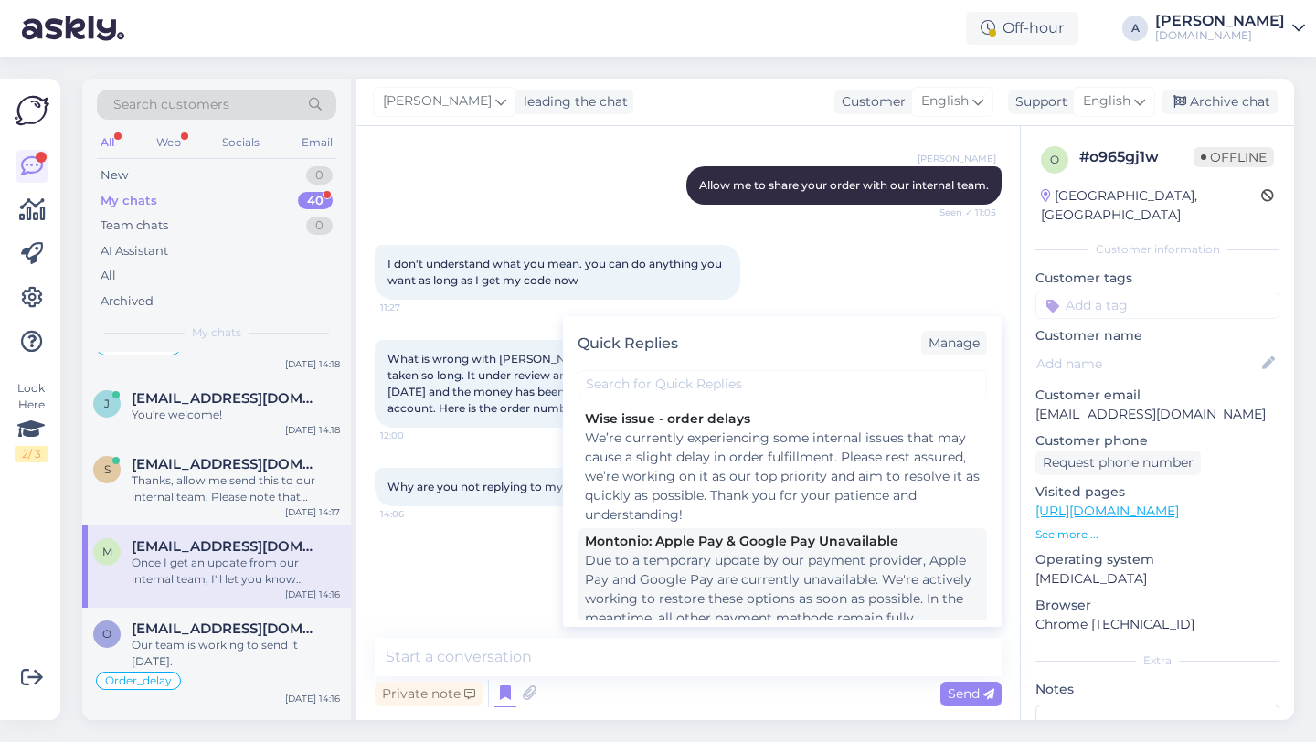
scroll to position [2537, 0]
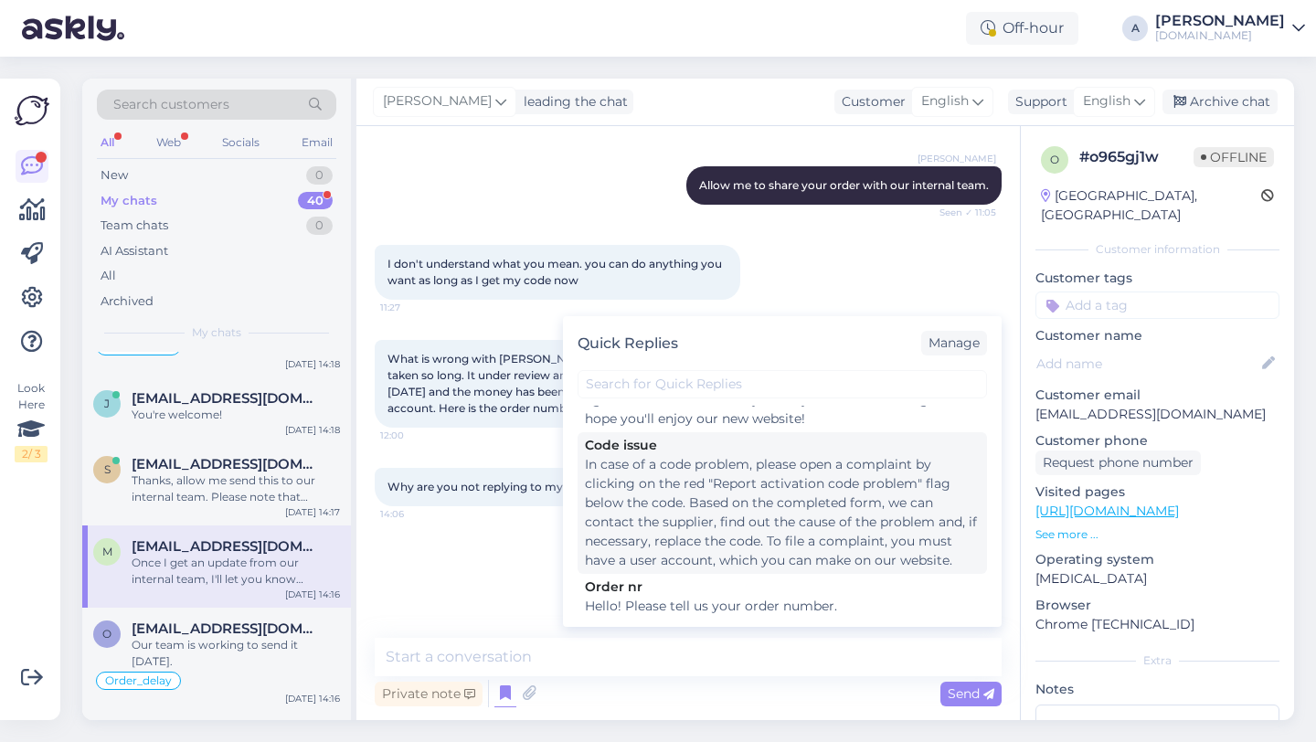
click at [669, 535] on div "In case of a code problem, please open a complaint by clicking on the red "Repo…" at bounding box center [782, 512] width 395 height 115
type textarea "In case of a code problem, please open a complaint by clicking on the red "Repo…"
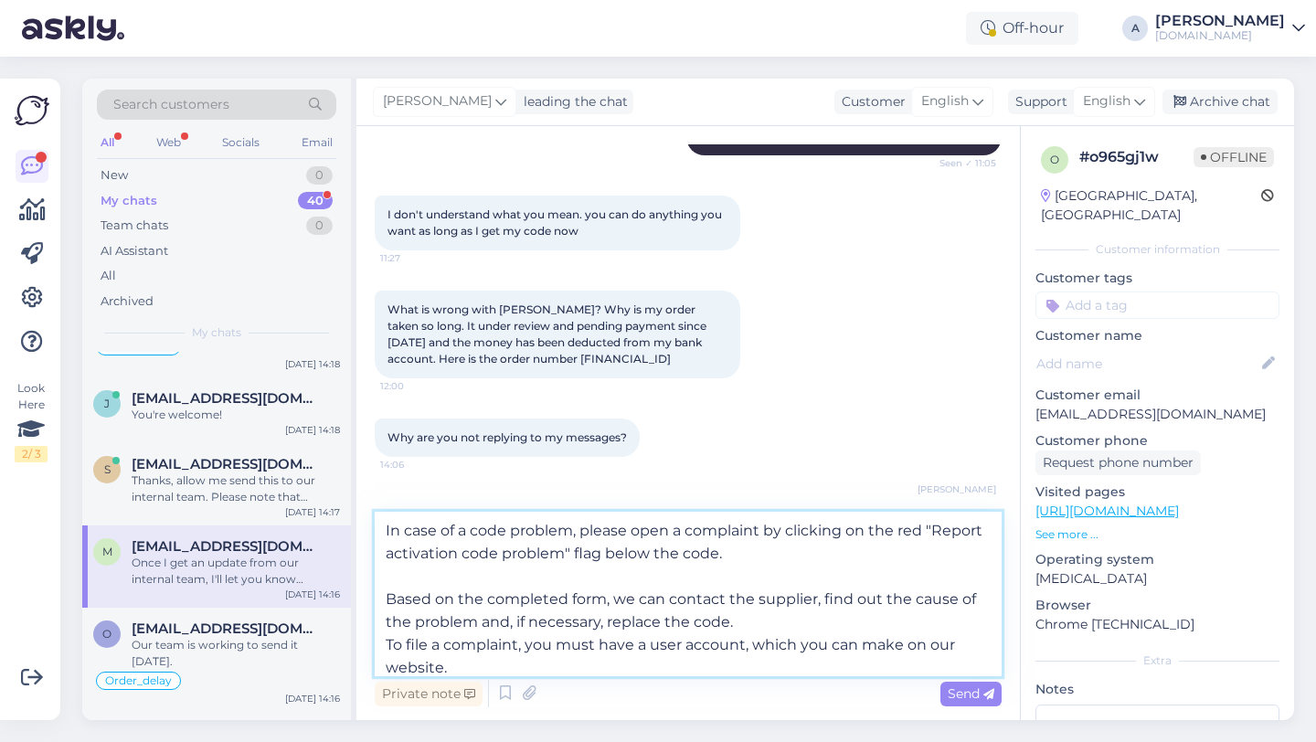
drag, startPoint x: 475, startPoint y: 672, endPoint x: 351, endPoint y: 468, distance: 239.4
click at [351, 468] on div "Search customers All Web Socials Email New 0 My chats 40 Team chats 0 AI Assist…" at bounding box center [687, 399] width 1211 height 641
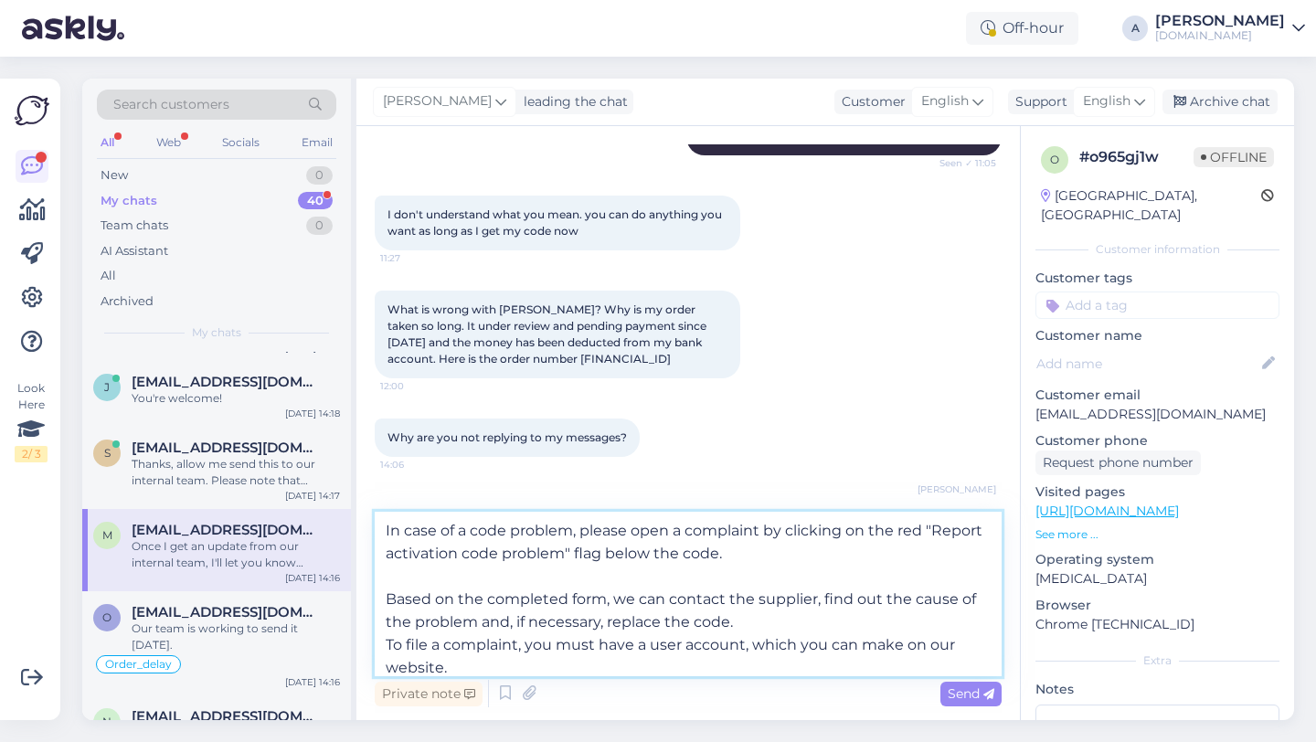
scroll to position [232, 0]
